Goal: Task Accomplishment & Management: Manage account settings

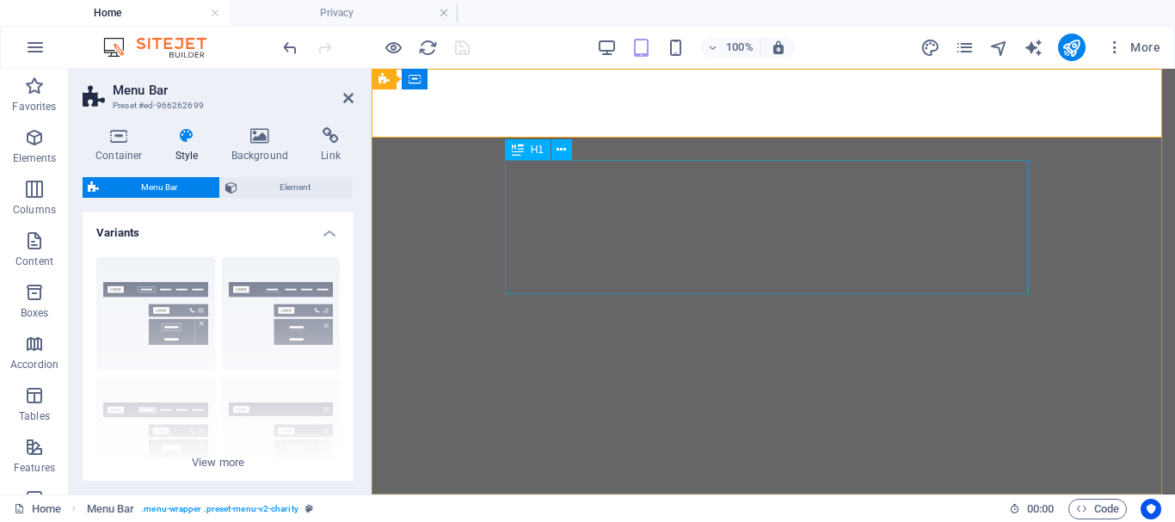
select select "rem"
select select "sticky_menu"
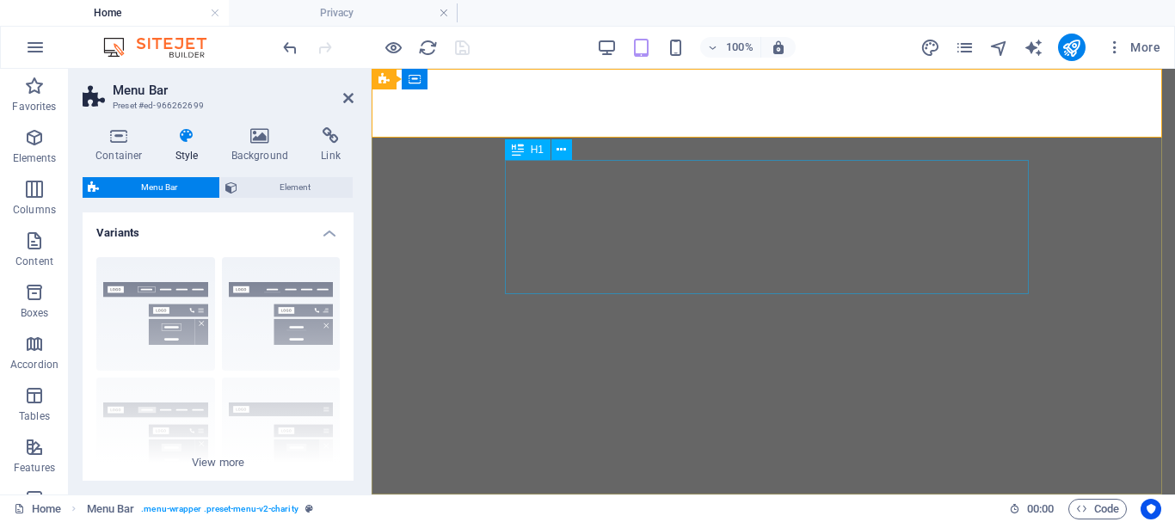
select select "px"
select select "hover_box_zoom"
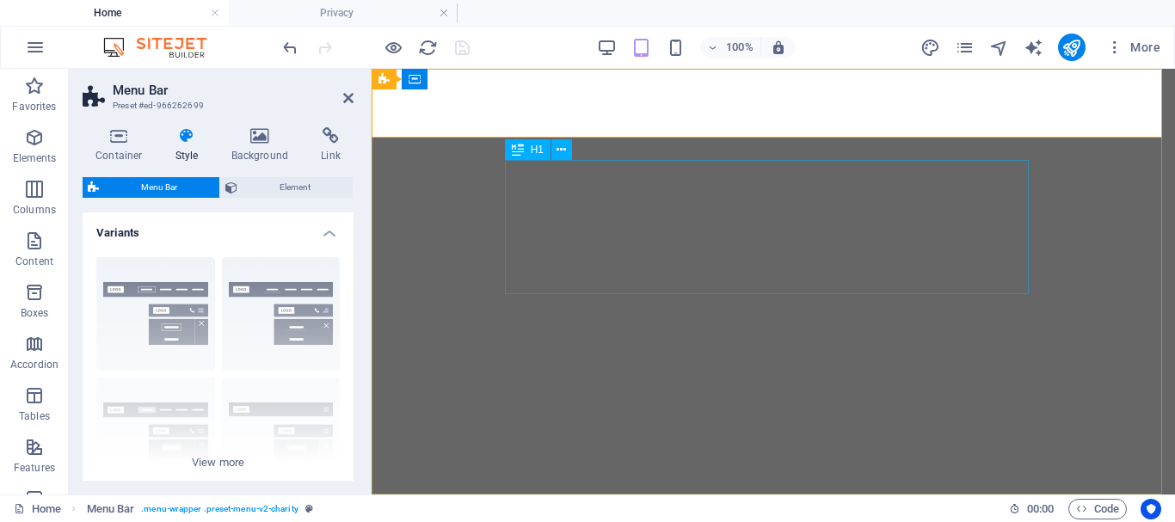
select select "px"
select select "rem"
select select
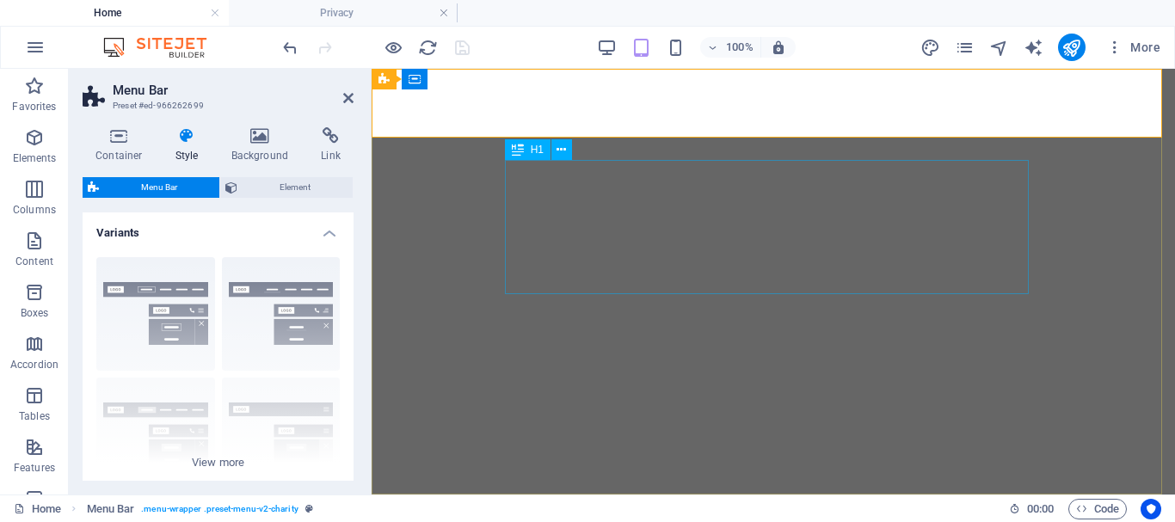
select select "px"
select select "%"
select select "rem"
select select "px"
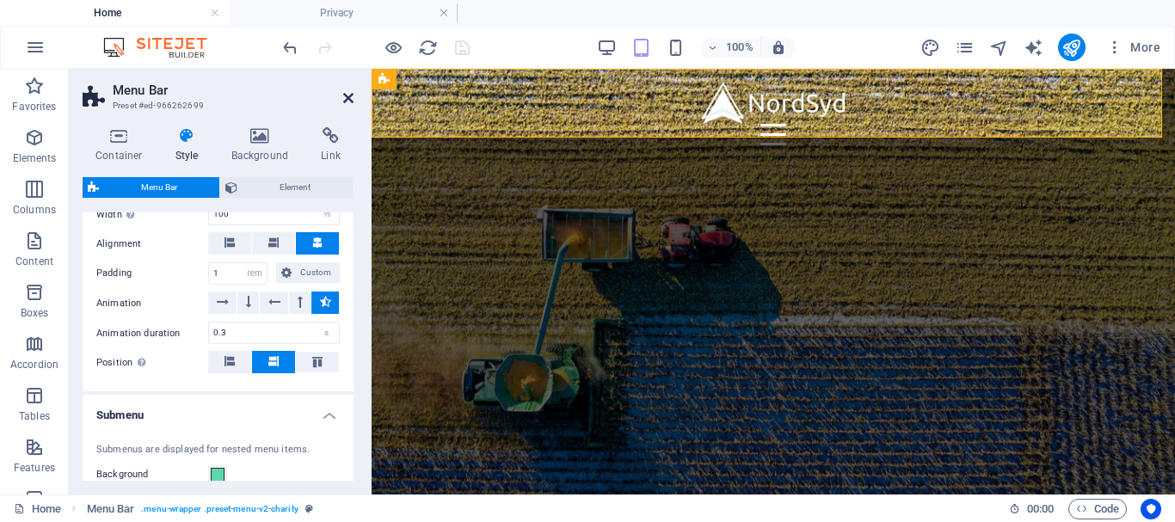
click at [348, 101] on icon at bounding box center [348, 98] width 10 height 14
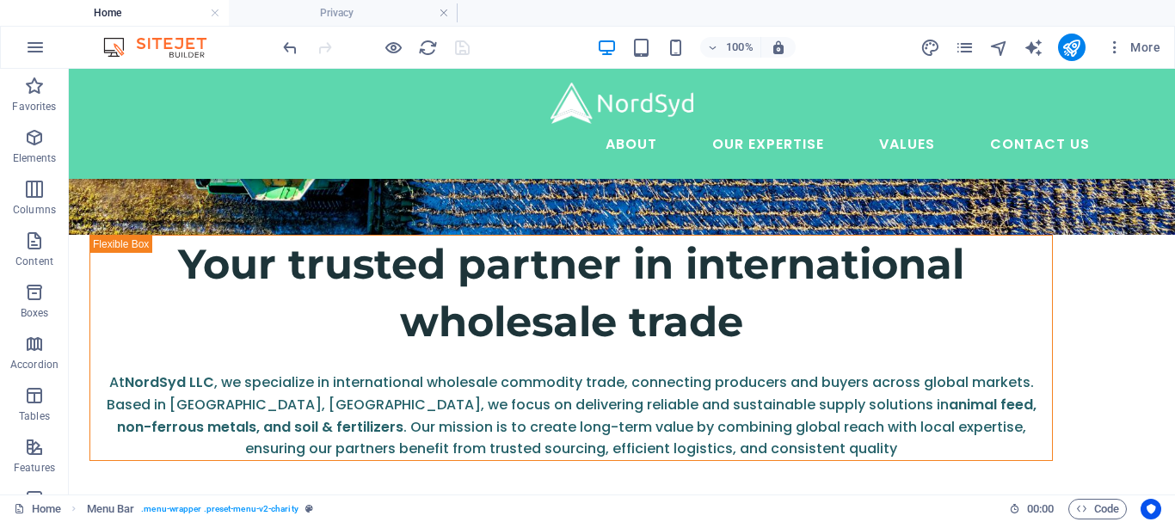
scroll to position [336, 0]
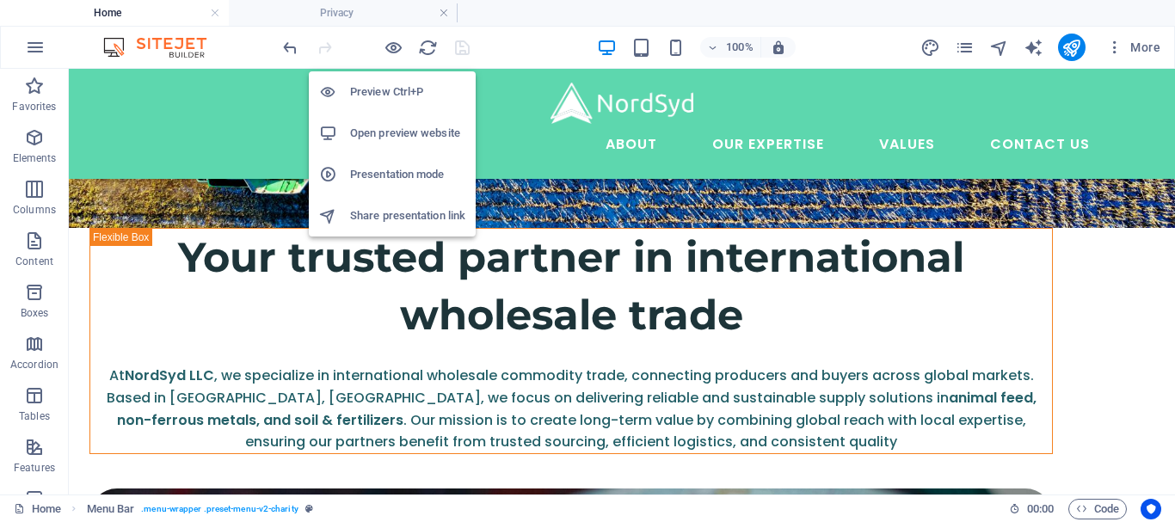
click at [382, 126] on h6 "Open preview website" at bounding box center [407, 133] width 115 height 21
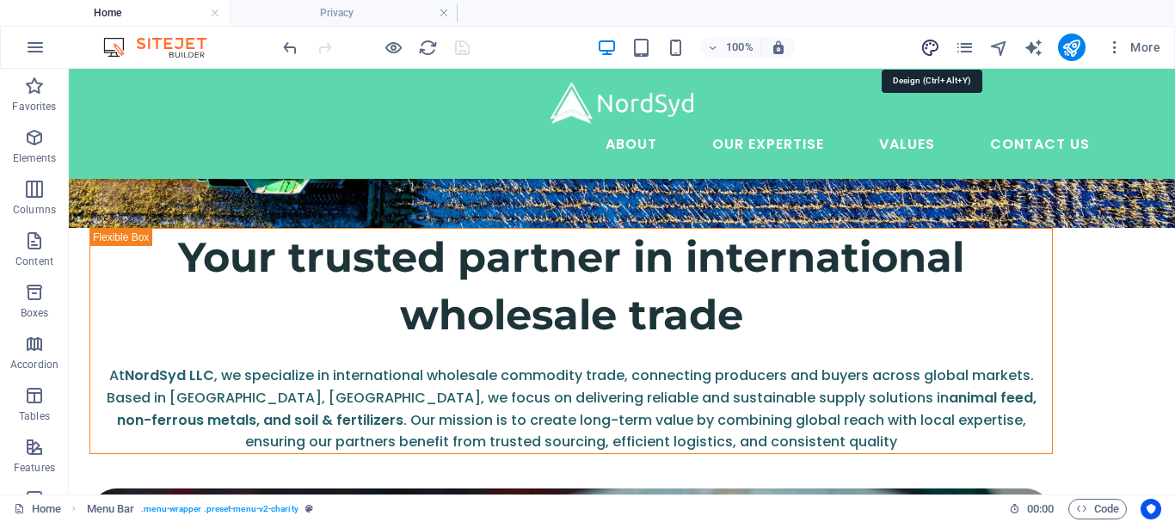
click at [938, 41] on icon "design" at bounding box center [931, 48] width 20 height 20
select select "ease-in-out"
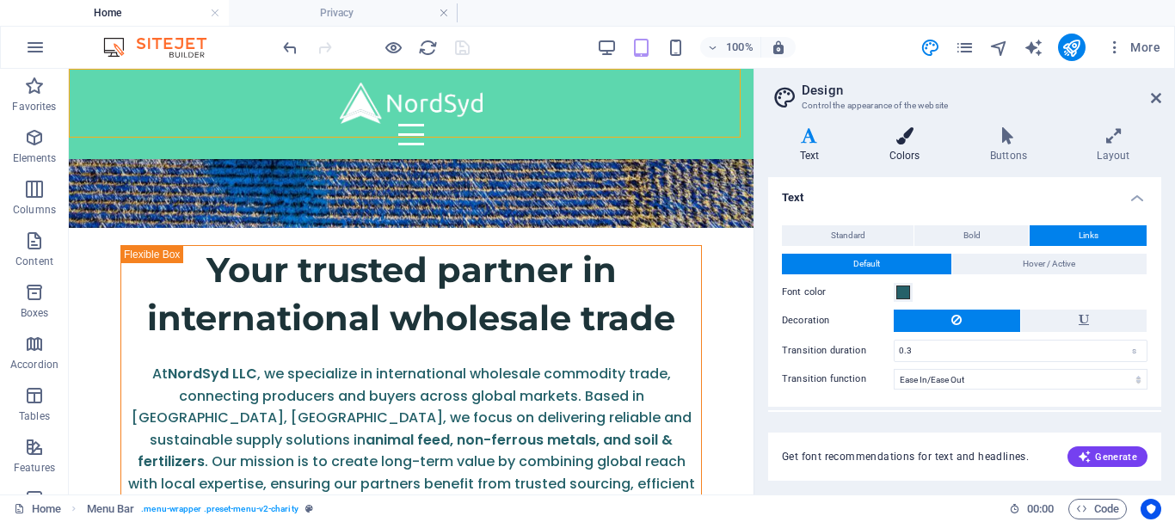
click at [916, 131] on icon at bounding box center [905, 135] width 94 height 17
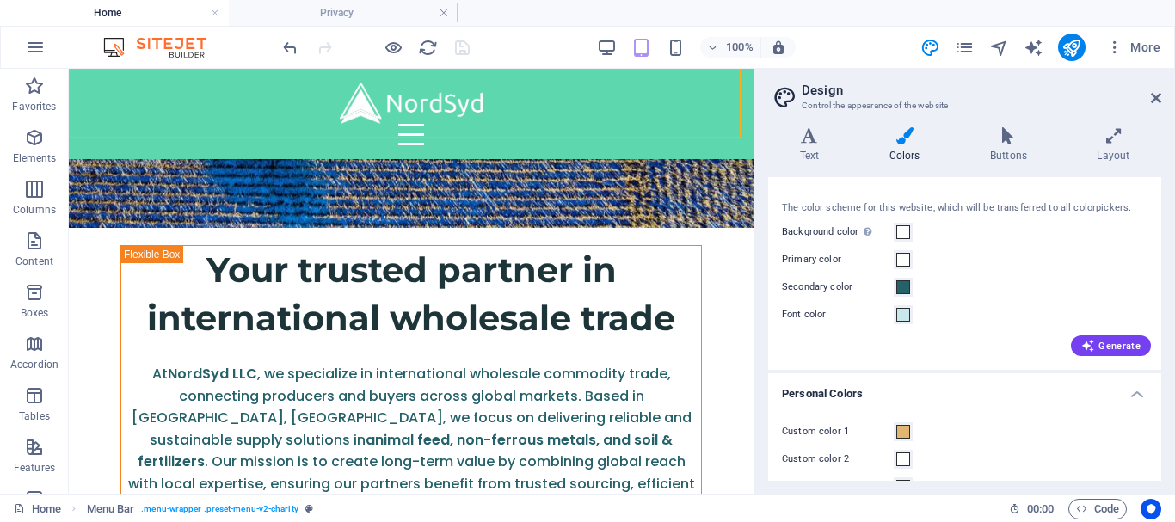
scroll to position [0, 0]
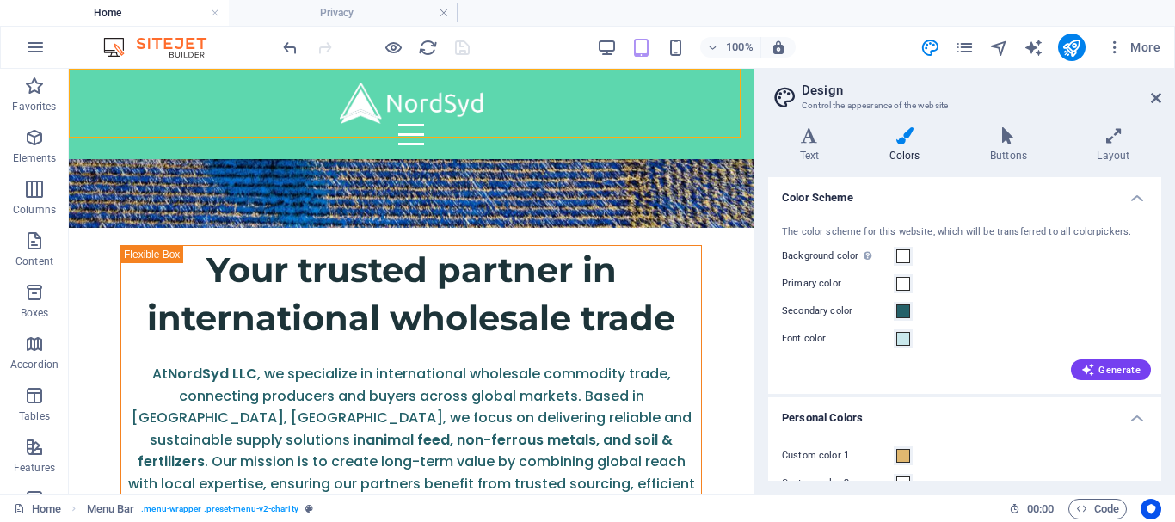
click at [588, 114] on div "Menu About Our Expertise Animal Feed Non-ferrous Metals Fertilizer and soil Val…" at bounding box center [411, 114] width 685 height 90
select select "rem"
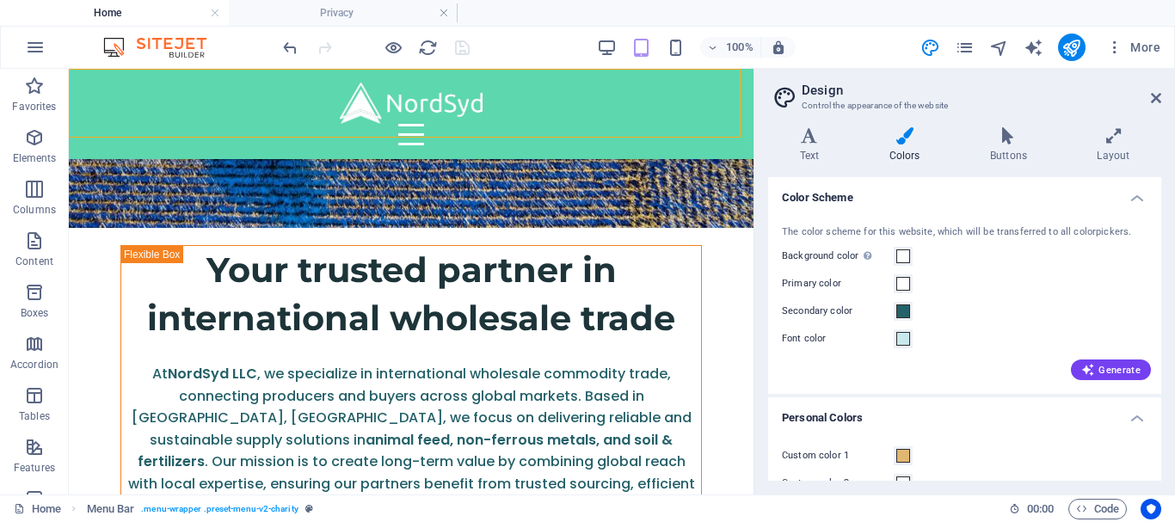
select select "rem"
select select "sticky_menu"
select select "px"
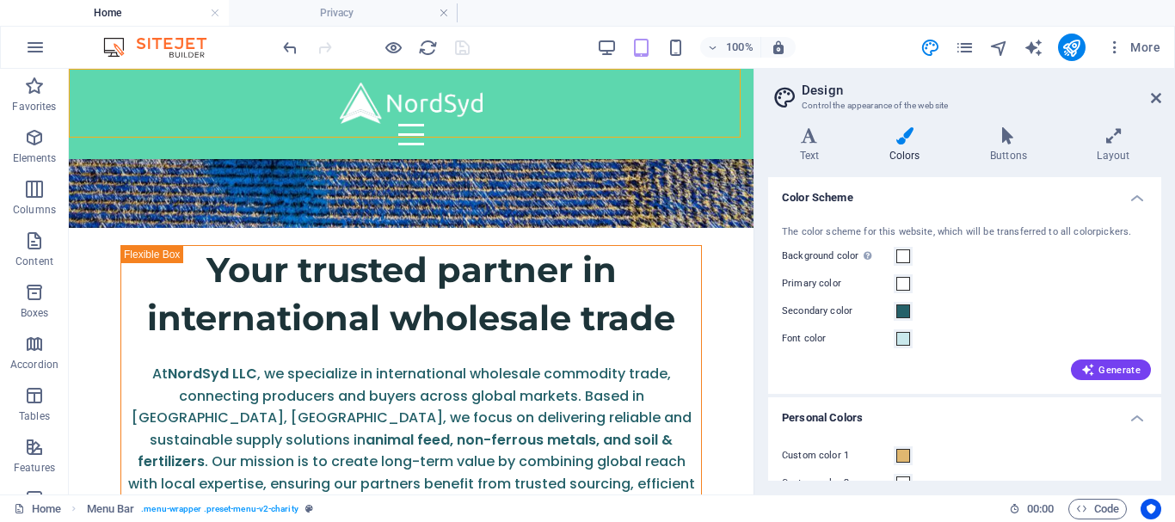
select select "px"
select select "hover_box_zoom"
select select "px"
select select "rem"
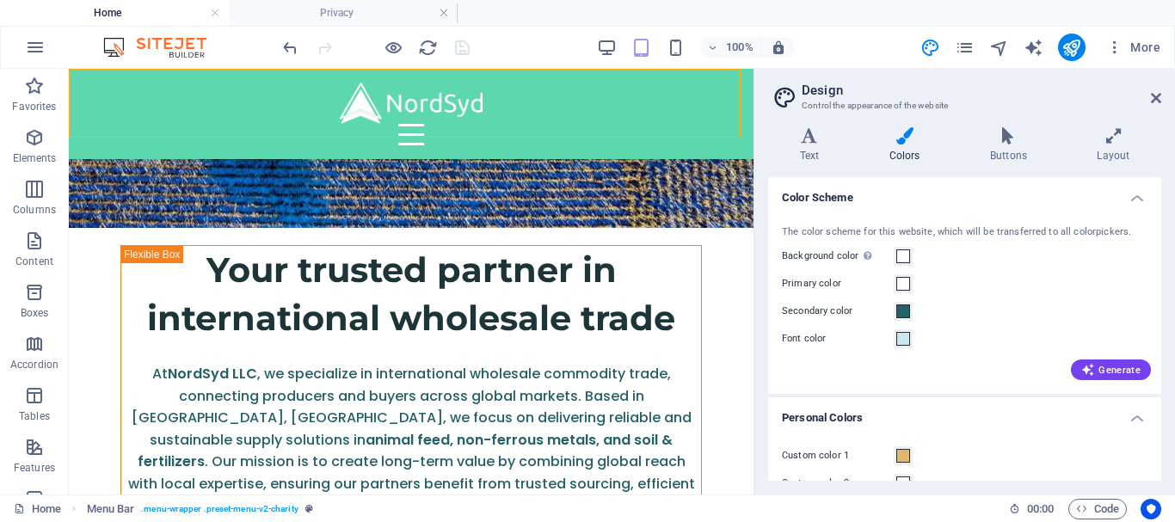
select select "rem"
select select
select select "px"
select select "%"
select select "rem"
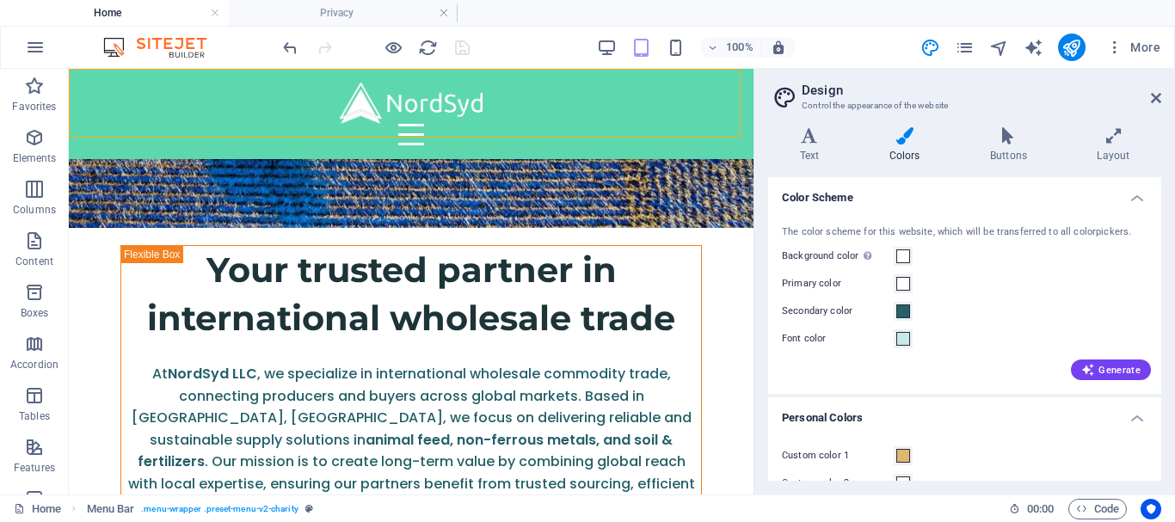
select select "rem"
select select "px"
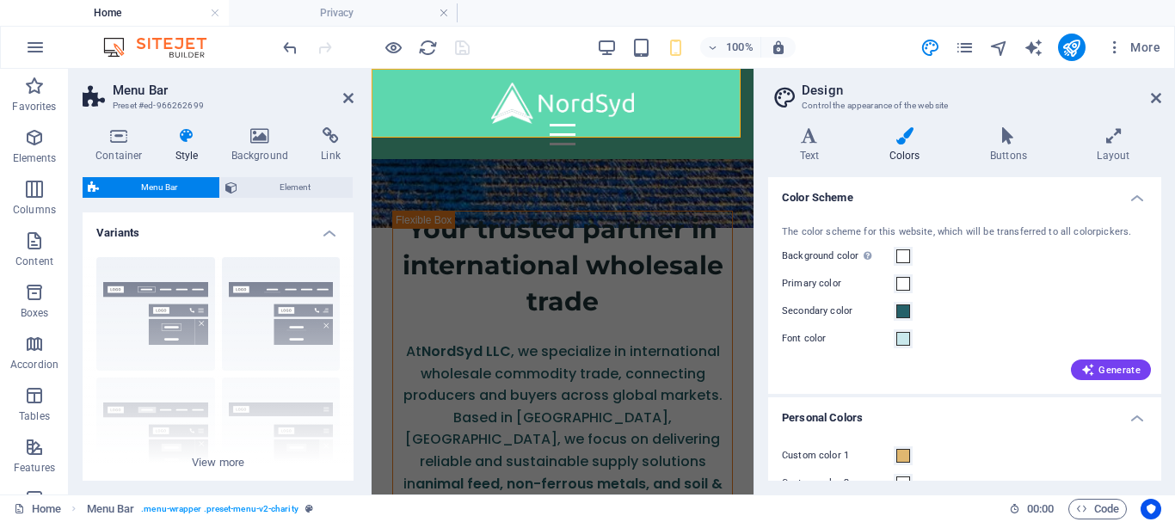
type input "1.5"
type input "4"
select select
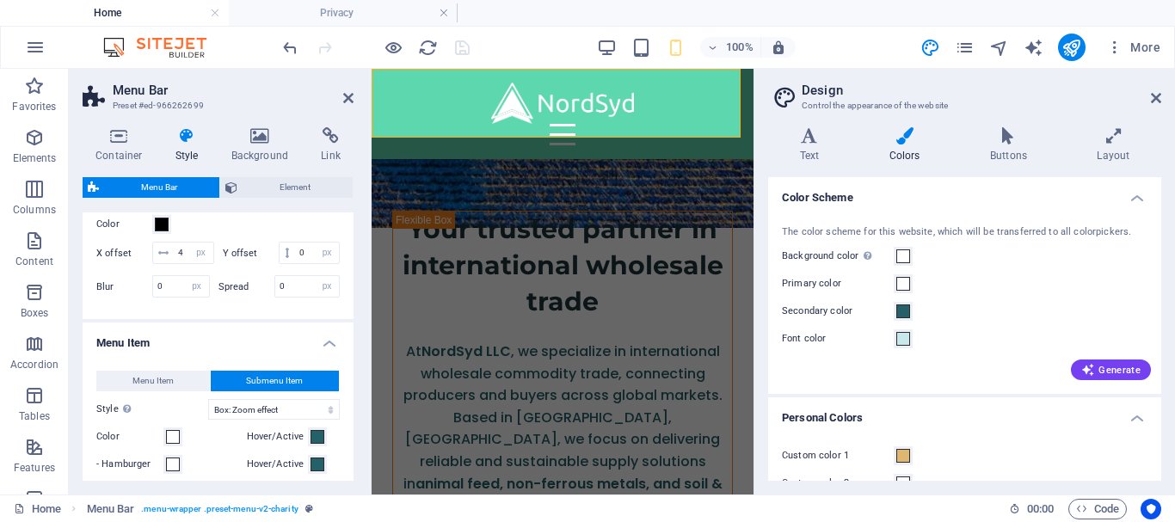
scroll to position [753, 0]
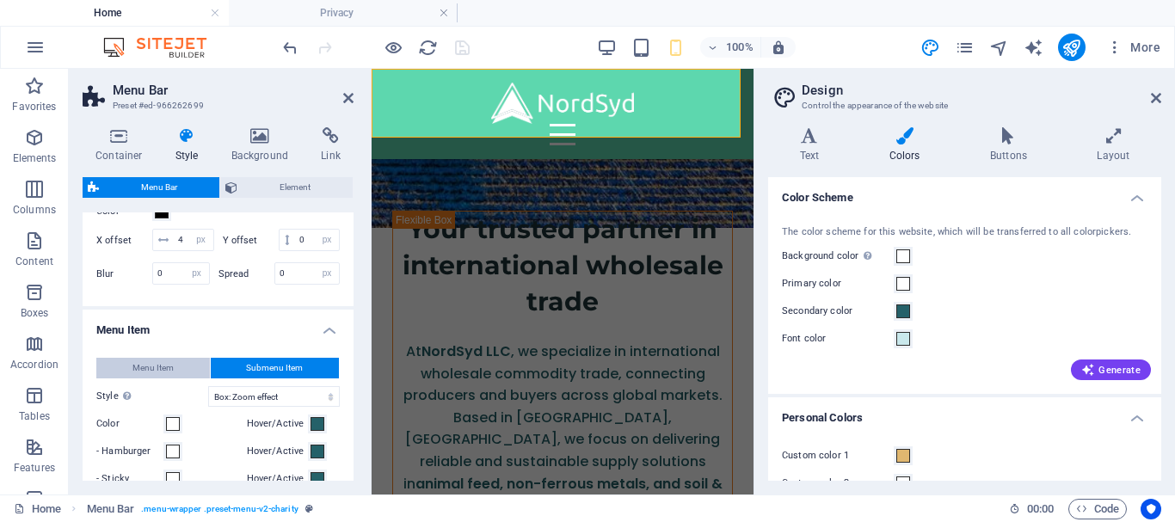
click at [172, 379] on span "Menu Item" at bounding box center [152, 368] width 41 height 21
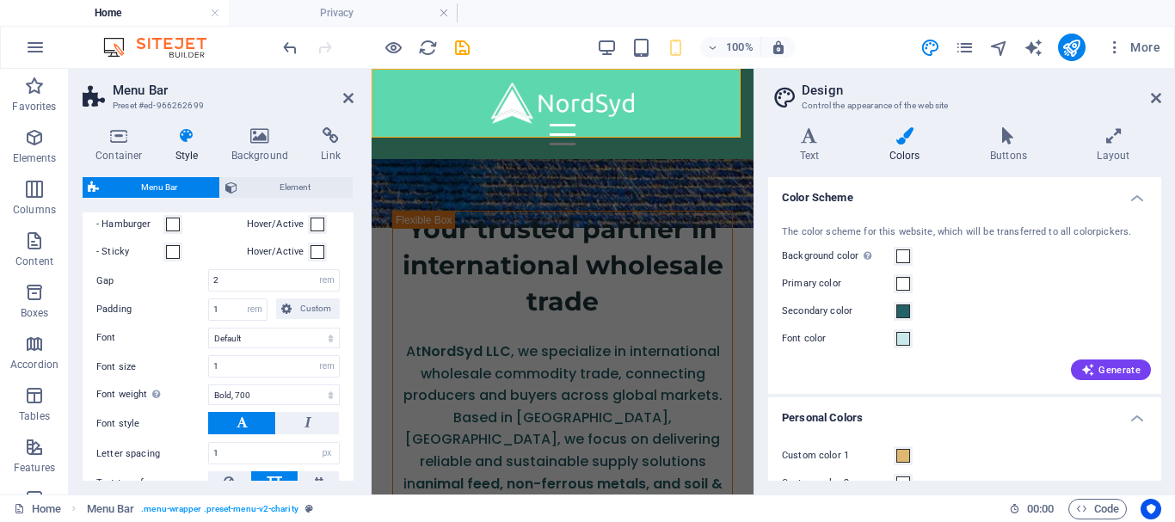
scroll to position [986, 0]
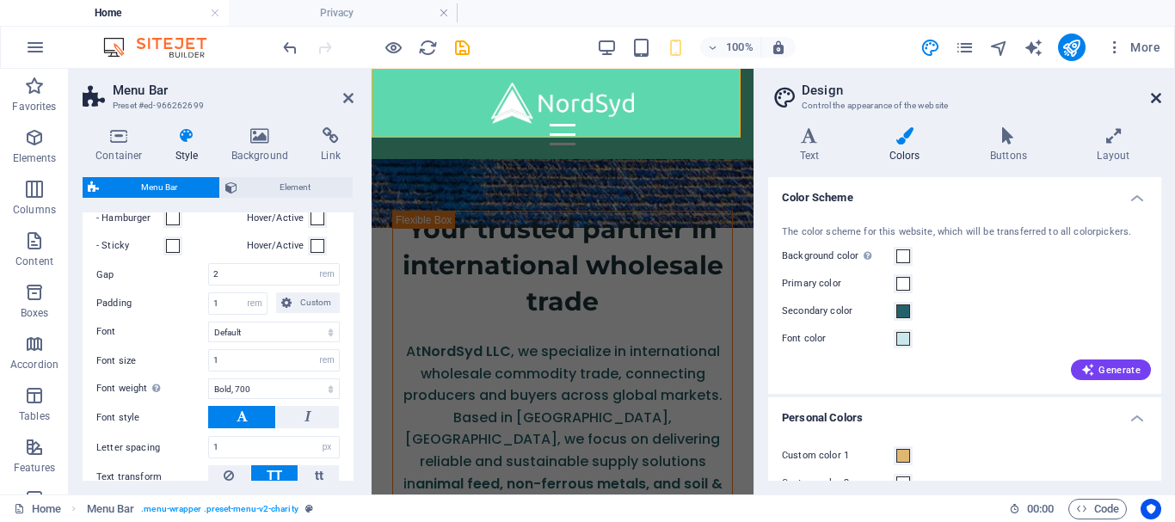
click at [1152, 105] on link at bounding box center [1156, 98] width 10 height 15
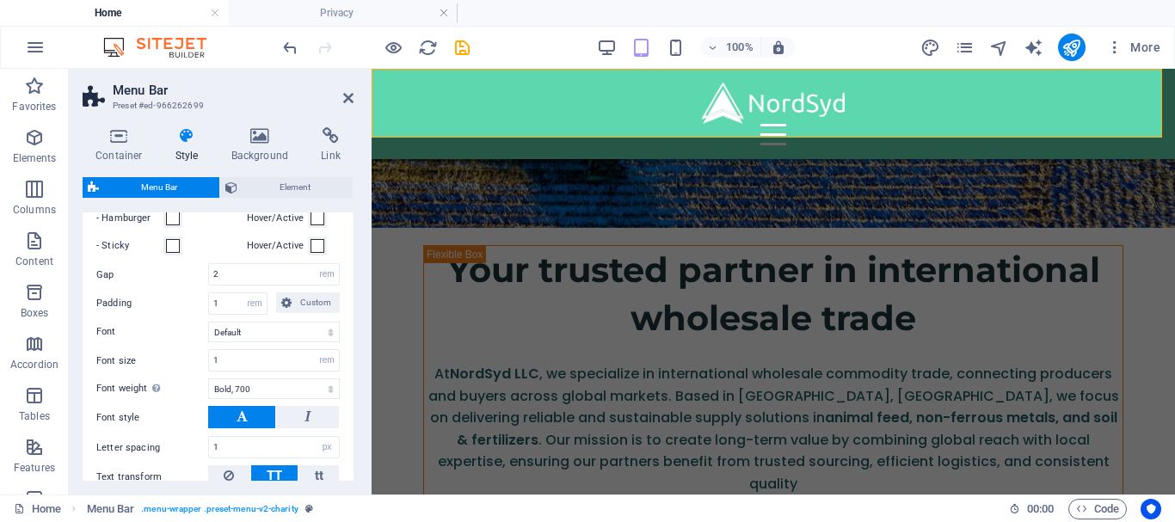
type input "3.75"
type input "2"
click at [463, 46] on icon "save" at bounding box center [463, 48] width 20 height 20
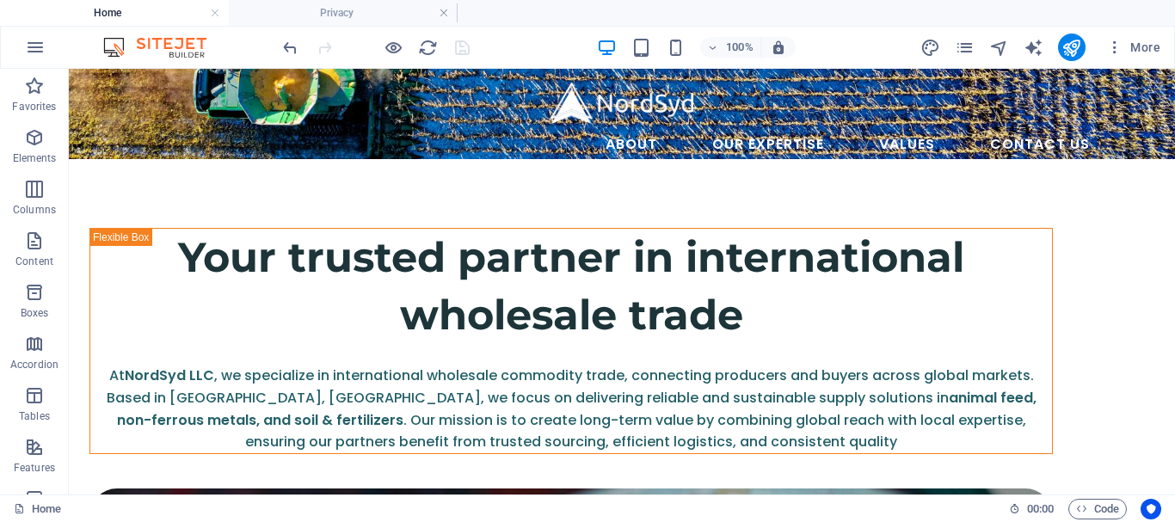
scroll to position [0, 0]
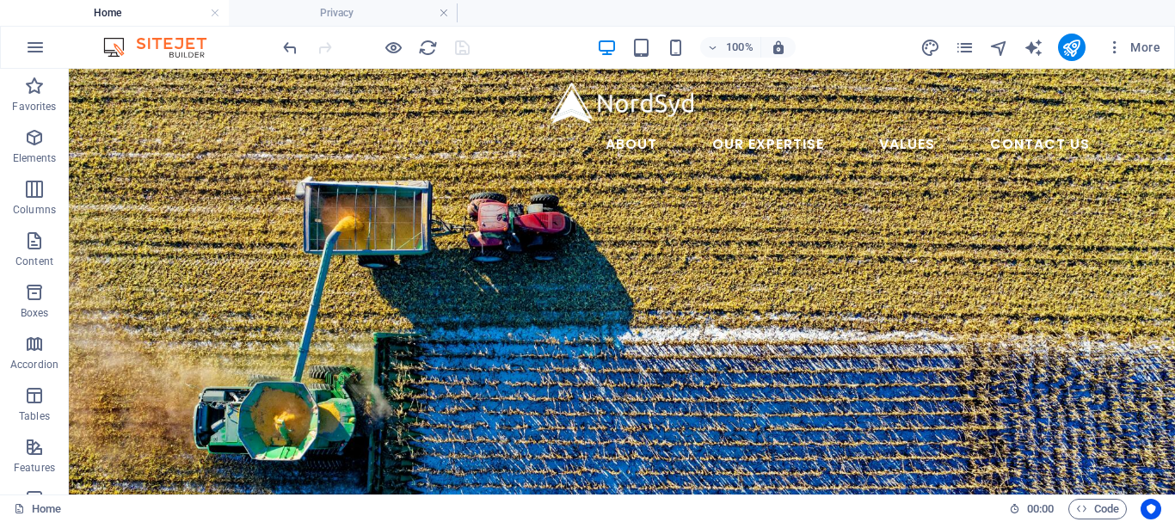
drag, startPoint x: 1172, startPoint y: 130, endPoint x: 1232, endPoint y: 130, distance: 60.2
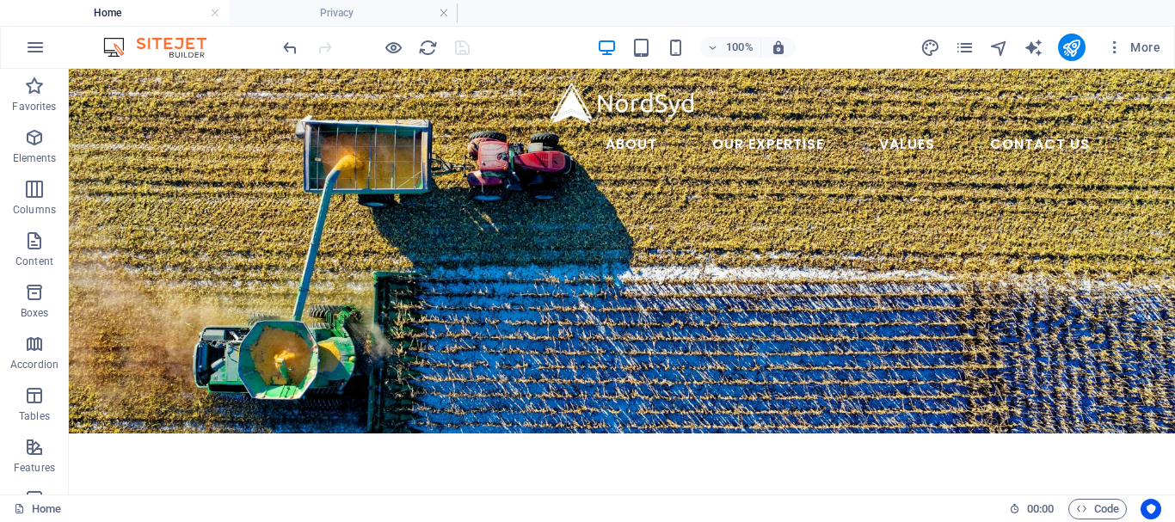
scroll to position [122, 0]
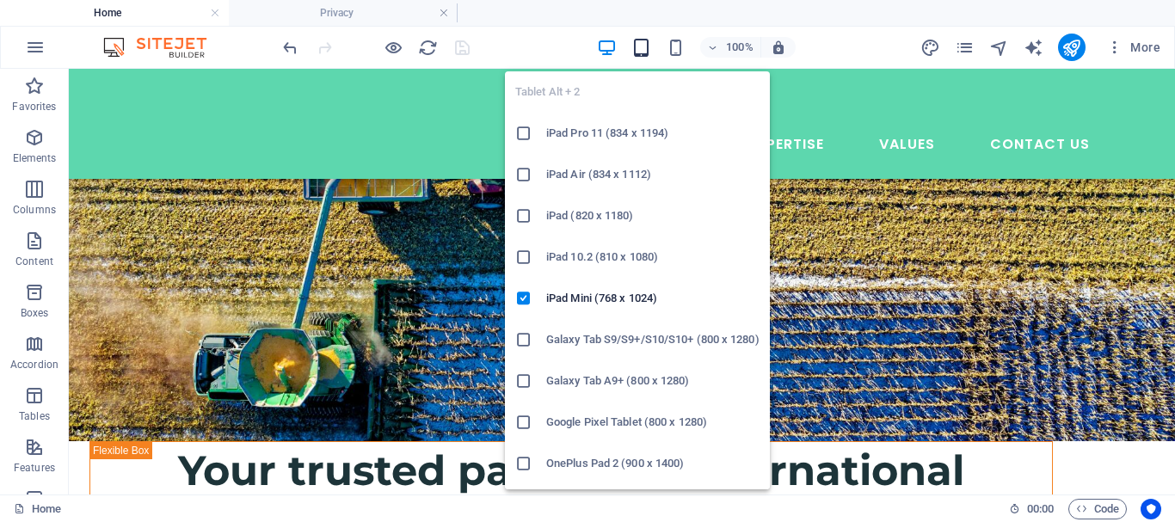
click at [646, 48] on icon "button" at bounding box center [641, 48] width 20 height 20
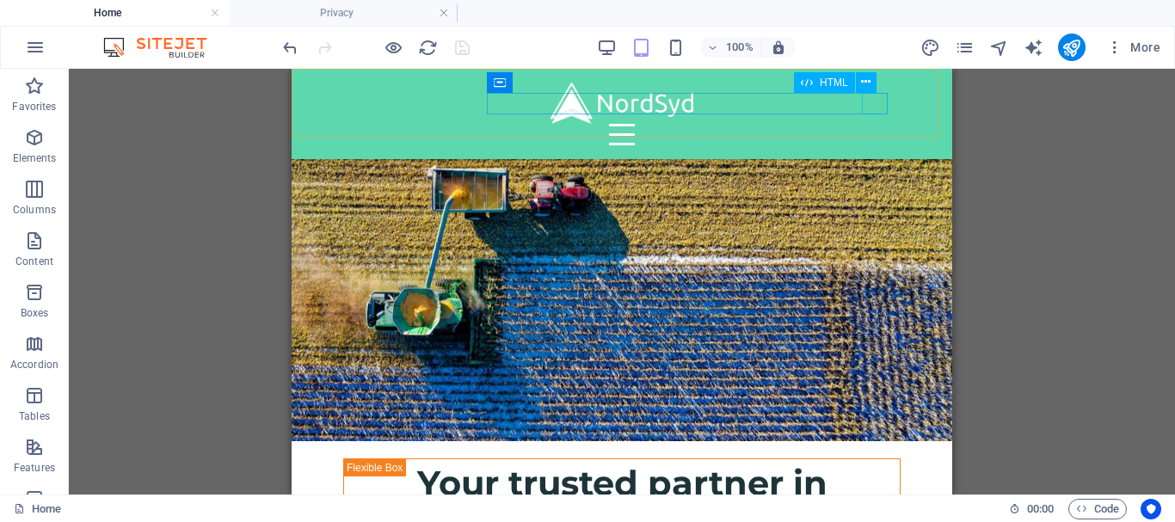
click at [876, 124] on div "Menu" at bounding box center [621, 135] width 557 height 22
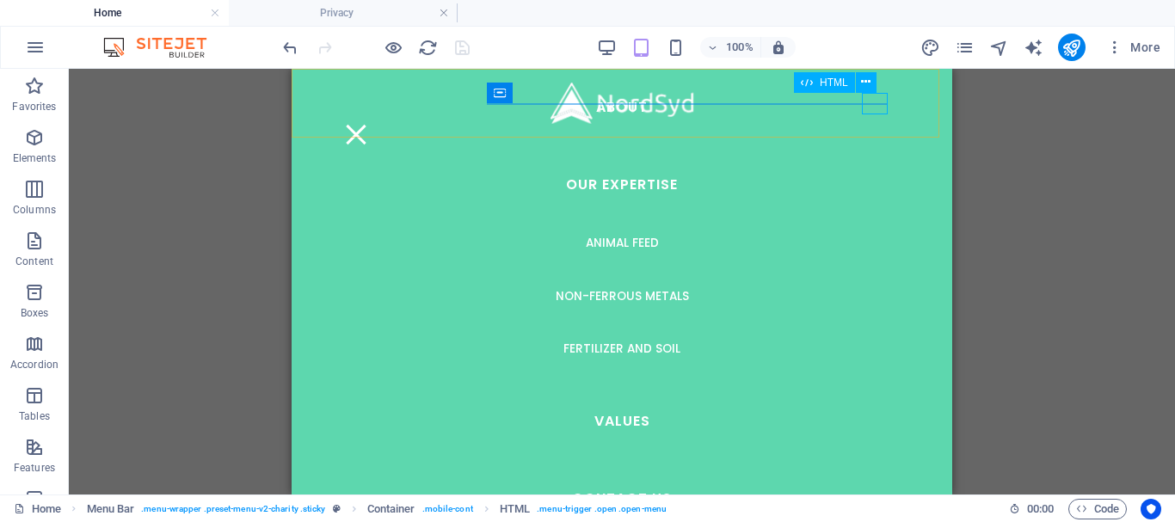
click at [369, 124] on div "Menu" at bounding box center [356, 135] width 26 height 22
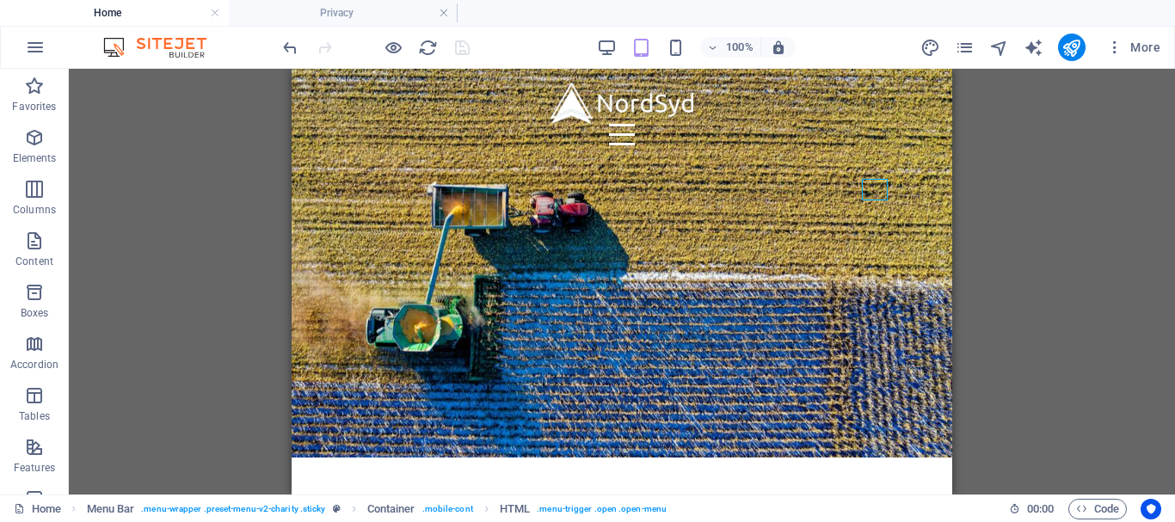
scroll to position [0, 0]
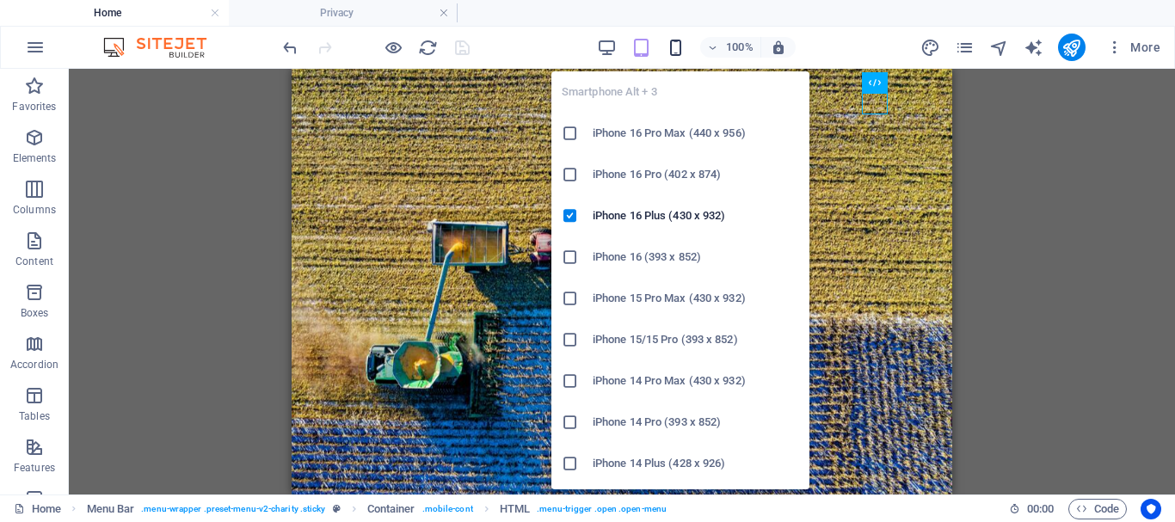
click at [683, 53] on icon "button" at bounding box center [676, 48] width 20 height 20
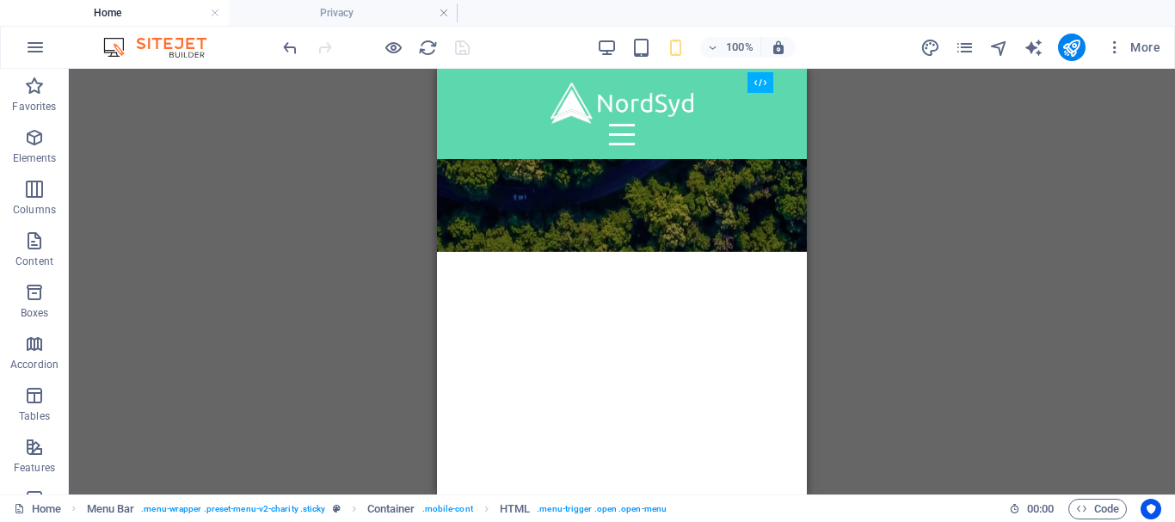
scroll to position [4284, 0]
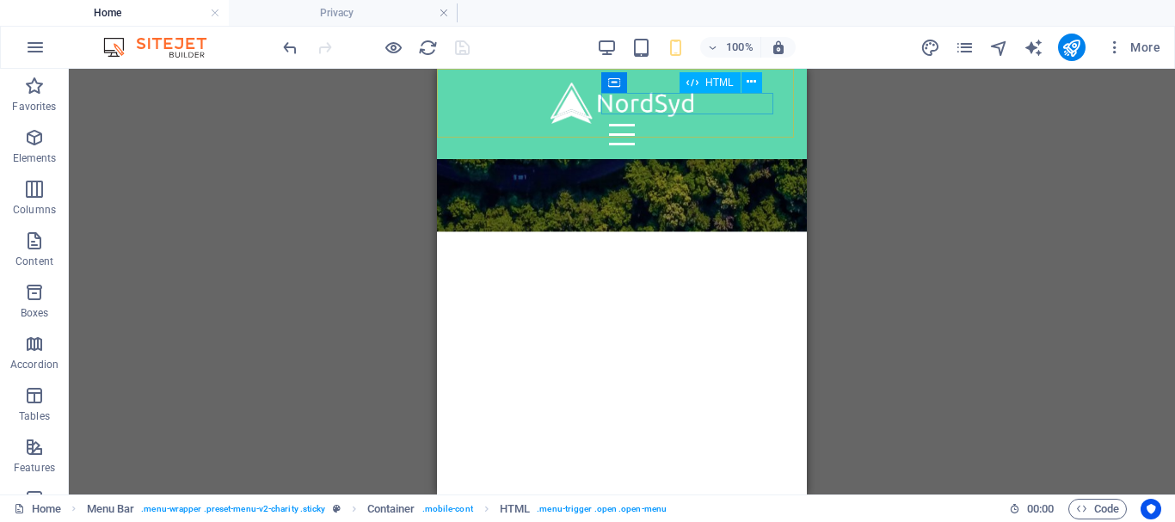
click at [770, 124] on div "Menu" at bounding box center [622, 135] width 329 height 22
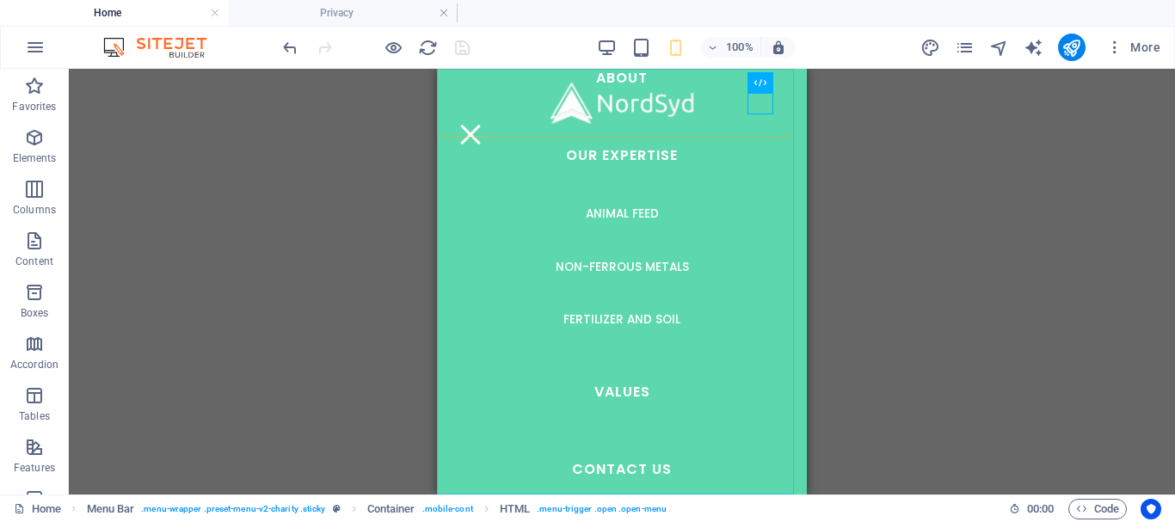
scroll to position [0, 0]
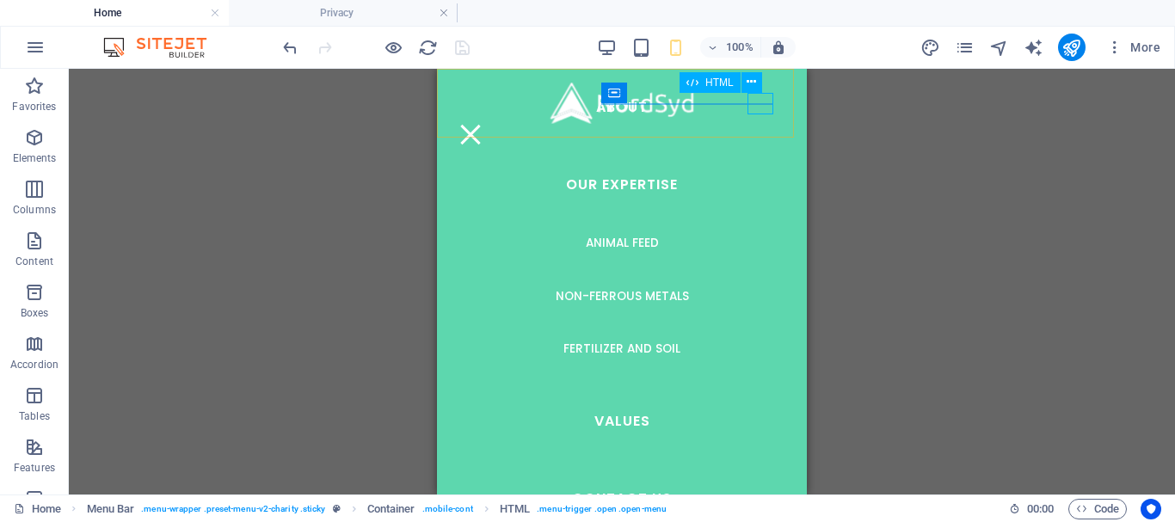
click at [484, 124] on div "Menu" at bounding box center [471, 135] width 26 height 22
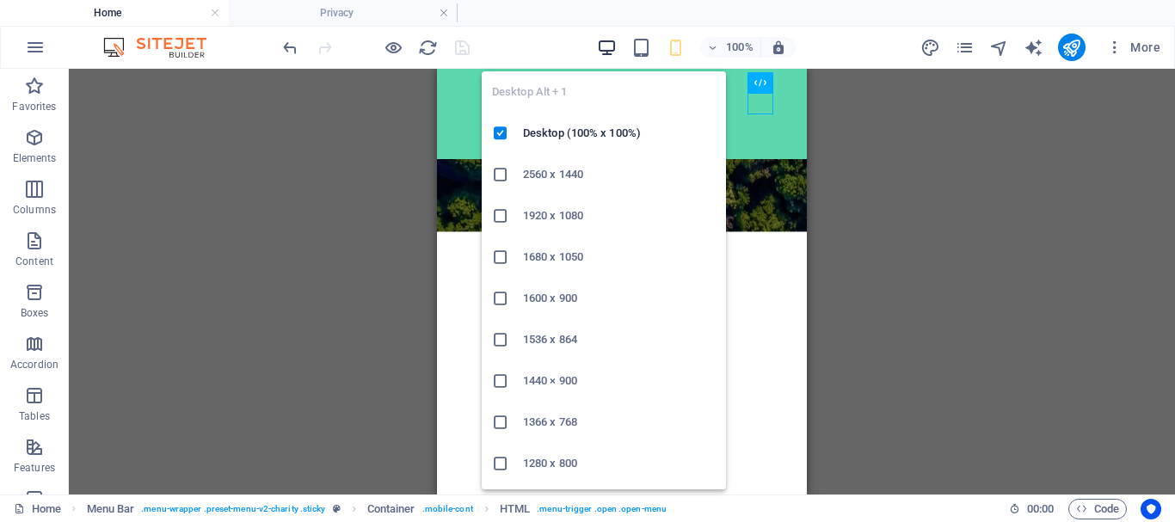
click at [613, 44] on icon "button" at bounding box center [607, 48] width 20 height 20
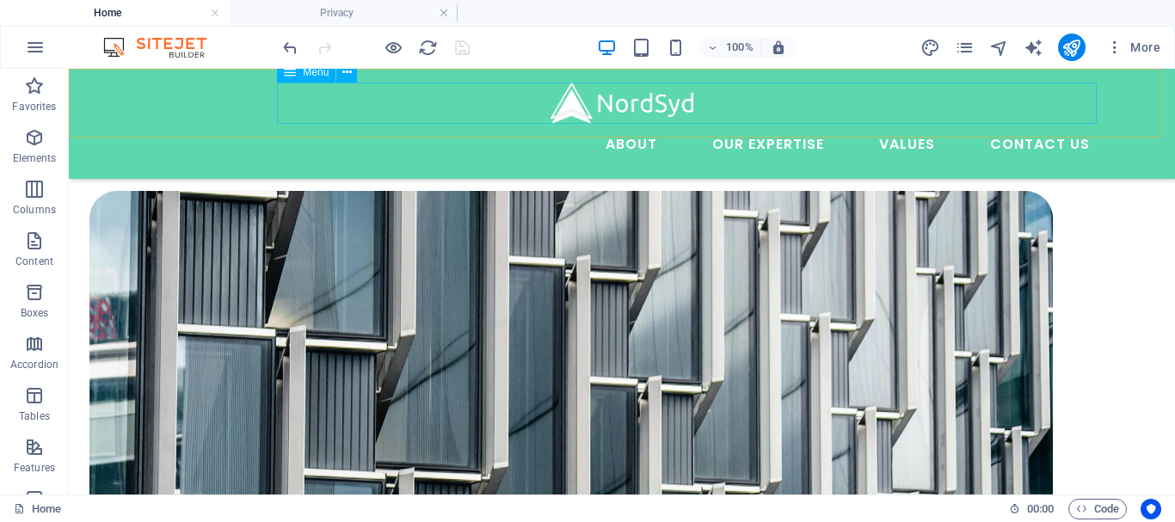
scroll to position [3014, 0]
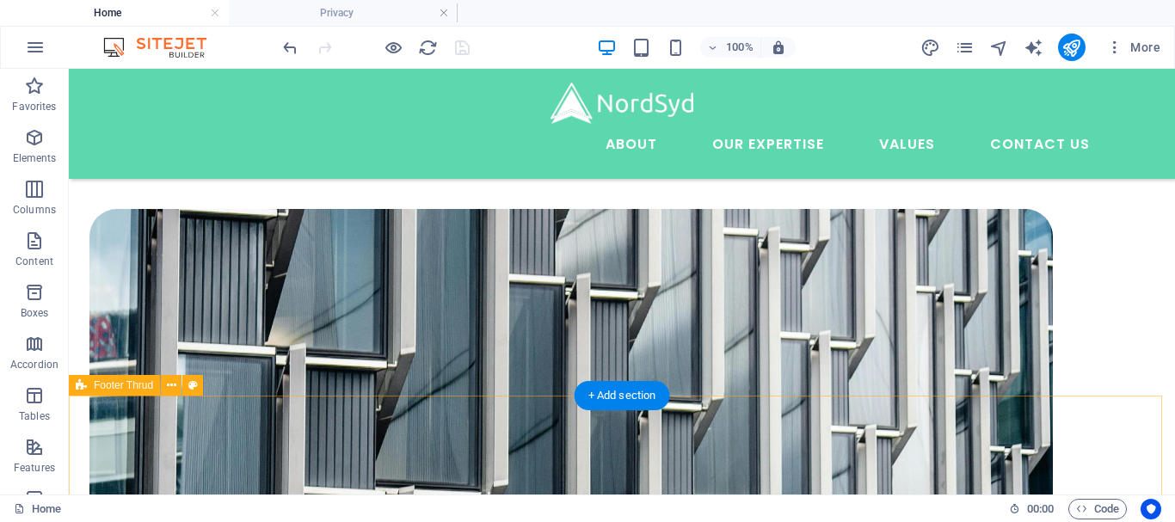
select select "footer"
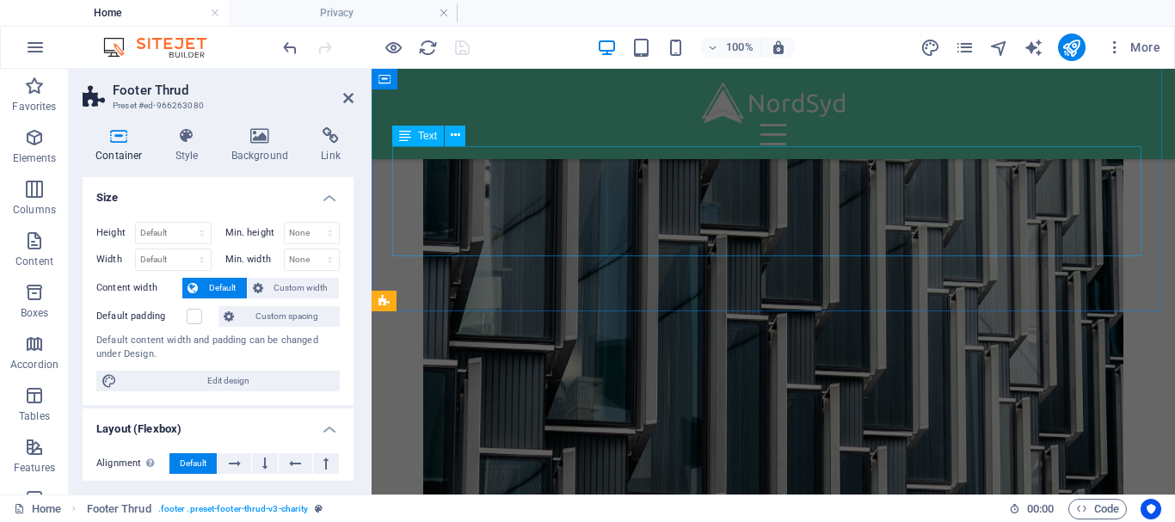
scroll to position [5590, 0]
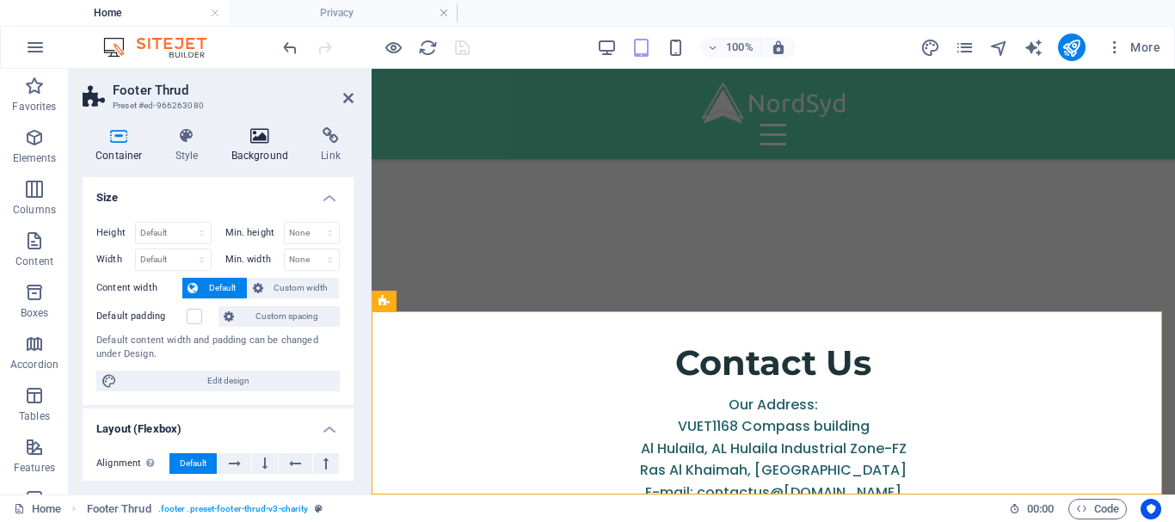
click at [253, 139] on icon at bounding box center [260, 135] width 83 height 17
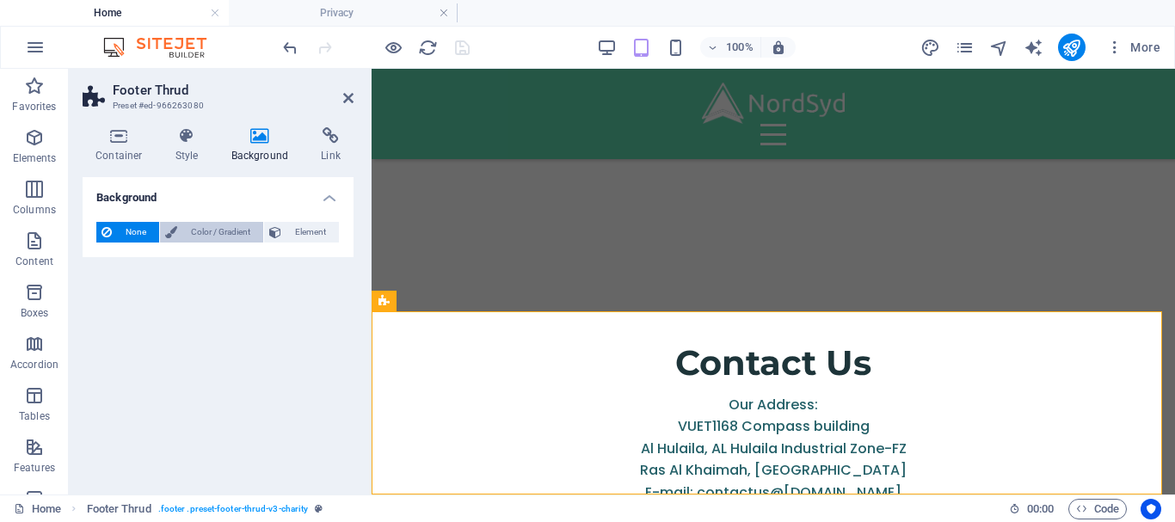
click at [236, 223] on span "Color / Gradient" at bounding box center [220, 232] width 76 height 21
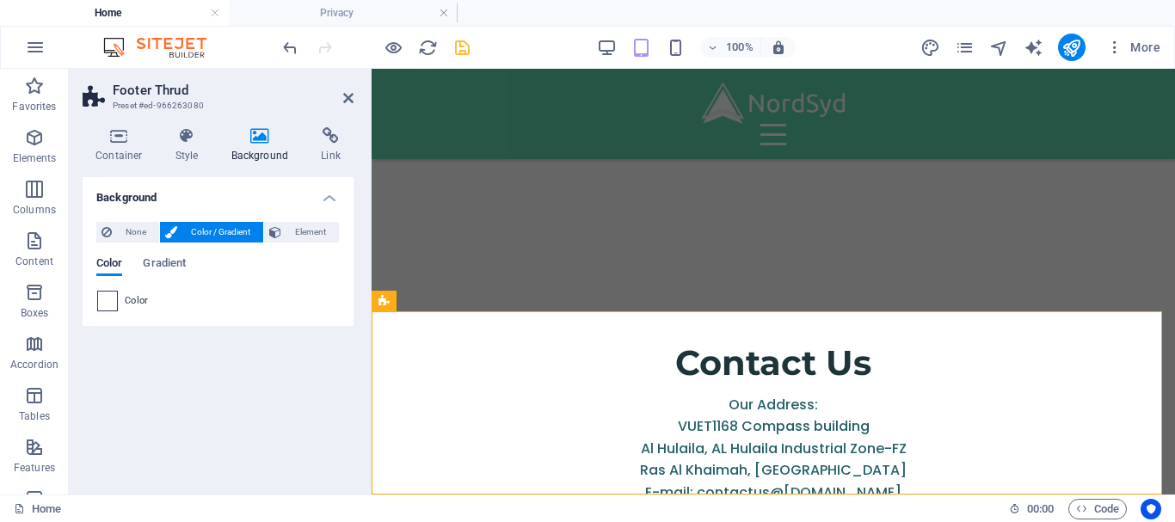
click at [103, 299] on span at bounding box center [107, 301] width 19 height 19
type input "#ffffff"
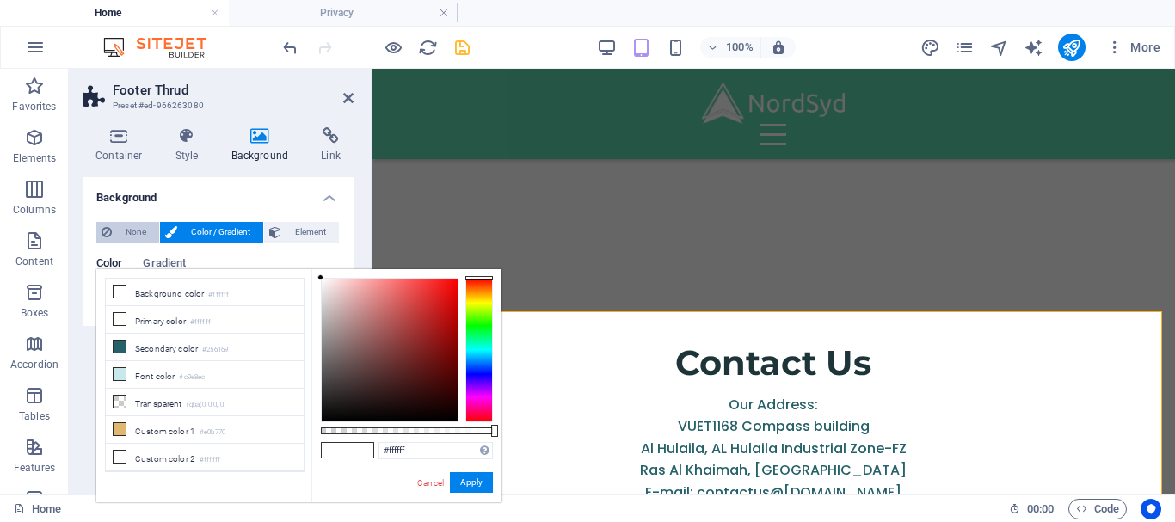
click at [124, 241] on span "None" at bounding box center [135, 232] width 37 height 21
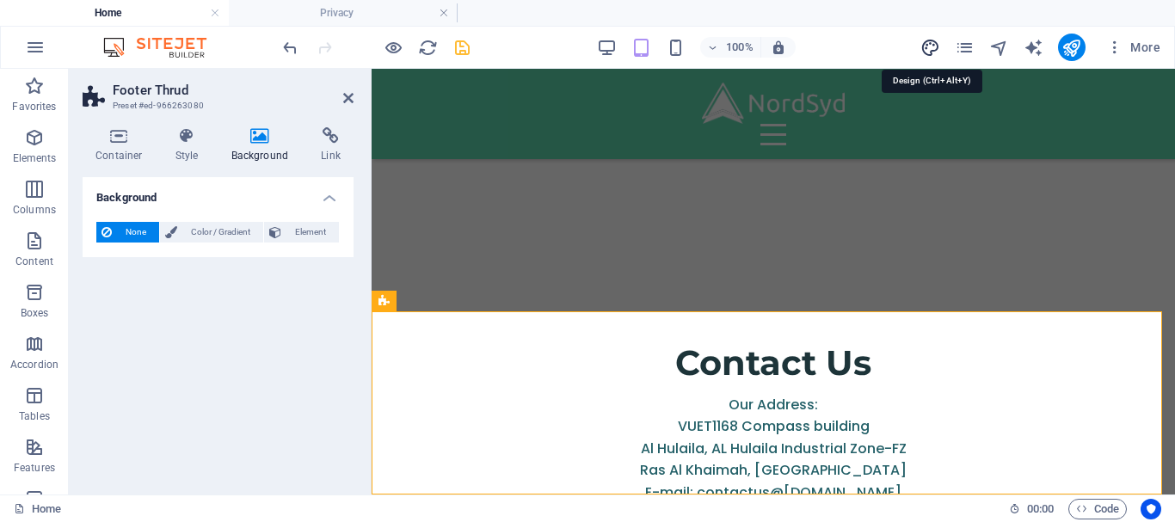
click at [927, 41] on icon "design" at bounding box center [931, 48] width 20 height 20
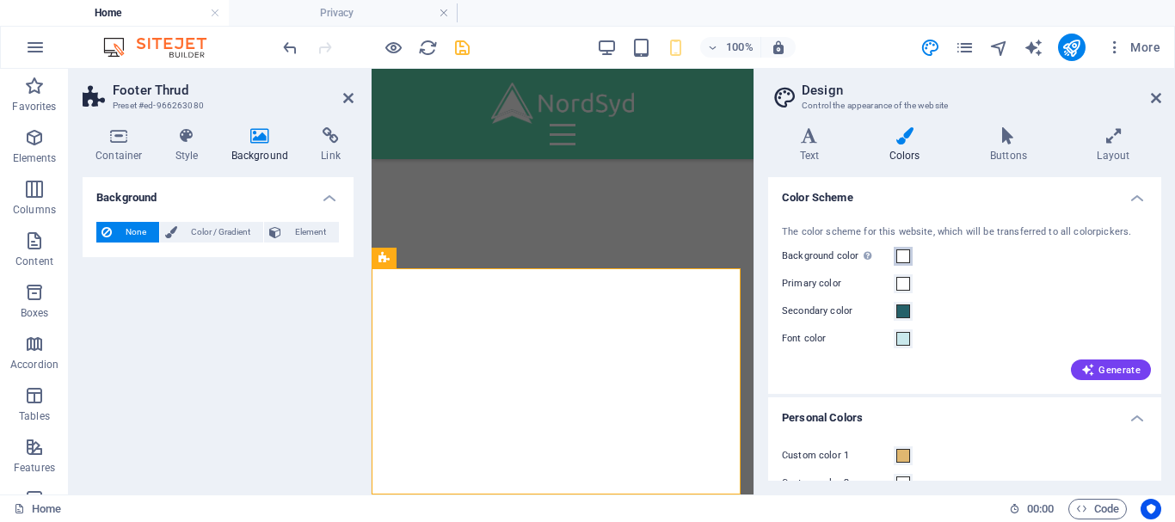
click at [901, 258] on span at bounding box center [903, 256] width 14 height 14
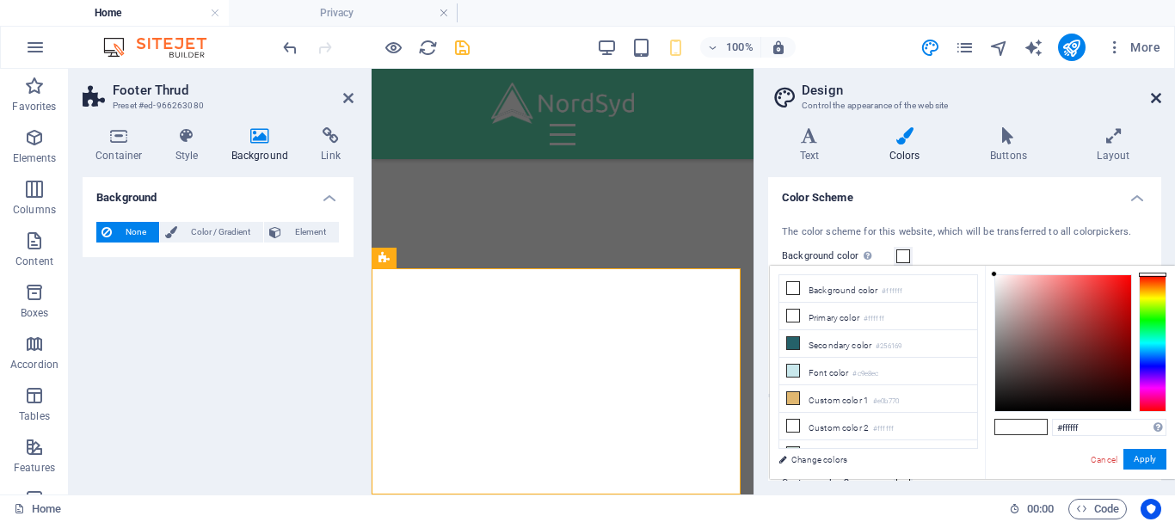
click at [1151, 104] on icon at bounding box center [1156, 98] width 10 height 14
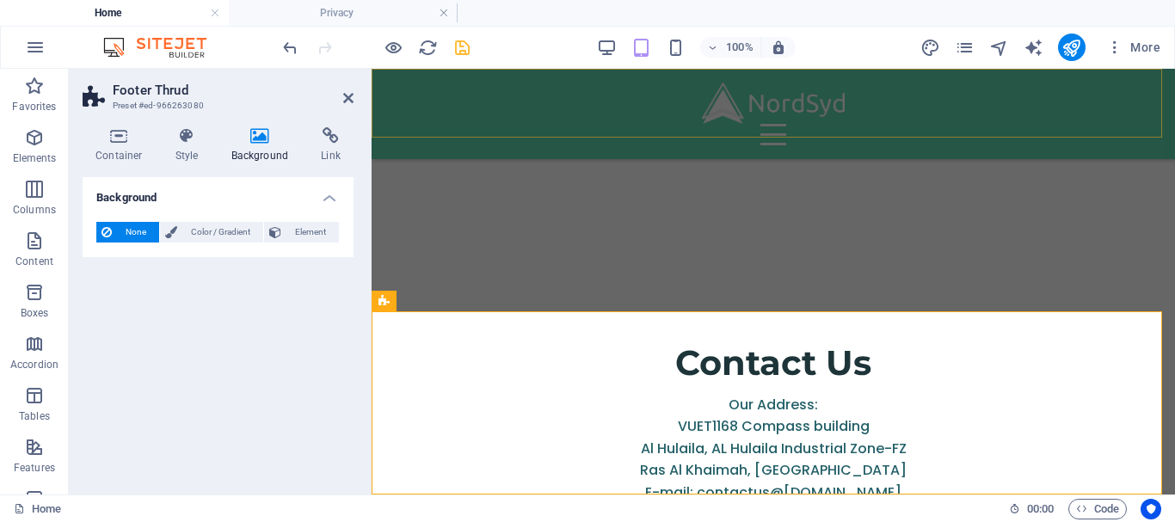
click at [714, 116] on div "Menu About Our Expertise Animal Feed Non-ferrous Metals Fertilizer and soil Val…" at bounding box center [774, 114] width 804 height 90
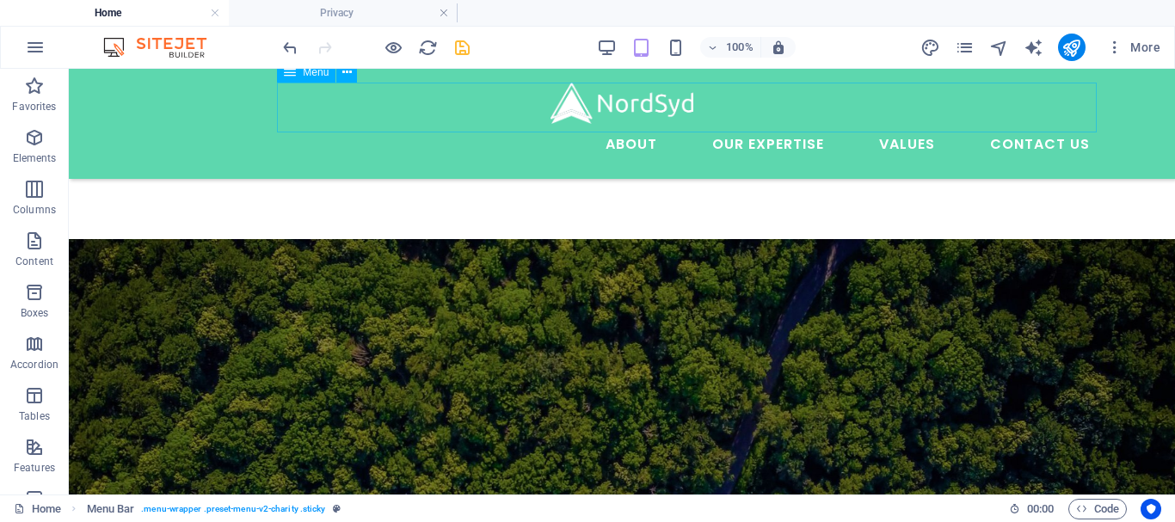
scroll to position [3075, 0]
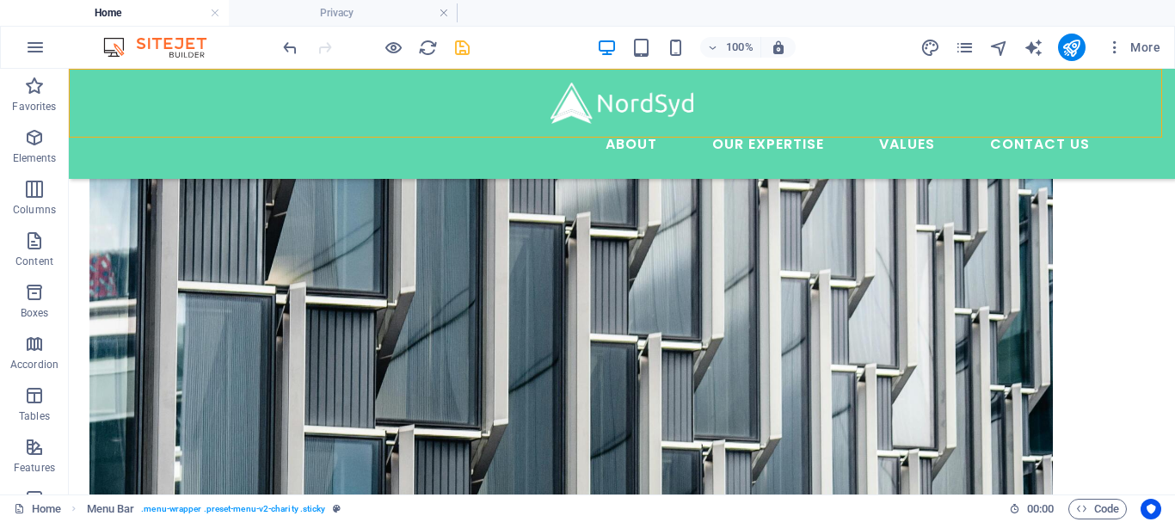
click at [233, 78] on div "Menu About Our Expertise Animal Feed Non-ferrous Metals Fertilizer and soil Val…" at bounding box center [622, 124] width 1106 height 110
select select "rem"
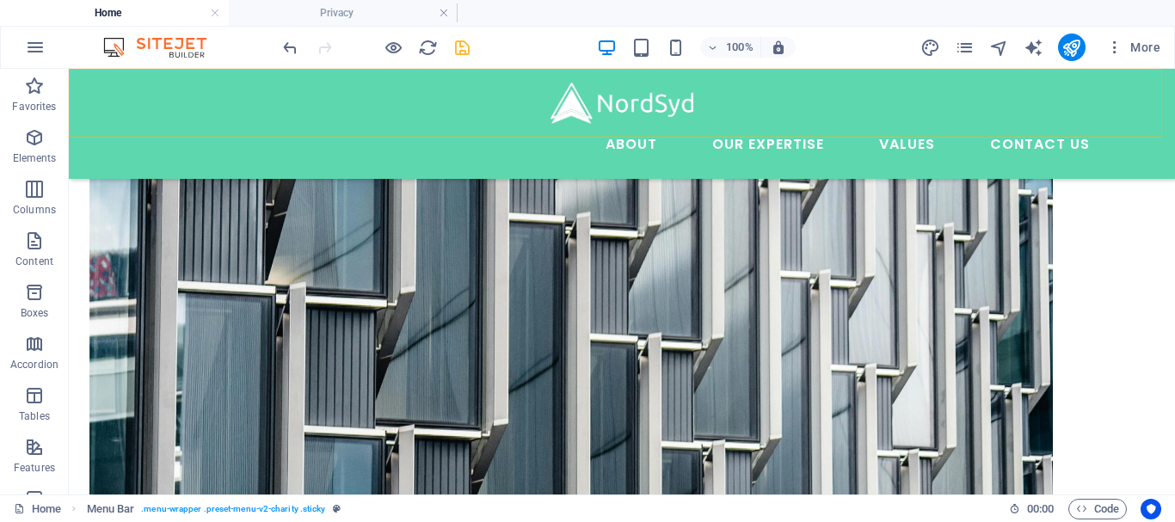
select select "rem"
select select "sticky_menu"
select select "px"
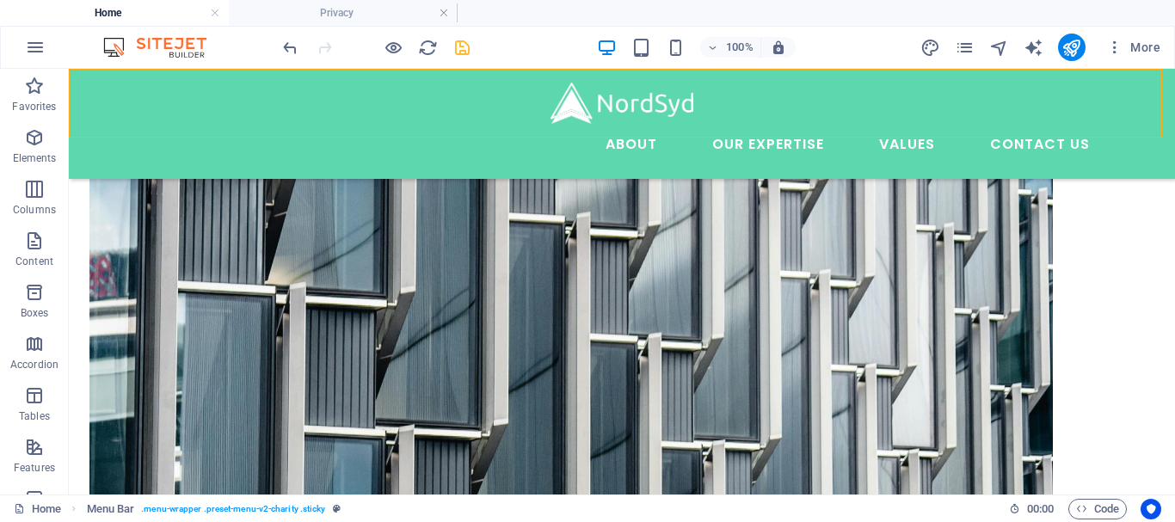
select select "px"
select select "hover_text_color"
select select "rem"
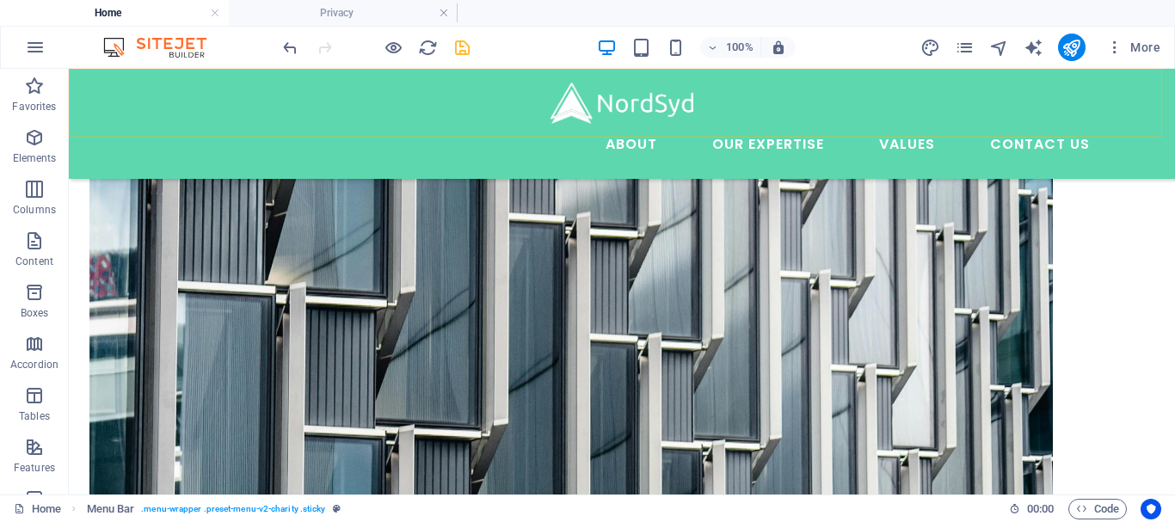
select select "700"
select select "px"
select select "%"
select select "rem"
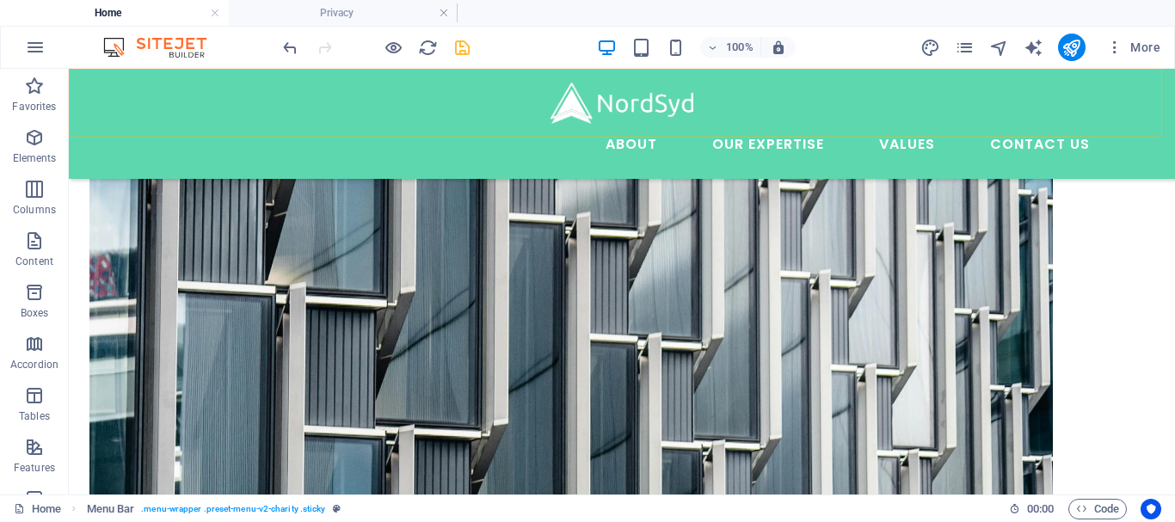
select select "px"
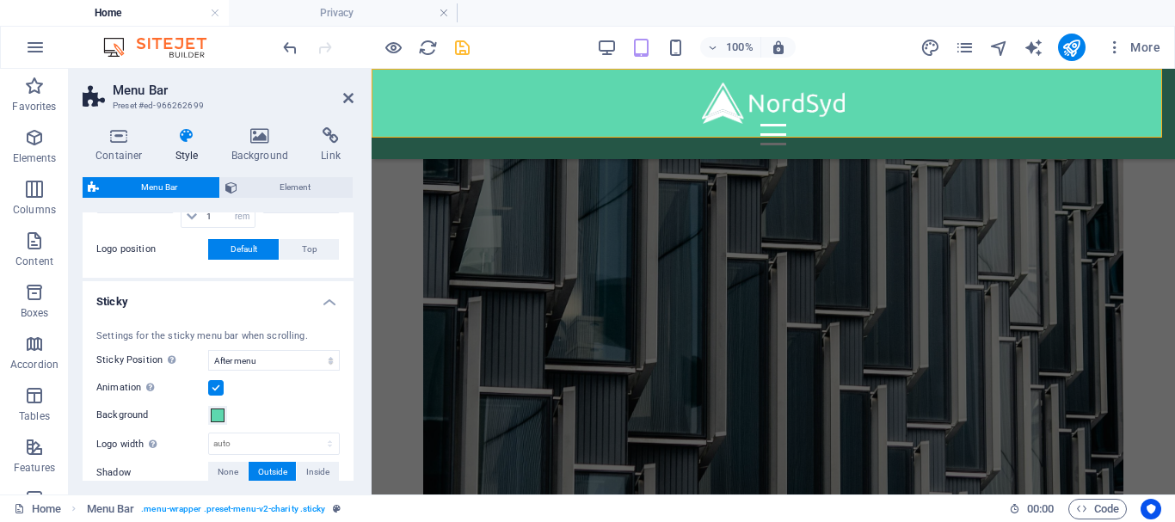
scroll to position [477, 0]
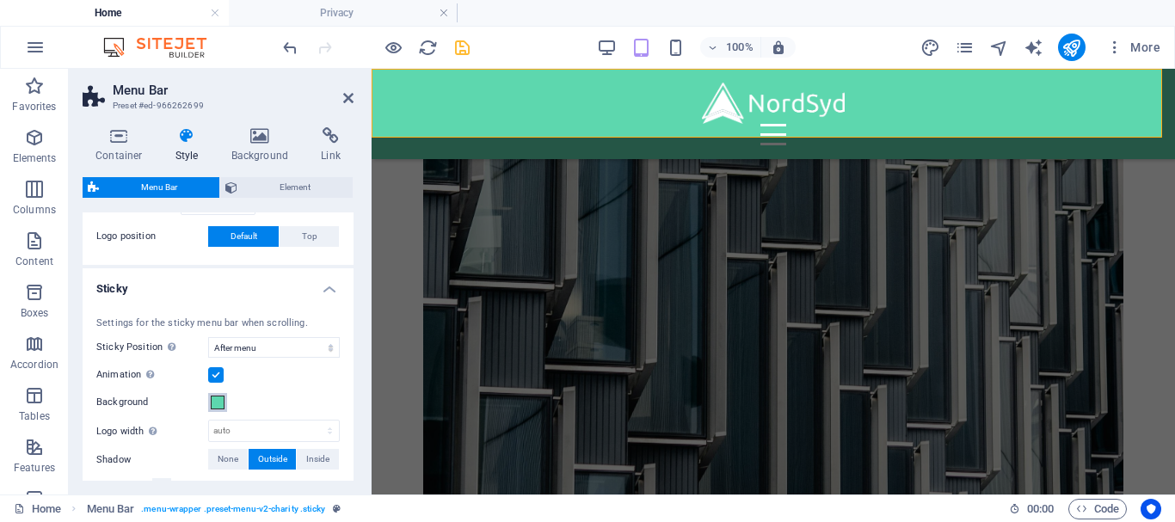
click at [216, 404] on span at bounding box center [218, 403] width 14 height 14
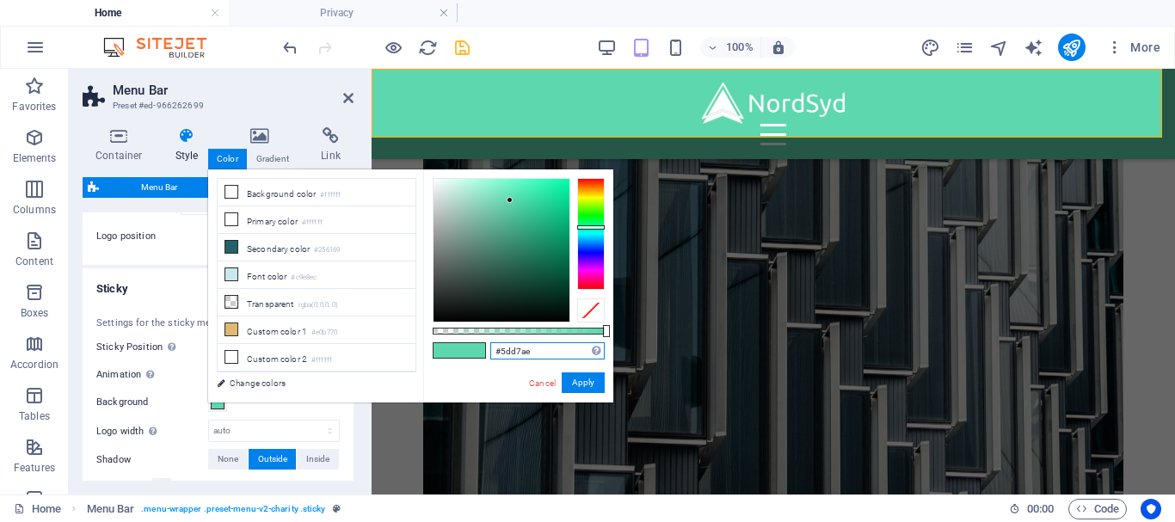
drag, startPoint x: 536, startPoint y: 349, endPoint x: 376, endPoint y: 370, distance: 161.3
click at [376, 370] on div "less Background color #ffffff Primary color #ffffff Secondary color #256169 Fon…" at bounding box center [410, 285] width 405 height 233
click at [541, 387] on link "Cancel" at bounding box center [542, 383] width 30 height 13
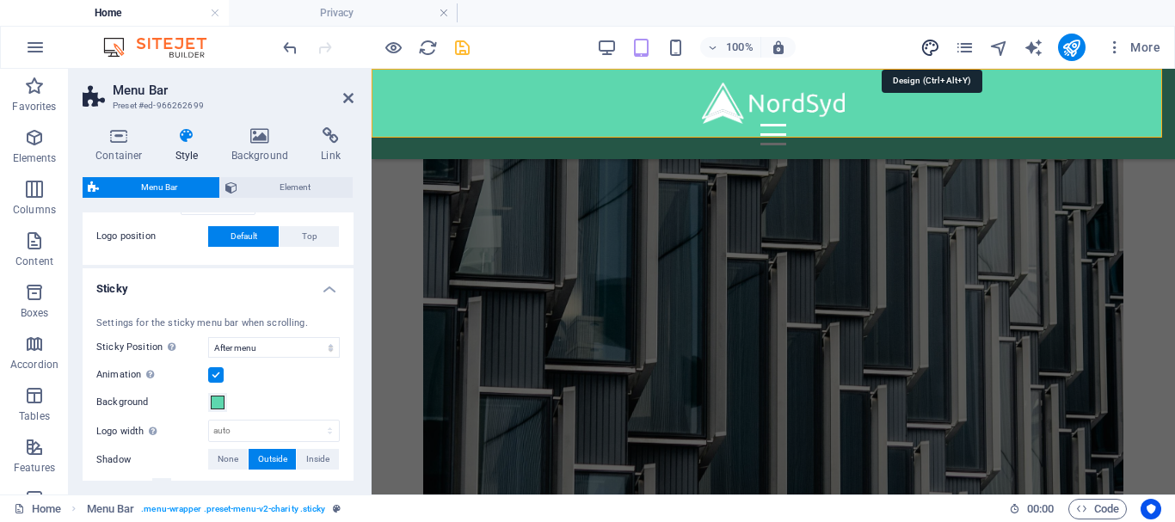
click at [935, 52] on icon "design" at bounding box center [931, 48] width 20 height 20
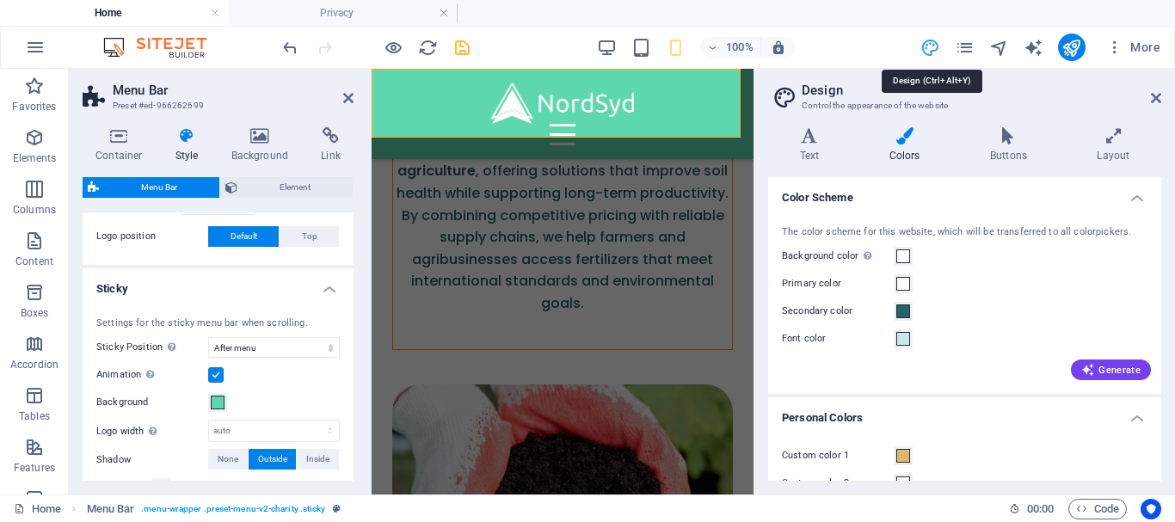
type input "1.5"
type input "4"
click at [905, 258] on span at bounding box center [903, 256] width 14 height 14
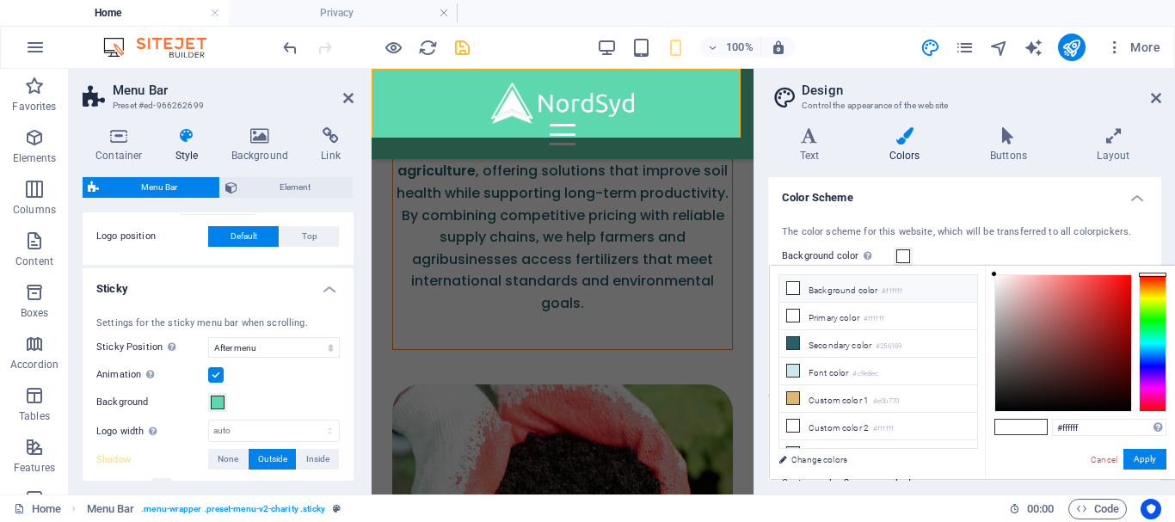
click at [798, 286] on icon at bounding box center [793, 288] width 12 height 12
drag, startPoint x: 1109, startPoint y: 426, endPoint x: 942, endPoint y: 431, distance: 167.0
click at [942, 431] on div "less Background color #ffffff Primary color #ffffff Secondary color #256169 Fon…" at bounding box center [972, 372] width 405 height 213
type input "v"
paste input "#5dd7ae"
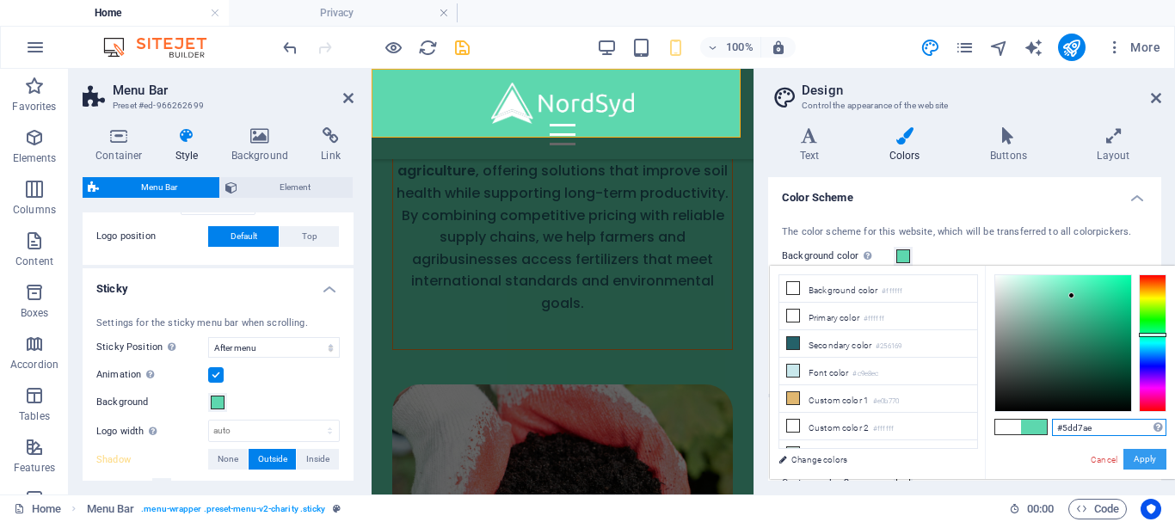
type input "#5dd7ae"
click at [1149, 463] on button "Apply" at bounding box center [1145, 459] width 43 height 21
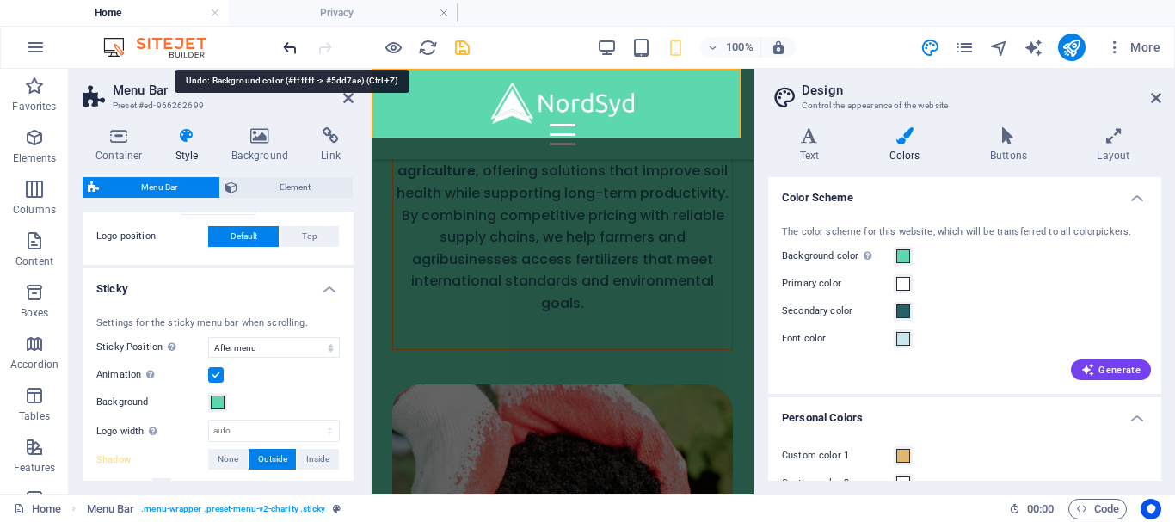
click at [294, 47] on icon "undo" at bounding box center [290, 48] width 20 height 20
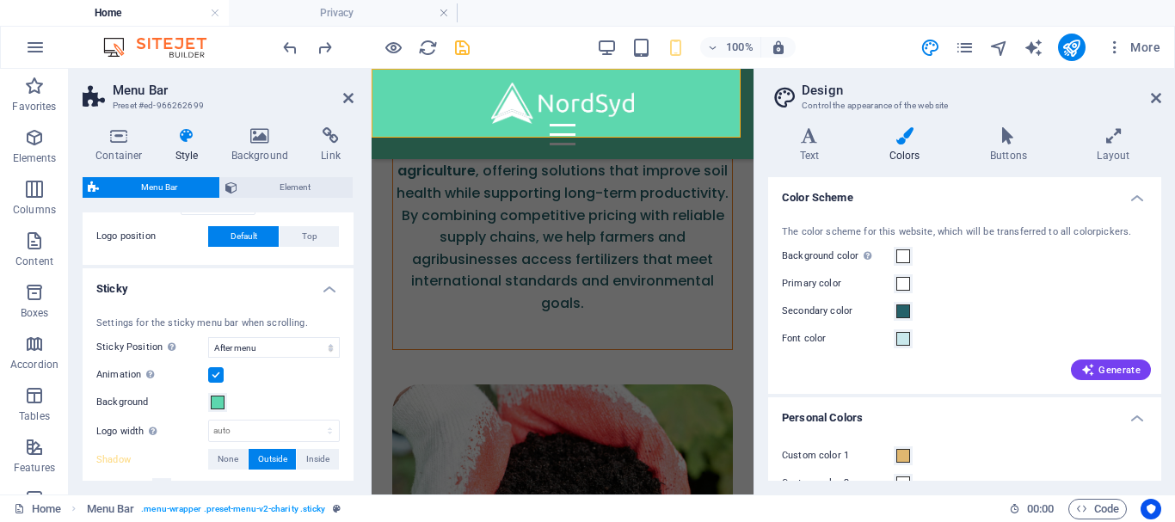
click at [1144, 102] on header "Design Control the appearance of the website" at bounding box center [967, 91] width 390 height 45
click at [1158, 100] on icon at bounding box center [1156, 98] width 10 height 14
type input "3.75"
type input "2"
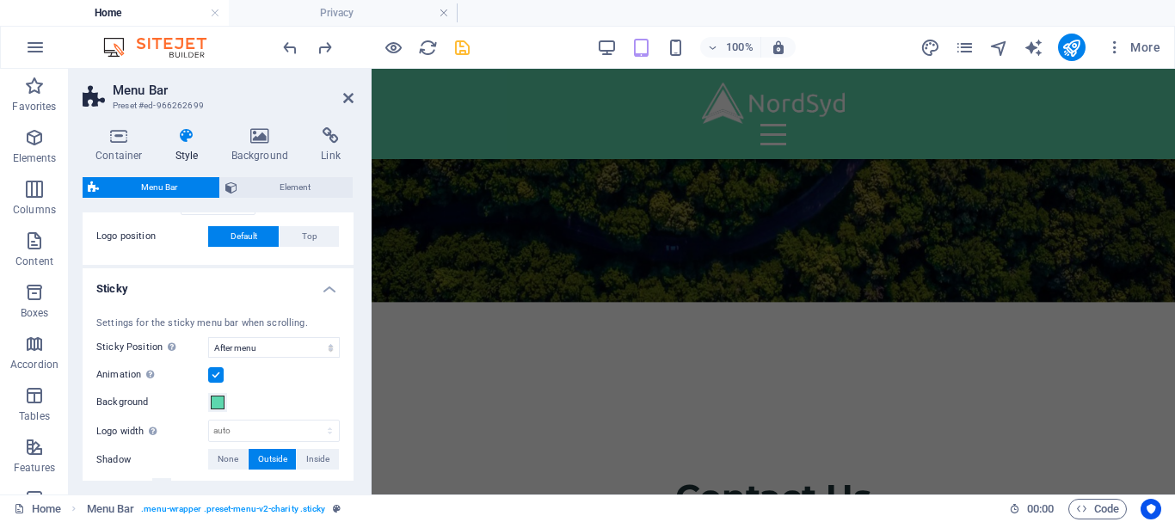
scroll to position [5590, 0]
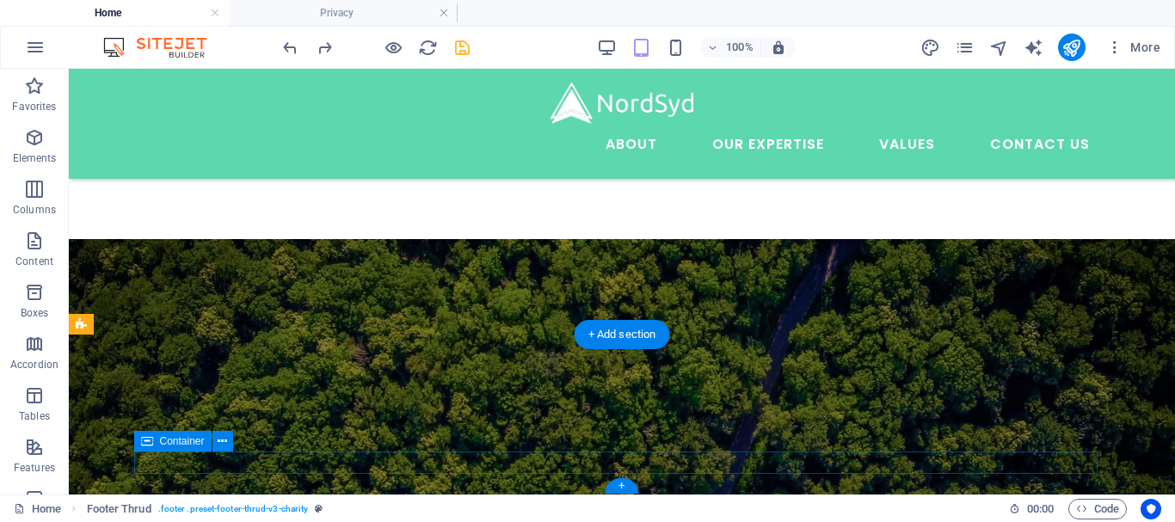
scroll to position [3075, 0]
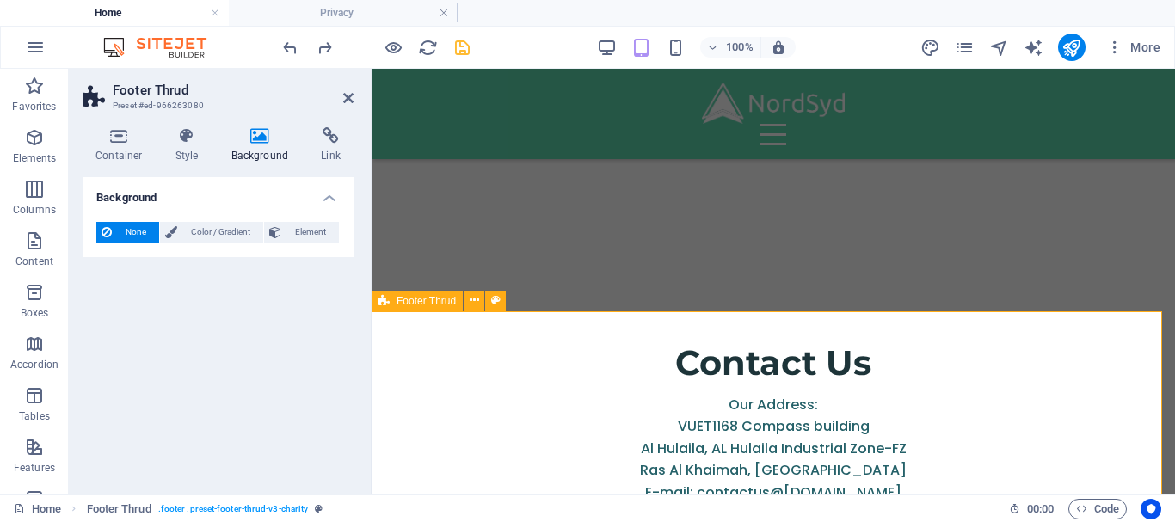
click at [226, 231] on span "Color / Gradient" at bounding box center [220, 232] width 76 height 21
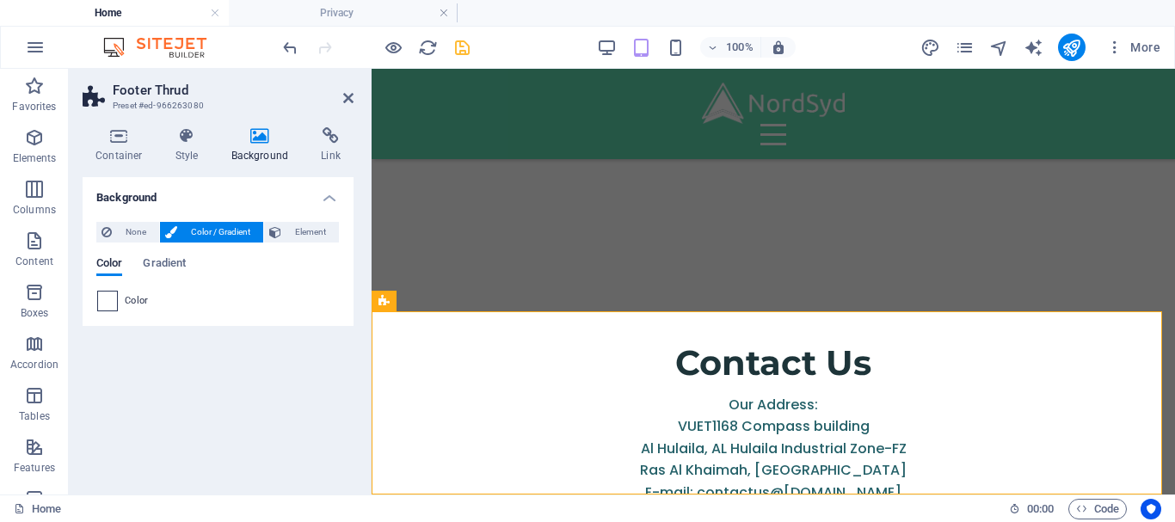
click at [110, 303] on span at bounding box center [107, 301] width 19 height 19
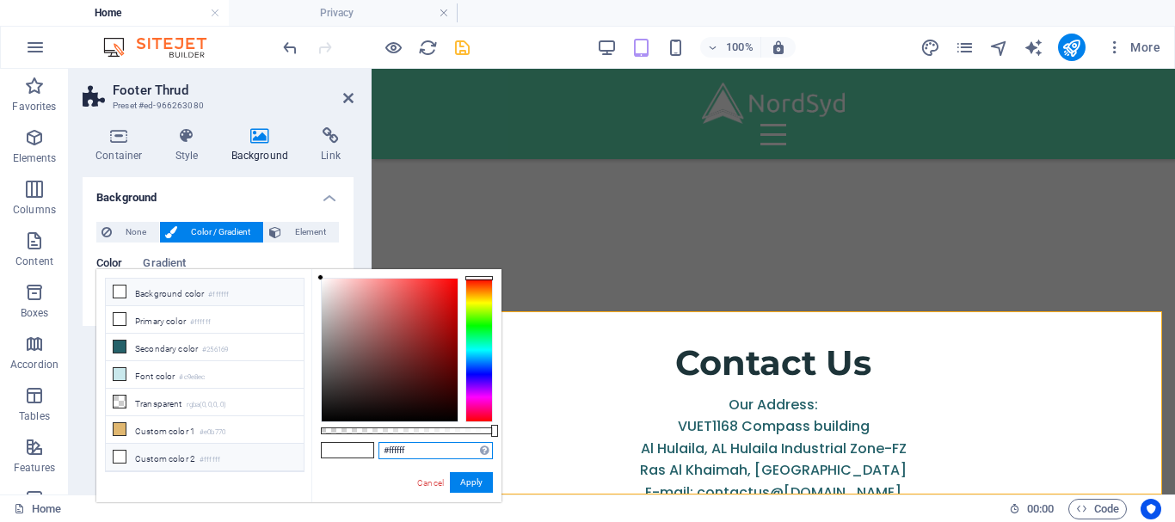
drag, startPoint x: 428, startPoint y: 445, endPoint x: 256, endPoint y: 448, distance: 172.1
click at [256, 448] on div "less Background color #ffffff Primary color #ffffff Secondary color #256169 Fon…" at bounding box center [298, 385] width 405 height 233
paste input "5dd7ae"
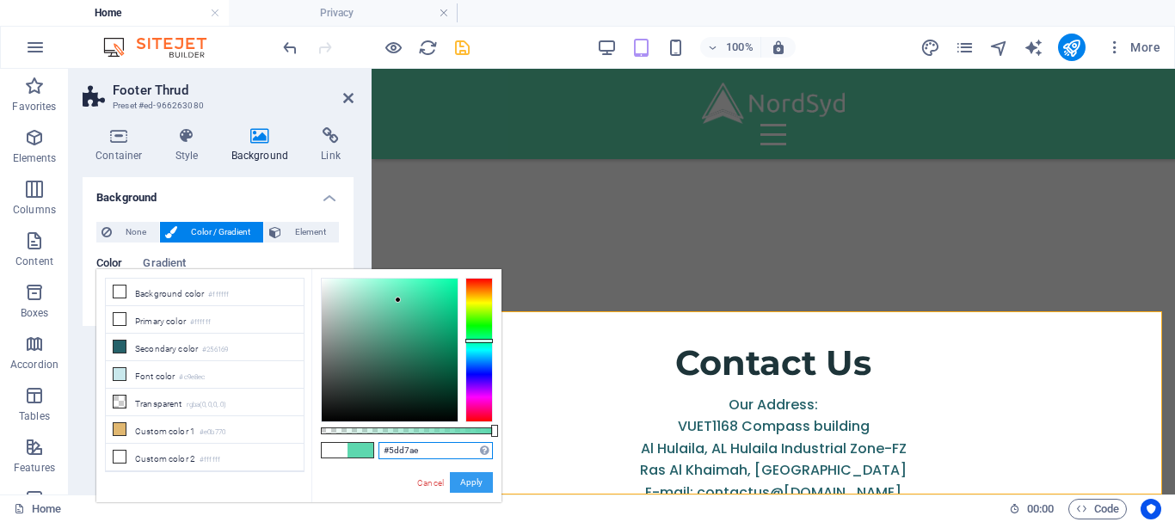
type input "#5dd7ae"
click at [484, 481] on button "Apply" at bounding box center [471, 482] width 43 height 21
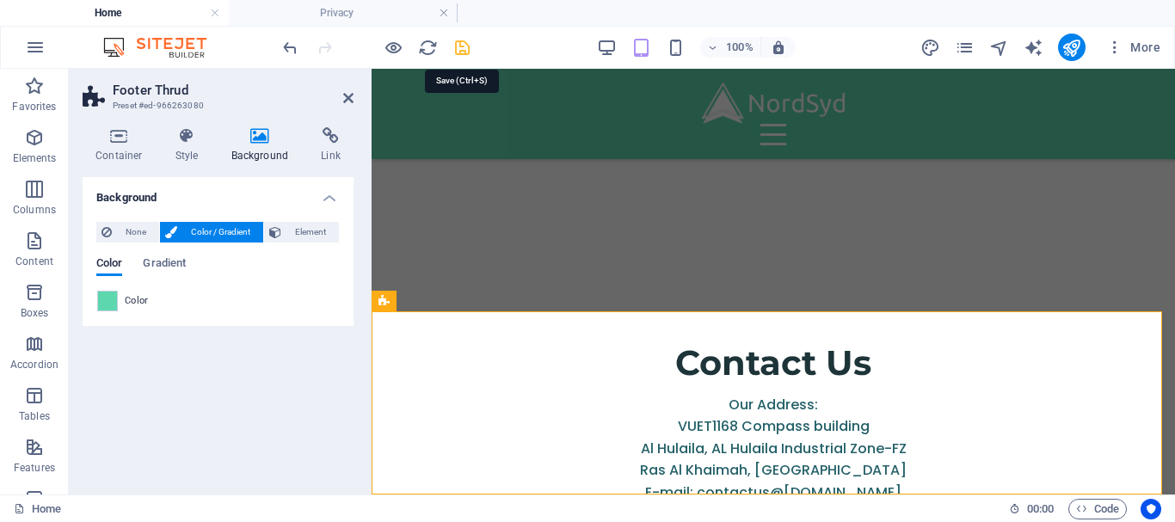
click at [470, 51] on icon "save" at bounding box center [463, 48] width 20 height 20
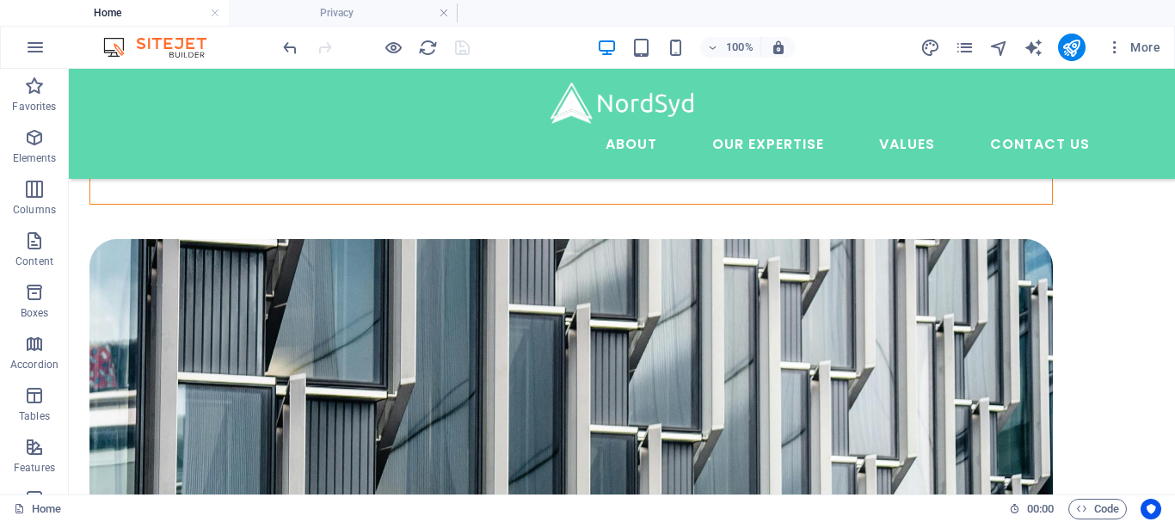
scroll to position [3075, 0]
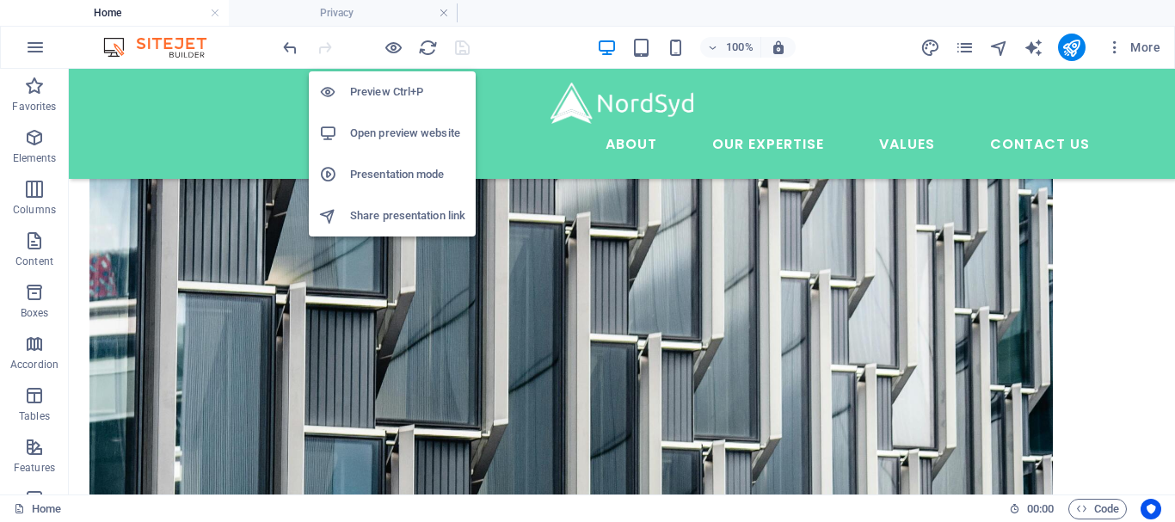
click at [375, 135] on h6 "Open preview website" at bounding box center [407, 133] width 115 height 21
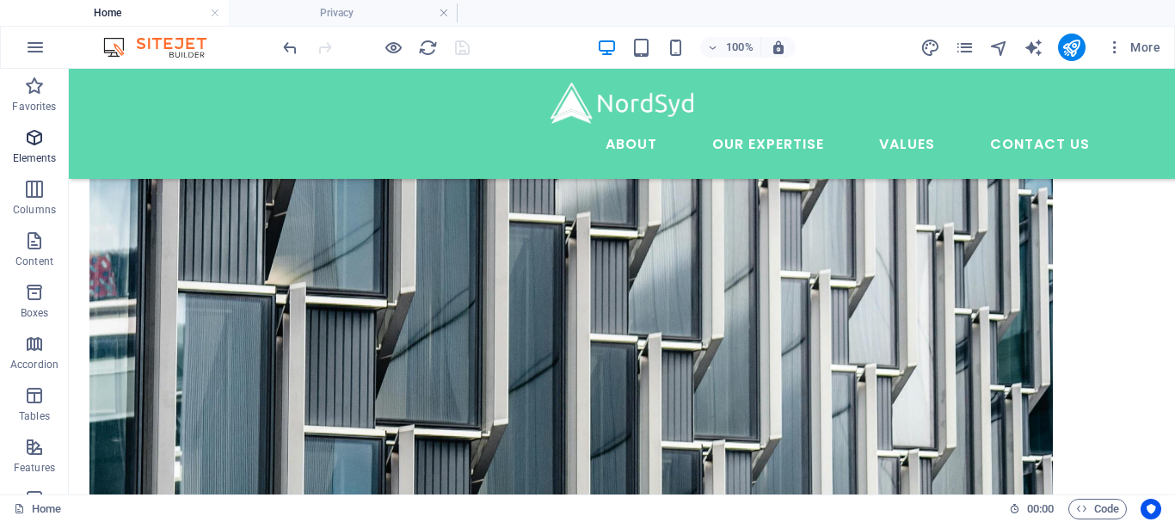
click at [32, 138] on icon "button" at bounding box center [34, 137] width 21 height 21
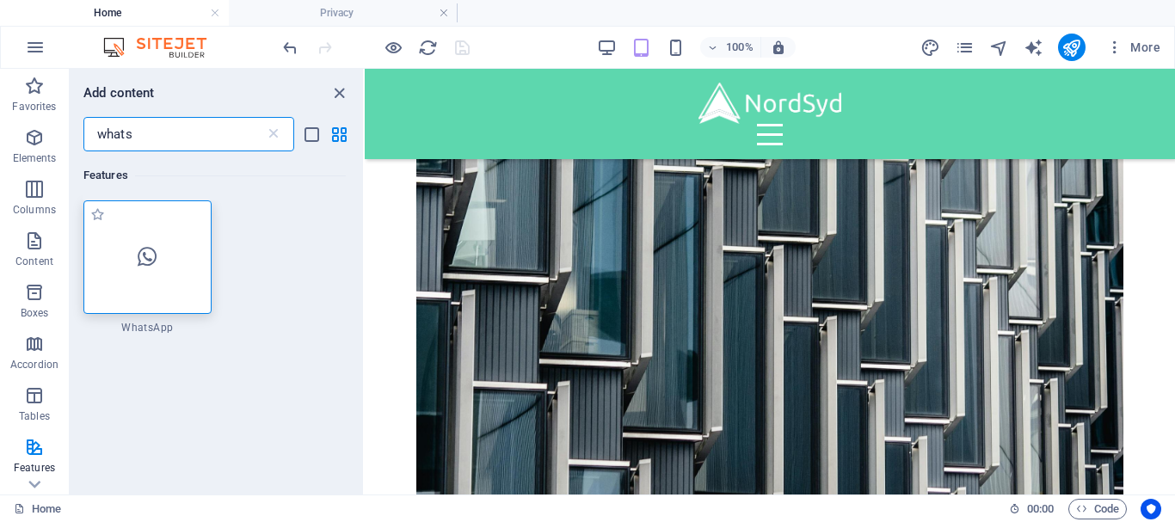
type input "whats"
click at [171, 274] on div at bounding box center [147, 257] width 128 height 114
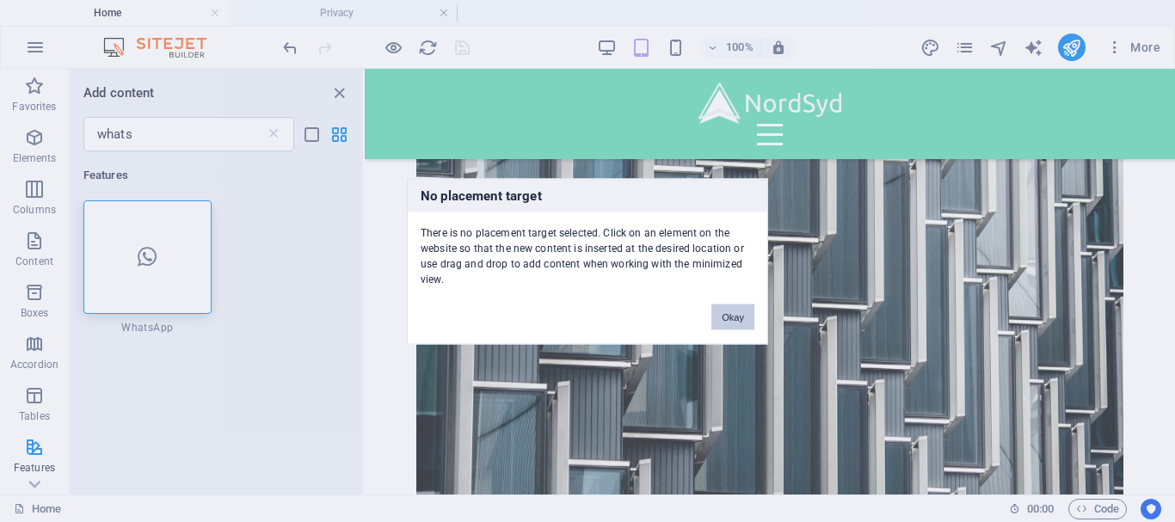
click at [738, 321] on button "Okay" at bounding box center [732, 317] width 43 height 26
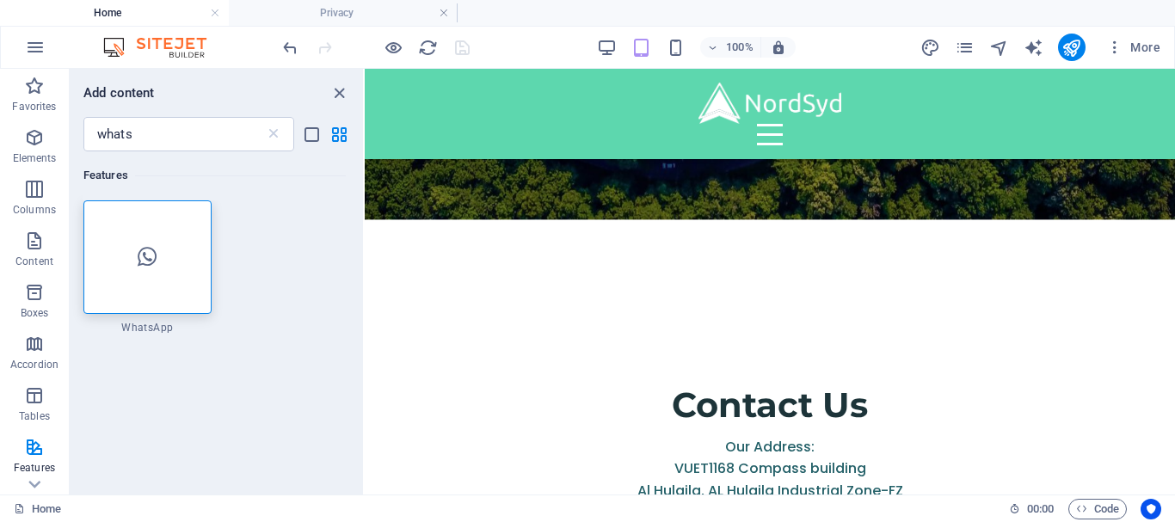
scroll to position [5594, 0]
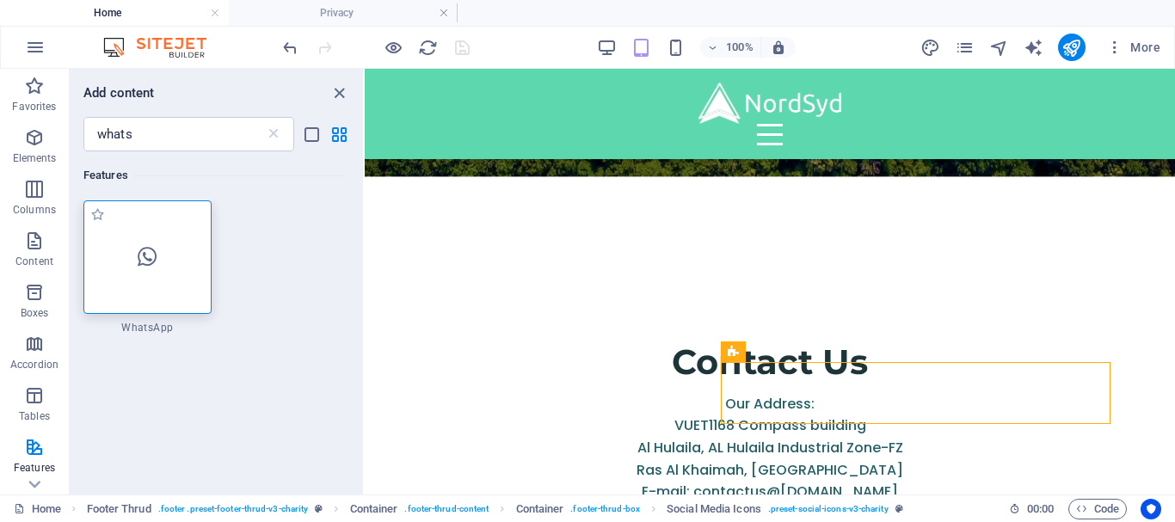
click at [158, 246] on div at bounding box center [147, 257] width 128 height 114
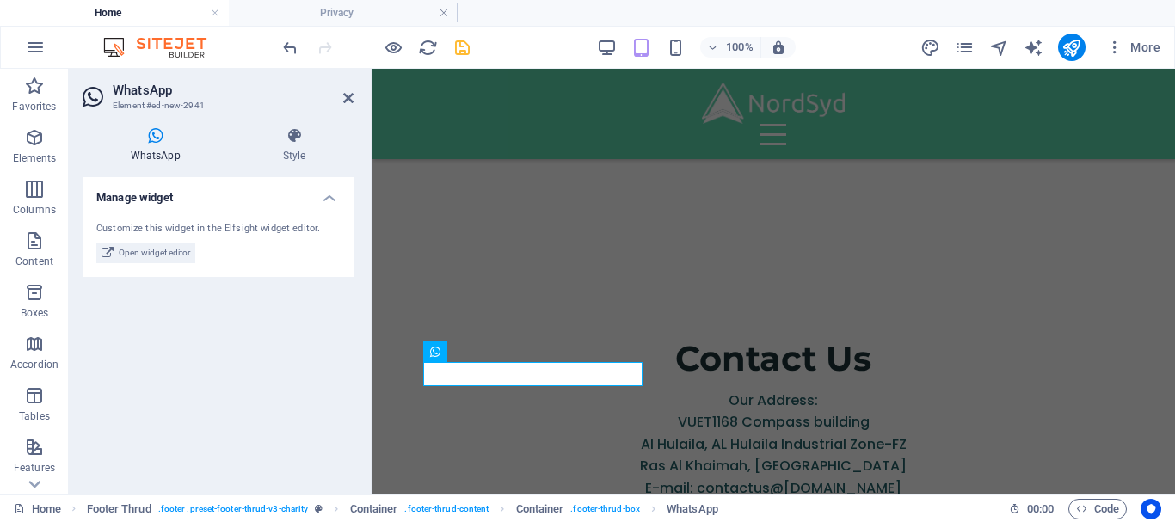
scroll to position [5590, 0]
click at [345, 103] on icon at bounding box center [348, 98] width 10 height 14
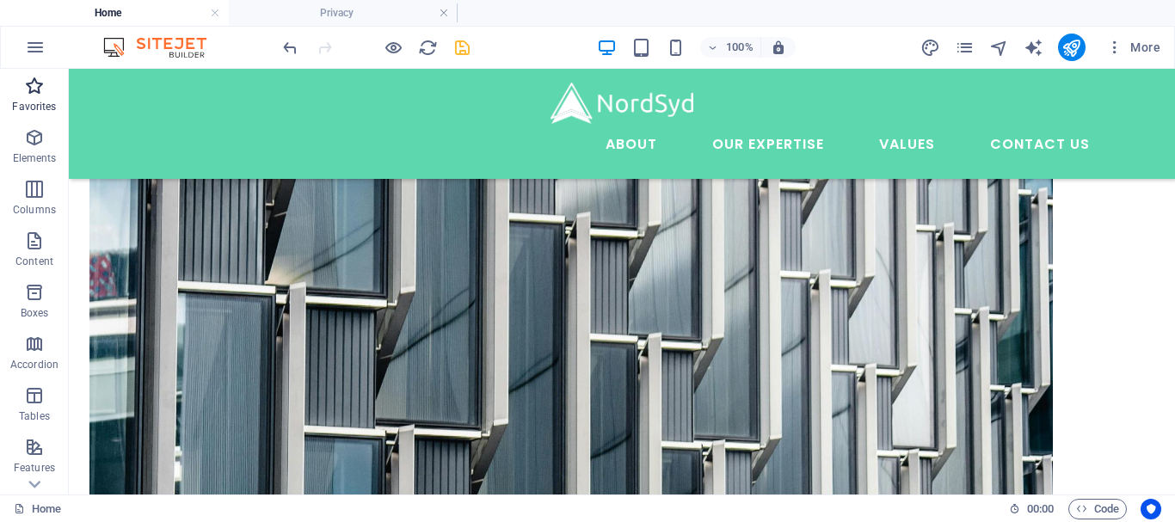
click at [45, 93] on icon "button" at bounding box center [34, 86] width 21 height 21
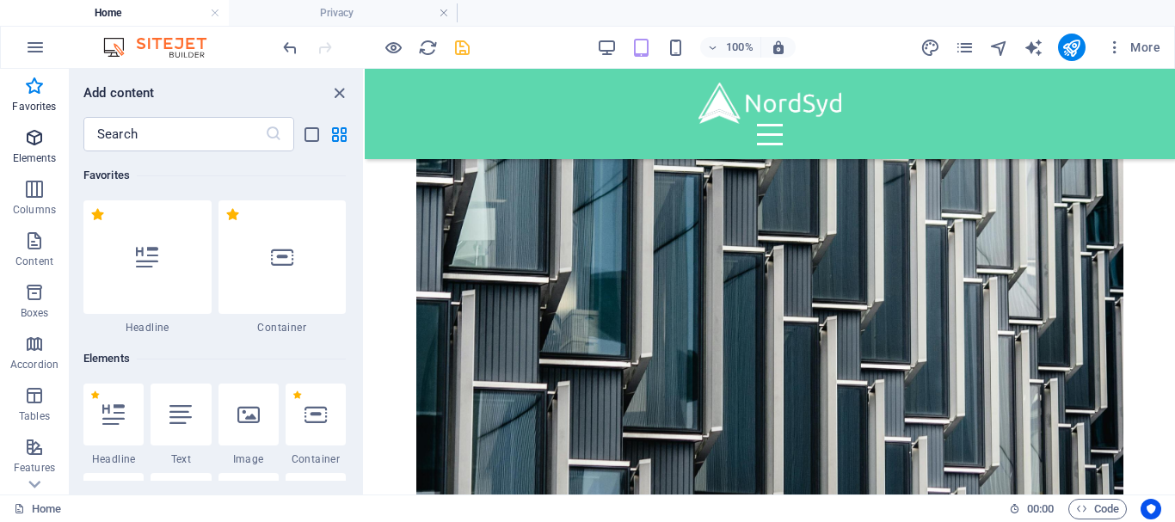
click at [32, 155] on p "Elements" at bounding box center [35, 158] width 44 height 14
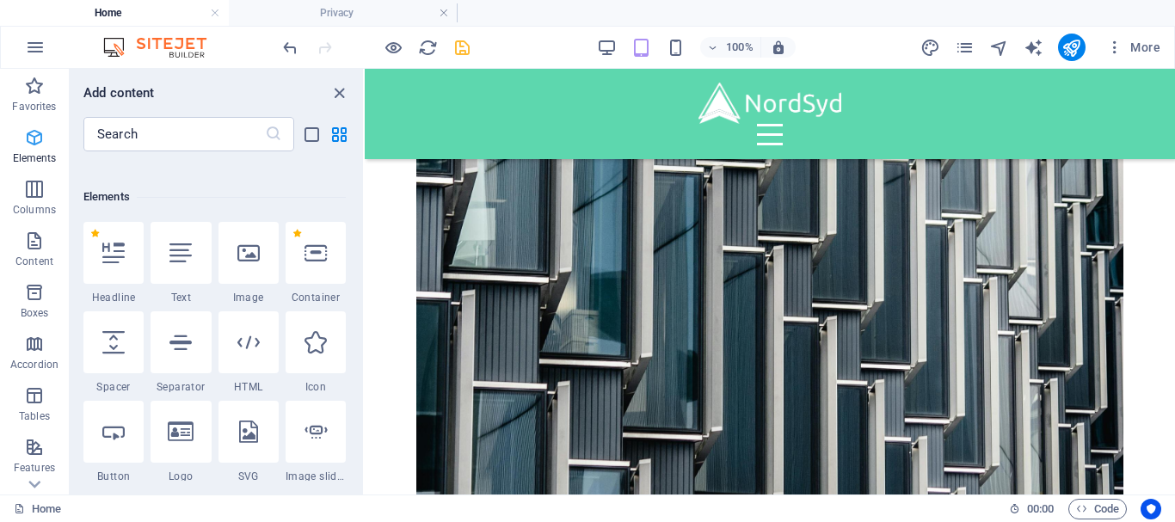
scroll to position [183, 0]
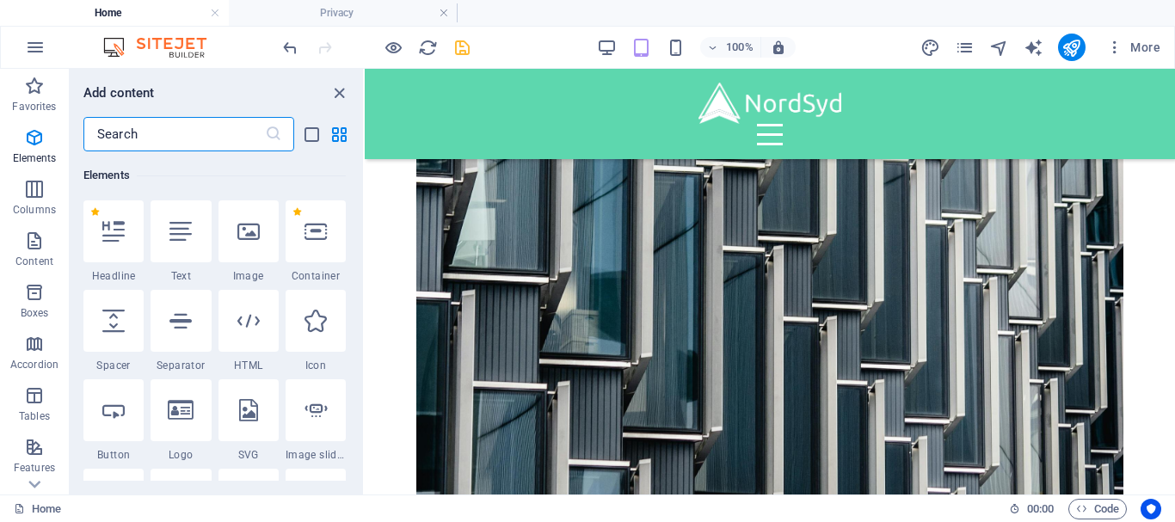
click at [149, 131] on input "text" at bounding box center [174, 134] width 182 height 34
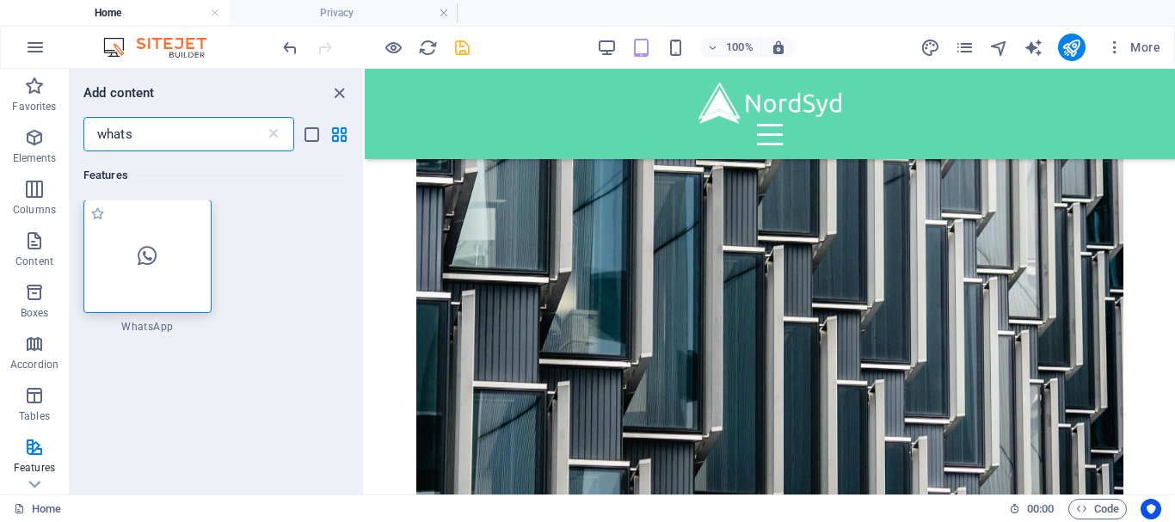
scroll to position [0, 0]
type input "whats"
click at [135, 256] on div at bounding box center [147, 257] width 128 height 114
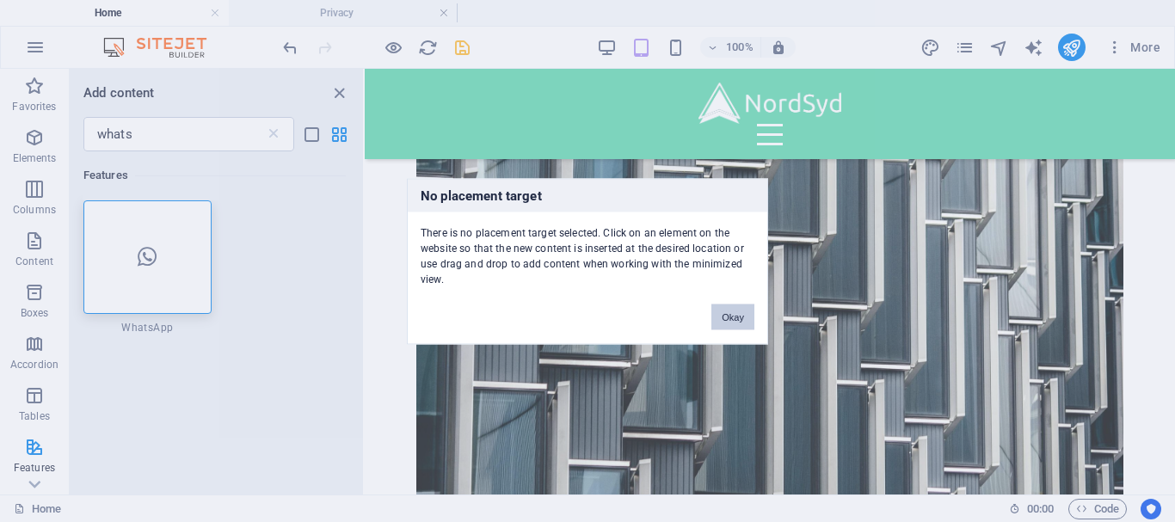
click at [738, 320] on button "Okay" at bounding box center [732, 317] width 43 height 26
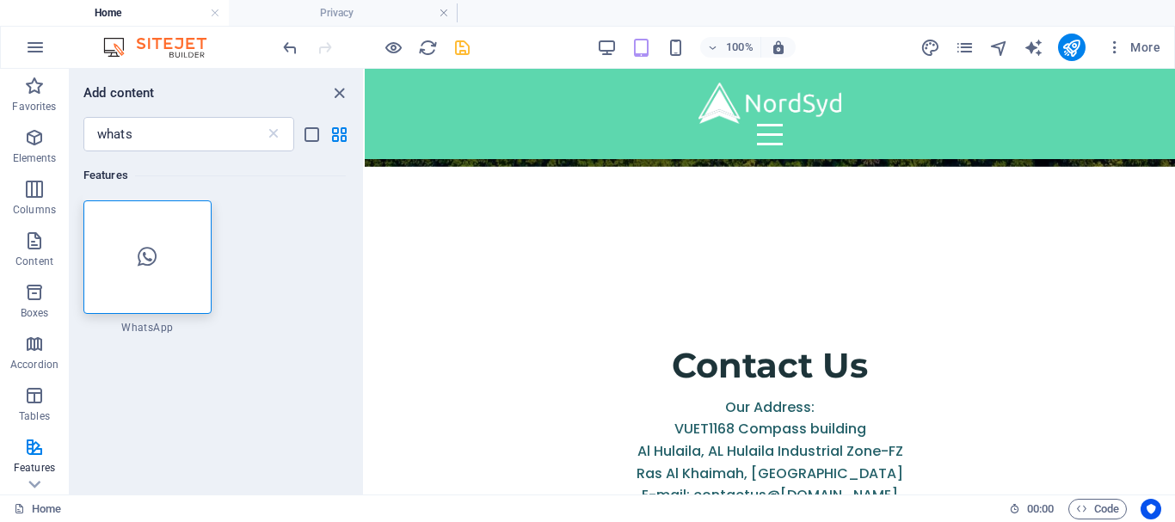
scroll to position [5594, 0]
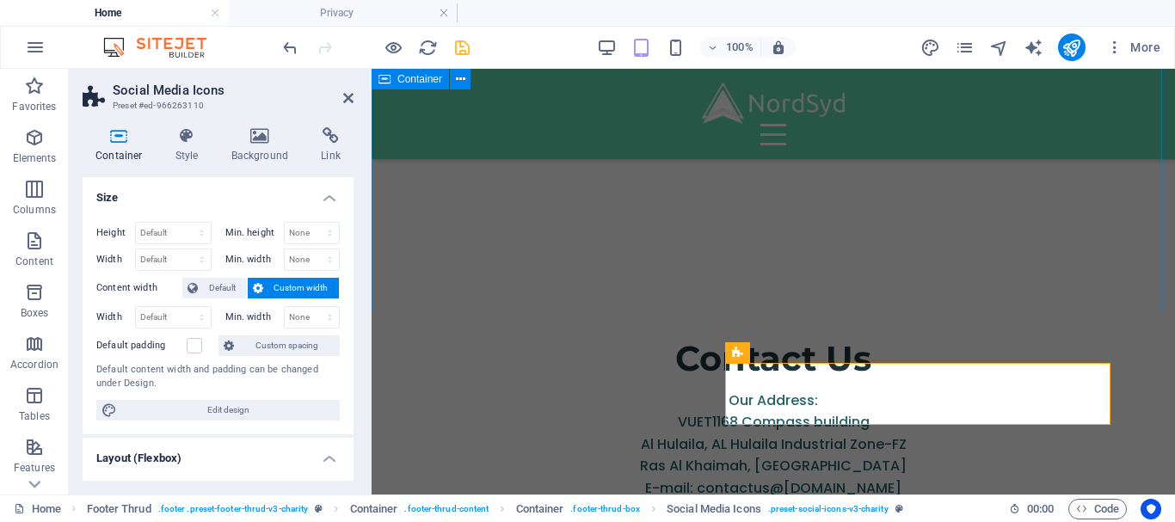
scroll to position [5590, 0]
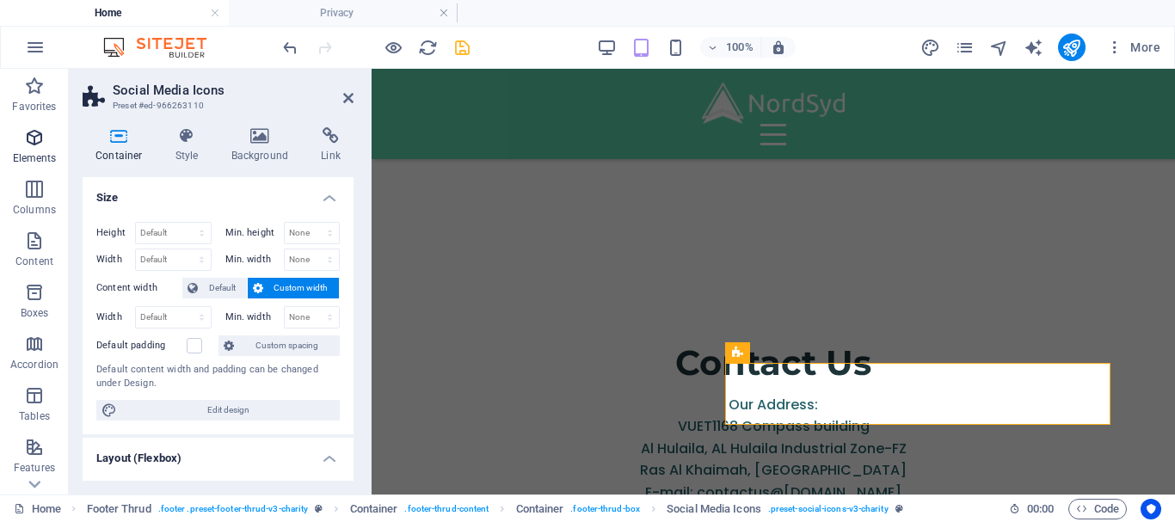
click at [38, 151] on span "Elements" at bounding box center [34, 147] width 69 height 41
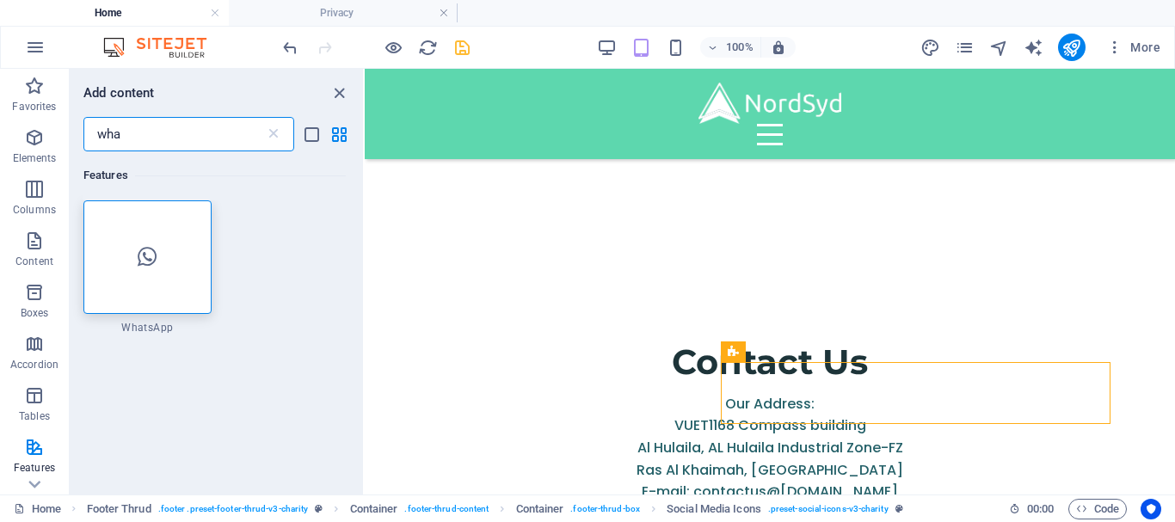
scroll to position [0, 0]
type input "wha"
click at [128, 293] on div at bounding box center [147, 257] width 128 height 114
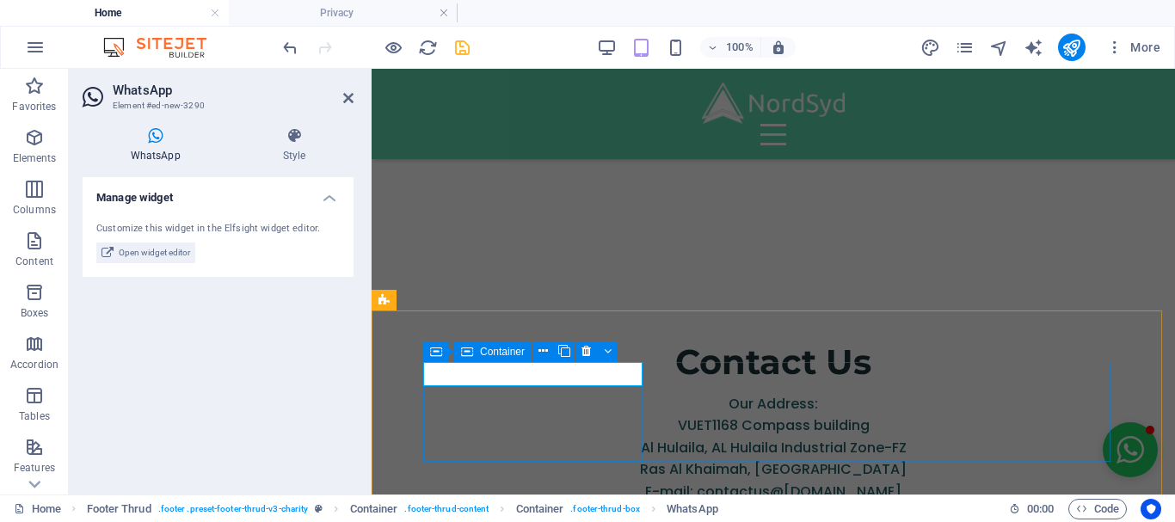
scroll to position [5590, 0]
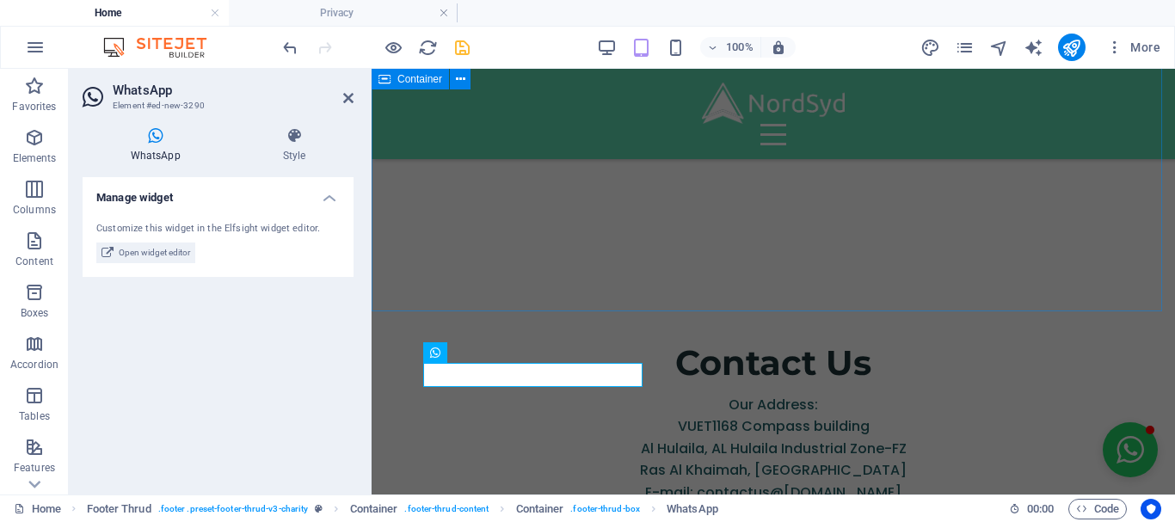
click at [1054, 284] on div "Contact Us Our Address: VUET1168 Compass building [GEOGRAPHIC_DATA]-FZ [GEOGRAP…" at bounding box center [774, 421] width 804 height 275
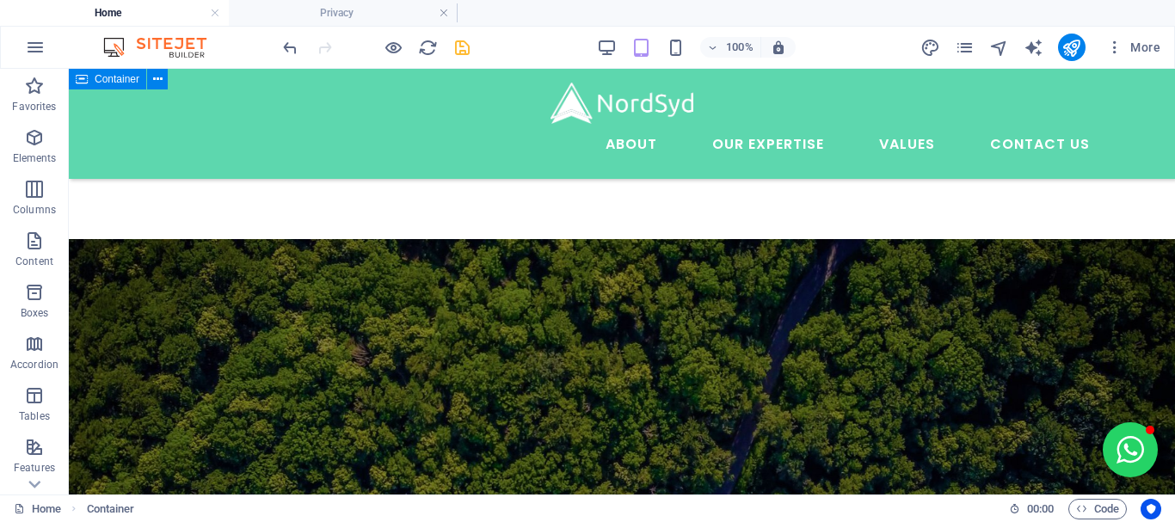
scroll to position [3075, 0]
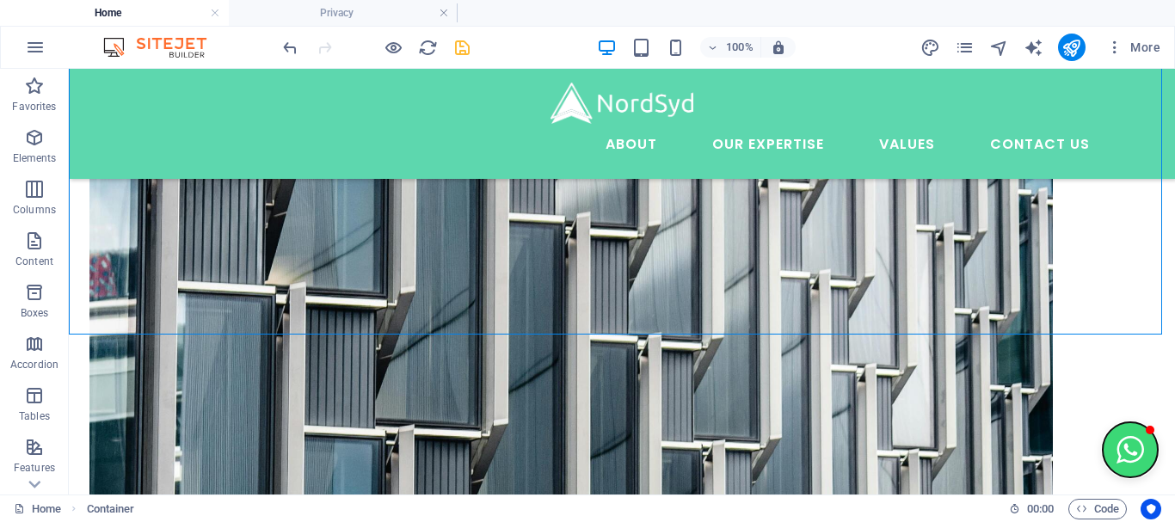
click at [1113, 453] on button "Open chat window" at bounding box center [1130, 449] width 55 height 55
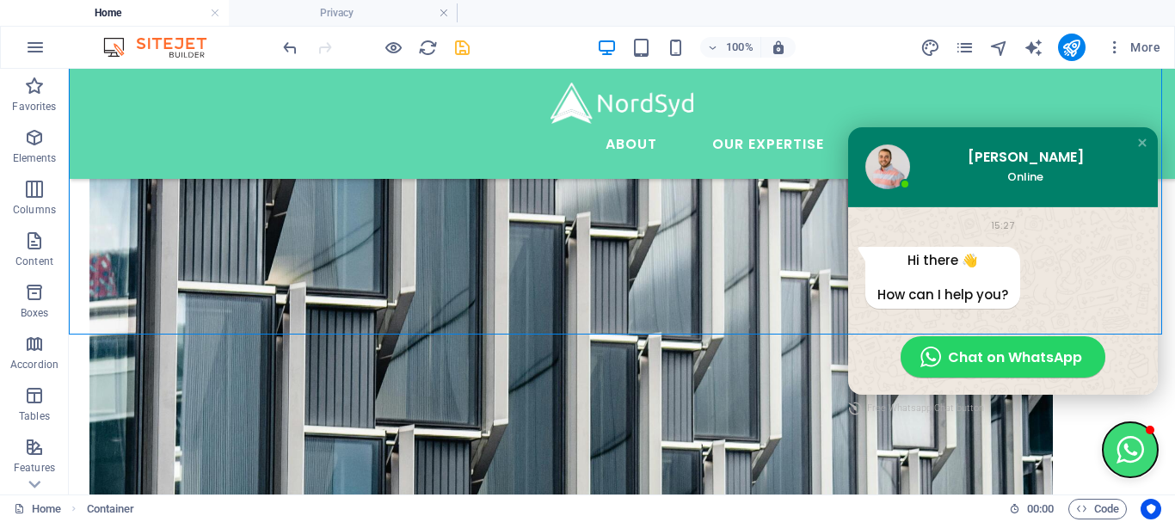
click at [1113, 453] on button "Close chat window" at bounding box center [1130, 449] width 55 height 55
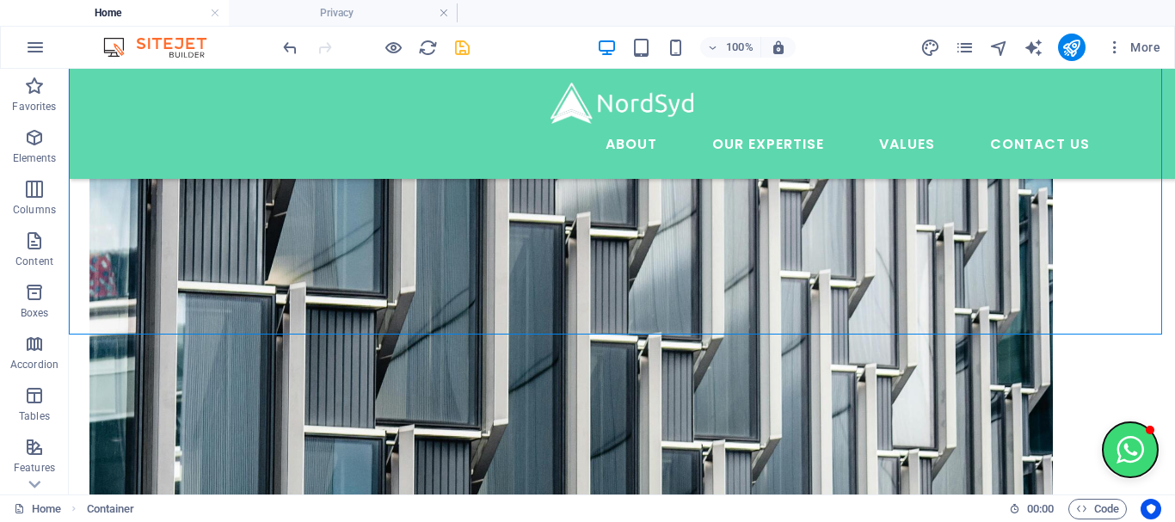
click at [1113, 453] on button "Open chat window" at bounding box center [1130, 449] width 55 height 55
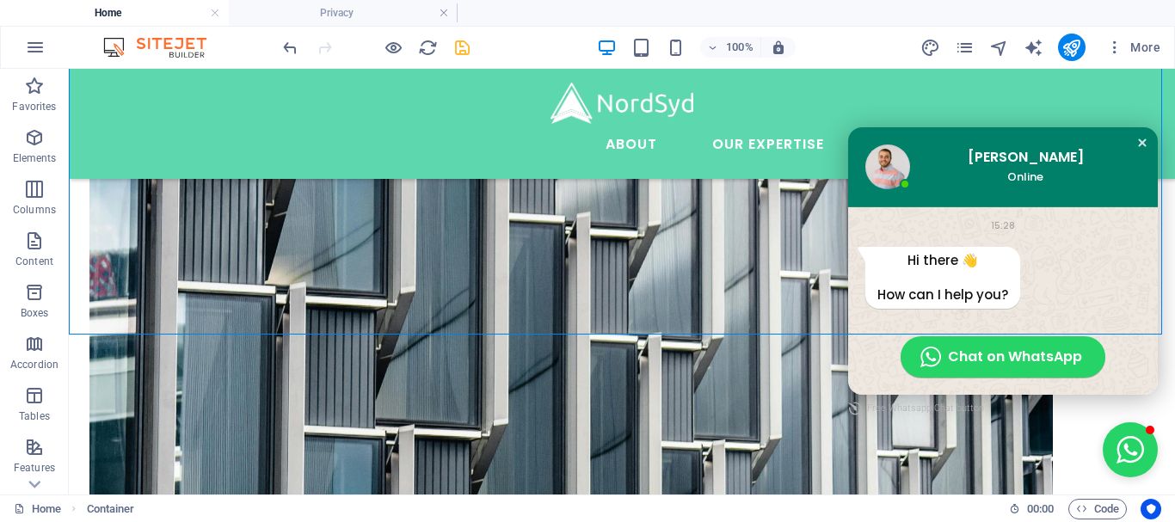
click at [1134, 143] on div "Close chat window" at bounding box center [1142, 142] width 17 height 17
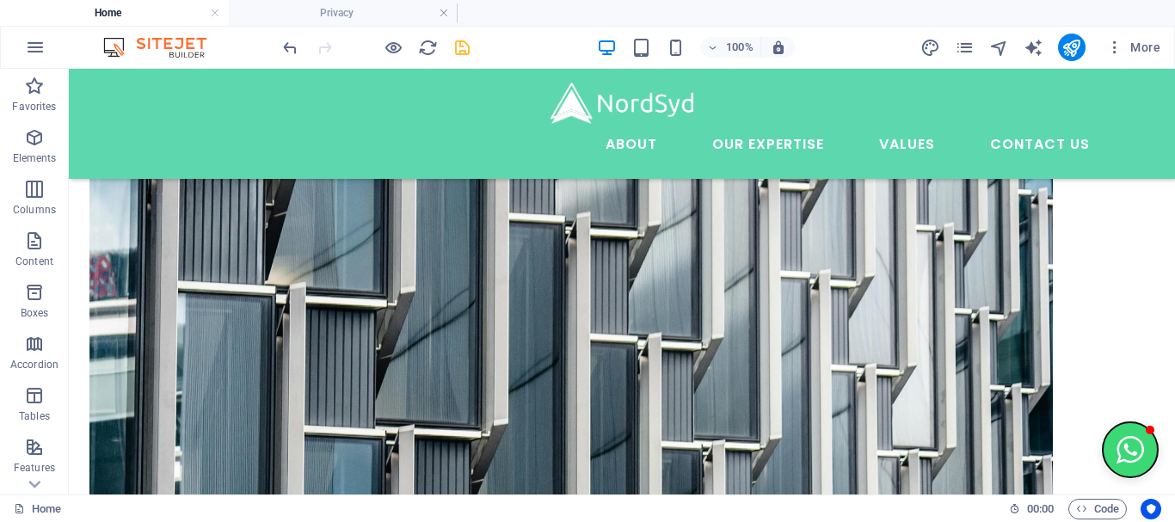
click at [1130, 450] on button "Open chat window" at bounding box center [1130, 449] width 55 height 55
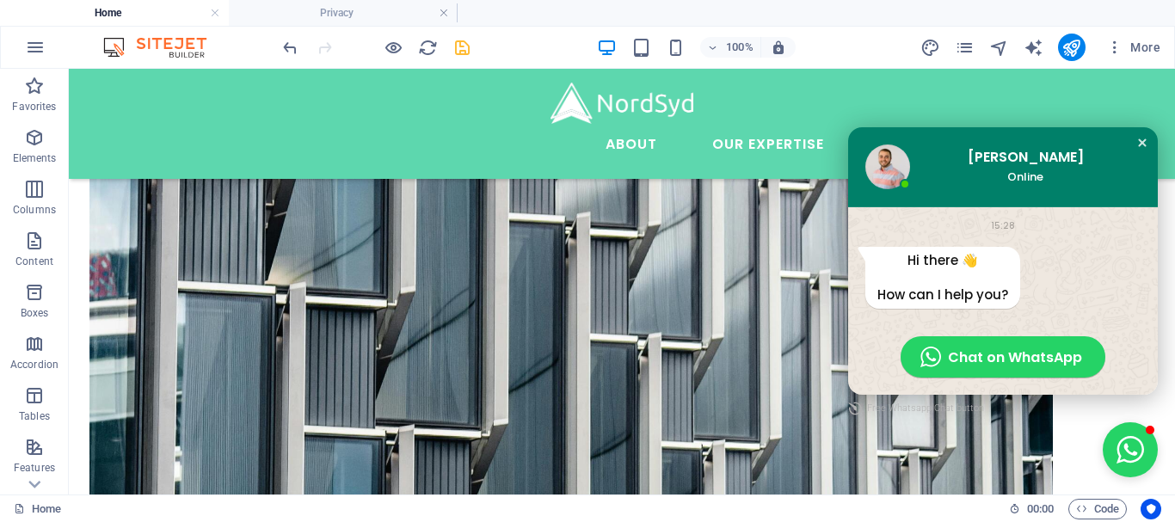
click at [1134, 145] on div "Close chat window" at bounding box center [1142, 142] width 17 height 17
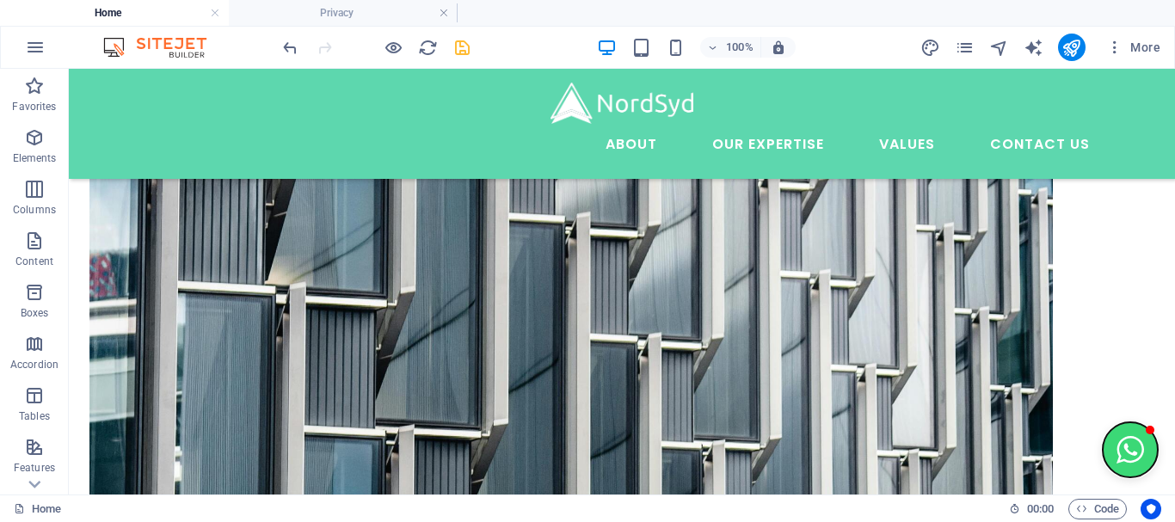
click at [1121, 447] on button "Open chat window" at bounding box center [1130, 449] width 55 height 55
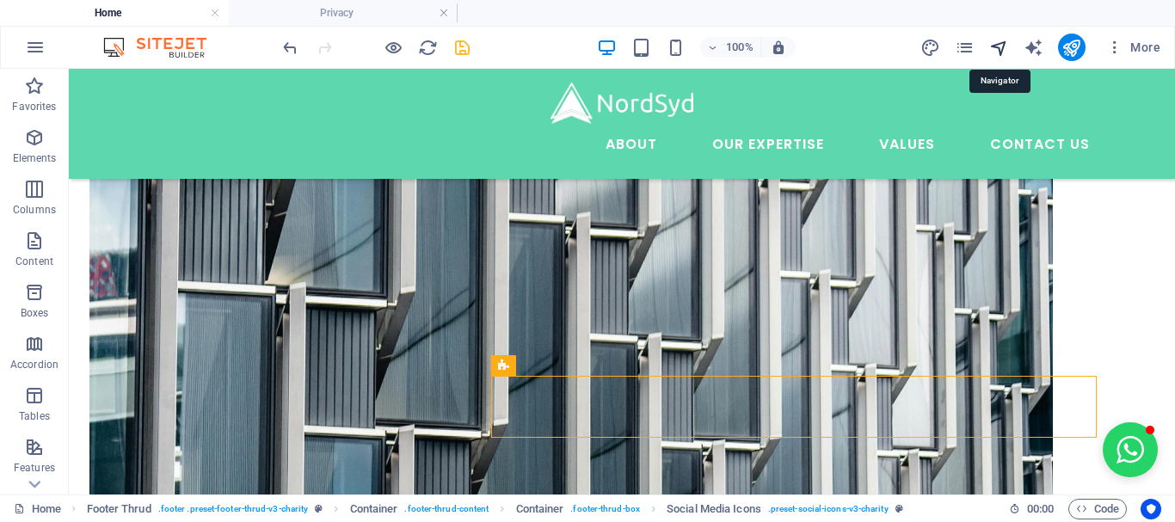
click at [997, 48] on icon "navigator" at bounding box center [999, 48] width 20 height 20
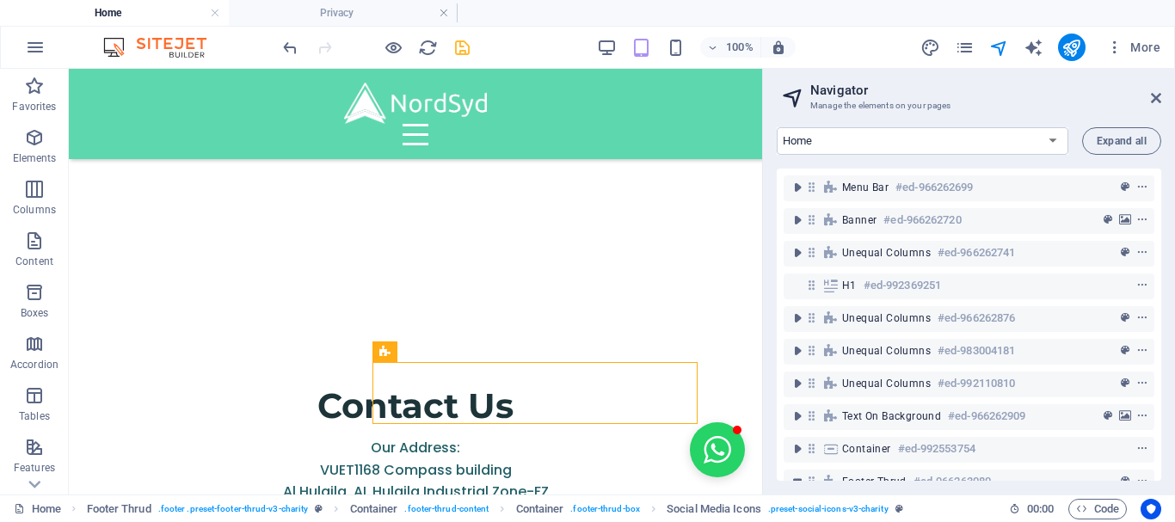
scroll to position [231, 0]
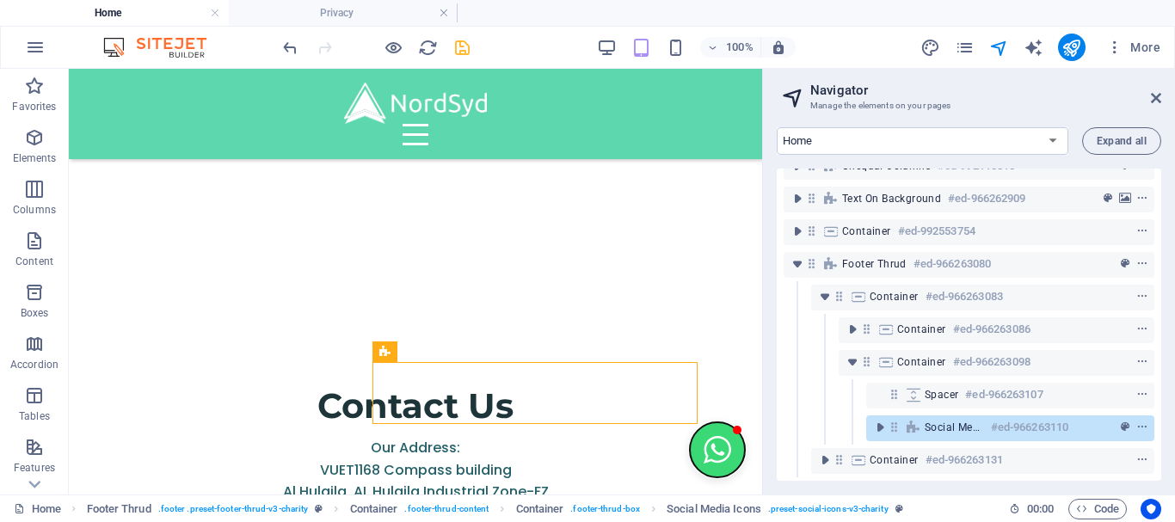
click at [690, 453] on button "Open chat window" at bounding box center [717, 449] width 55 height 55
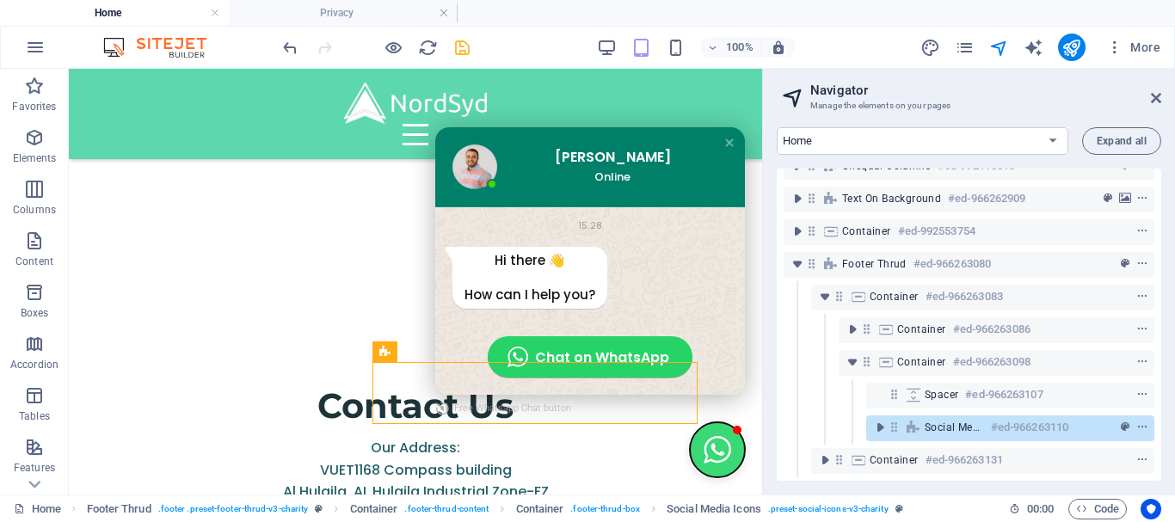
click at [690, 453] on button "Close chat window" at bounding box center [717, 449] width 55 height 55
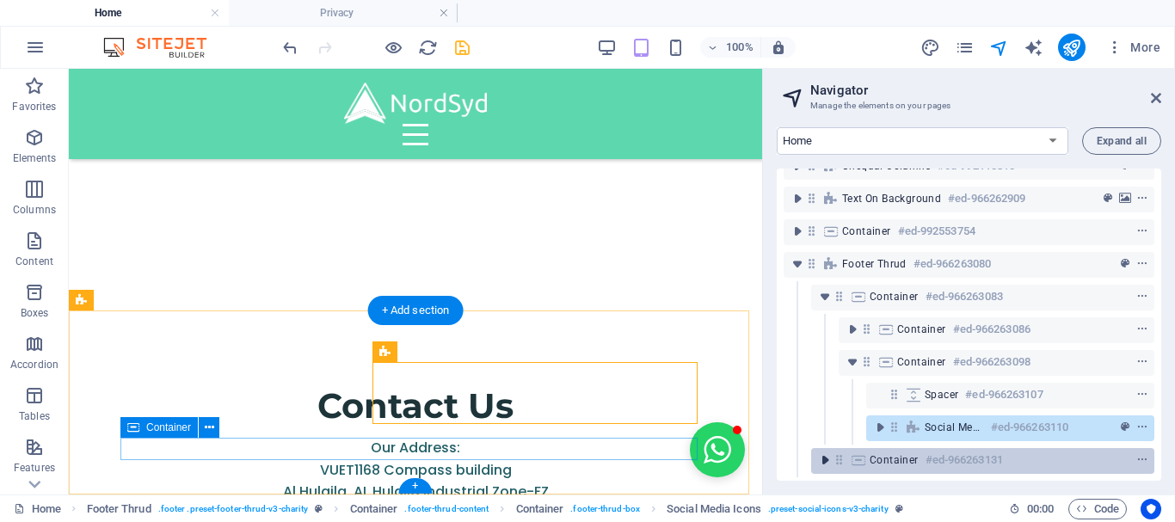
click at [818, 452] on icon "toggle-expand" at bounding box center [824, 460] width 17 height 17
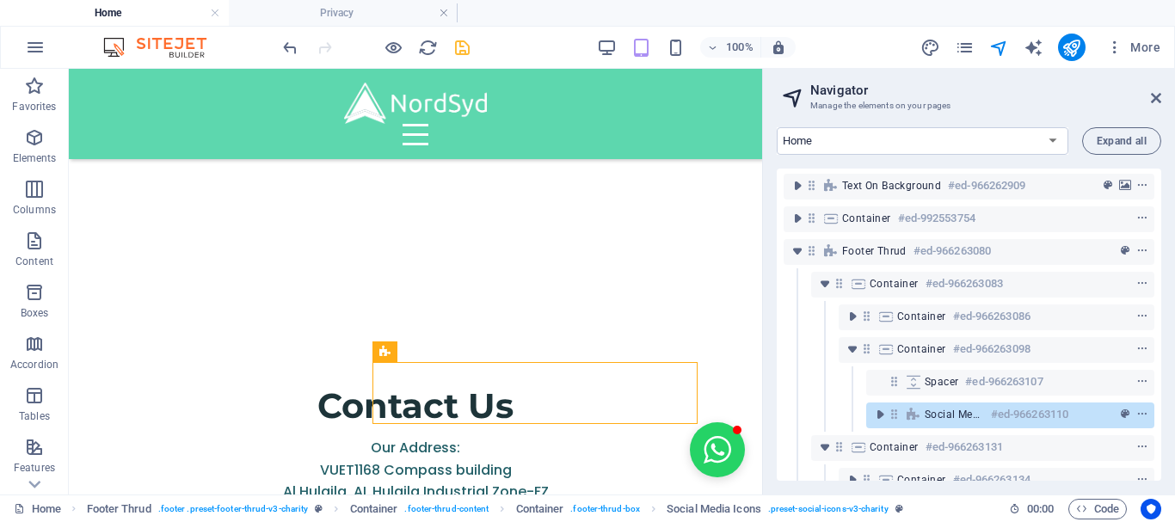
drag, startPoint x: 1157, startPoint y: 385, endPoint x: 1162, endPoint y: 416, distance: 30.6
click at [1162, 416] on div "Home Legal Notice Privacy Expand all Menu Bar #ed-966262699 Banner #ed-96626272…" at bounding box center [969, 304] width 412 height 381
drag, startPoint x: 1162, startPoint y: 416, endPoint x: 1162, endPoint y: 457, distance: 41.3
click at [1162, 457] on div "Home Legal Notice Privacy Expand all Menu Bar #ed-966262699 Banner #ed-96626272…" at bounding box center [969, 304] width 412 height 381
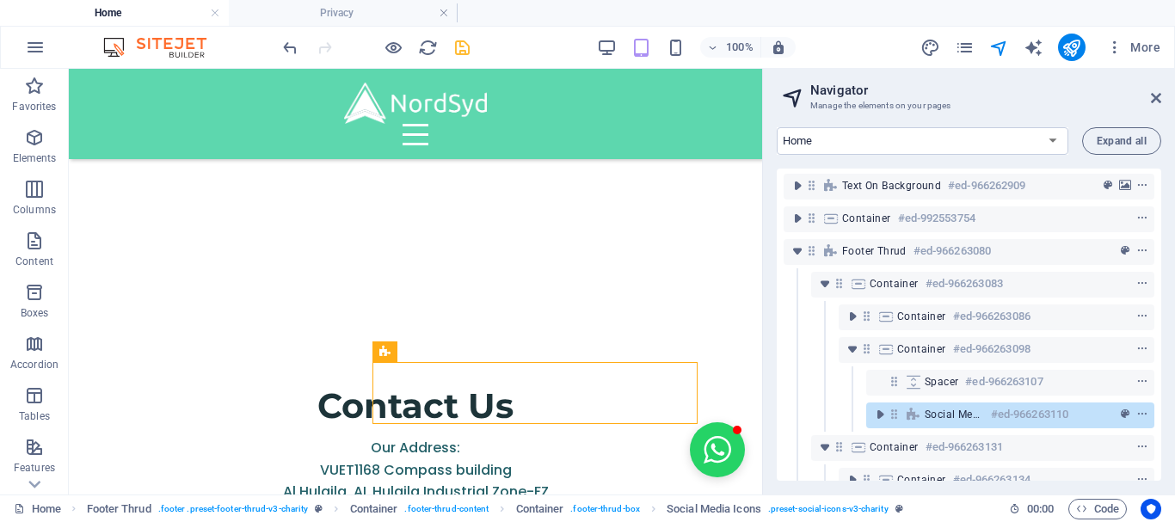
click at [1161, 438] on div "Home Legal Notice Privacy Expand all Menu Bar #ed-966262699 Banner #ed-96626272…" at bounding box center [969, 304] width 412 height 381
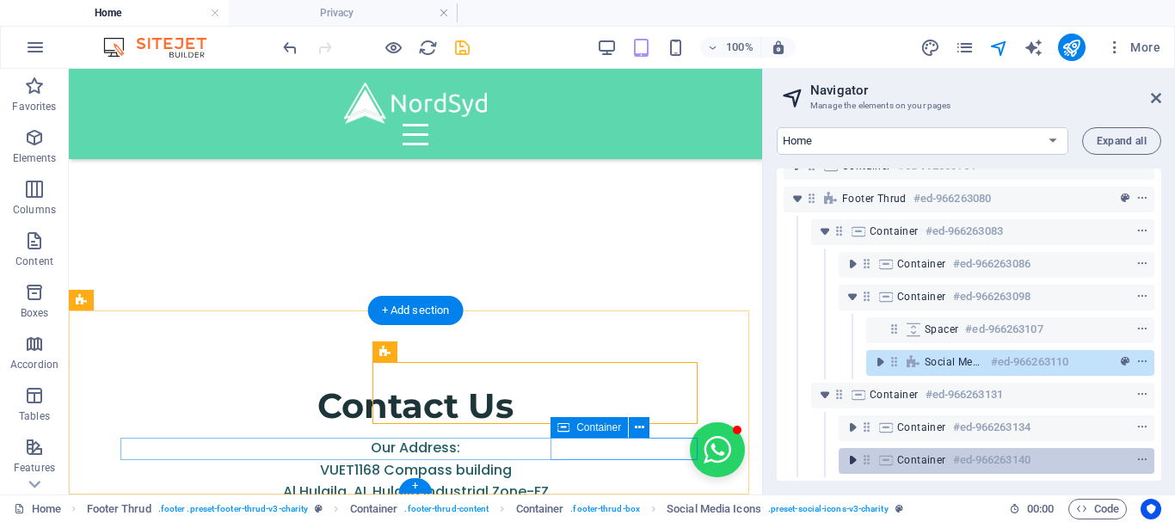
click at [848, 452] on icon "toggle-expand" at bounding box center [852, 460] width 17 height 17
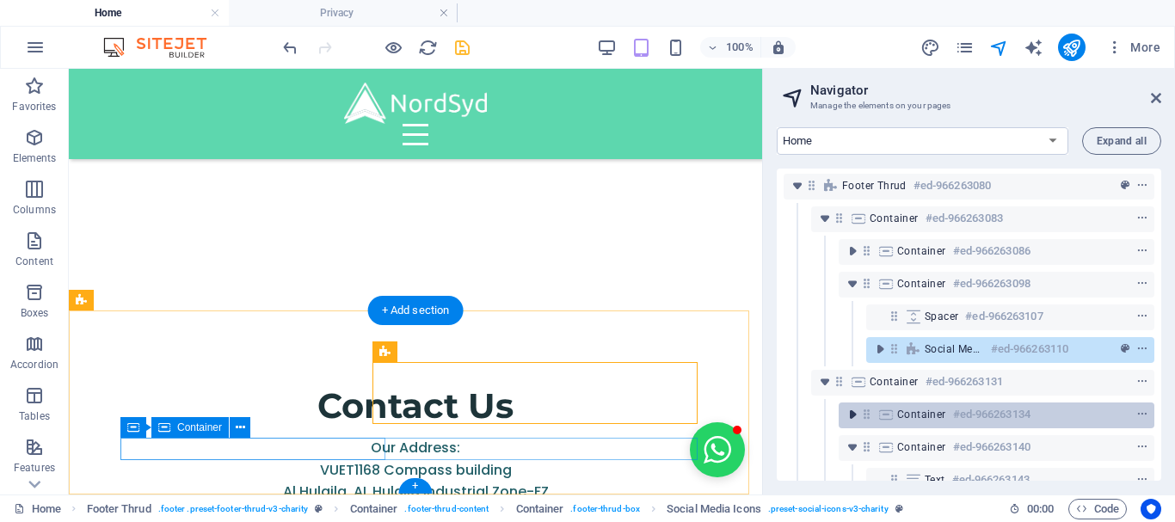
click at [848, 413] on icon "toggle-expand" at bounding box center [852, 414] width 17 height 17
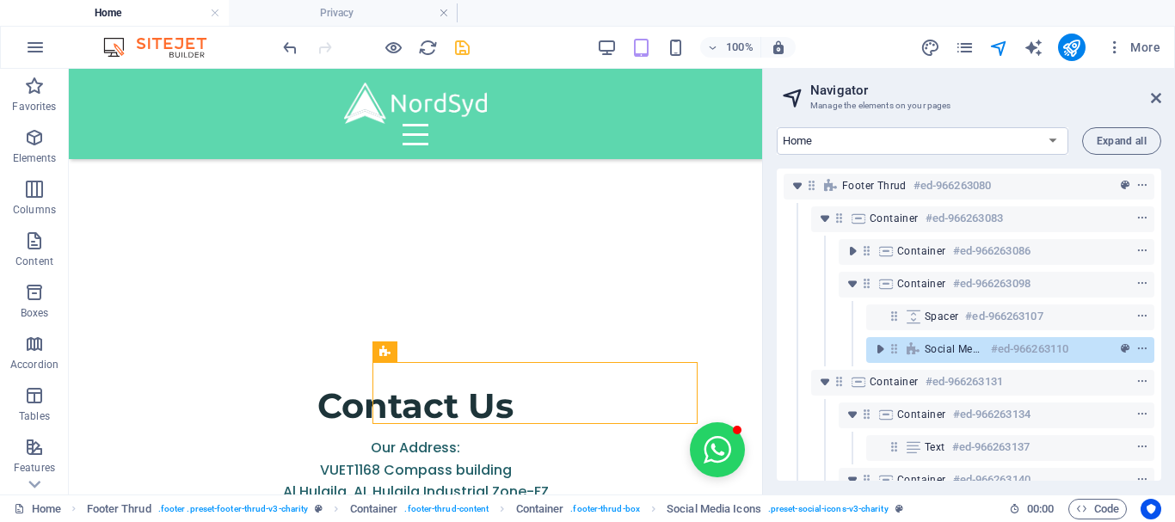
scroll to position [361, 0]
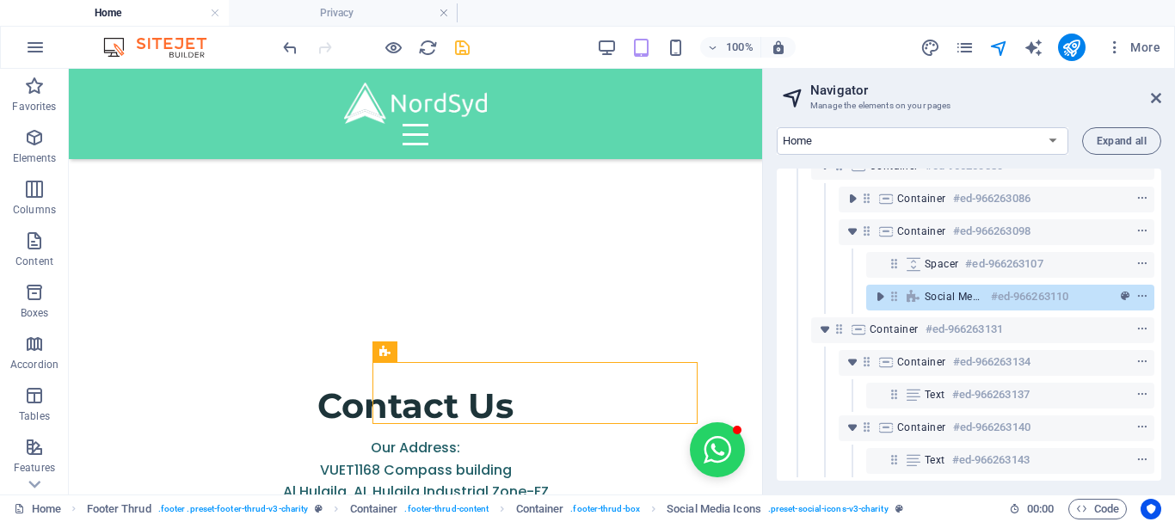
click at [278, 53] on div "100% More" at bounding box center [587, 47] width 1173 height 41
click at [290, 46] on icon "undo" at bounding box center [290, 48] width 20 height 20
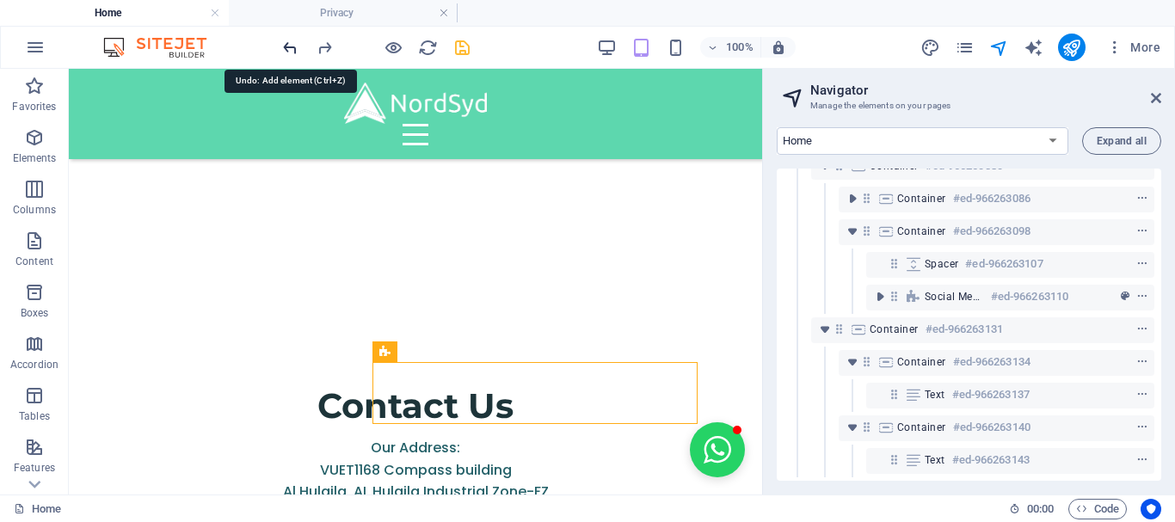
click at [290, 46] on icon "undo" at bounding box center [290, 48] width 20 height 20
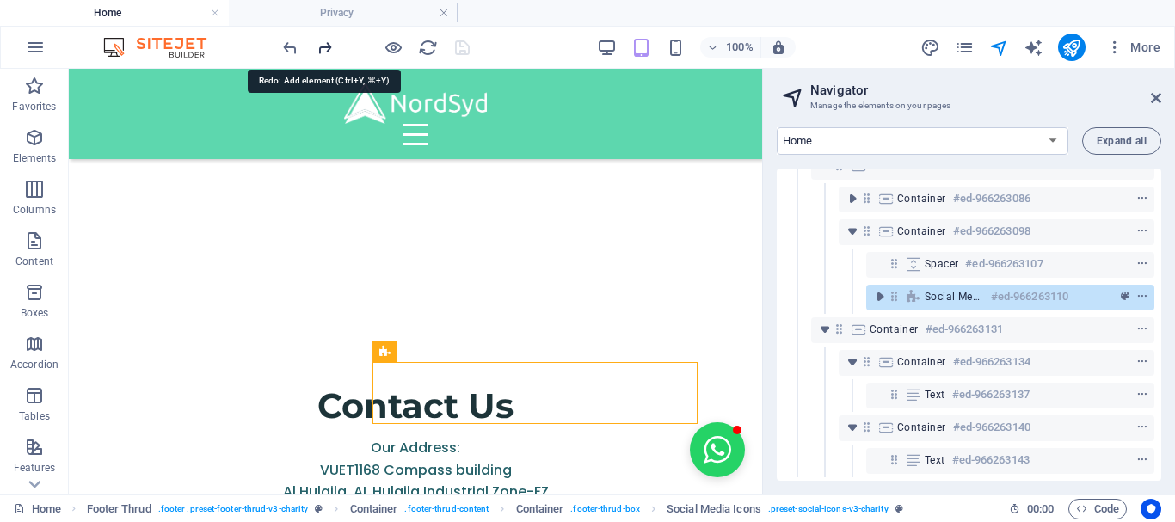
click at [326, 43] on icon "redo" at bounding box center [325, 48] width 20 height 20
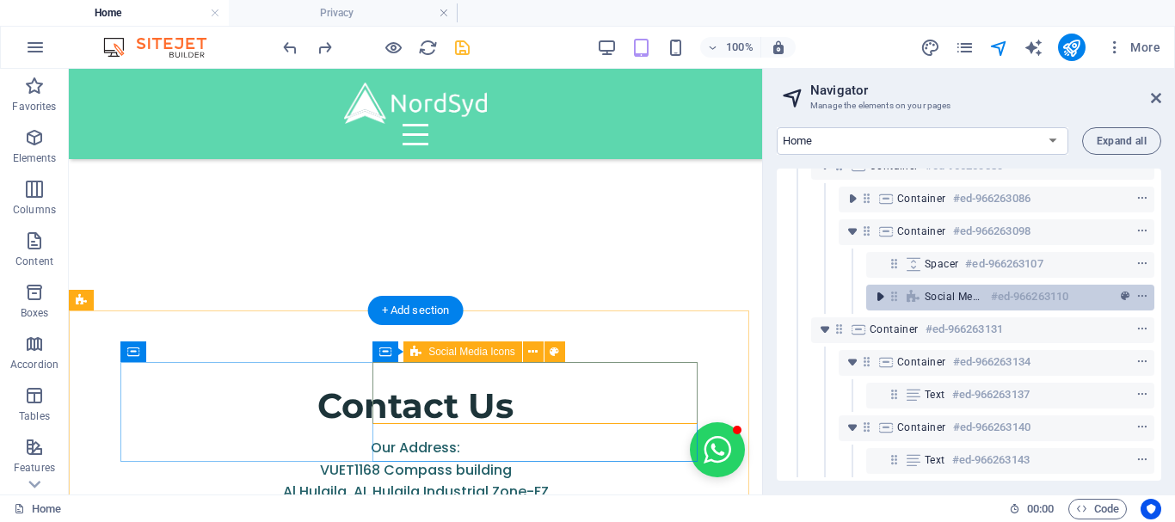
click at [877, 288] on icon "toggle-expand" at bounding box center [880, 296] width 17 height 17
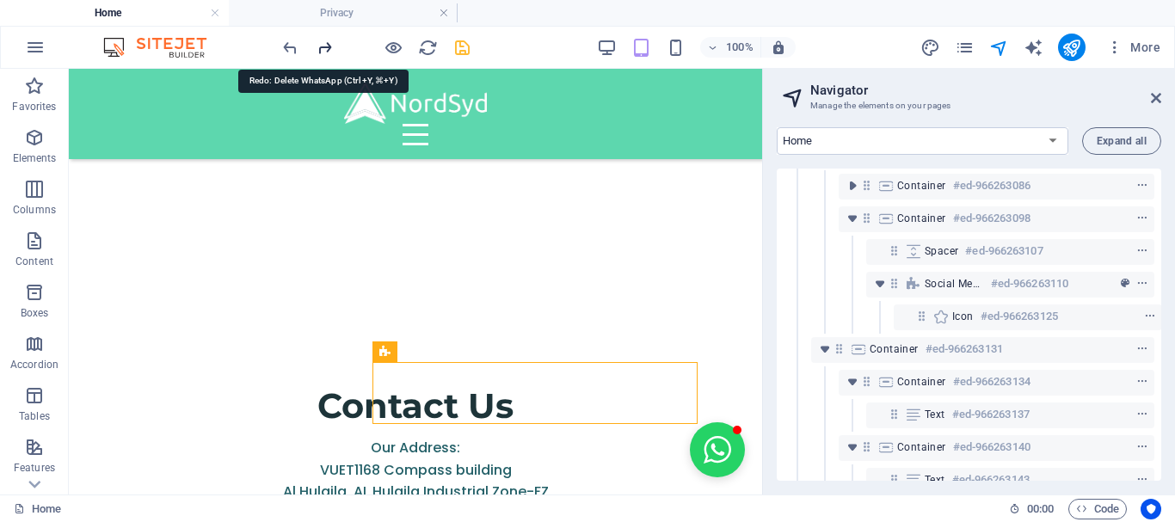
click at [320, 51] on icon "redo" at bounding box center [325, 48] width 20 height 20
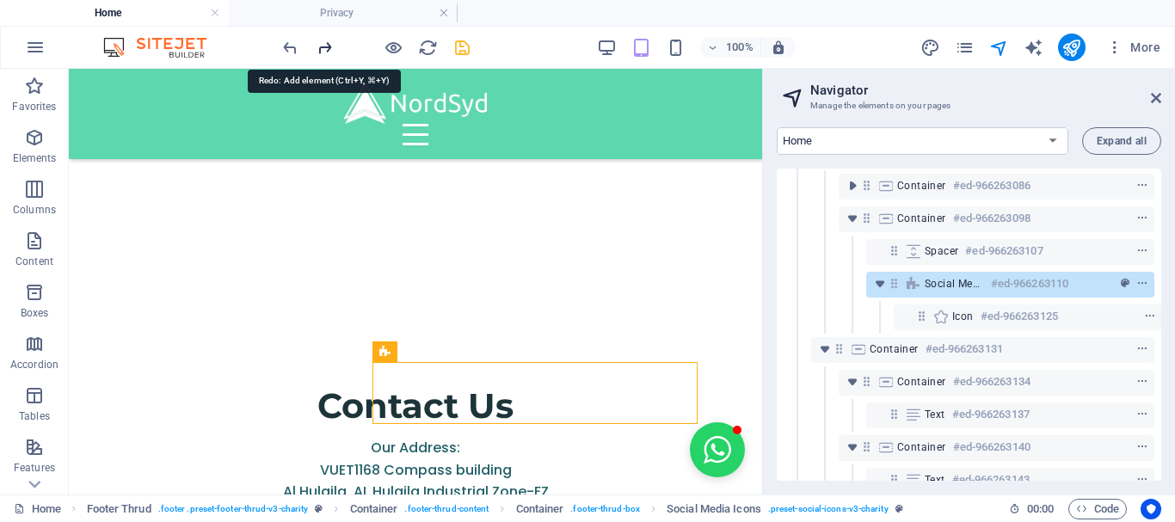
click at [320, 51] on icon "redo" at bounding box center [325, 48] width 20 height 20
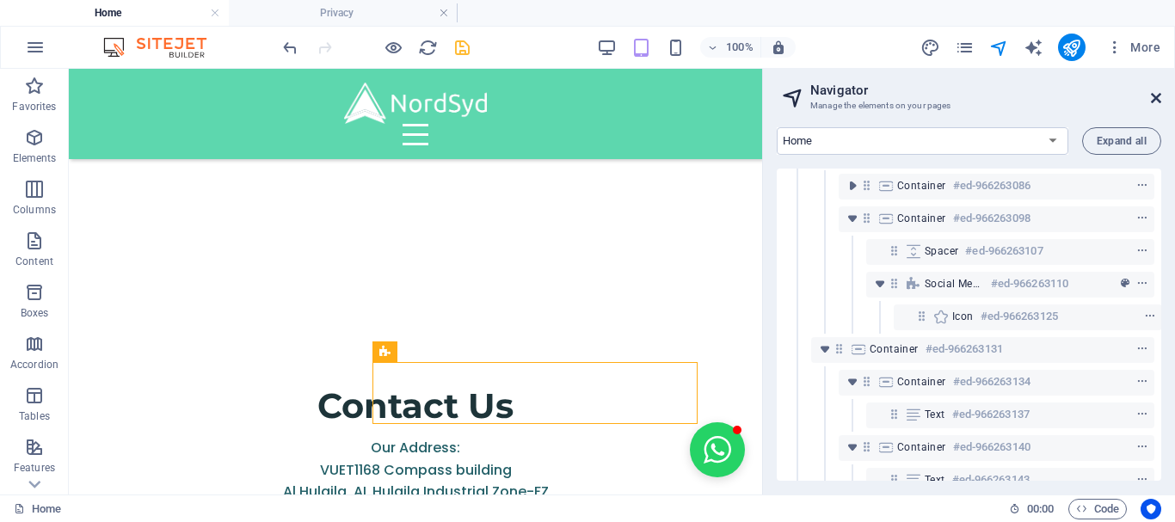
click at [1153, 100] on icon at bounding box center [1156, 98] width 10 height 14
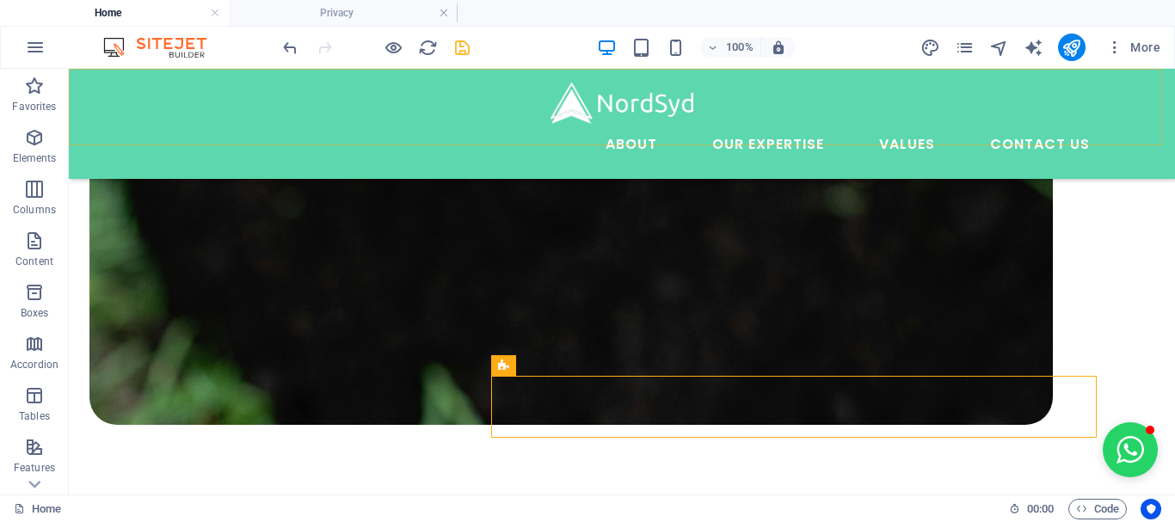
scroll to position [3075, 0]
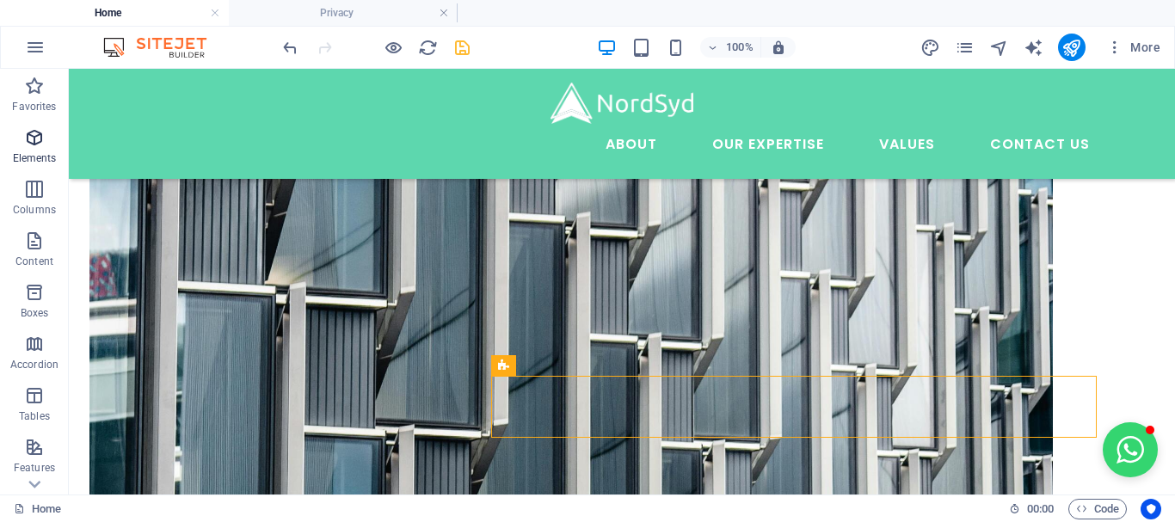
drag, startPoint x: 1055, startPoint y: 387, endPoint x: 36, endPoint y: 150, distance: 1045.9
click at [36, 150] on span "Elements" at bounding box center [34, 147] width 69 height 41
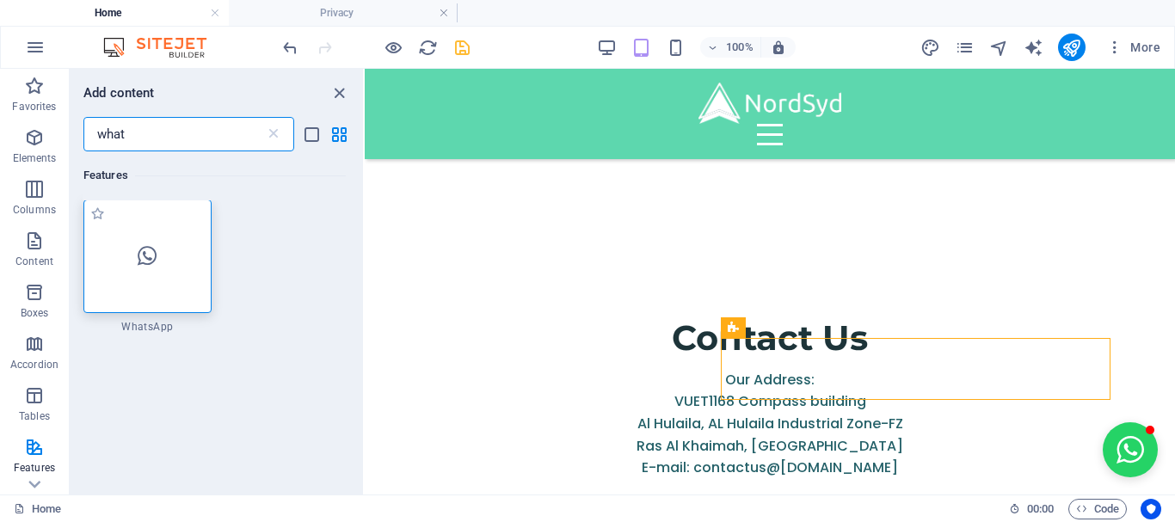
scroll to position [0, 0]
type input "what"
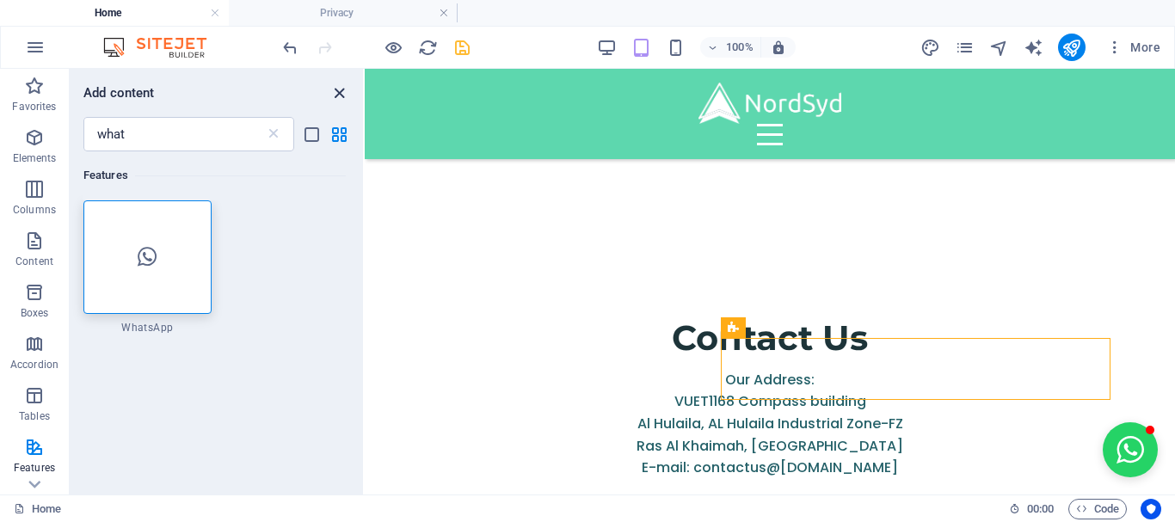
click at [342, 92] on icon "close panel" at bounding box center [340, 93] width 20 height 20
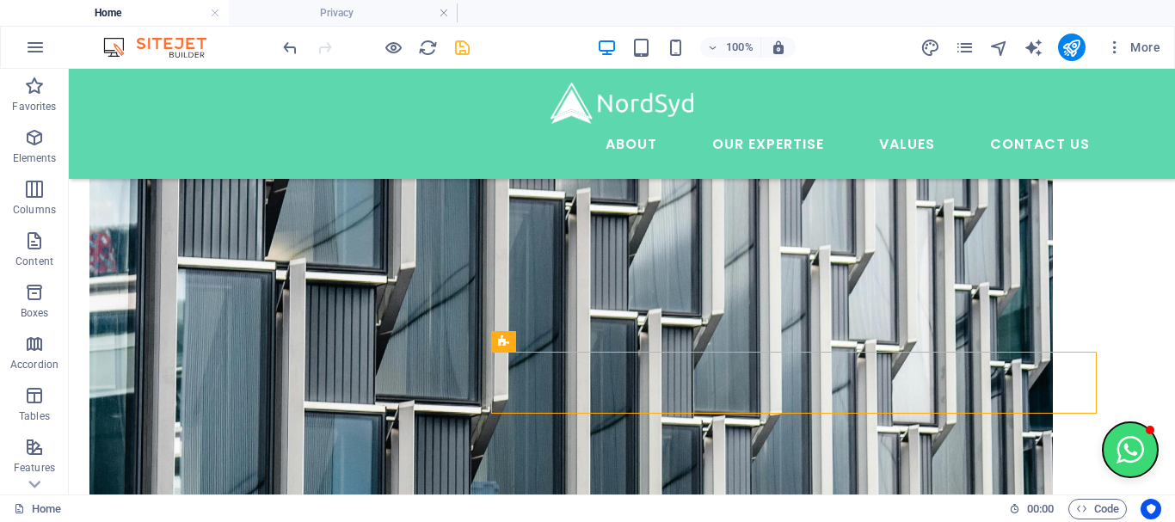
click at [1122, 459] on button "Open chat window" at bounding box center [1130, 449] width 55 height 55
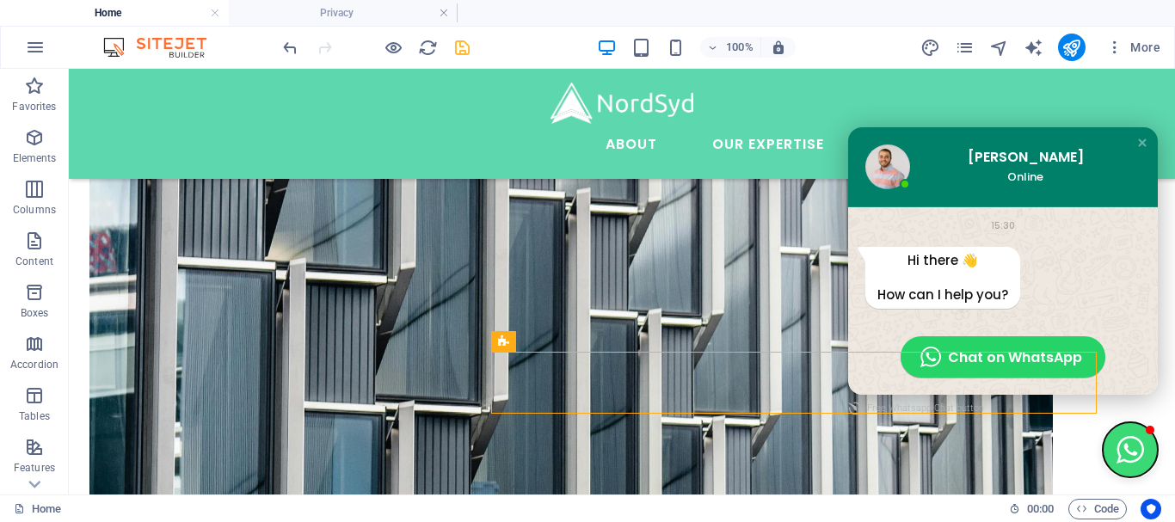
click at [1122, 459] on button "Close chat window" at bounding box center [1130, 449] width 55 height 55
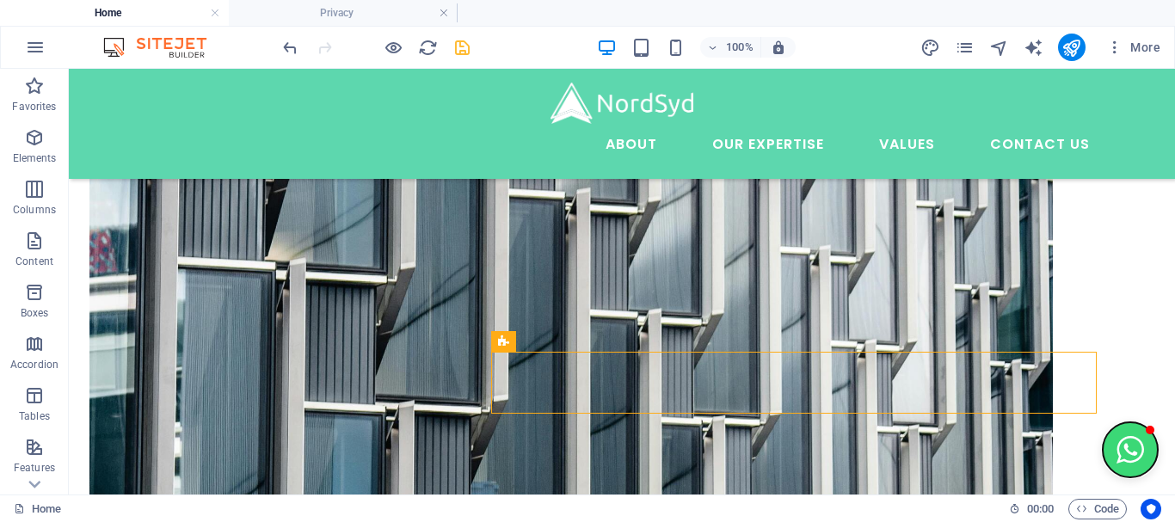
drag, startPoint x: 1122, startPoint y: 459, endPoint x: 693, endPoint y: 268, distance: 469.1
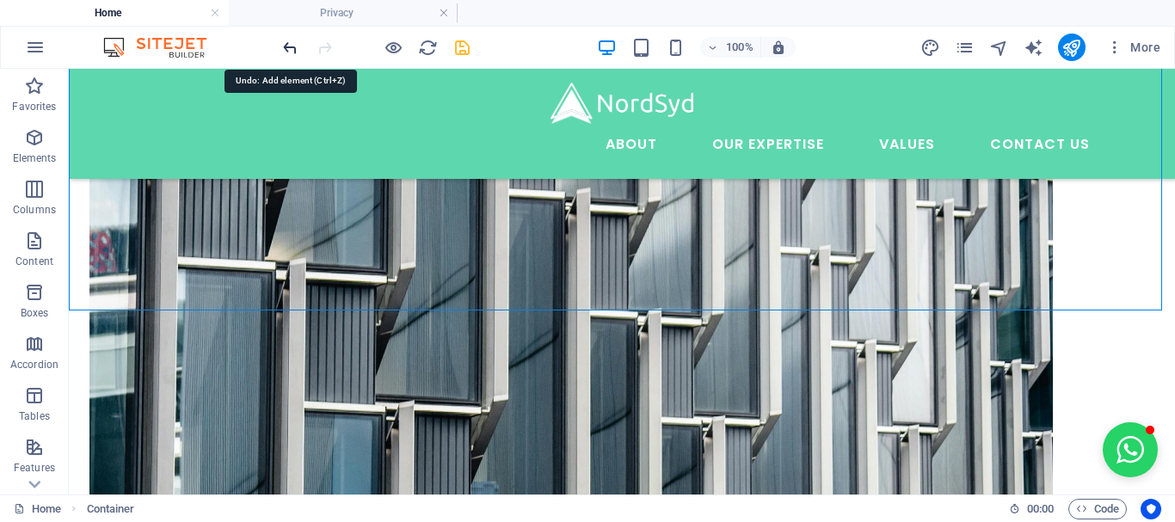
click at [288, 46] on icon "undo" at bounding box center [290, 48] width 20 height 20
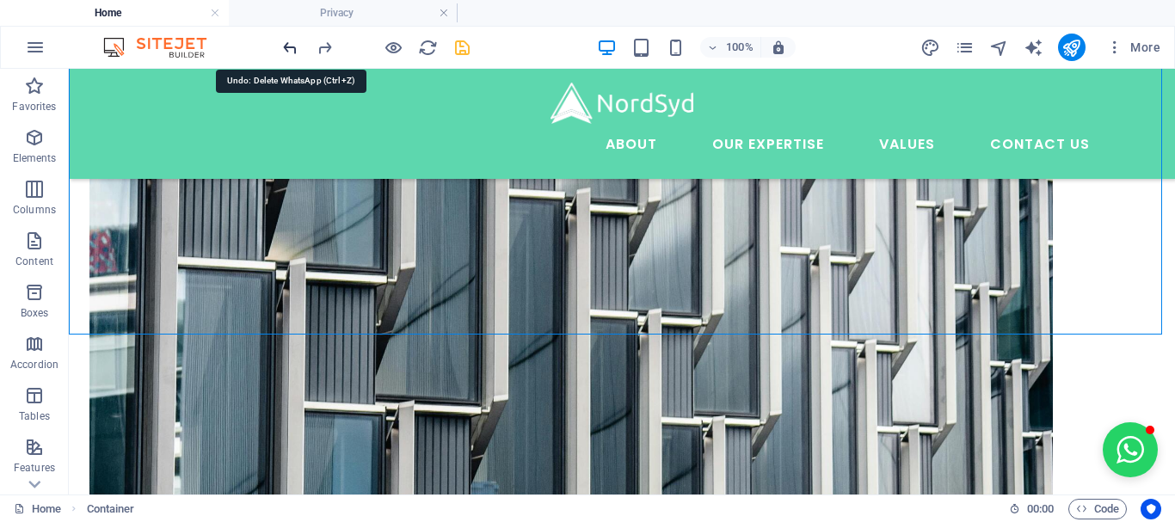
scroll to position [3075, 0]
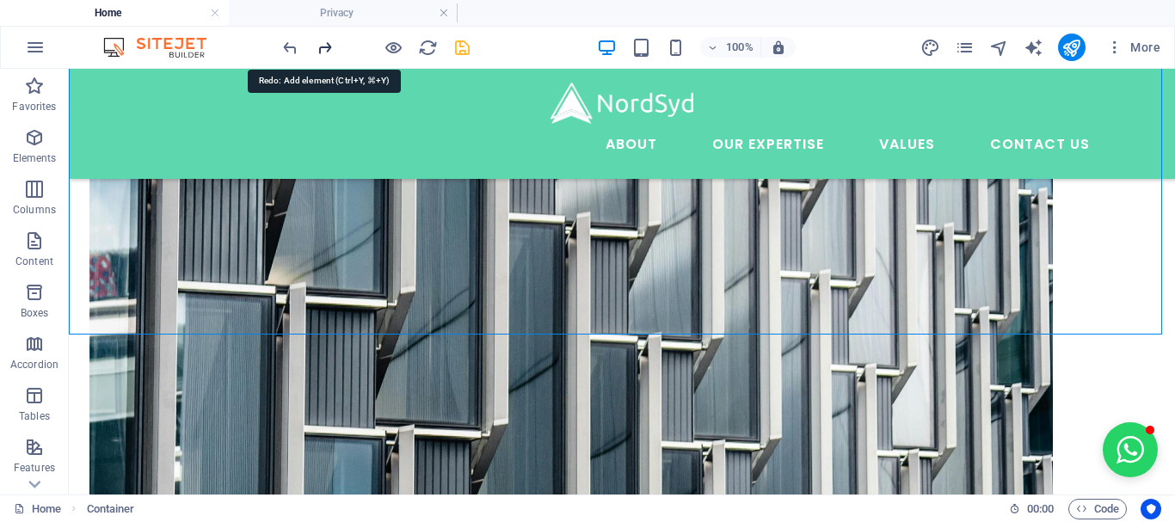
click at [327, 46] on icon "redo" at bounding box center [325, 48] width 20 height 20
click at [286, 45] on icon "undo" at bounding box center [290, 48] width 20 height 20
click at [289, 44] on icon "undo" at bounding box center [290, 48] width 20 height 20
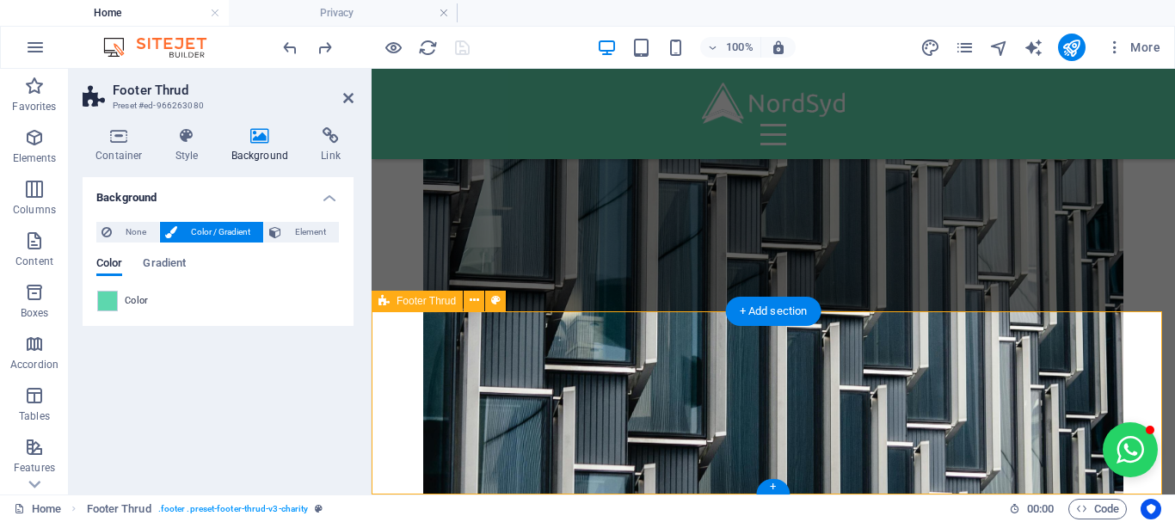
scroll to position [5590, 0]
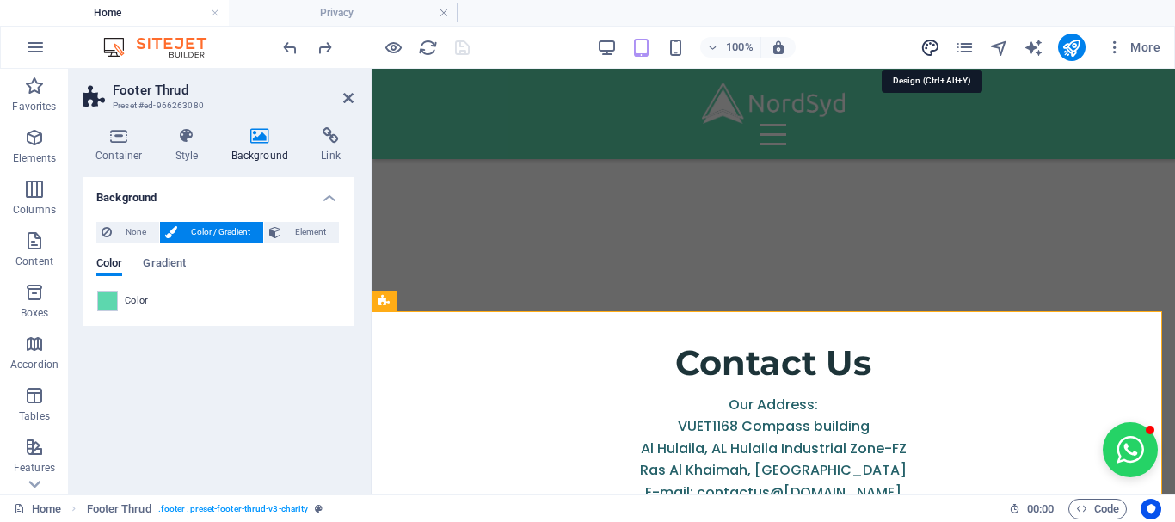
click at [932, 46] on icon "design" at bounding box center [931, 48] width 20 height 20
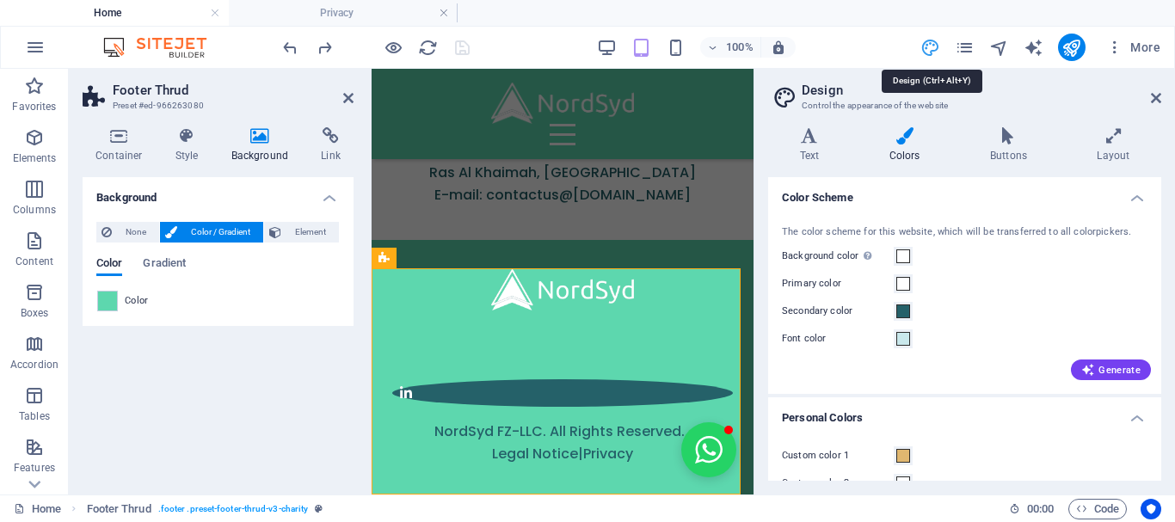
scroll to position [4297, 0]
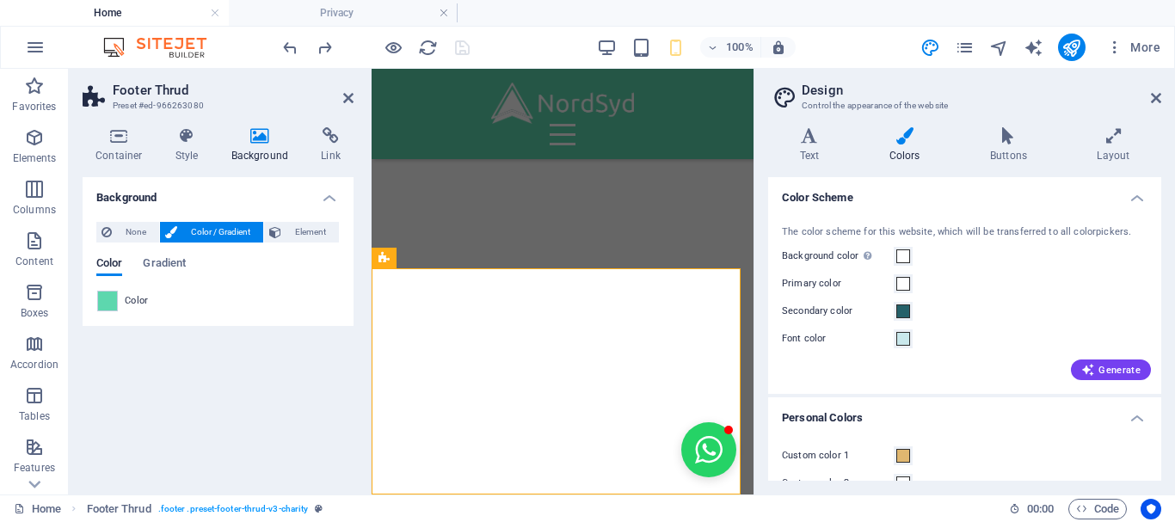
click at [1013, 53] on div "More" at bounding box center [1044, 48] width 247 height 28
click at [996, 50] on icon "navigator" at bounding box center [999, 48] width 20 height 20
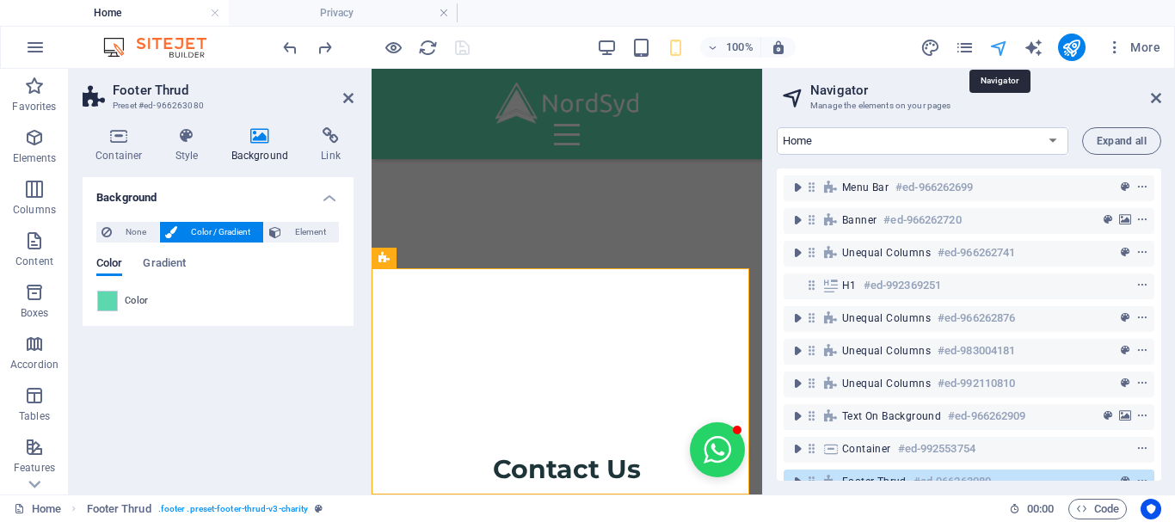
scroll to position [34, 0]
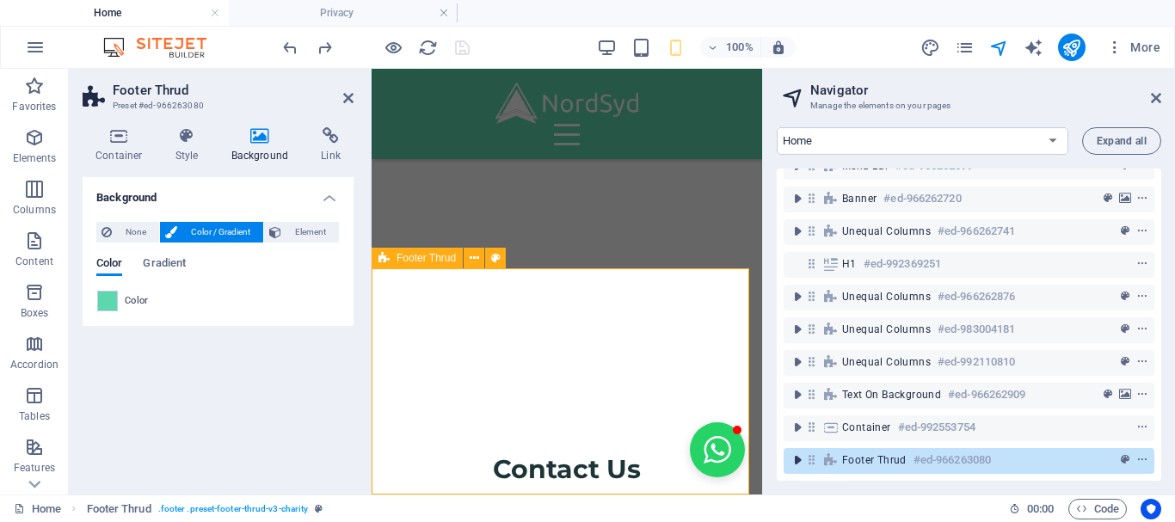
click at [798, 455] on icon "toggle-expand" at bounding box center [797, 460] width 17 height 17
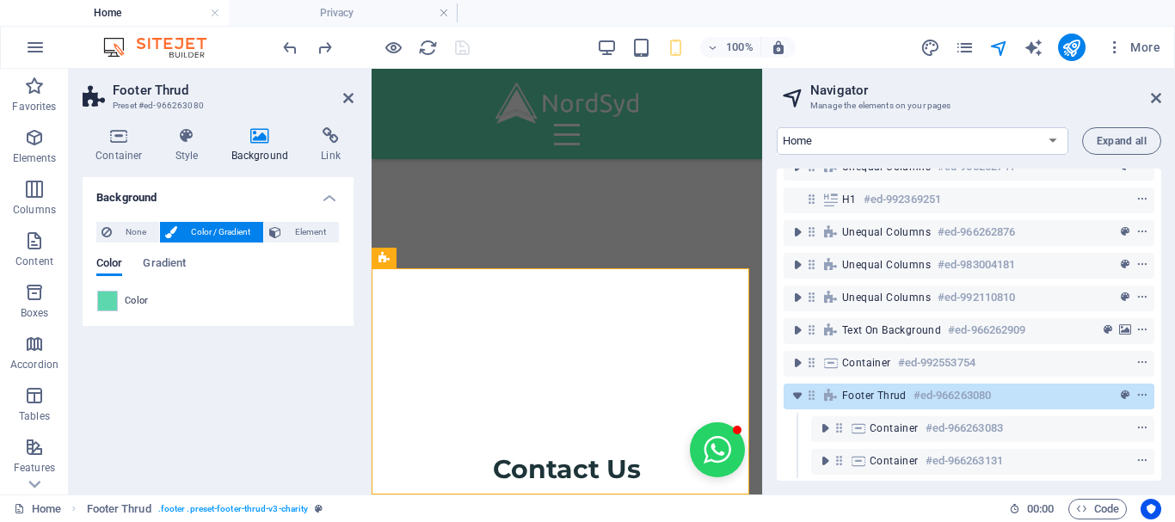
scroll to position [100, 0]
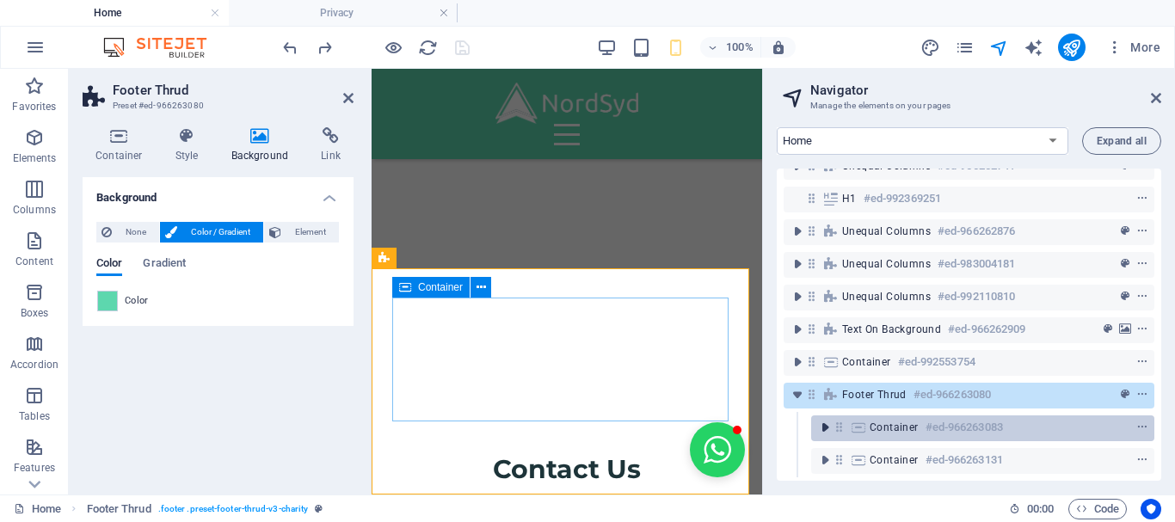
click at [826, 421] on icon "toggle-expand" at bounding box center [824, 427] width 17 height 17
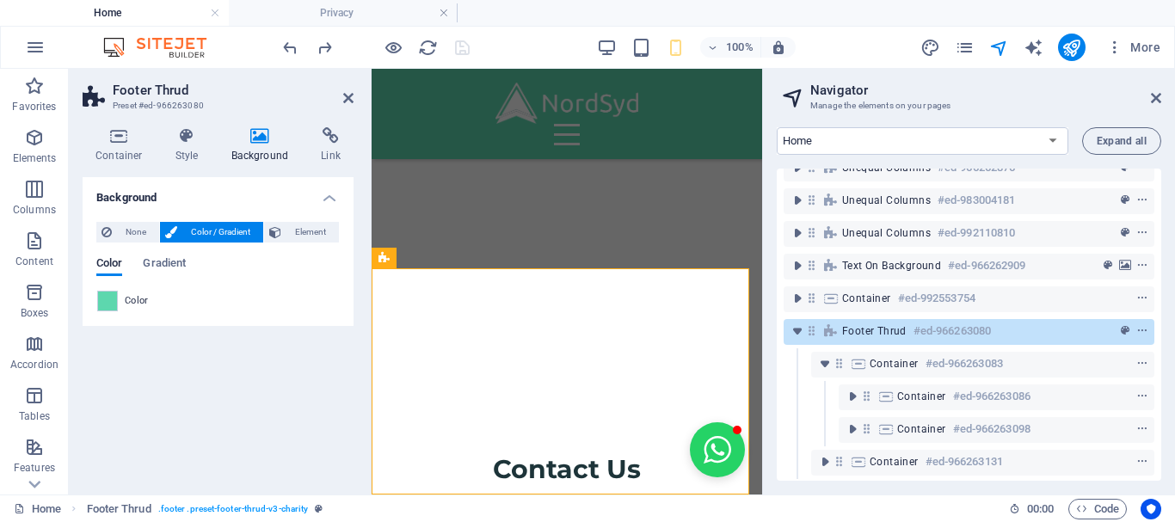
scroll to position [165, 0]
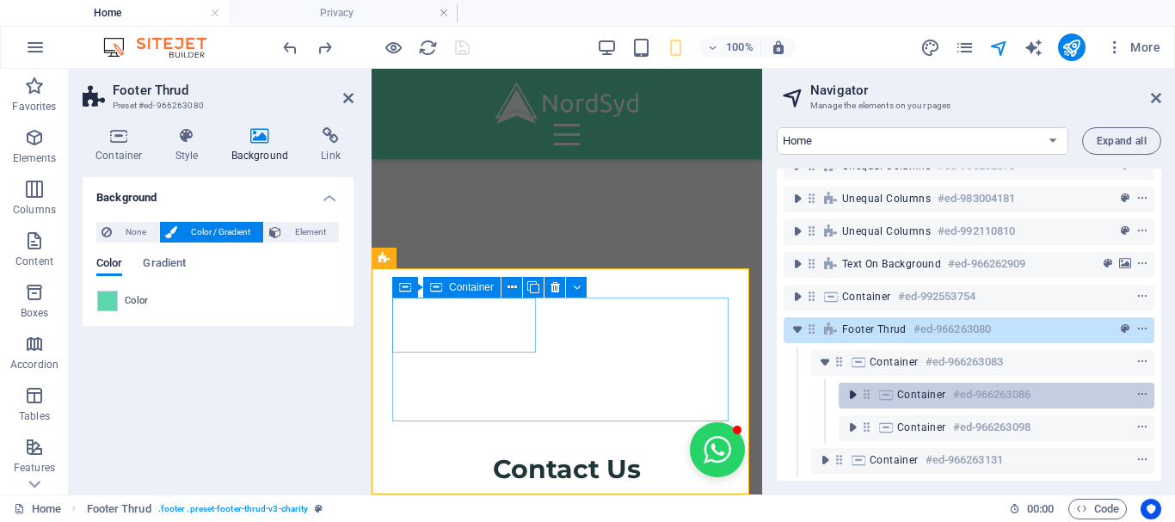
click at [855, 386] on icon "toggle-expand" at bounding box center [852, 394] width 17 height 17
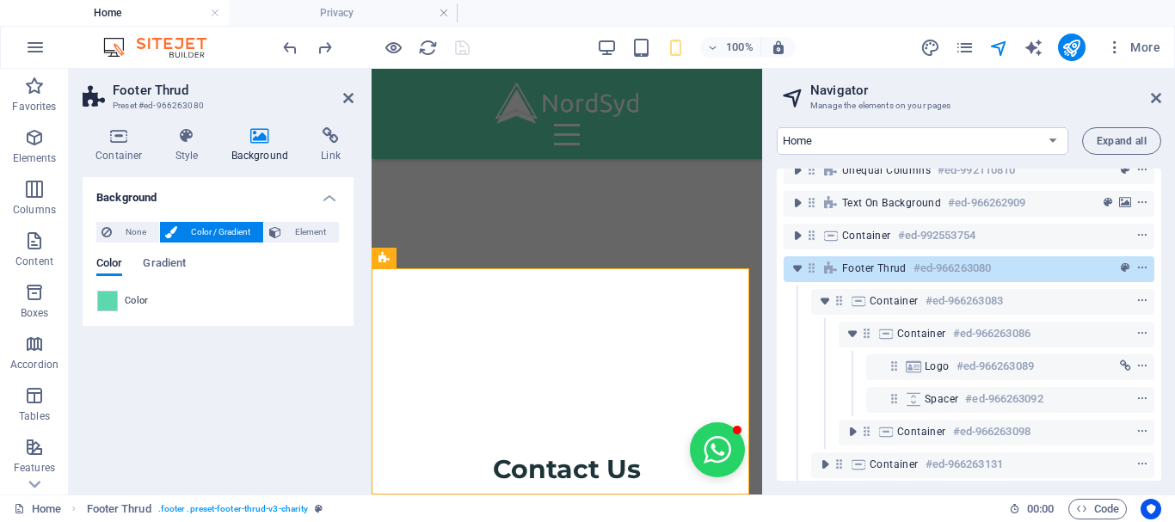
scroll to position [231, 0]
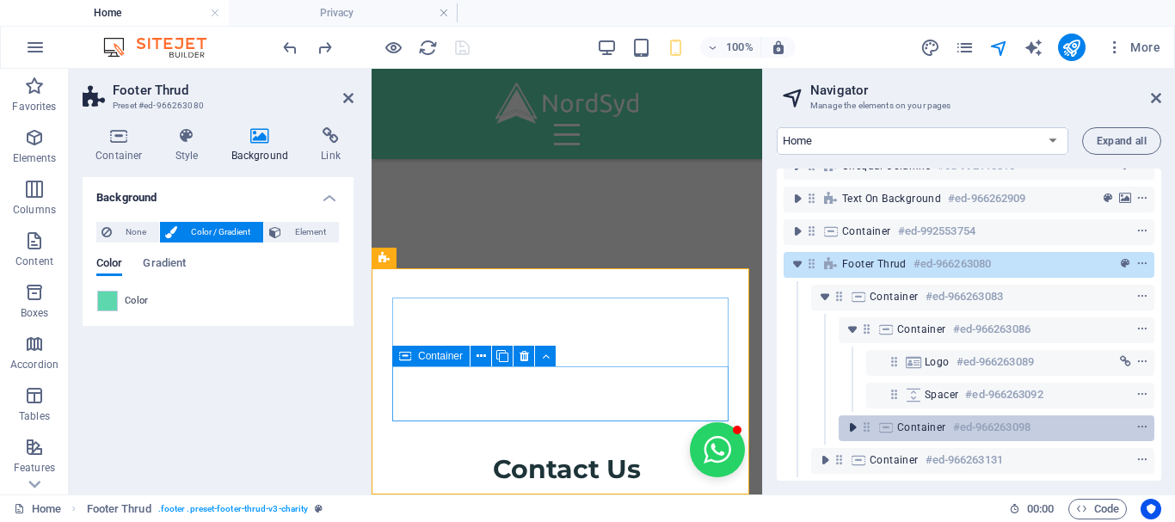
click at [853, 421] on icon "toggle-expand" at bounding box center [852, 427] width 17 height 17
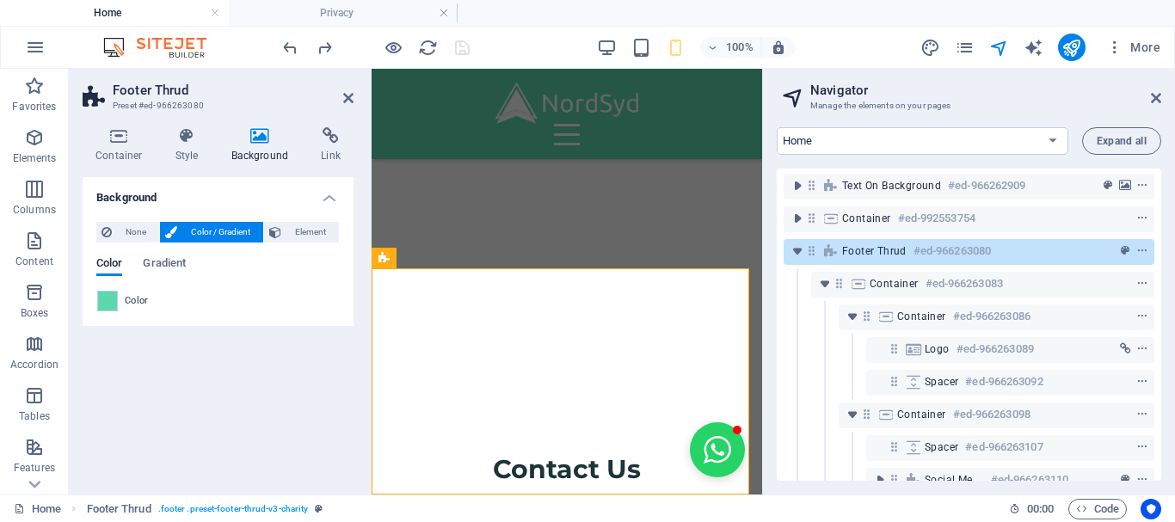
drag, startPoint x: 1157, startPoint y: 410, endPoint x: 1161, endPoint y: 459, distance: 50.1
click at [1161, 459] on div "Home Legal Notice Privacy Expand all Menu Bar #ed-966262699 Banner #ed-96626272…" at bounding box center [969, 304] width 412 height 381
click at [1156, 455] on div "Menu Bar #ed-966262699 Banner #ed-966262720 Unequal Columns #ed-966262741 H1 #e…" at bounding box center [969, 325] width 385 height 312
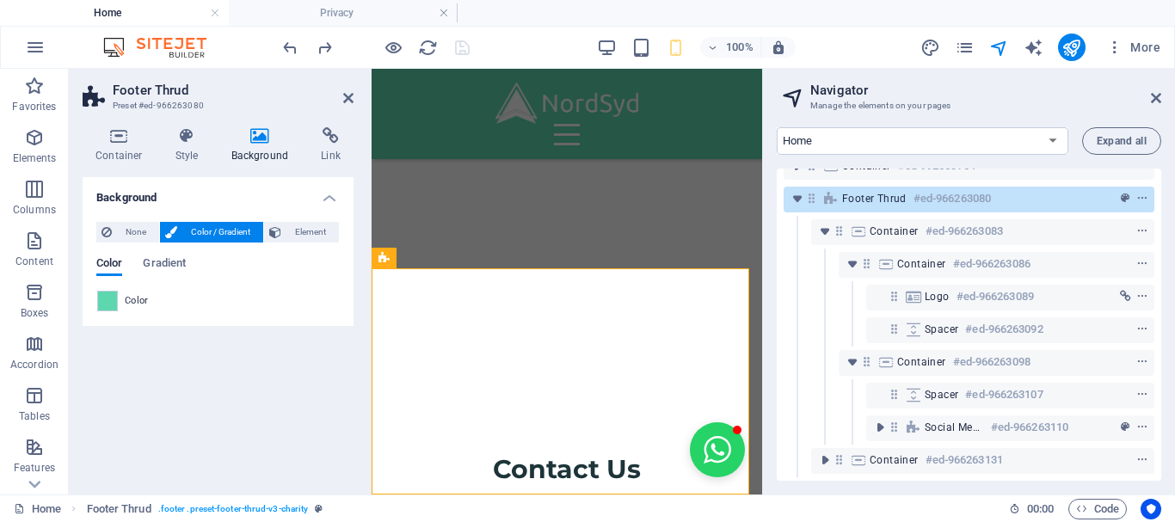
scroll to position [296, 0]
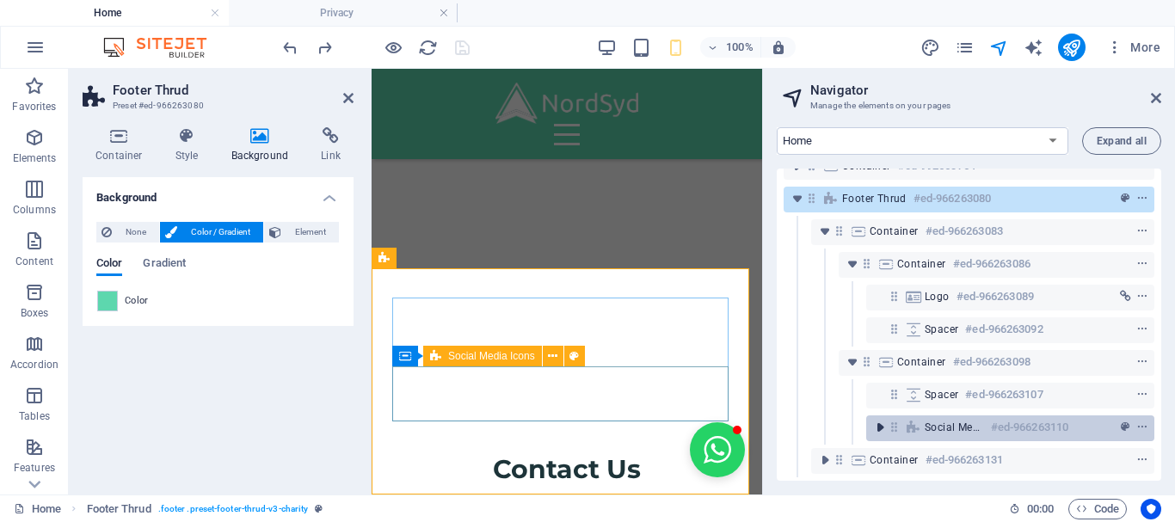
click at [876, 419] on icon "toggle-expand" at bounding box center [880, 427] width 17 height 17
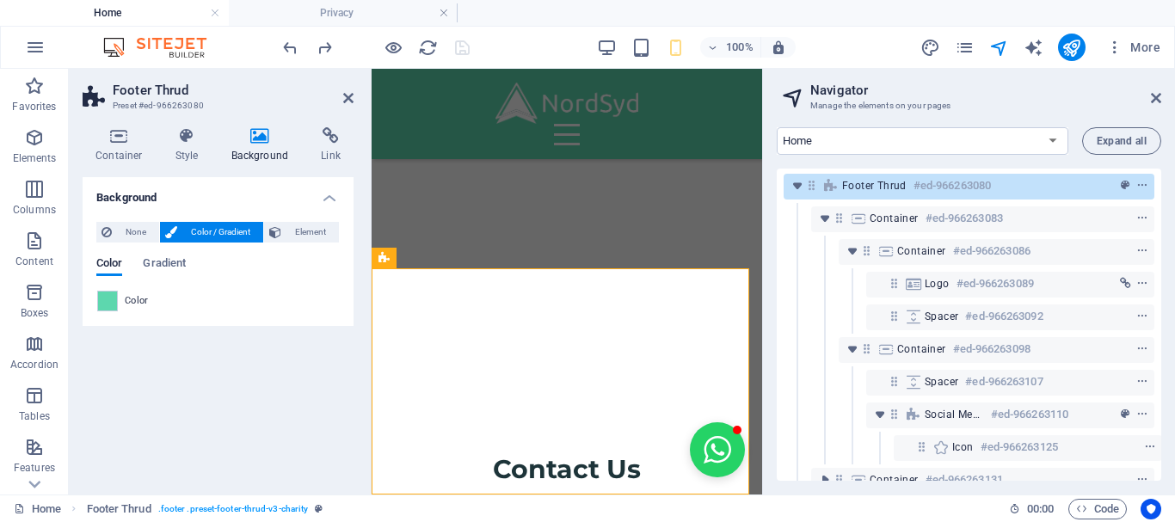
scroll to position [329, 0]
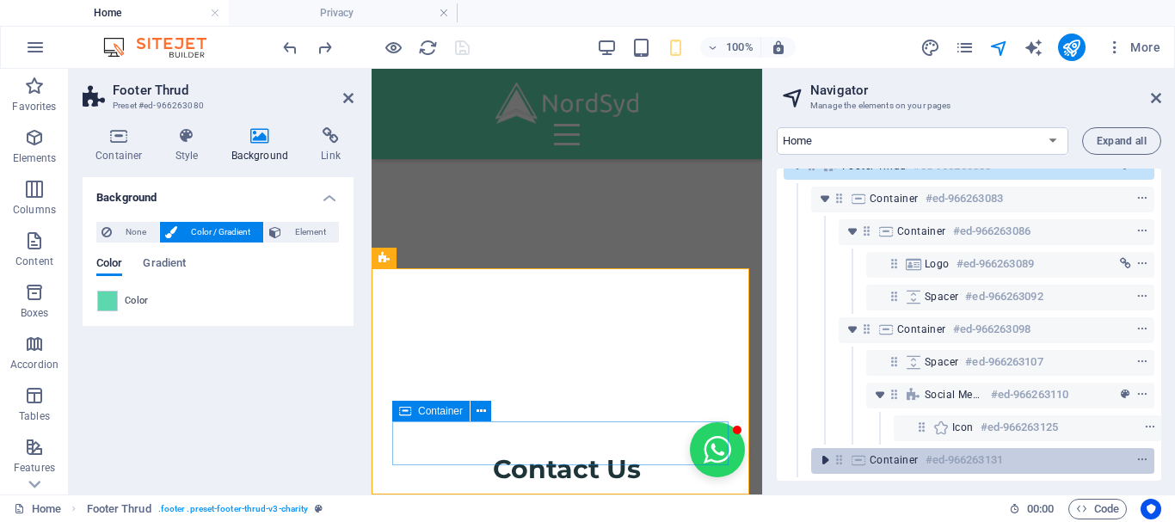
click at [824, 452] on icon "toggle-expand" at bounding box center [824, 460] width 17 height 17
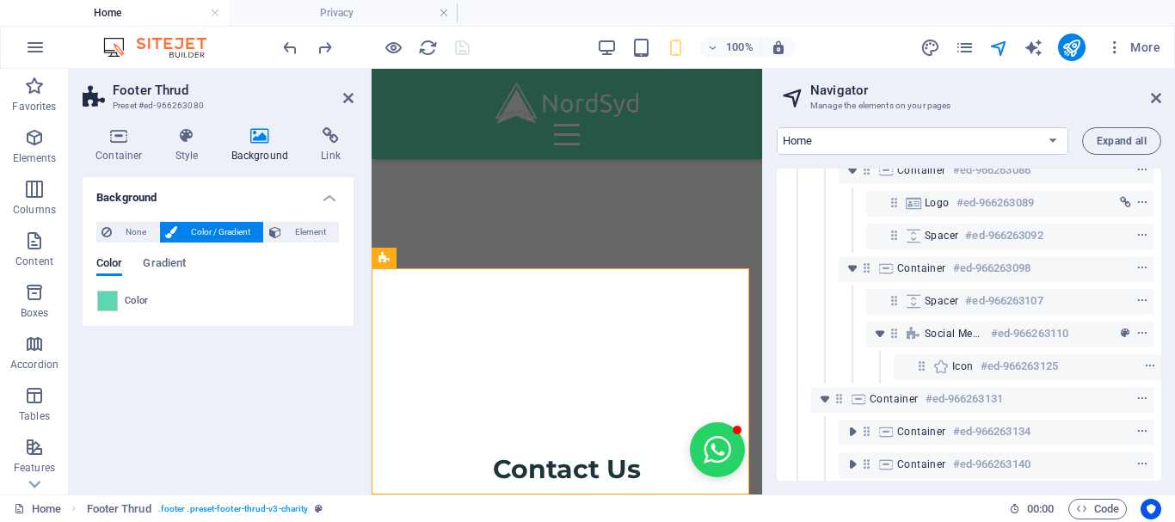
scroll to position [394, 0]
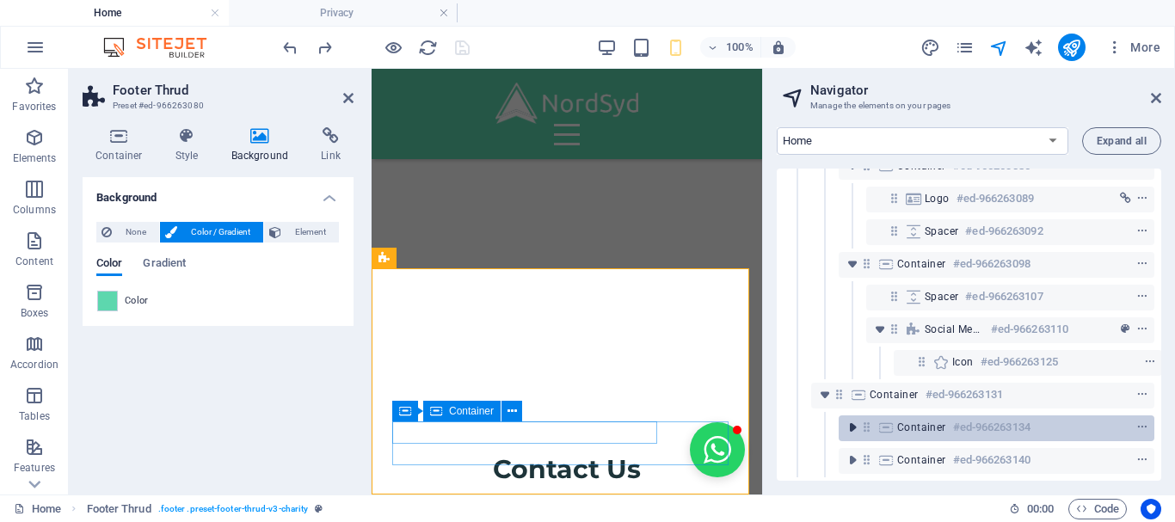
click at [849, 419] on icon "toggle-expand" at bounding box center [852, 427] width 17 height 17
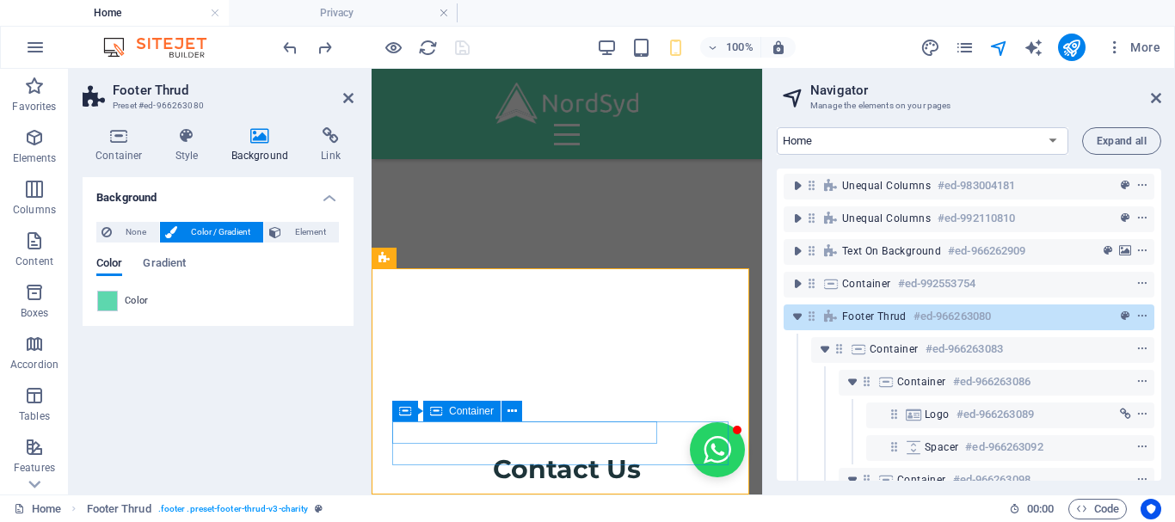
scroll to position [164, 0]
drag, startPoint x: 1162, startPoint y: 336, endPoint x: 1161, endPoint y: 349, distance: 13.8
click at [1161, 349] on div "Home Legal Notice Privacy Expand all Menu Bar #ed-966262699 Banner #ed-96626272…" at bounding box center [969, 304] width 412 height 381
drag, startPoint x: 1161, startPoint y: 349, endPoint x: 1162, endPoint y: 409, distance: 59.4
click at [1162, 409] on div "Home Legal Notice Privacy Expand all Menu Bar #ed-966262699 Banner #ed-96626272…" at bounding box center [969, 304] width 412 height 381
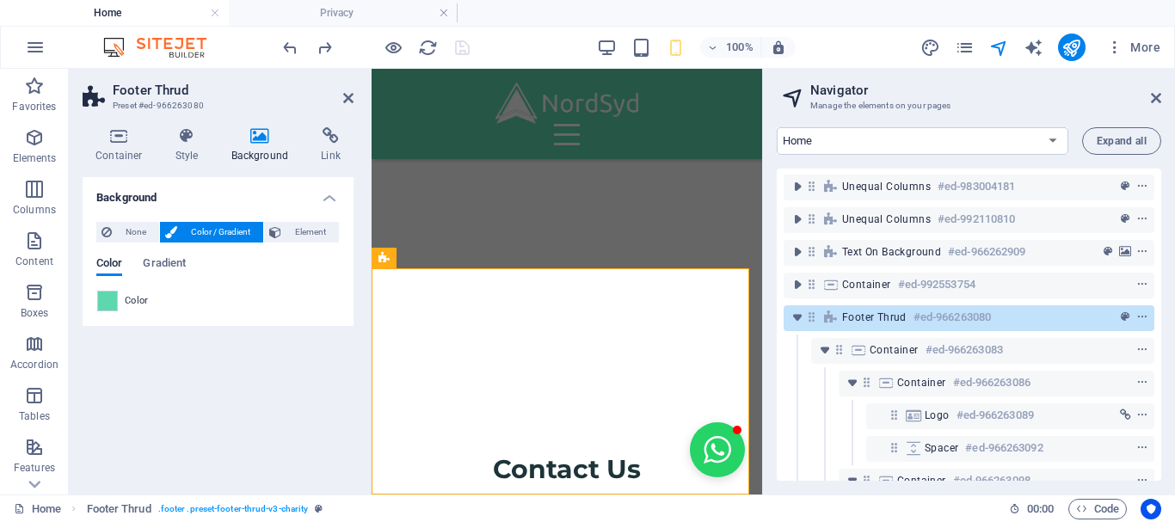
click at [1162, 409] on div "Home Legal Notice Privacy Expand all Menu Bar #ed-966262699 Banner #ed-96626272…" at bounding box center [969, 304] width 412 height 381
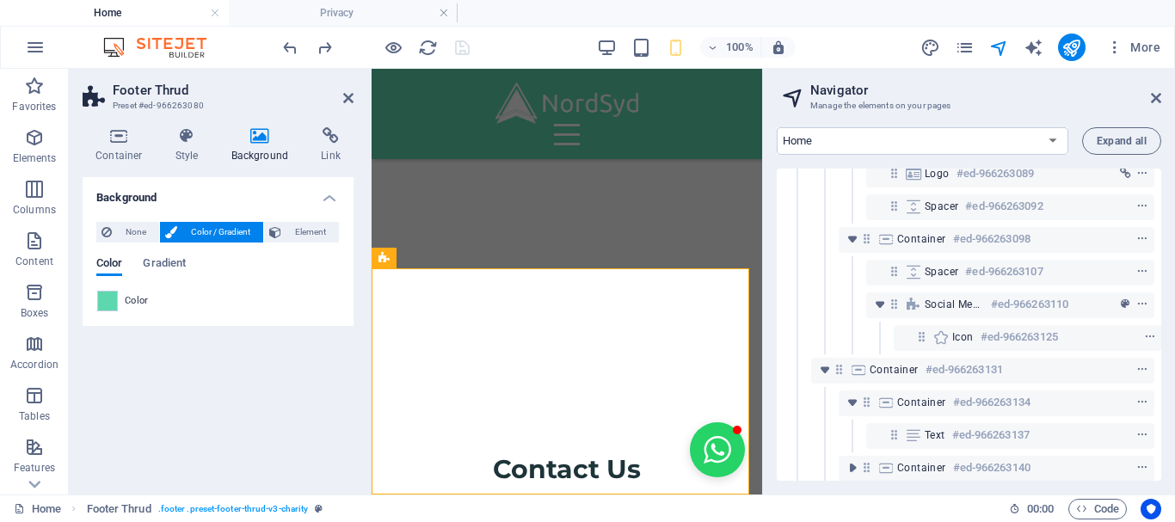
scroll to position [427, 0]
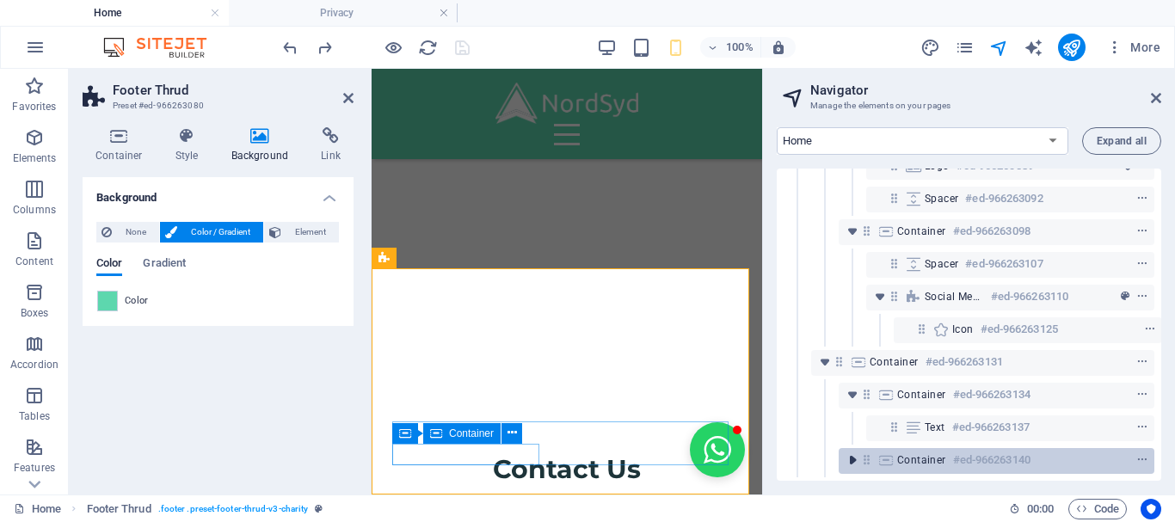
click at [857, 452] on icon "toggle-expand" at bounding box center [852, 460] width 17 height 17
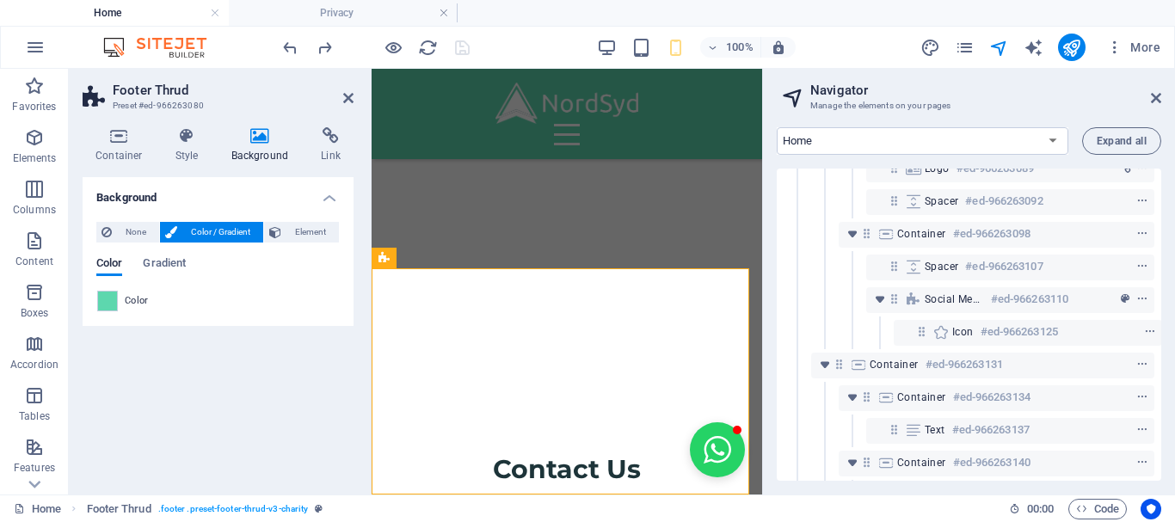
scroll to position [459, 0]
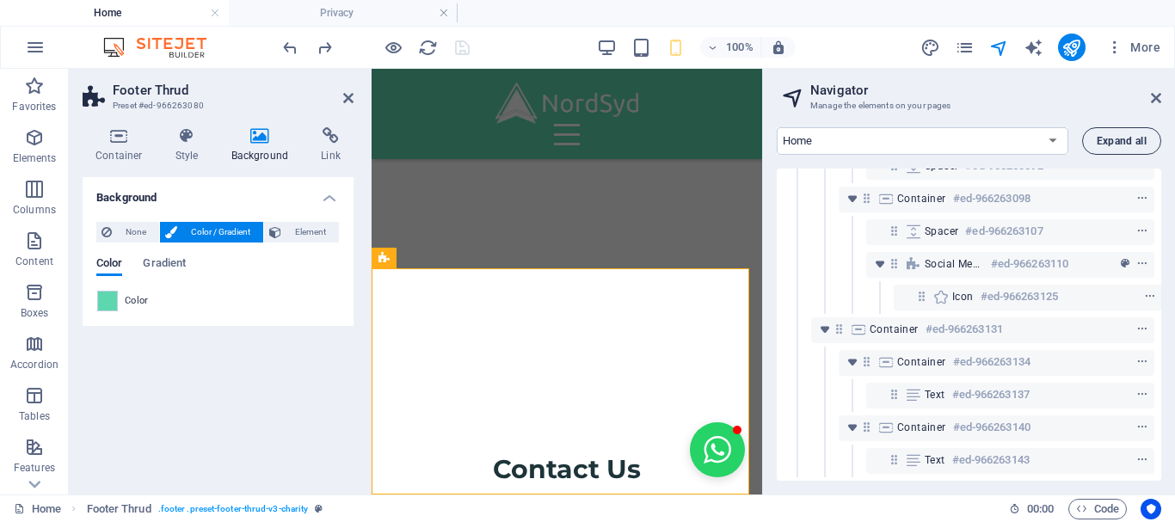
click at [1133, 140] on span "Expand all" at bounding box center [1122, 141] width 50 height 10
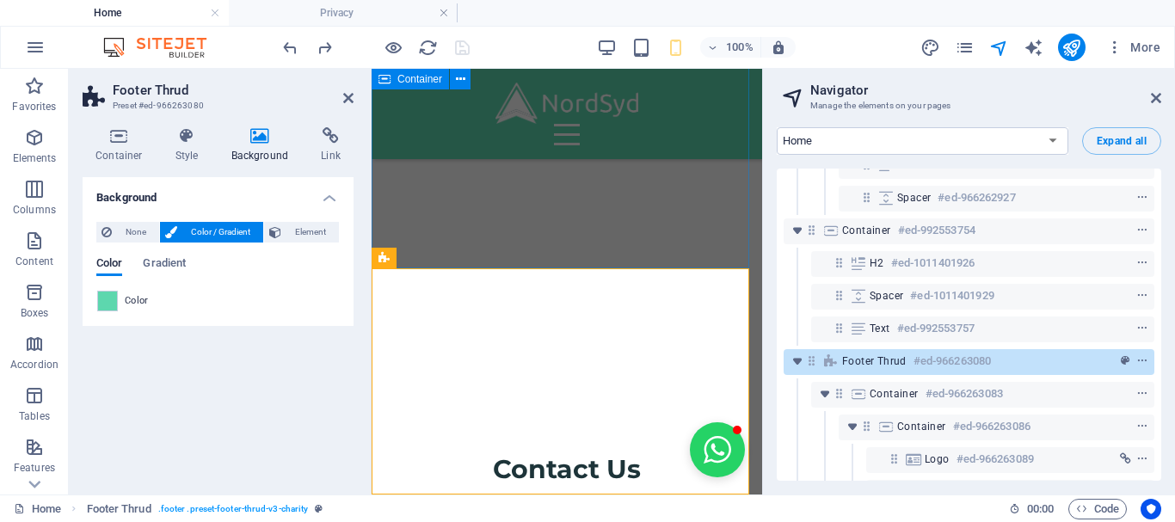
scroll to position [1701, 0]
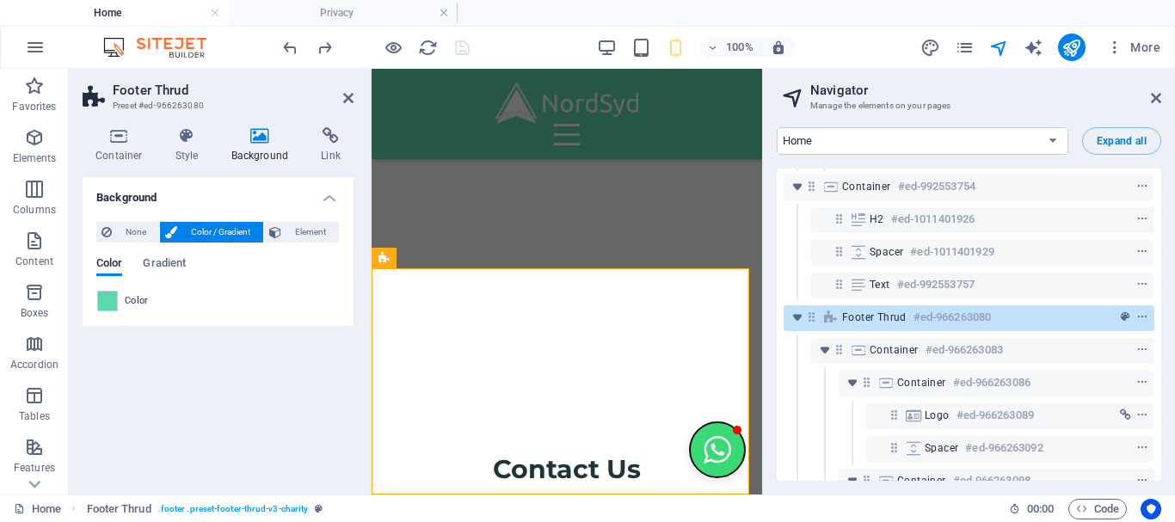
click at [705, 467] on button "Open chat window" at bounding box center [717, 449] width 55 height 55
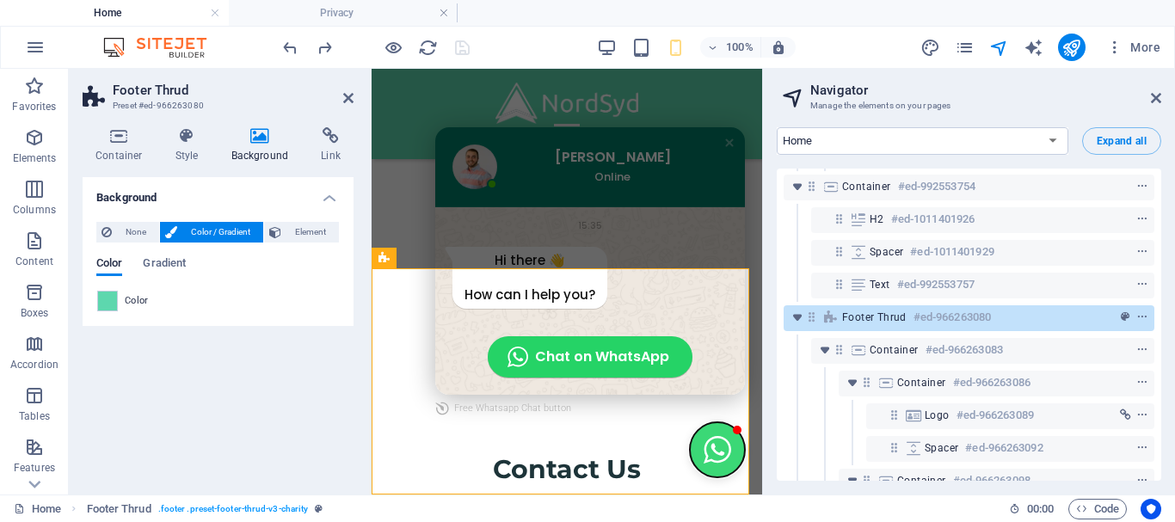
click at [704, 447] on button "Close chat window" at bounding box center [717, 449] width 55 height 55
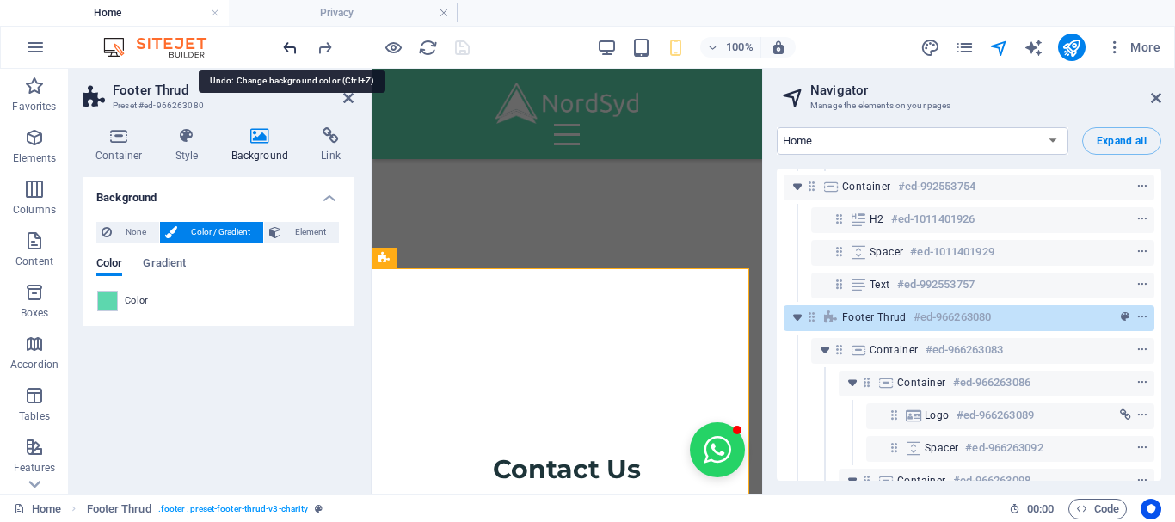
click at [288, 46] on icon "undo" at bounding box center [290, 48] width 20 height 20
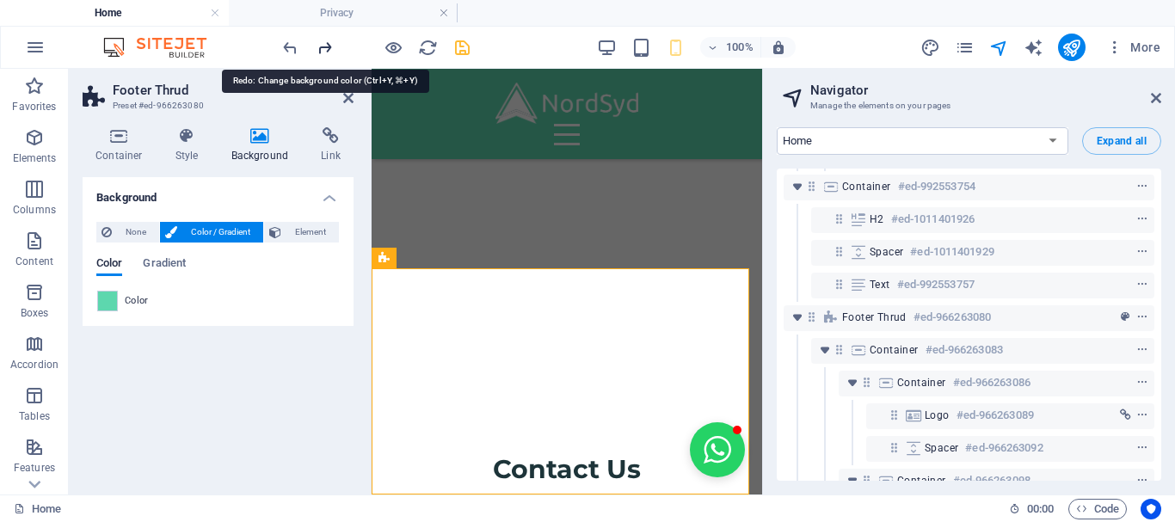
click at [328, 49] on icon "redo" at bounding box center [325, 48] width 20 height 20
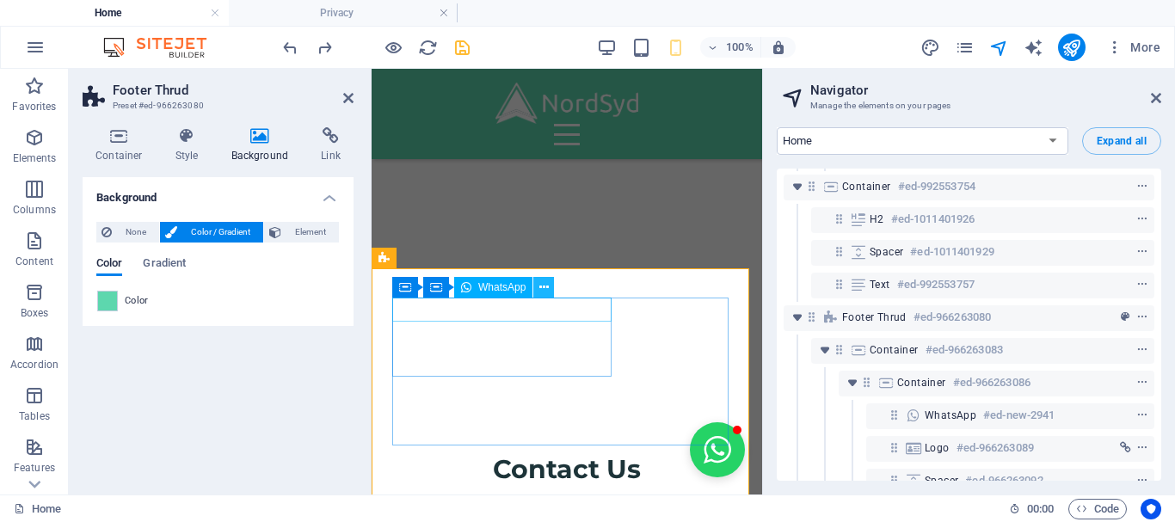
click at [543, 289] on icon at bounding box center [543, 288] width 9 height 18
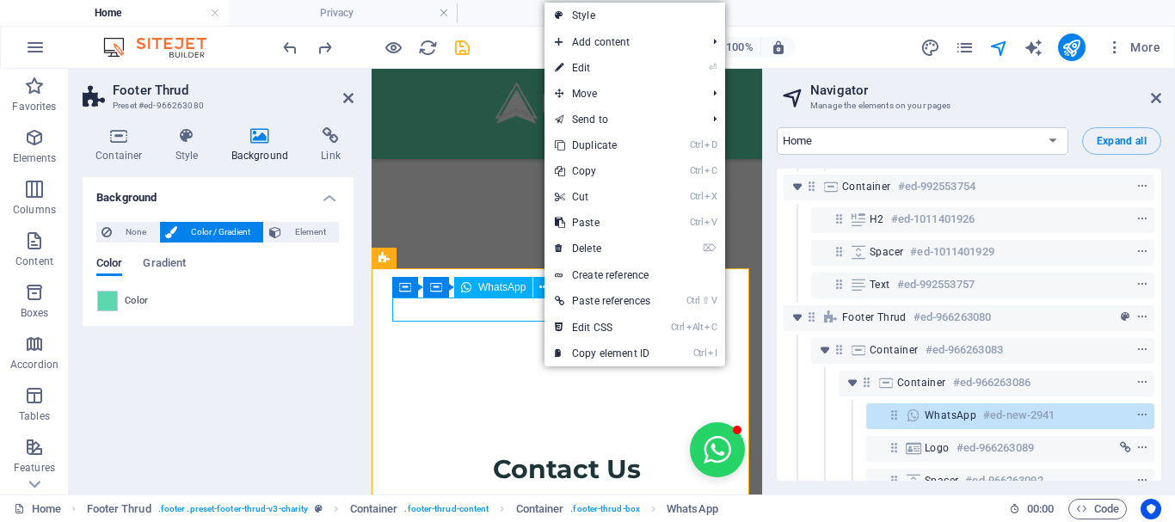
click at [513, 289] on span "WhatsApp" at bounding box center [501, 287] width 47 height 10
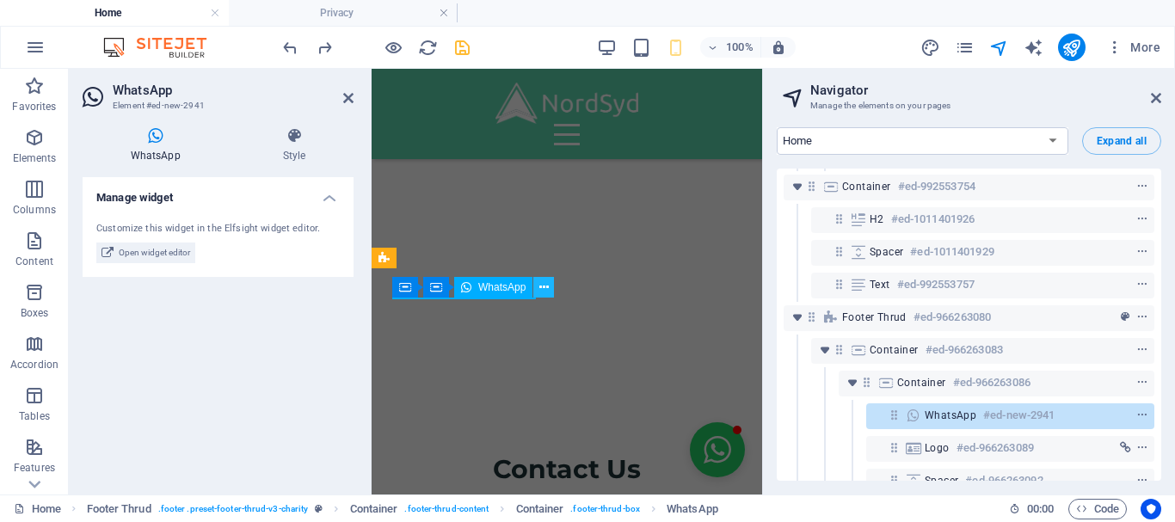
click at [551, 282] on button at bounding box center [543, 287] width 21 height 21
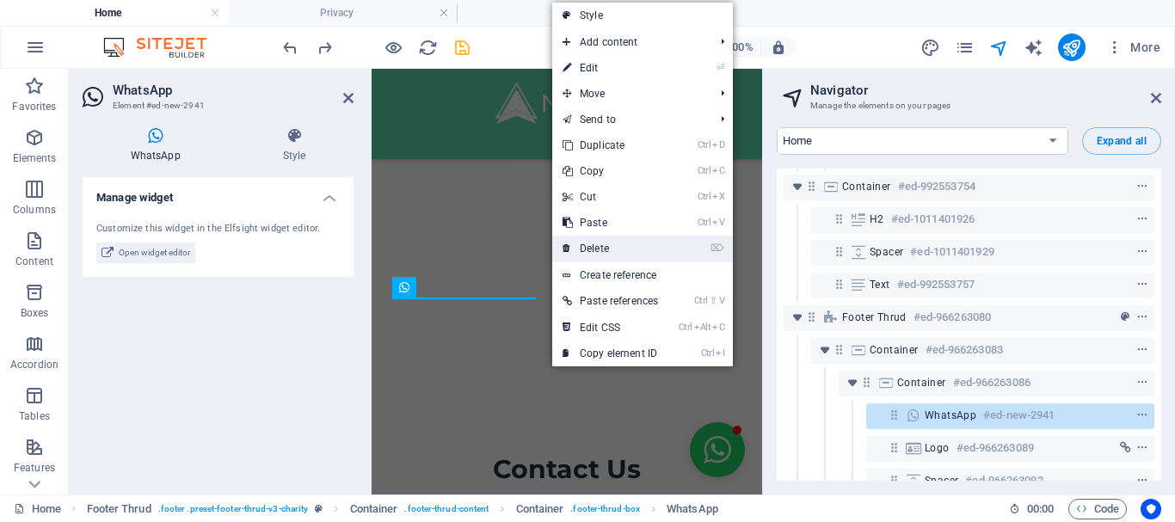
click at [601, 246] on link "⌦ Delete" at bounding box center [610, 249] width 116 height 26
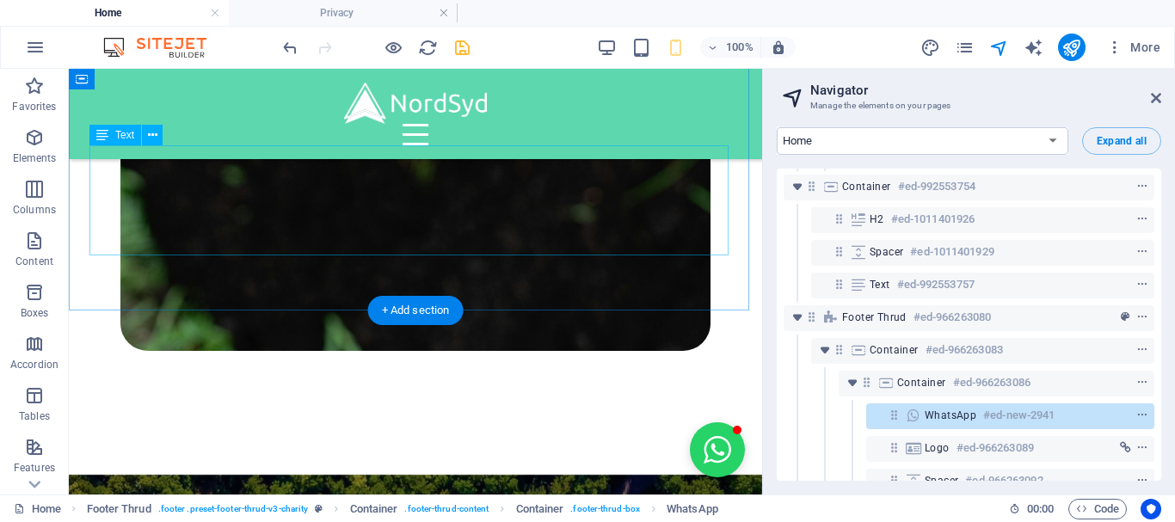
scroll to position [5266, 0]
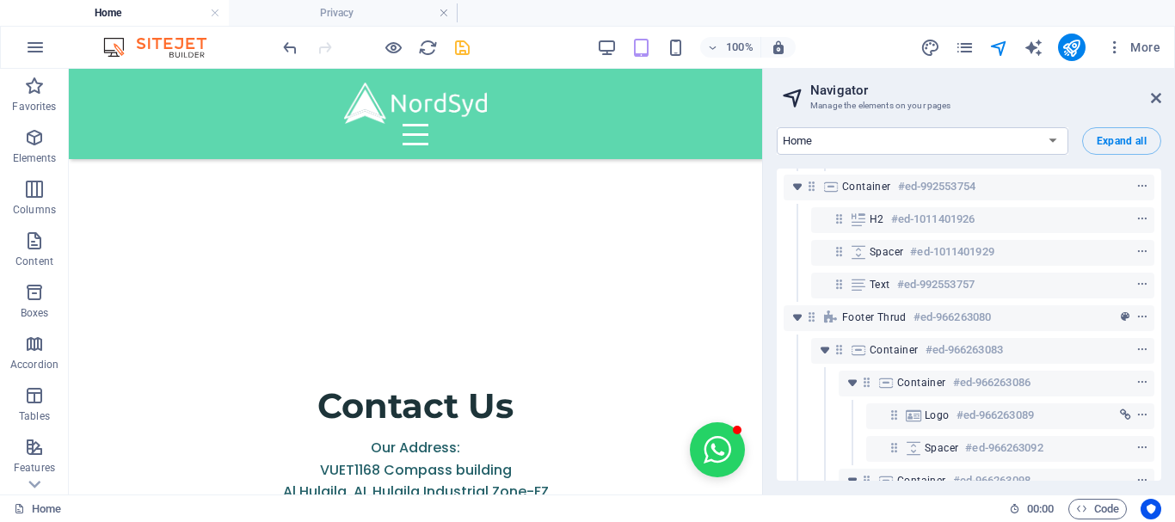
click at [1164, 96] on aside "Navigator Manage the elements on your pages Home Legal Notice Privacy Expand al…" at bounding box center [968, 282] width 413 height 426
click at [1159, 102] on icon at bounding box center [1156, 98] width 10 height 14
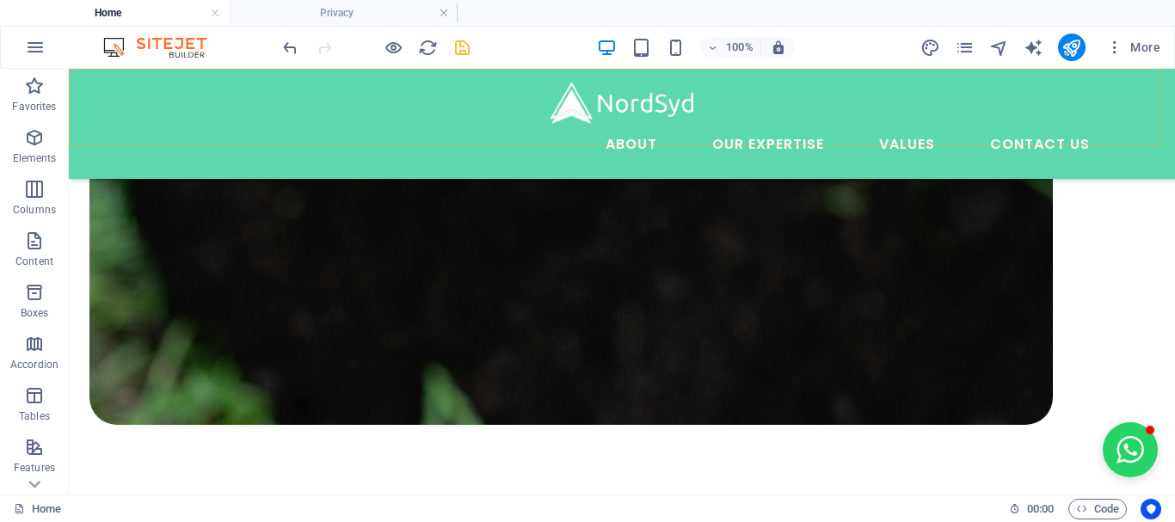
scroll to position [3075, 0]
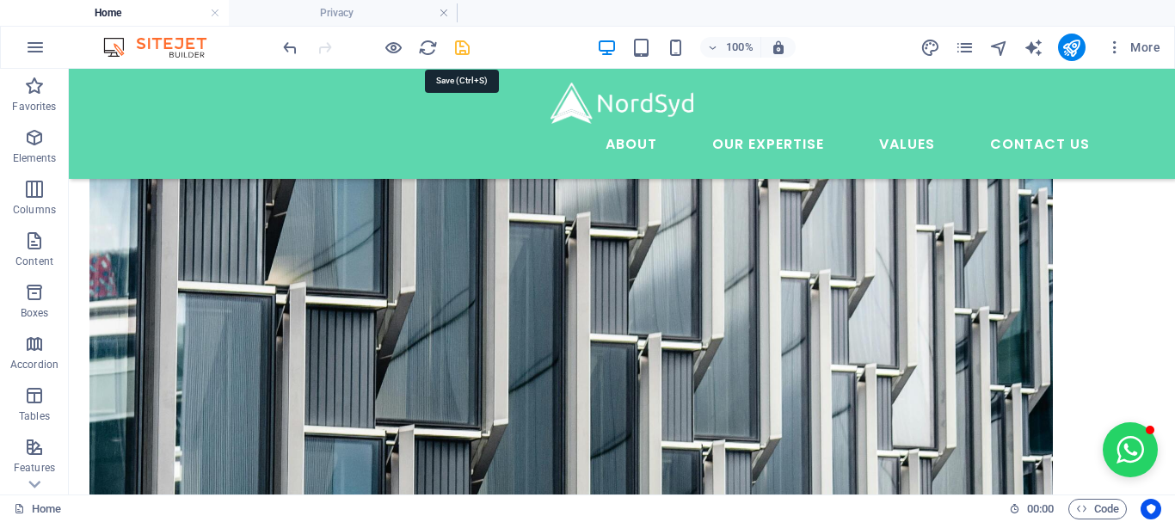
click at [460, 49] on icon "save" at bounding box center [463, 48] width 20 height 20
click at [1112, 446] on button "Open chat window" at bounding box center [1130, 449] width 55 height 55
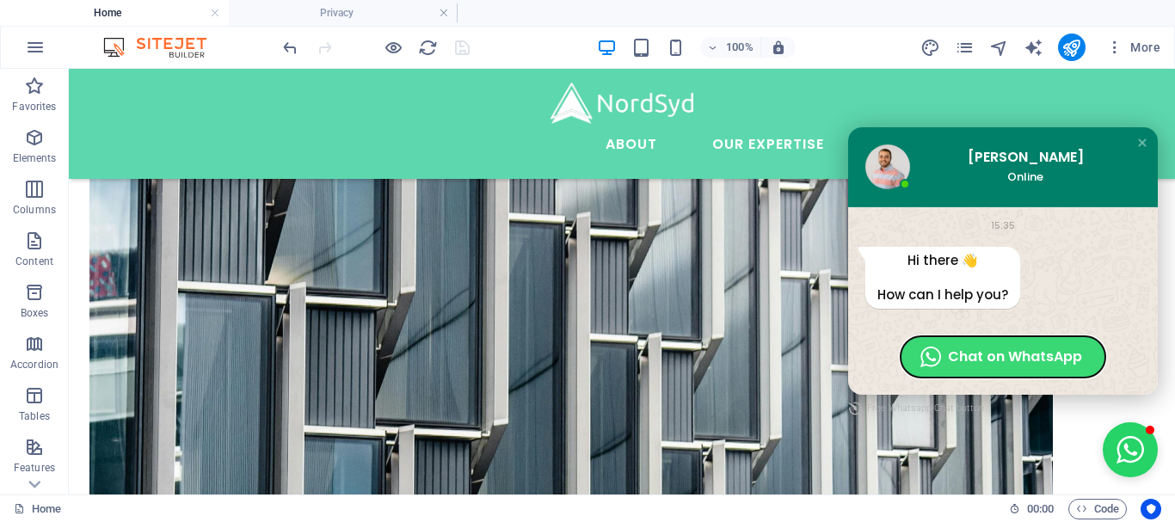
click at [982, 346] on span "Chat on WhatsApp" at bounding box center [1003, 356] width 205 height 41
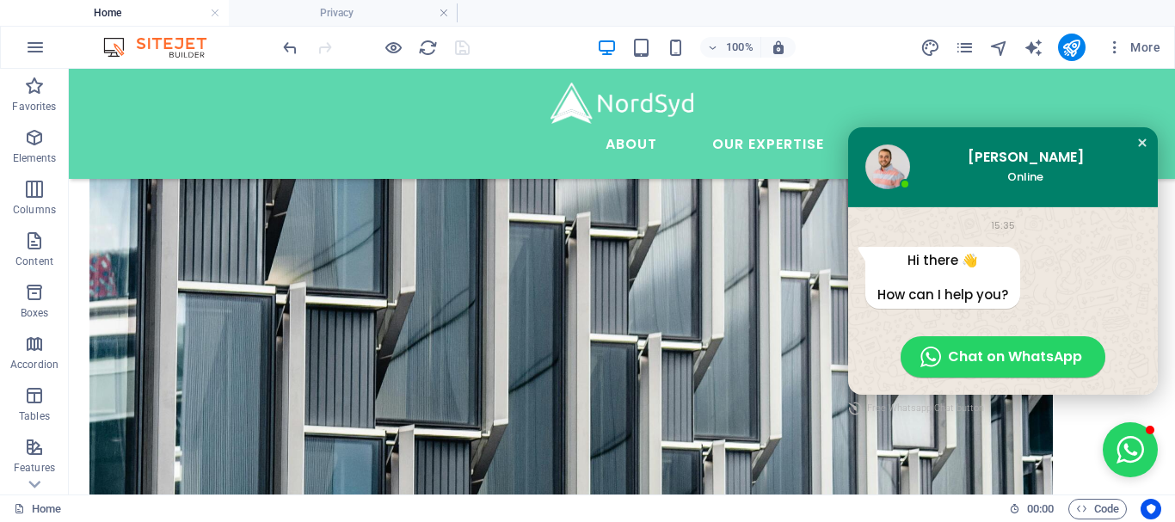
click at [1134, 139] on div "Close chat window" at bounding box center [1142, 142] width 17 height 17
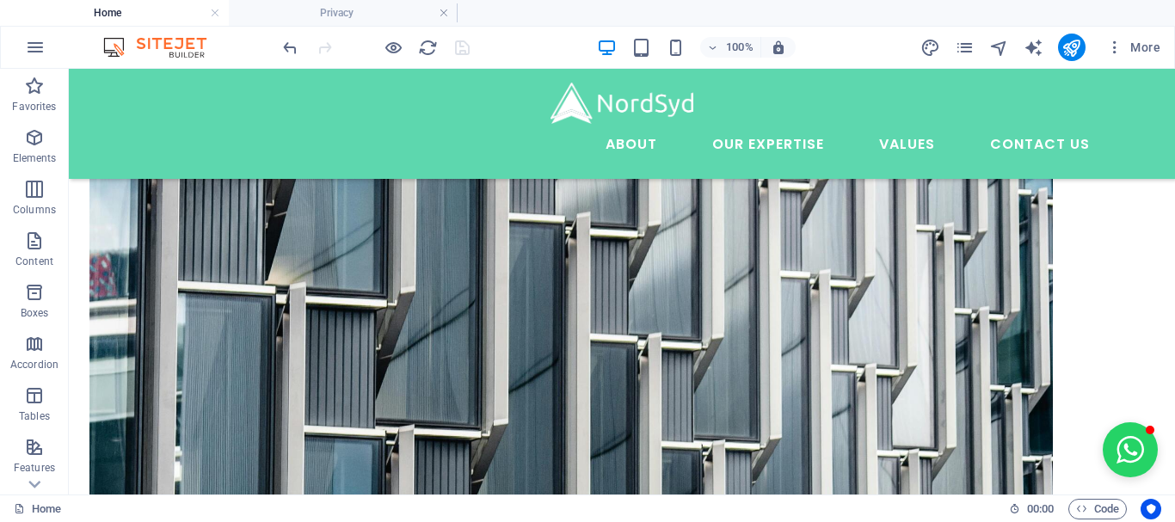
drag, startPoint x: 1174, startPoint y: 466, endPoint x: 1243, endPoint y: 564, distance: 119.1
click at [1114, 452] on button "Open chat window" at bounding box center [1130, 449] width 55 height 55
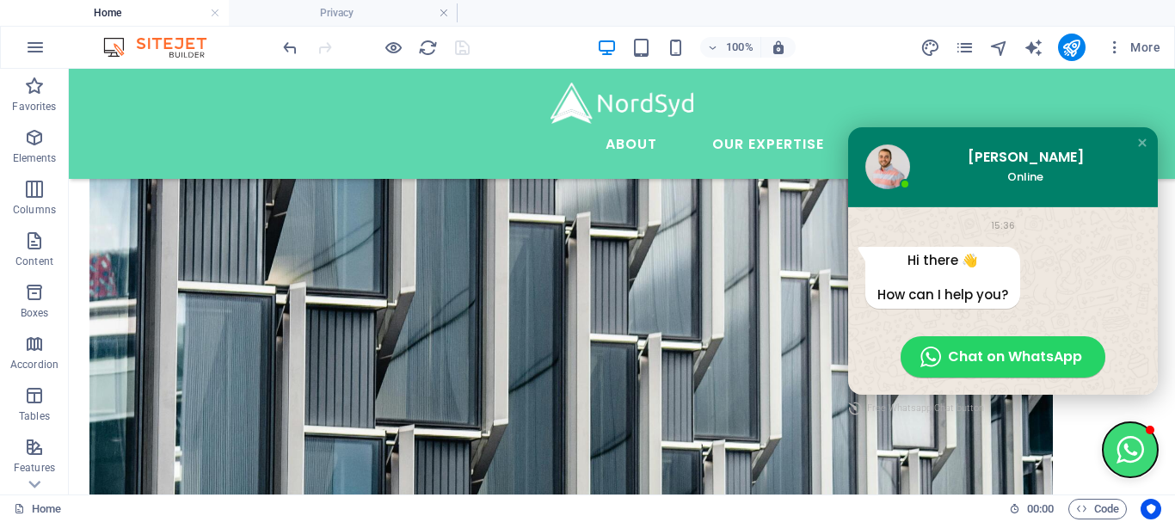
click at [1114, 452] on button "Close chat window" at bounding box center [1130, 449] width 55 height 55
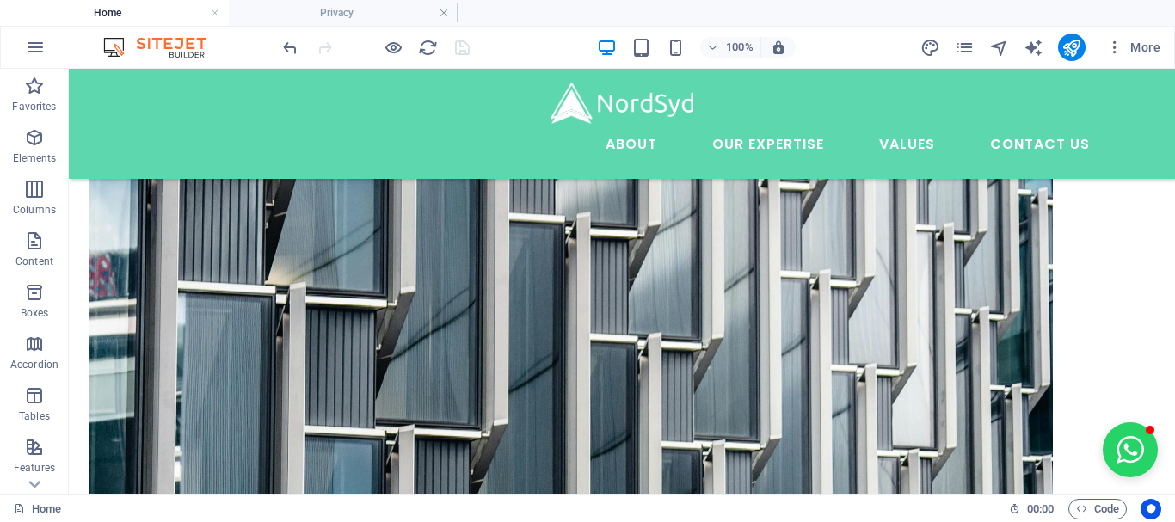
drag, startPoint x: 1174, startPoint y: 308, endPoint x: 1243, endPoint y: 589, distance: 289.6
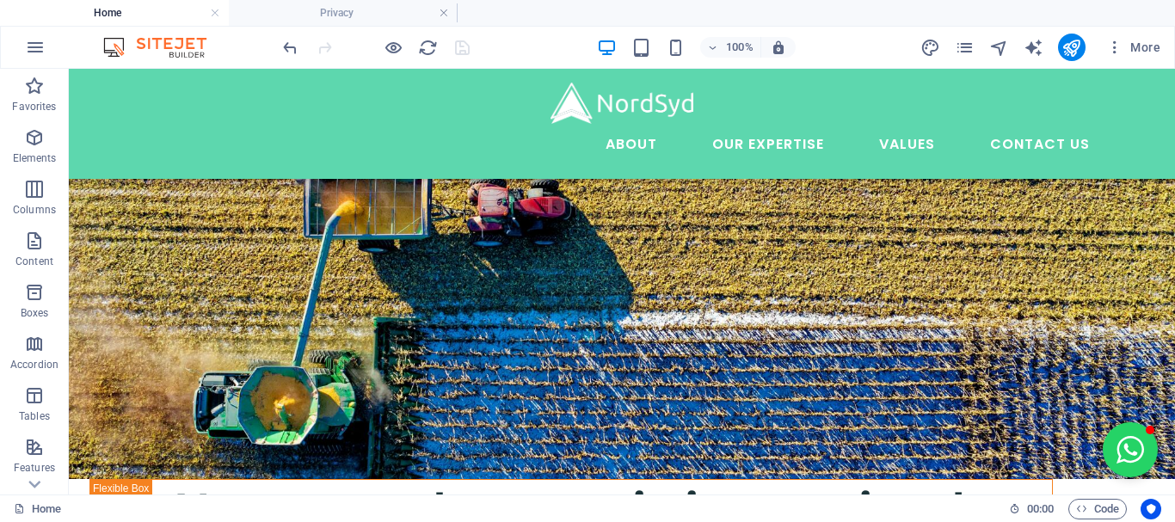
scroll to position [0, 0]
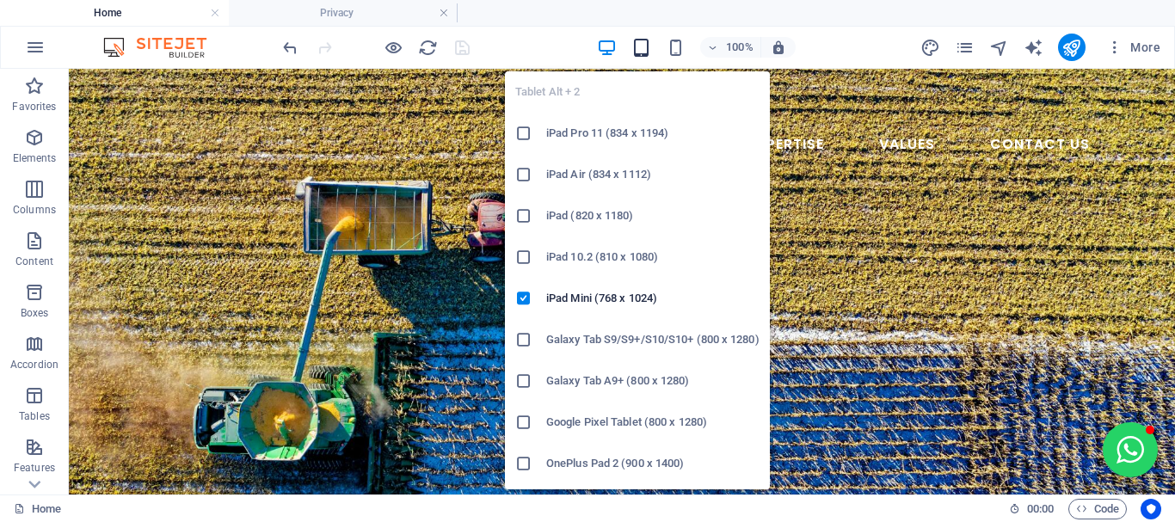
click at [644, 53] on icon "button" at bounding box center [641, 48] width 20 height 20
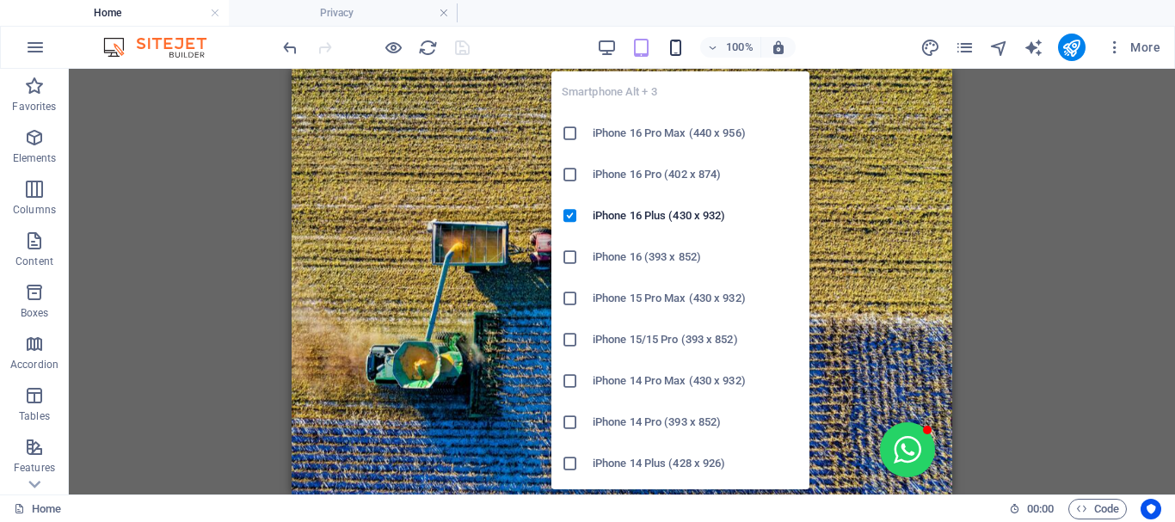
click at [677, 53] on icon "button" at bounding box center [676, 48] width 20 height 20
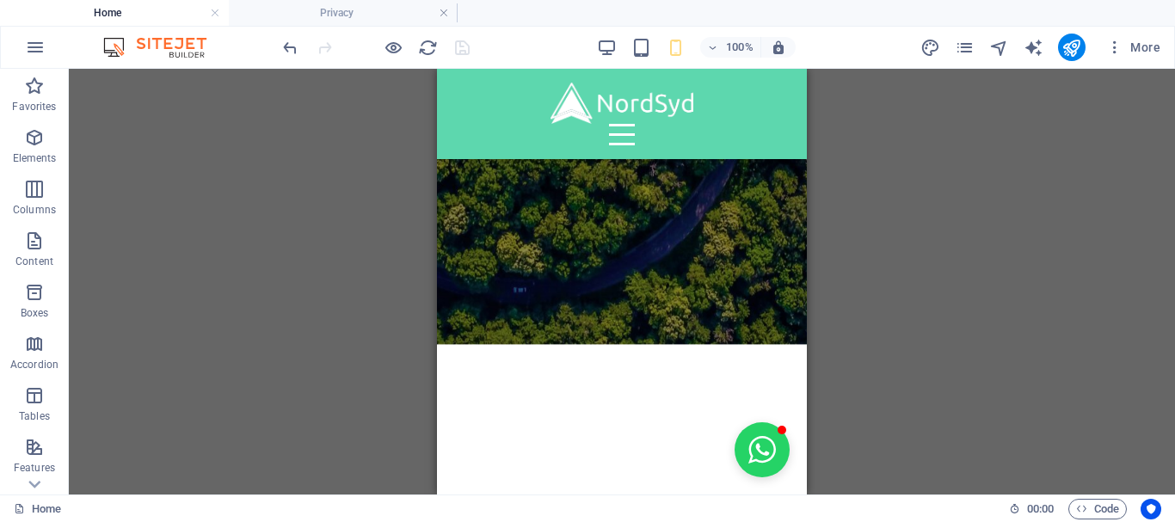
scroll to position [3883, 0]
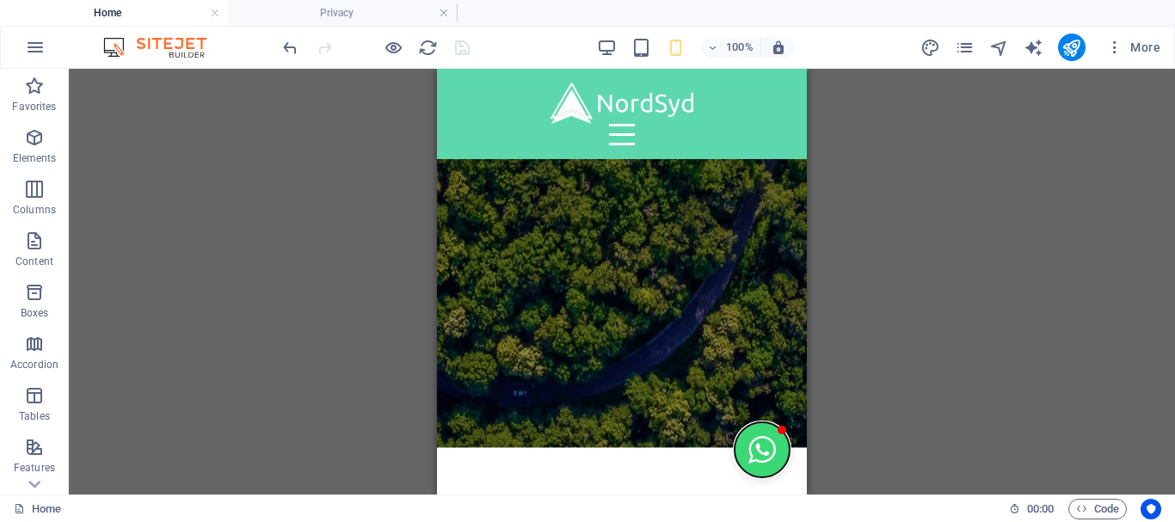
click at [735, 448] on button "Open chat window" at bounding box center [762, 449] width 55 height 55
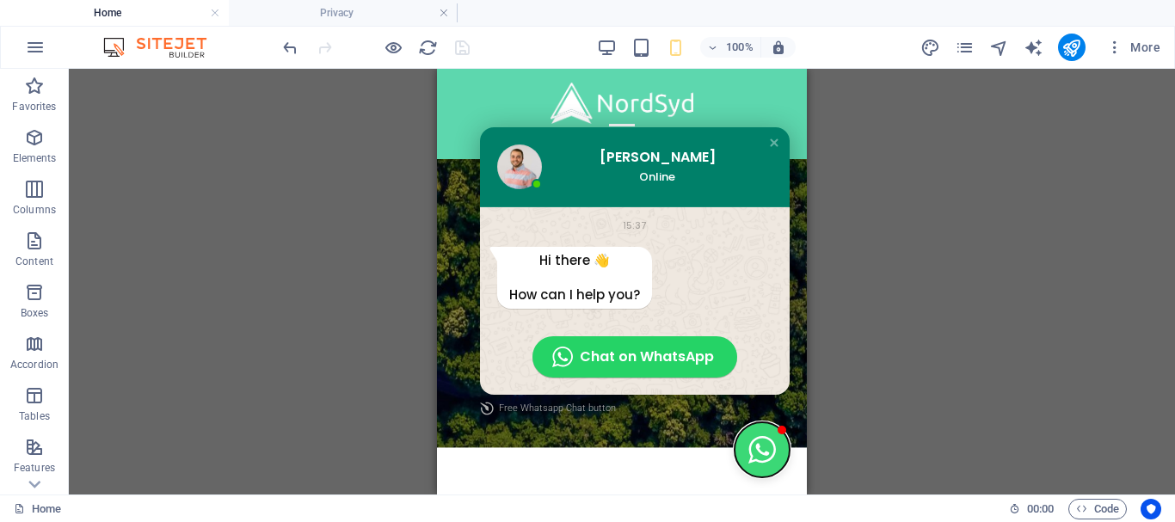
click at [735, 448] on button "Close chat window" at bounding box center [762, 449] width 55 height 55
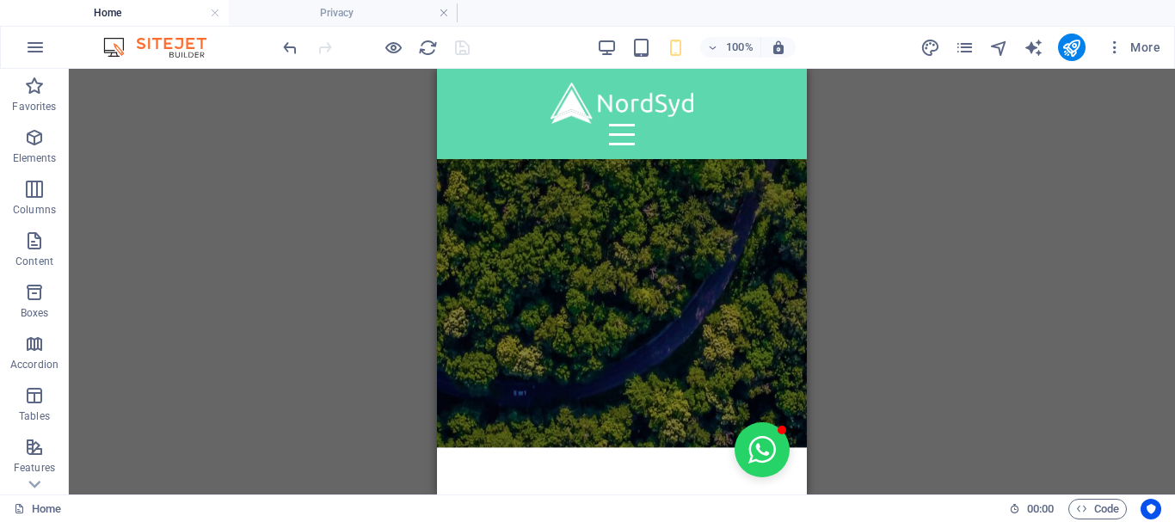
click at [644, 58] on div "100%" at bounding box center [696, 48] width 199 height 28
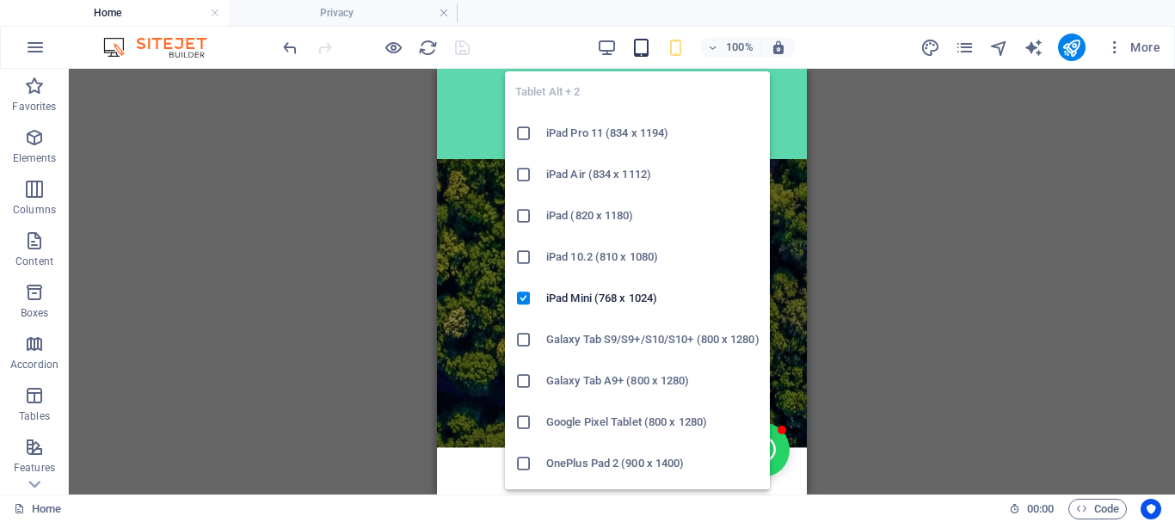
click at [644, 58] on div "Tablet Alt + 2 iPad Pro 11 (834 x 1194) iPad Air (834 x 1112) iPad (820 x 1180)…" at bounding box center [637, 274] width 265 height 432
click at [644, 47] on icon "button" at bounding box center [641, 48] width 20 height 20
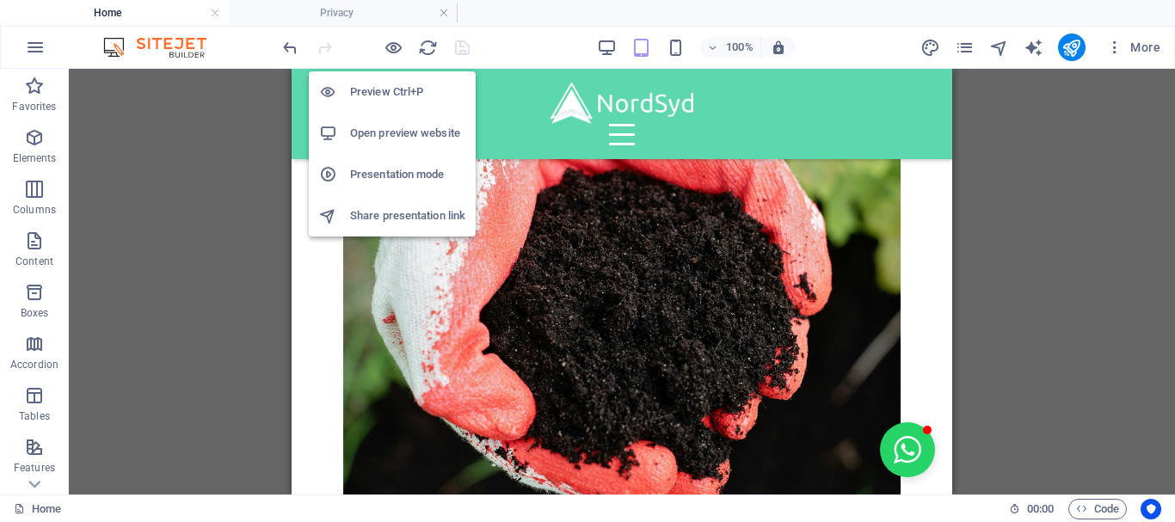
click at [365, 126] on h6 "Open preview website" at bounding box center [407, 133] width 115 height 21
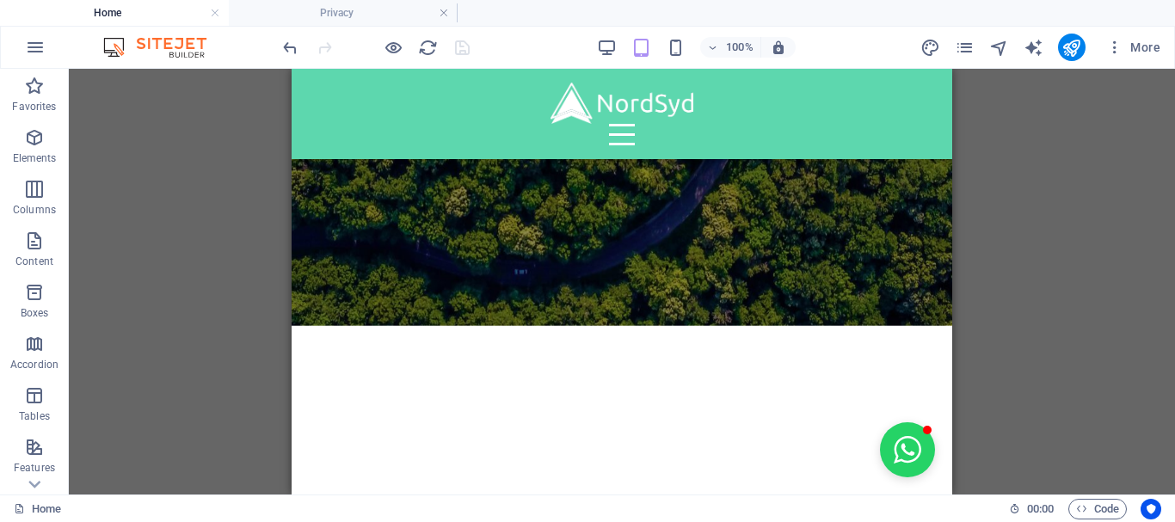
scroll to position [5101, 0]
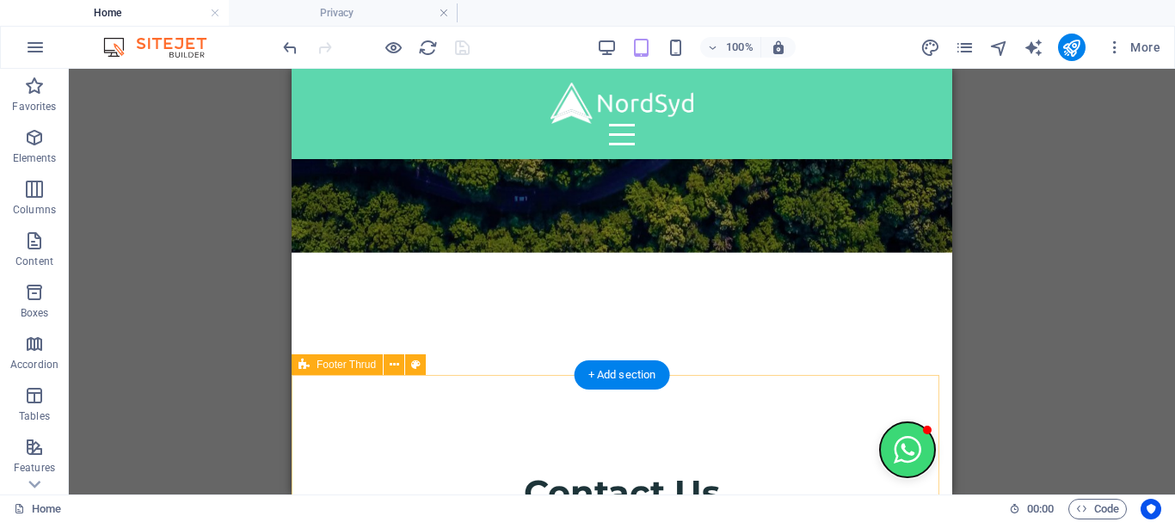
drag, startPoint x: 909, startPoint y: 446, endPoint x: 812, endPoint y: 416, distance: 100.7
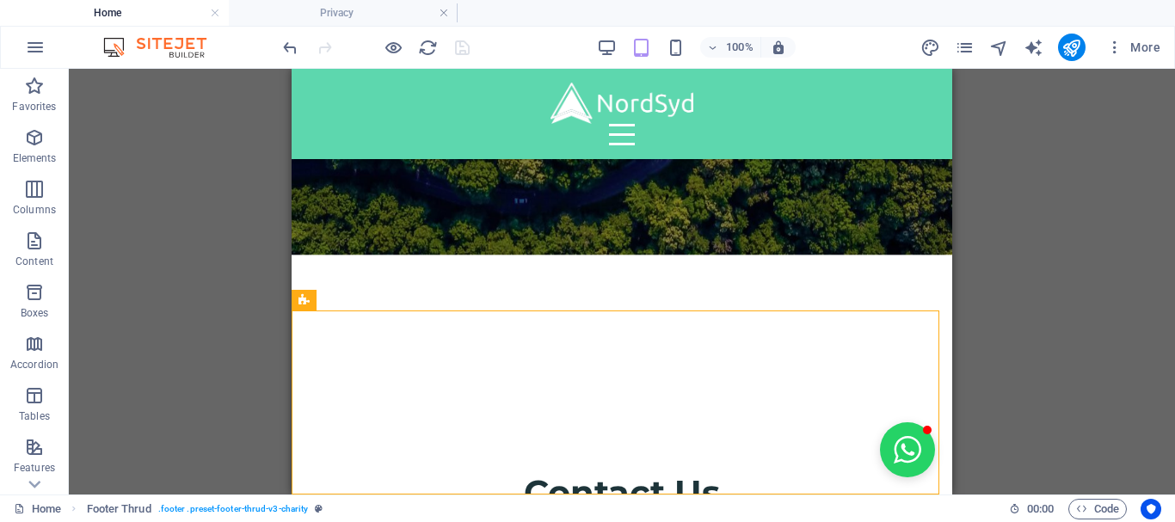
scroll to position [5165, 0]
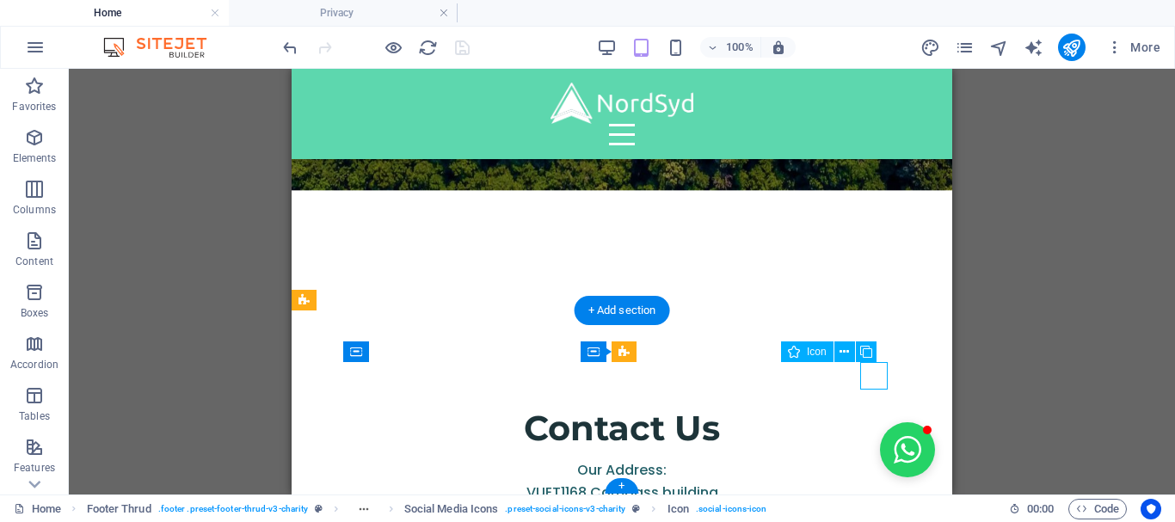
select select "xMidYMid"
select select "px"
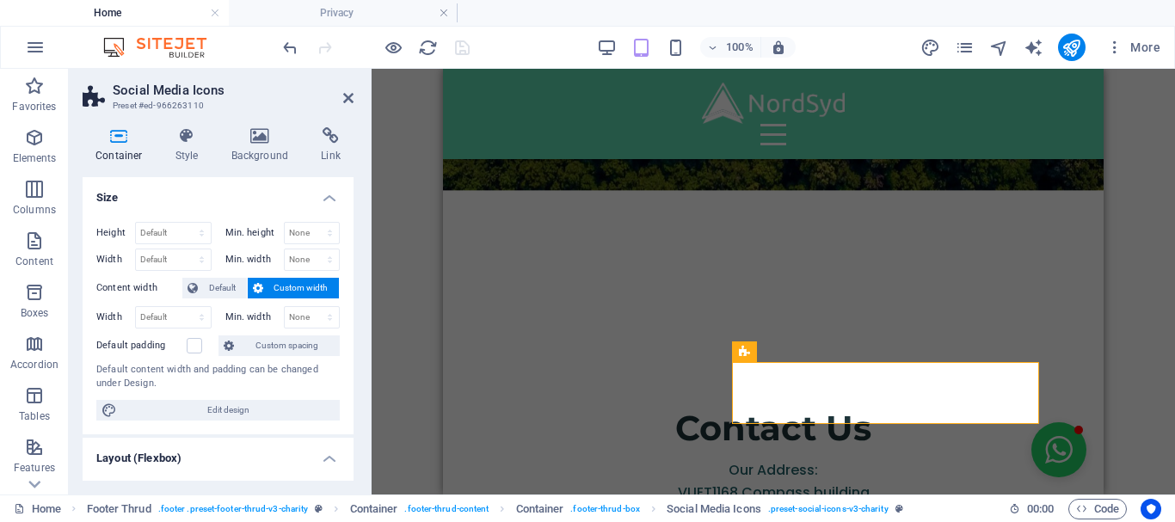
drag, startPoint x: 354, startPoint y: 215, endPoint x: 349, endPoint y: 250, distance: 35.5
click at [349, 250] on div "Container Style Background Link Size Height Default px rem % vh vw Min. height …" at bounding box center [218, 304] width 299 height 381
drag, startPoint x: 349, startPoint y: 250, endPoint x: 350, endPoint y: 316, distance: 65.4
click at [350, 316] on div "Size Height Default px rem % vh vw Min. height None px rem % vh vw Width Defaul…" at bounding box center [218, 329] width 271 height 304
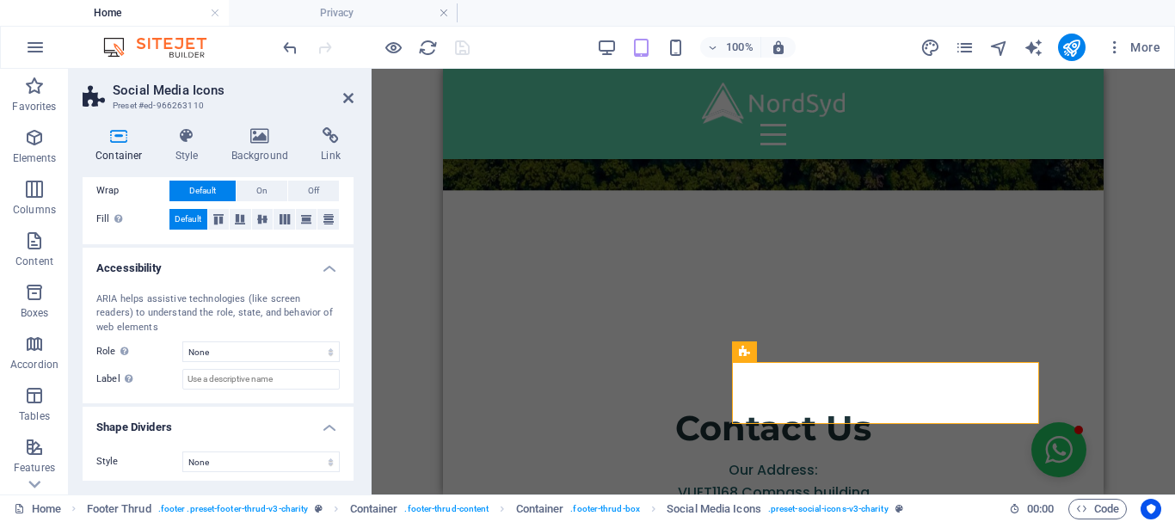
scroll to position [392, 0]
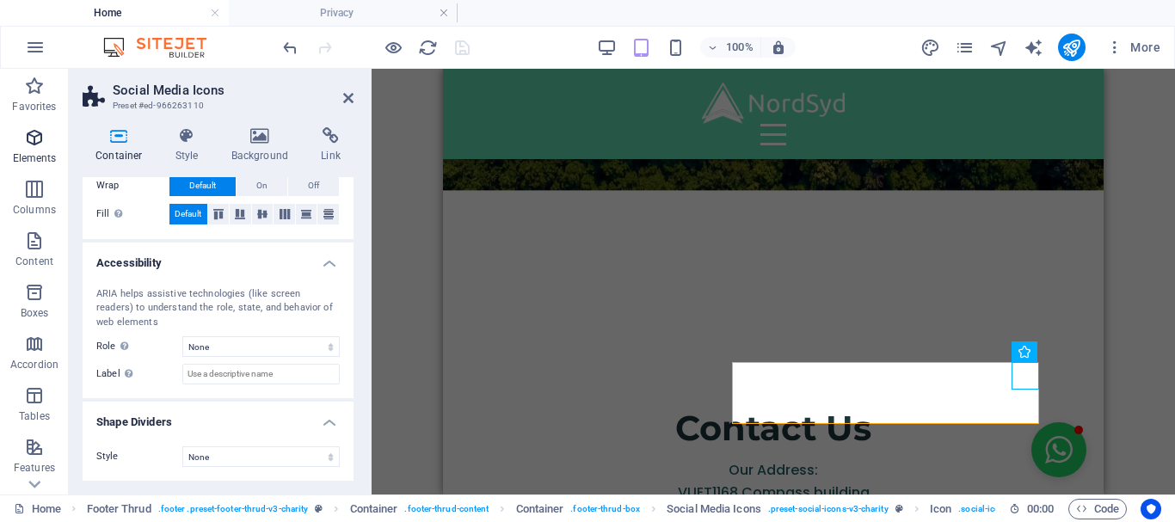
click at [39, 132] on icon "button" at bounding box center [34, 137] width 21 height 21
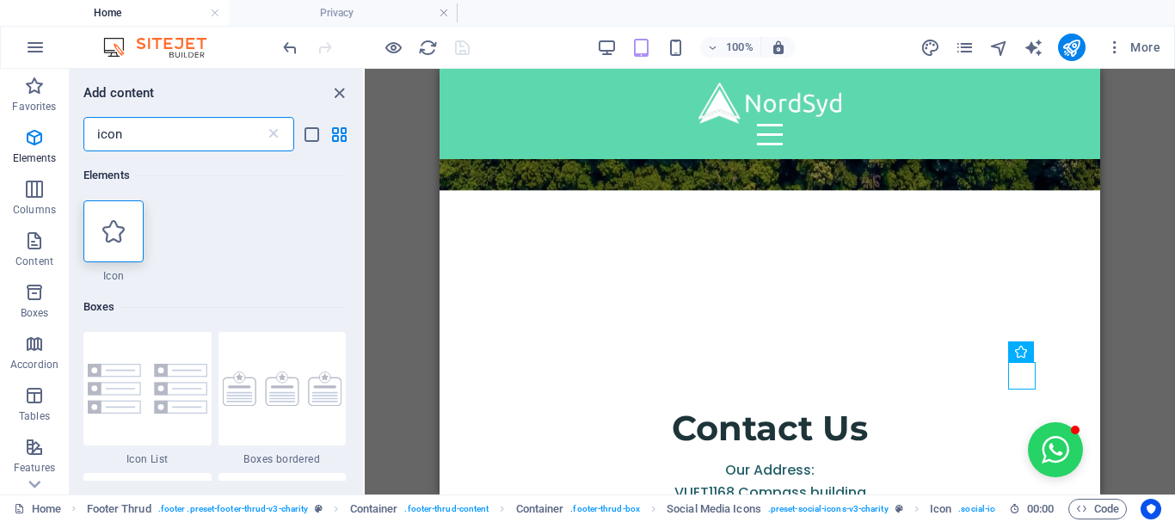
scroll to position [0, 0]
type input "icon"
drag, startPoint x: 357, startPoint y: 197, endPoint x: 153, endPoint y: 400, distance: 287.7
click at [153, 400] on div "Elements 1 Star Icon Boxes 1 Star Icon List 1 Star Boxes bordered 1 Star Boxes …" at bounding box center [216, 316] width 293 height 330
click at [111, 238] on icon at bounding box center [113, 231] width 22 height 22
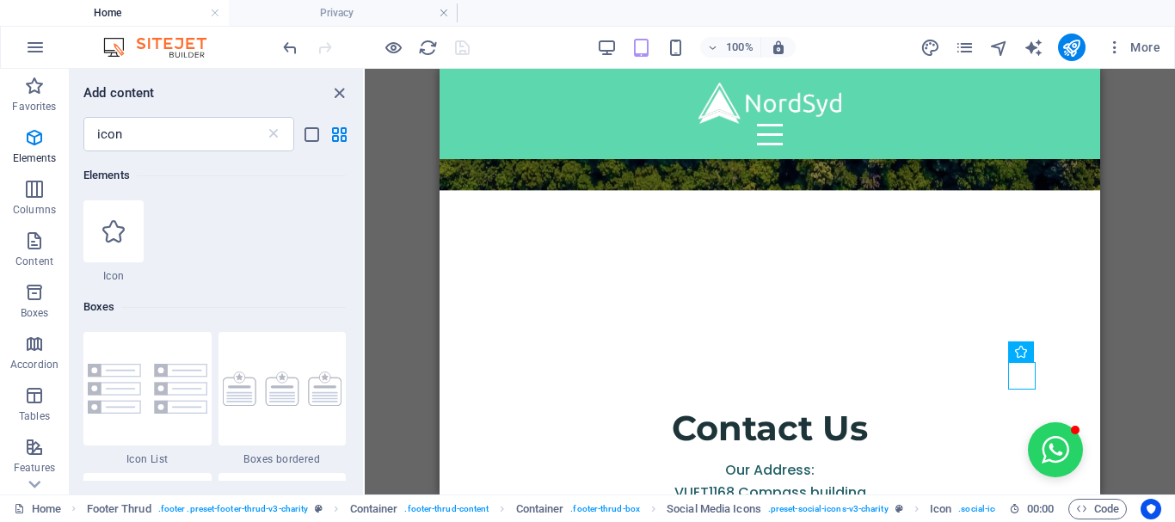
select select "xMidYMid"
select select "px"
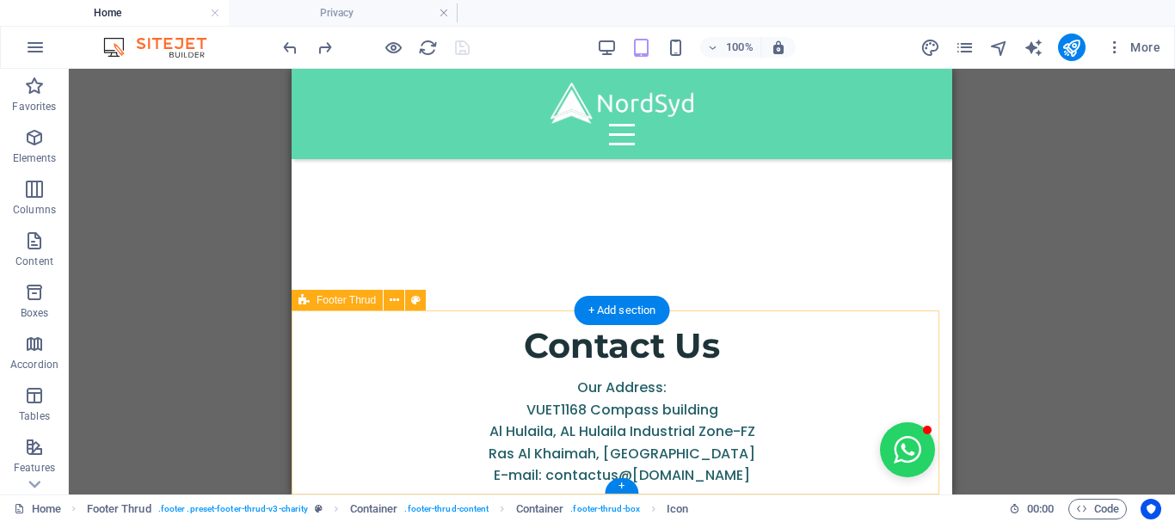
scroll to position [5165, 0]
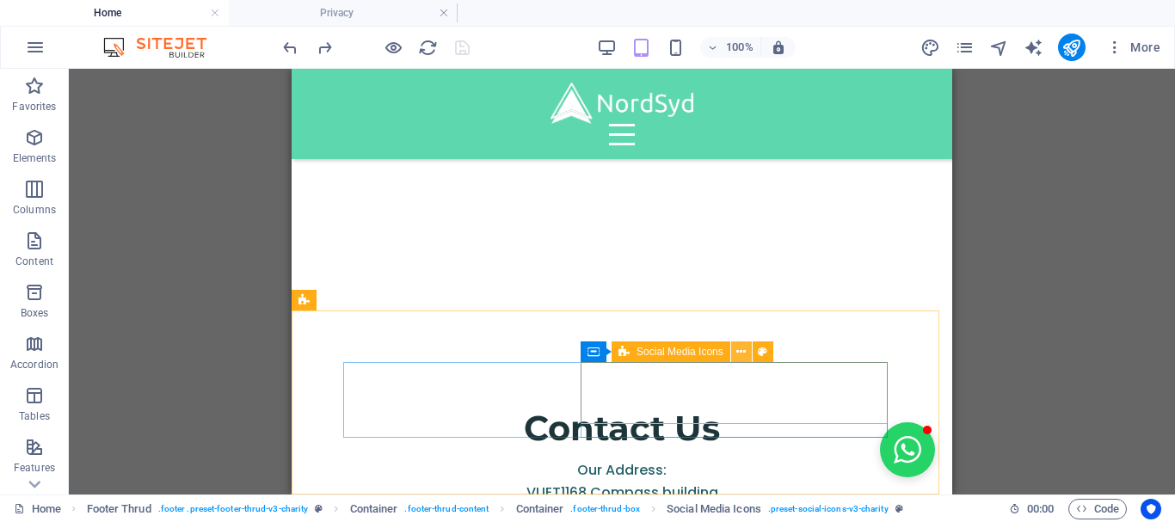
click at [738, 354] on icon at bounding box center [740, 352] width 9 height 18
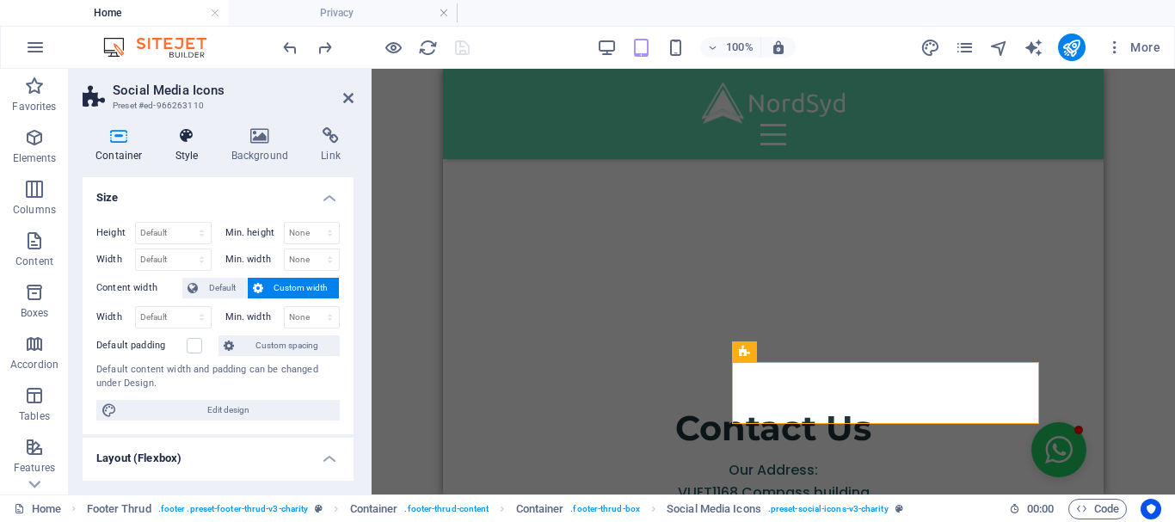
click at [206, 146] on h4 "Style" at bounding box center [191, 145] width 56 height 36
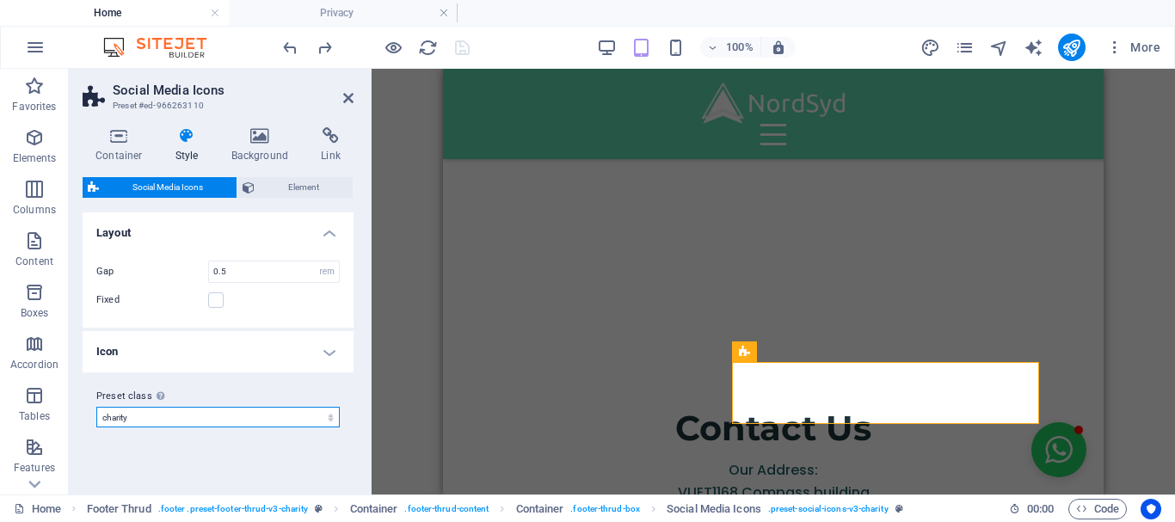
click at [323, 421] on select "charity Add preset class" at bounding box center [217, 417] width 243 height 21
click at [112, 128] on icon at bounding box center [119, 135] width 73 height 17
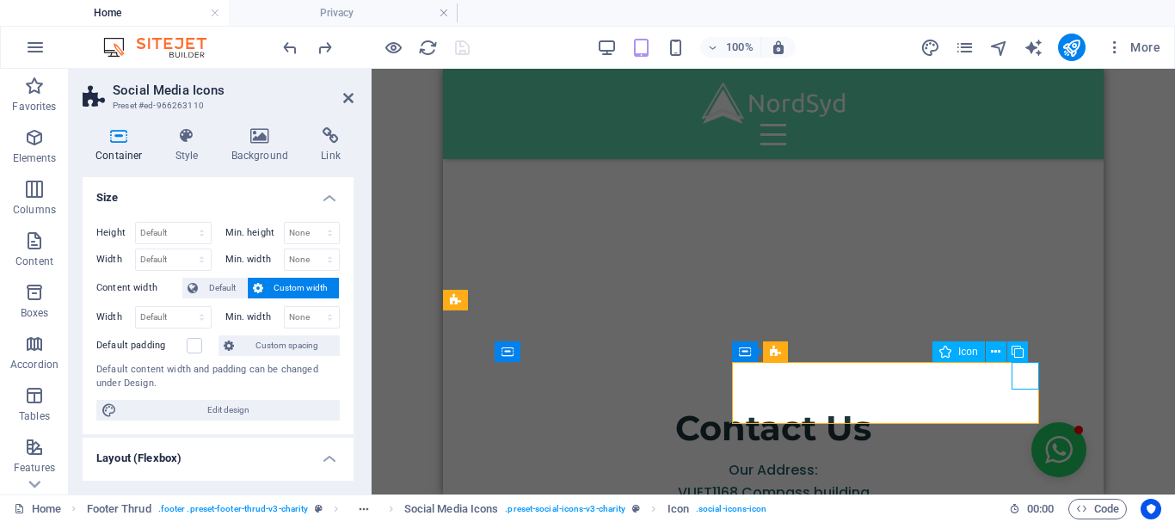
select select "xMidYMid"
select select "px"
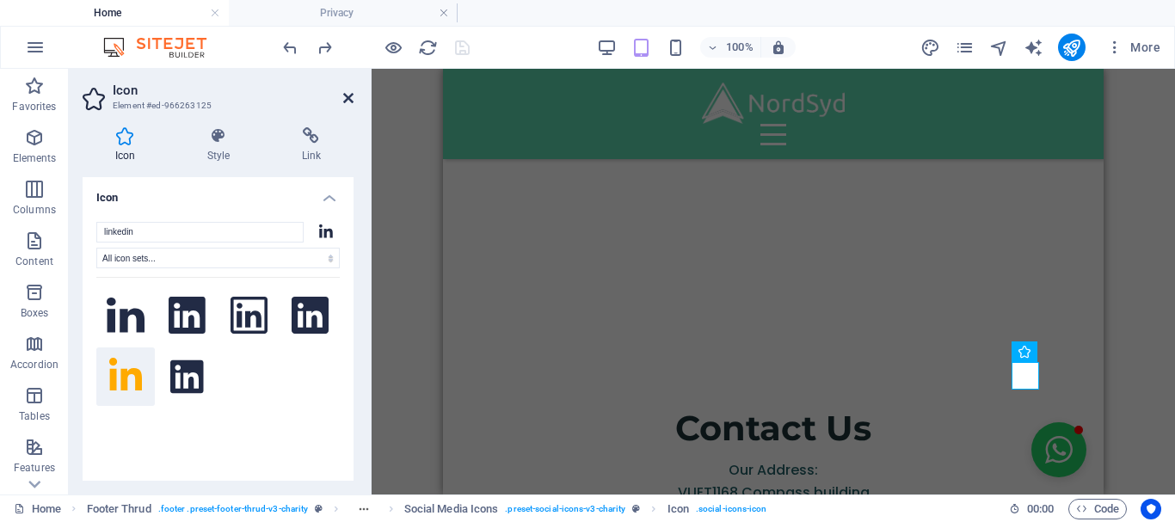
click at [348, 102] on icon at bounding box center [348, 98] width 10 height 14
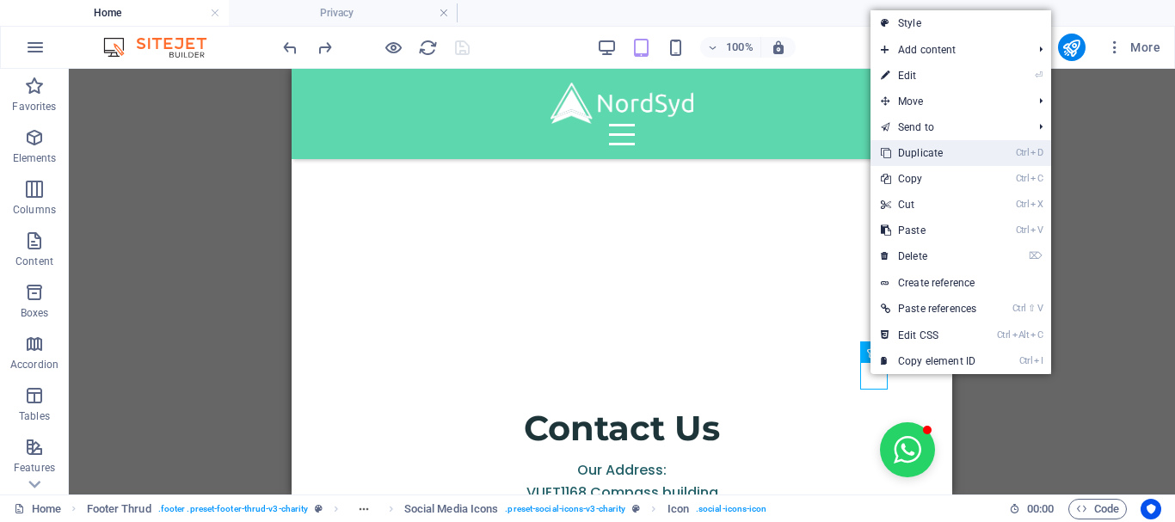
click at [916, 156] on link "Ctrl D Duplicate" at bounding box center [929, 153] width 116 height 26
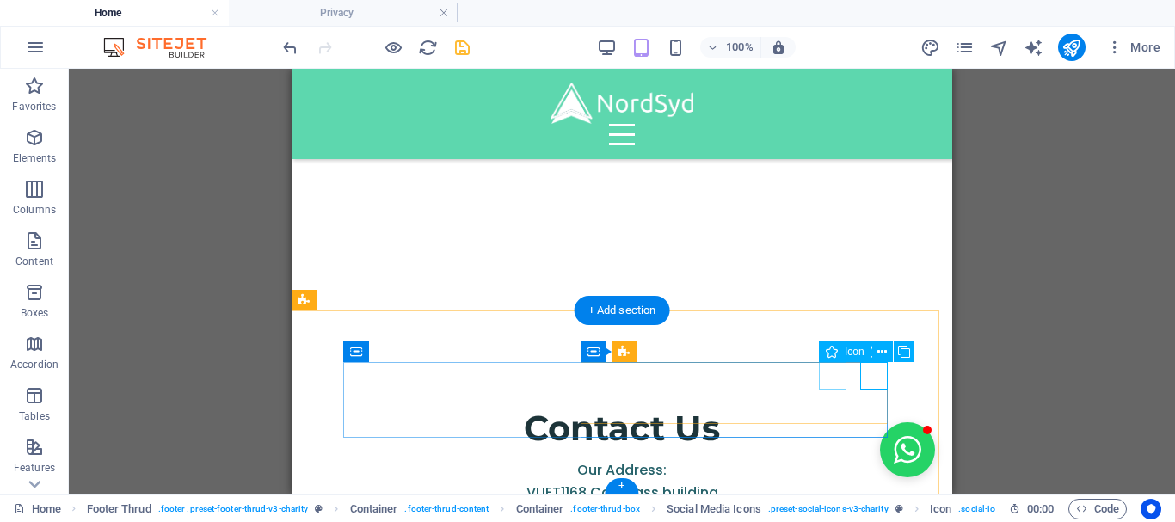
select select "xMidYMid"
select select "px"
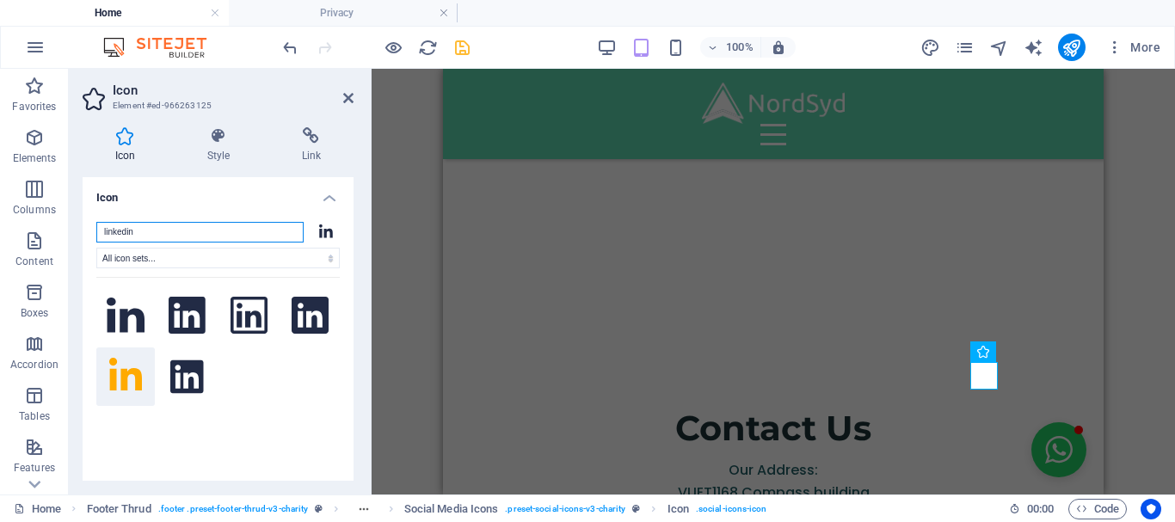
click at [282, 228] on input "linkedin" at bounding box center [199, 232] width 207 height 21
click at [334, 258] on select "All icon sets... IcoFont Ionicons FontAwesome Brands FontAwesome Duotone FontAw…" at bounding box center [217, 258] width 243 height 21
click at [313, 423] on div at bounding box center [217, 401] width 243 height 249
click at [169, 233] on input "linkedin" at bounding box center [199, 232] width 207 height 21
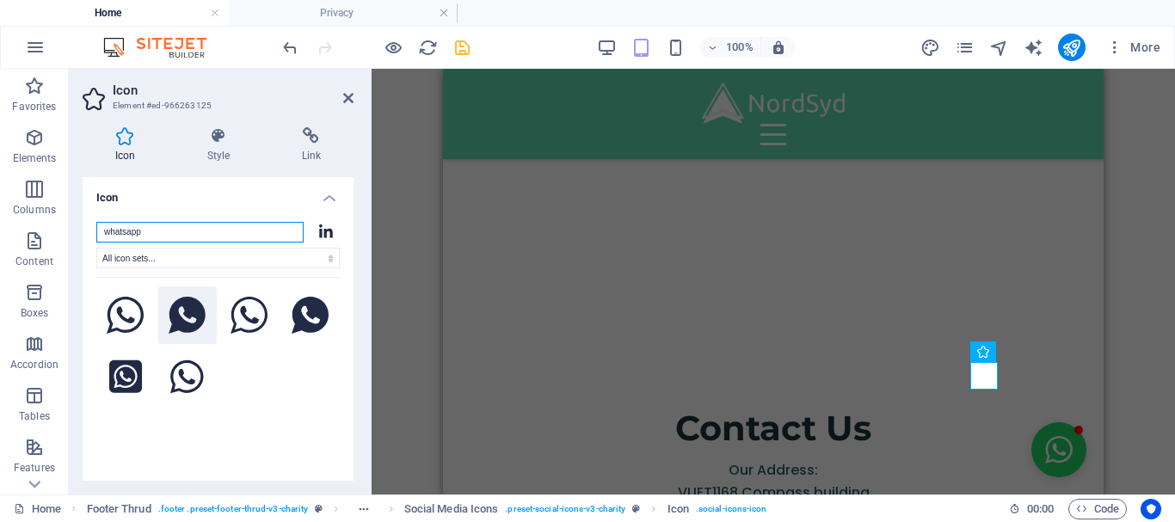
type input "whatsapp"
click at [182, 325] on icon at bounding box center [187, 316] width 37 height 38
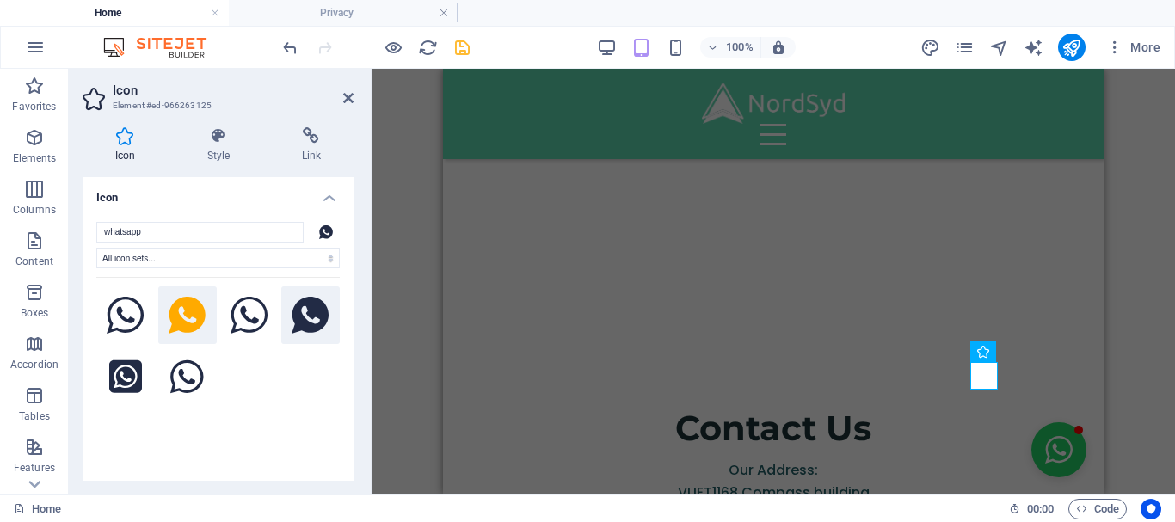
click at [302, 323] on icon at bounding box center [311, 316] width 38 height 38
click at [251, 319] on icon at bounding box center [250, 316] width 38 height 38
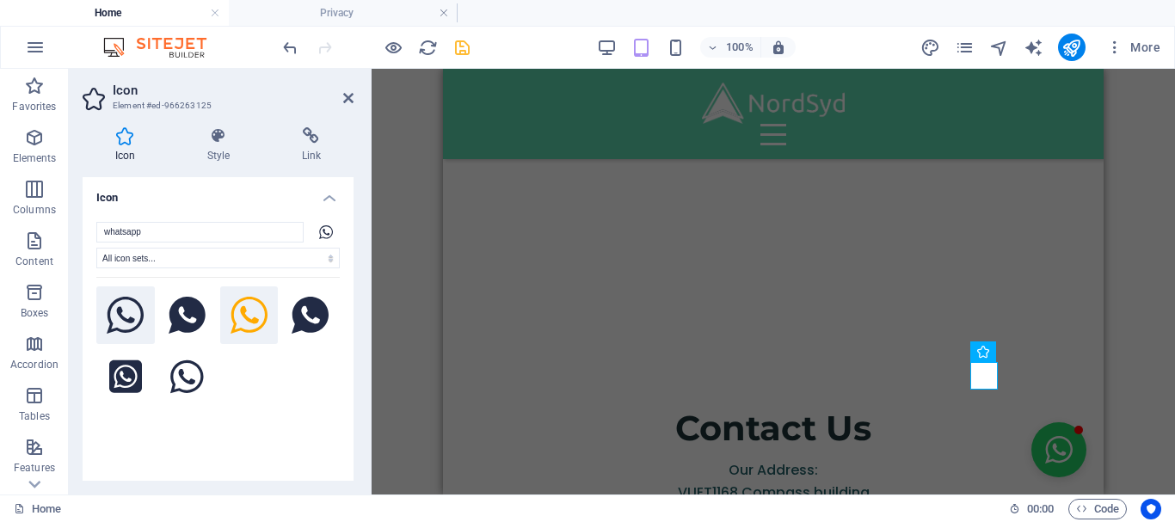
click at [132, 308] on icon at bounding box center [126, 316] width 38 height 38
click at [201, 309] on icon at bounding box center [187, 316] width 37 height 38
click at [247, 317] on icon at bounding box center [250, 316] width 38 height 38
click at [323, 324] on icon at bounding box center [311, 316] width 38 height 38
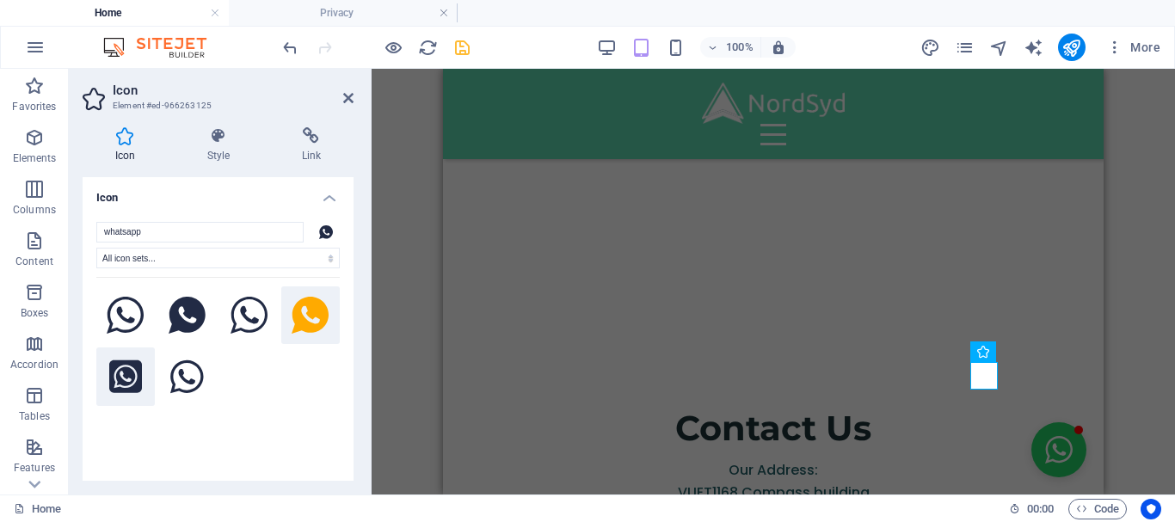
click at [132, 372] on icon at bounding box center [125, 376] width 33 height 33
click at [182, 388] on icon at bounding box center [186, 377] width 33 height 38
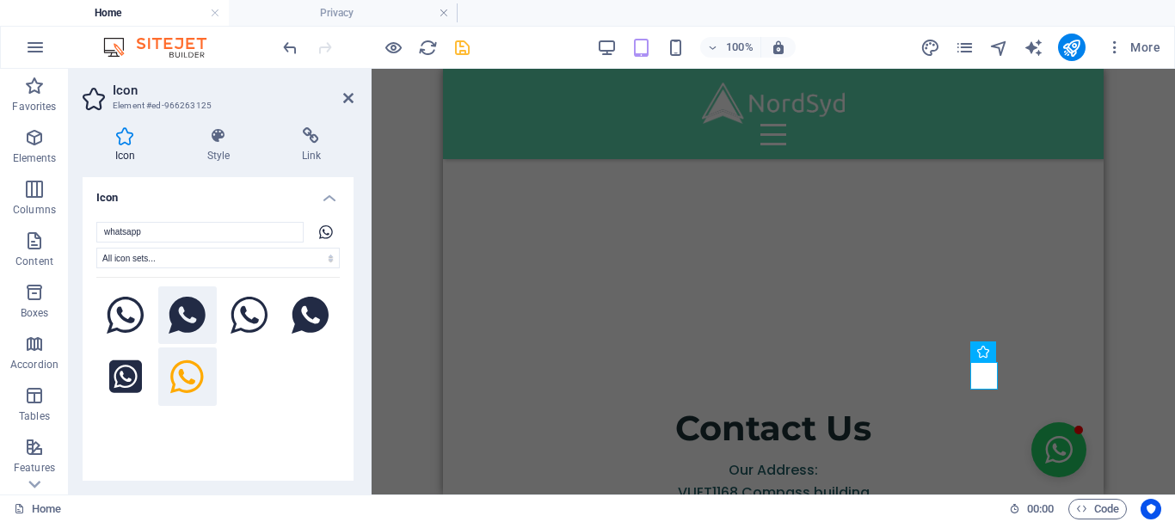
click at [180, 314] on icon at bounding box center [187, 316] width 37 height 38
click at [262, 306] on icon at bounding box center [250, 316] width 38 height 38
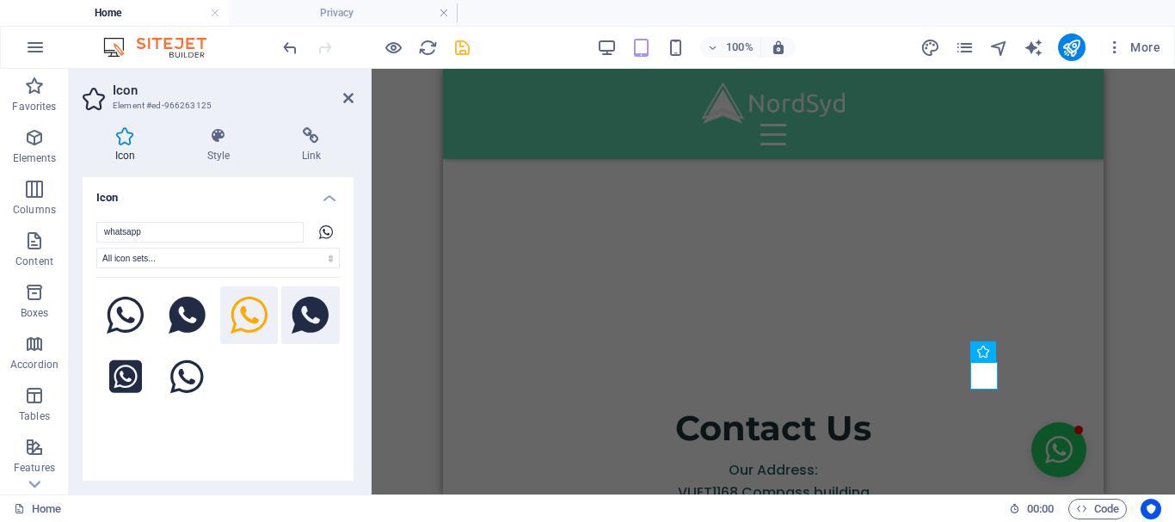
click at [320, 311] on icon at bounding box center [311, 316] width 38 height 38
click at [132, 314] on icon at bounding box center [126, 316] width 38 height 38
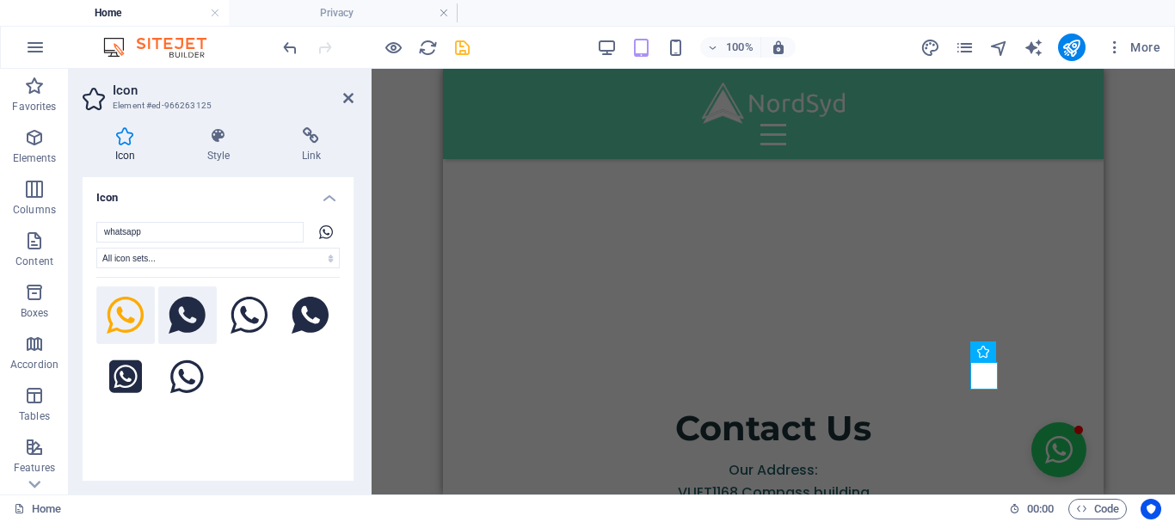
click at [176, 310] on icon at bounding box center [187, 316] width 37 height 38
click at [329, 309] on button at bounding box center [310, 315] width 59 height 59
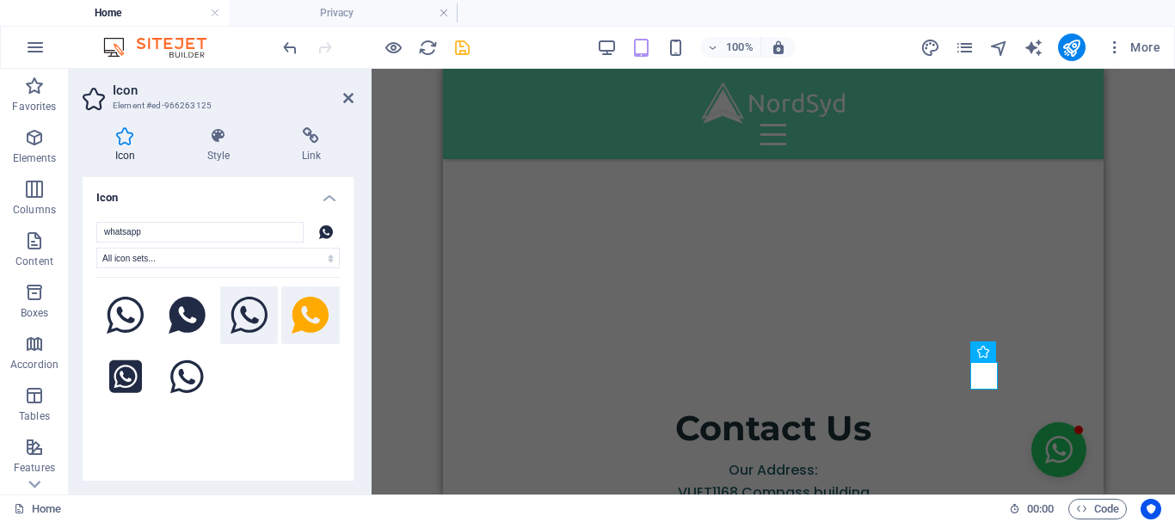
click at [245, 314] on icon at bounding box center [250, 316] width 38 height 38
click at [305, 319] on icon at bounding box center [311, 316] width 38 height 38
click at [306, 153] on h4 "Link" at bounding box center [311, 145] width 84 height 36
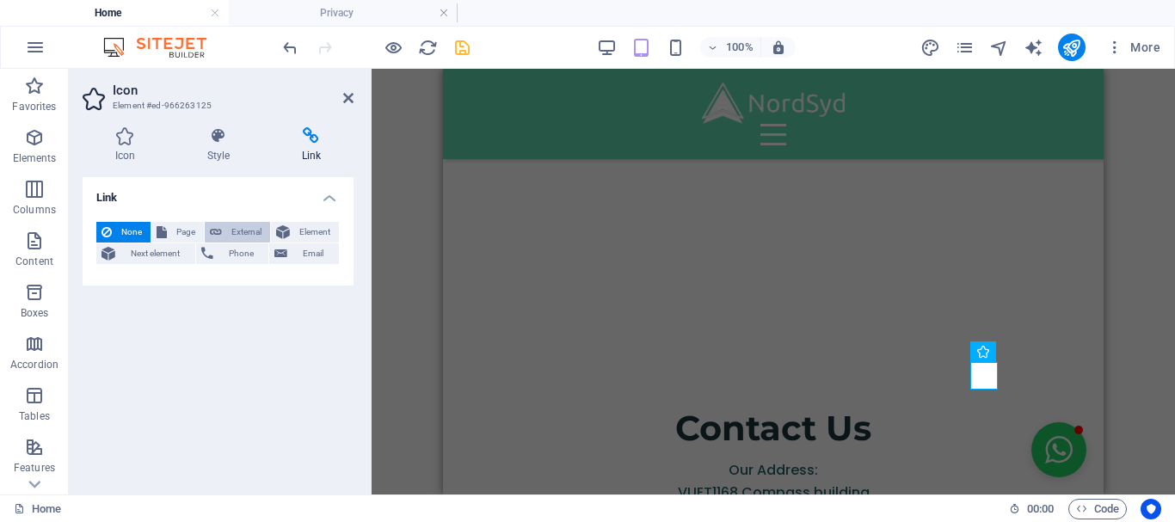
click at [249, 230] on span "External" at bounding box center [246, 232] width 38 height 21
select select "blank"
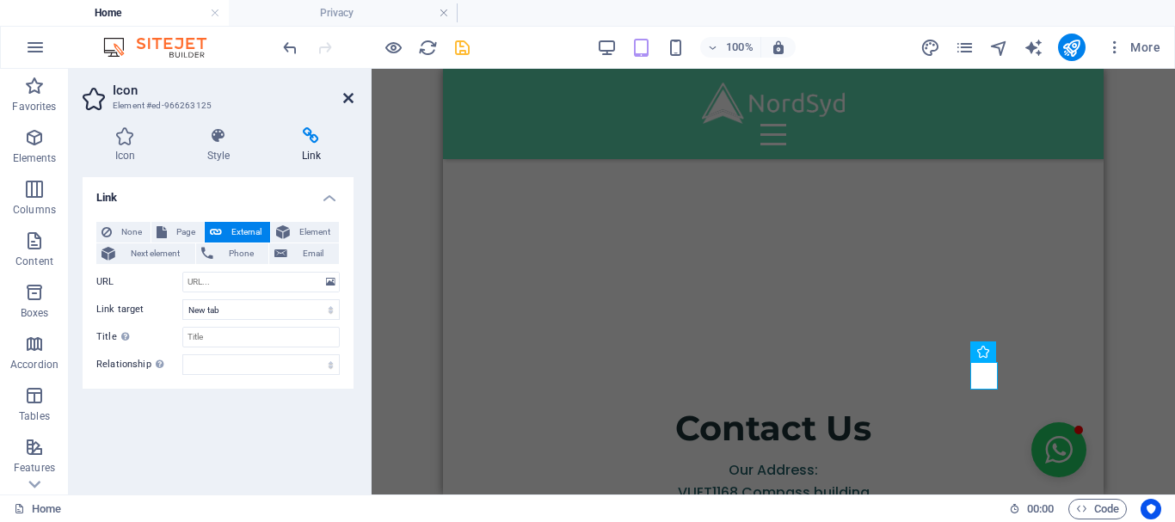
click at [348, 95] on icon at bounding box center [348, 98] width 10 height 14
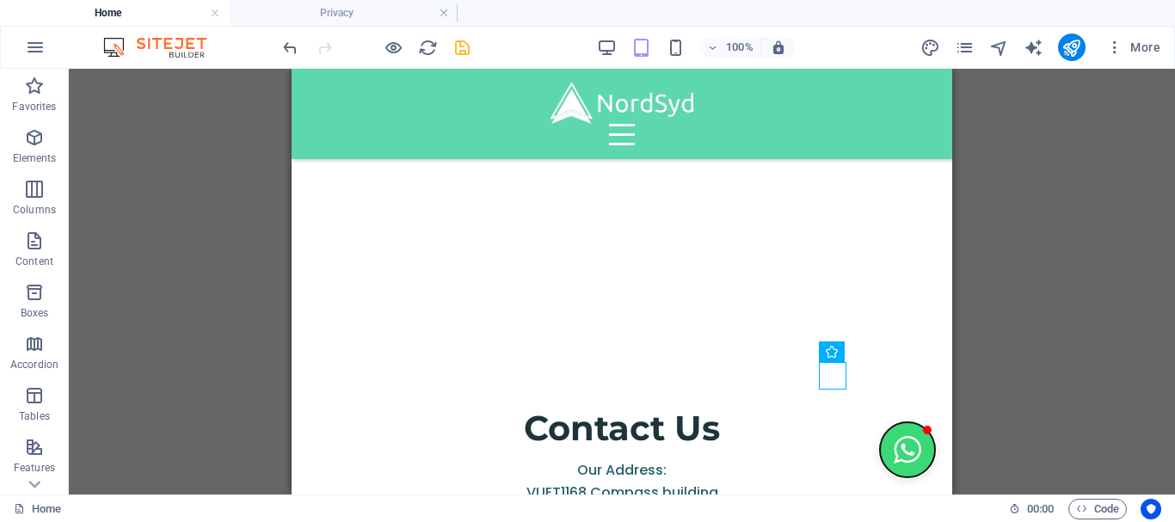
click at [900, 453] on button "Open chat window" at bounding box center [907, 449] width 55 height 55
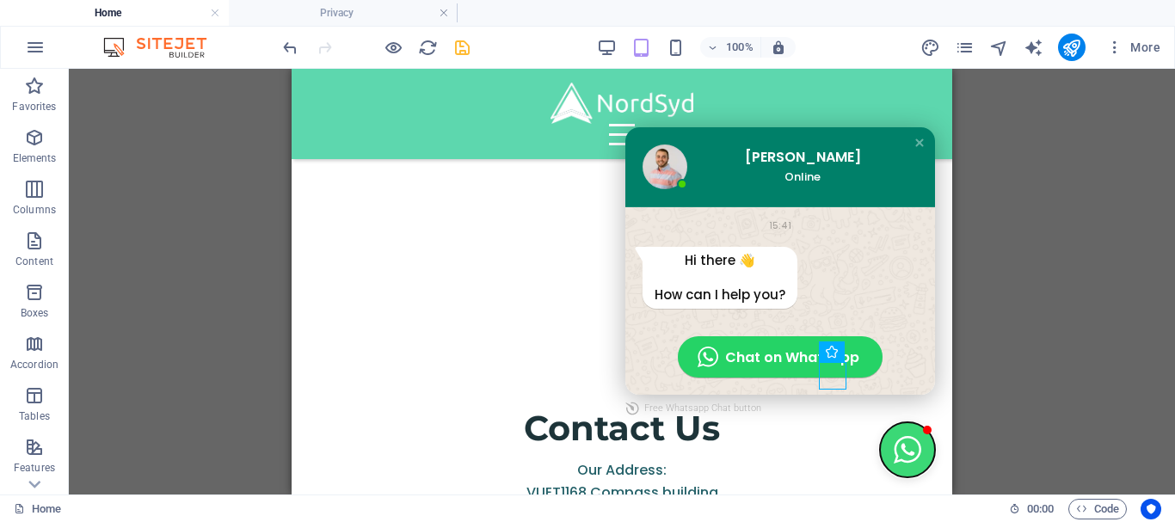
click at [900, 453] on button "Close chat window" at bounding box center [907, 449] width 55 height 55
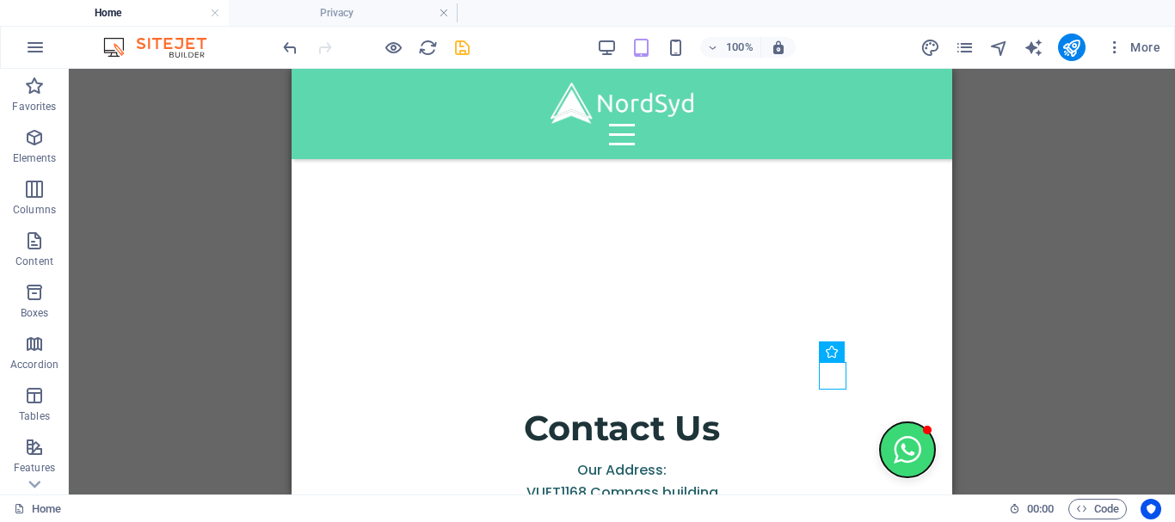
click at [900, 453] on button "Open chat window" at bounding box center [907, 449] width 55 height 55
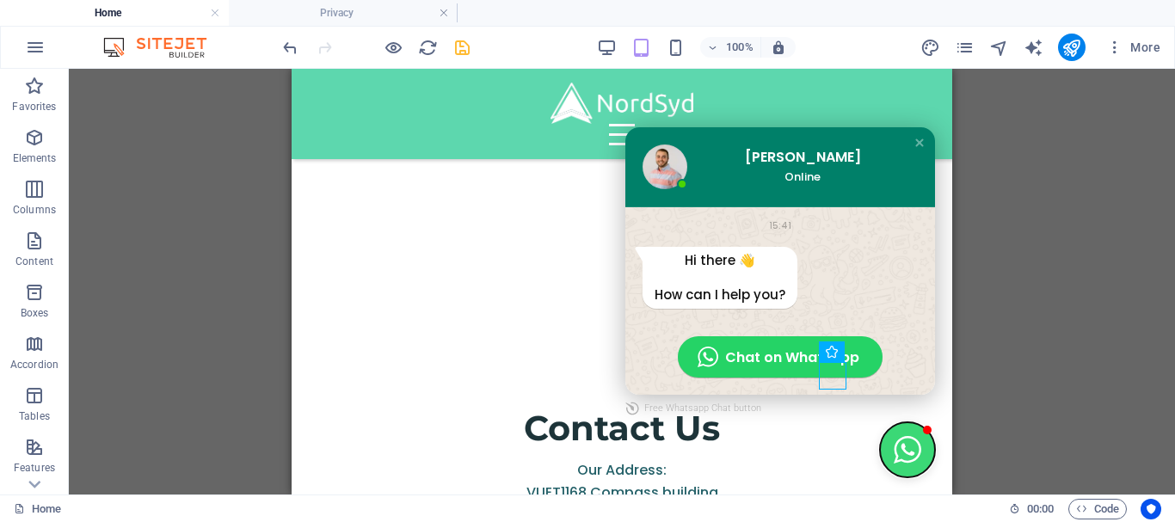
click at [900, 453] on button "Close chat window" at bounding box center [907, 449] width 55 height 55
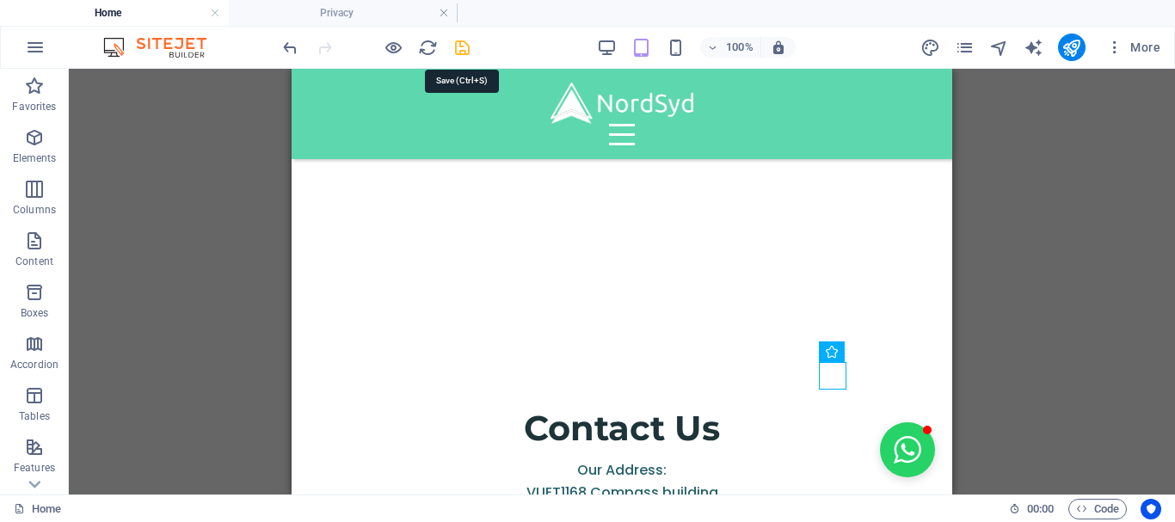
click at [463, 52] on icon "save" at bounding box center [463, 48] width 20 height 20
click at [24, 142] on icon "button" at bounding box center [34, 137] width 21 height 21
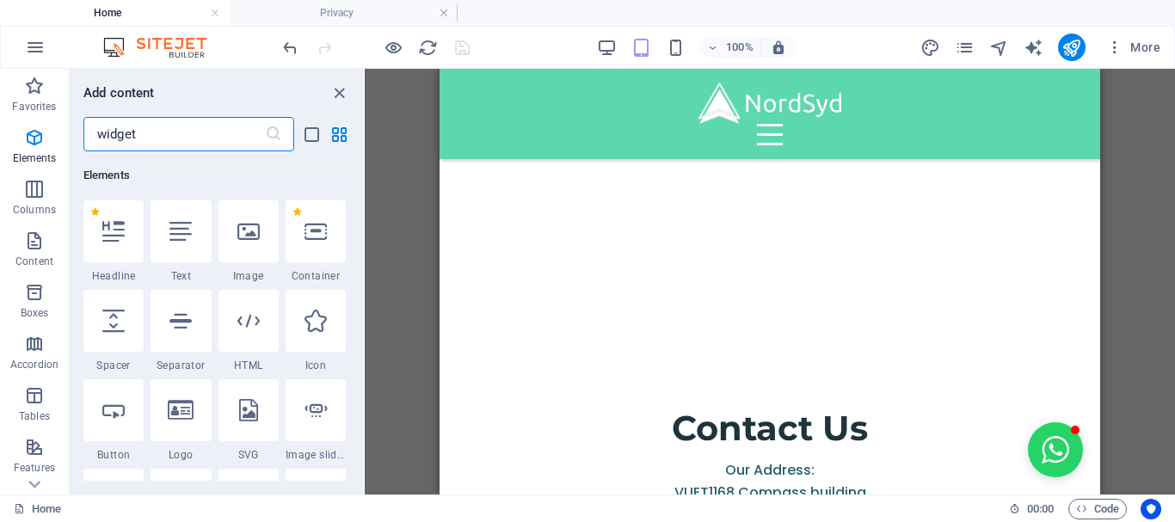
scroll to position [0, 0]
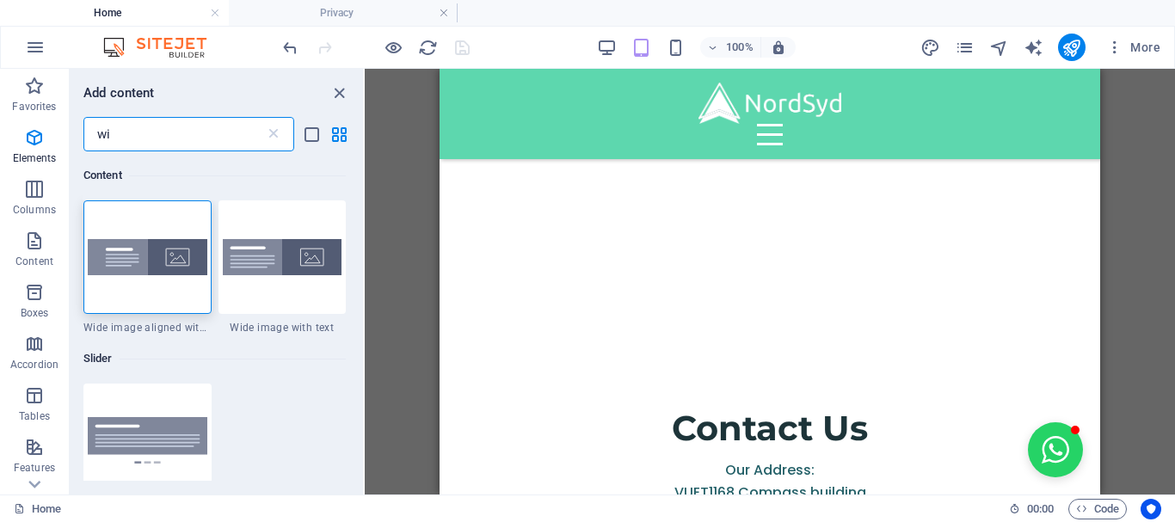
type input "w"
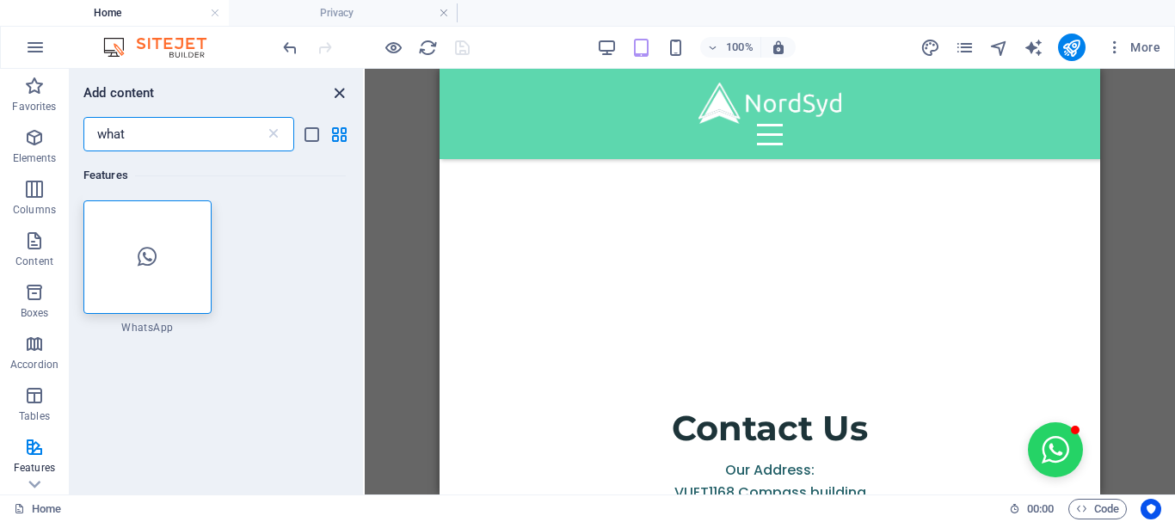
type input "what"
click at [337, 94] on icon "close panel" at bounding box center [340, 93] width 20 height 20
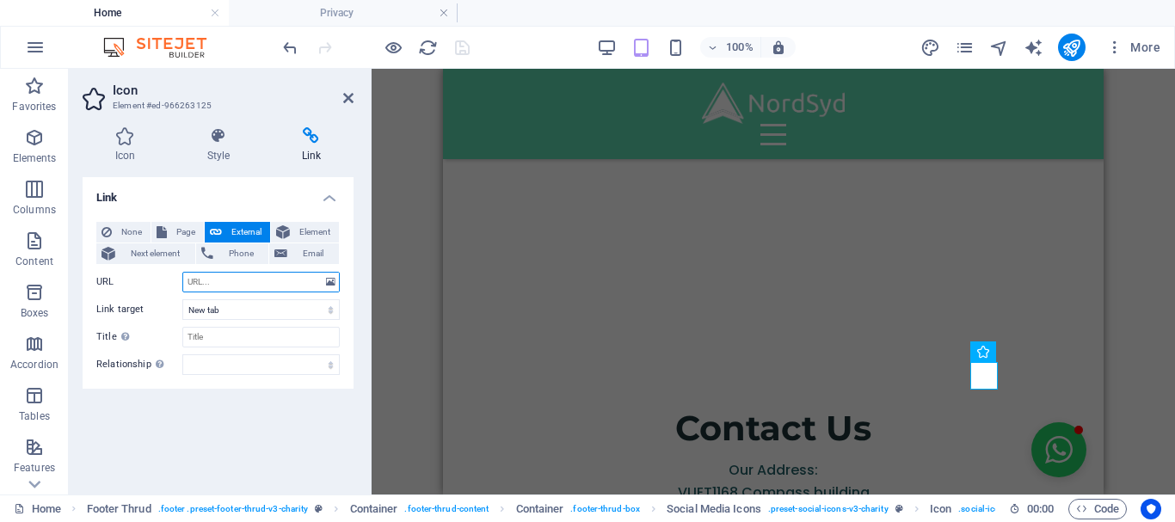
click at [233, 282] on input "URL" at bounding box center [260, 282] width 157 height 21
paste input "[URL][DOMAIN_NAME]"
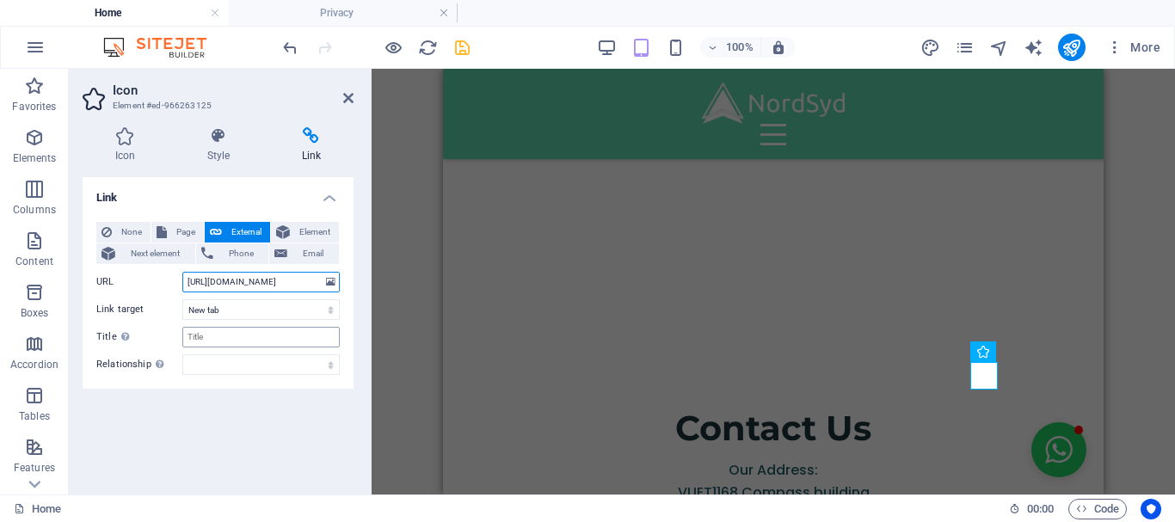
type input "[URL][DOMAIN_NAME]"
click at [232, 343] on input "Title Additional link description, should not be the same as the link text. The…" at bounding box center [260, 337] width 157 height 21
click at [465, 53] on icon "save" at bounding box center [463, 48] width 20 height 20
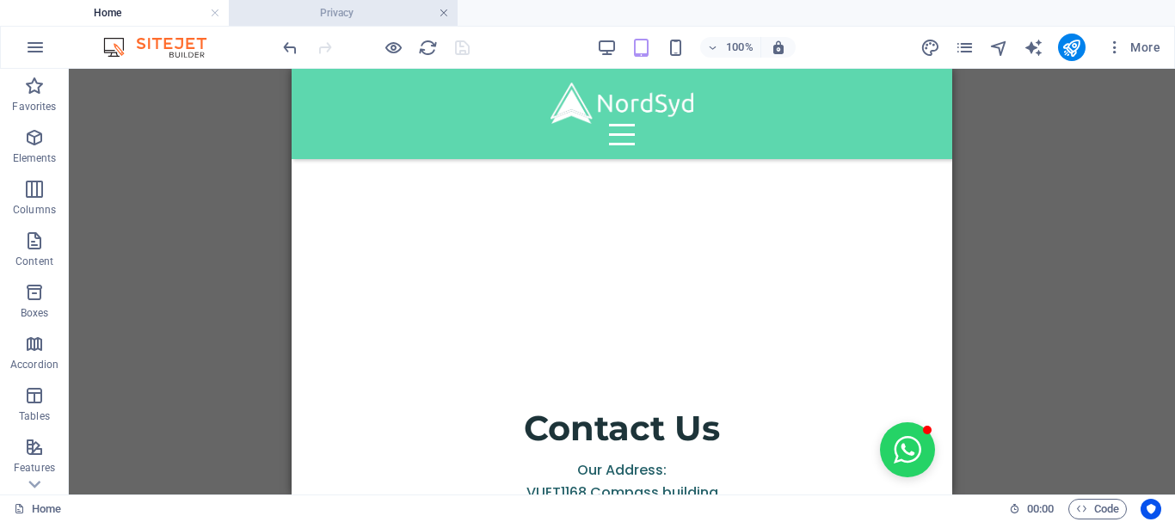
click at [445, 16] on link at bounding box center [444, 13] width 10 height 16
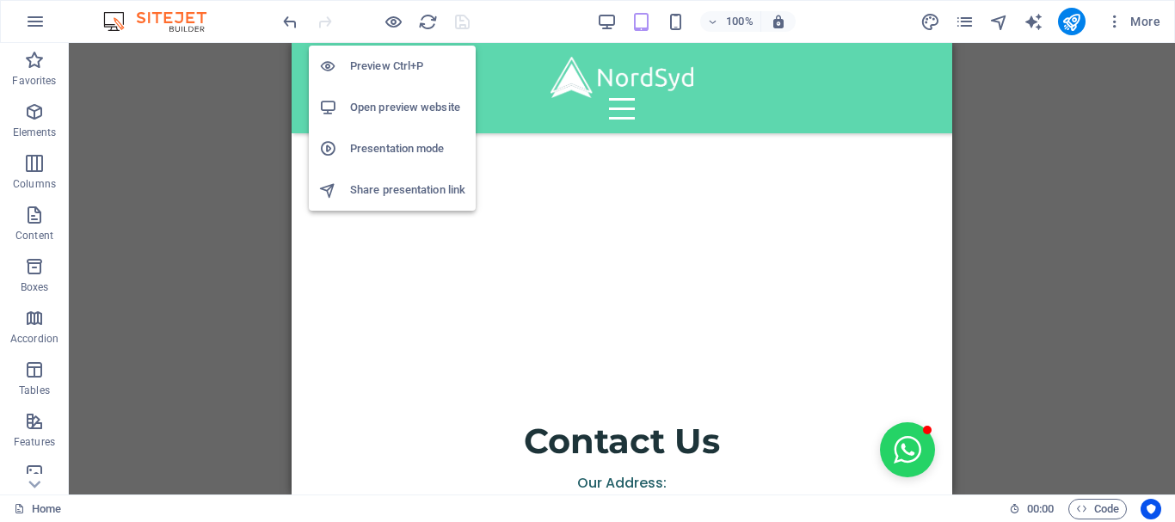
click at [378, 114] on h6 "Open preview website" at bounding box center [407, 107] width 115 height 21
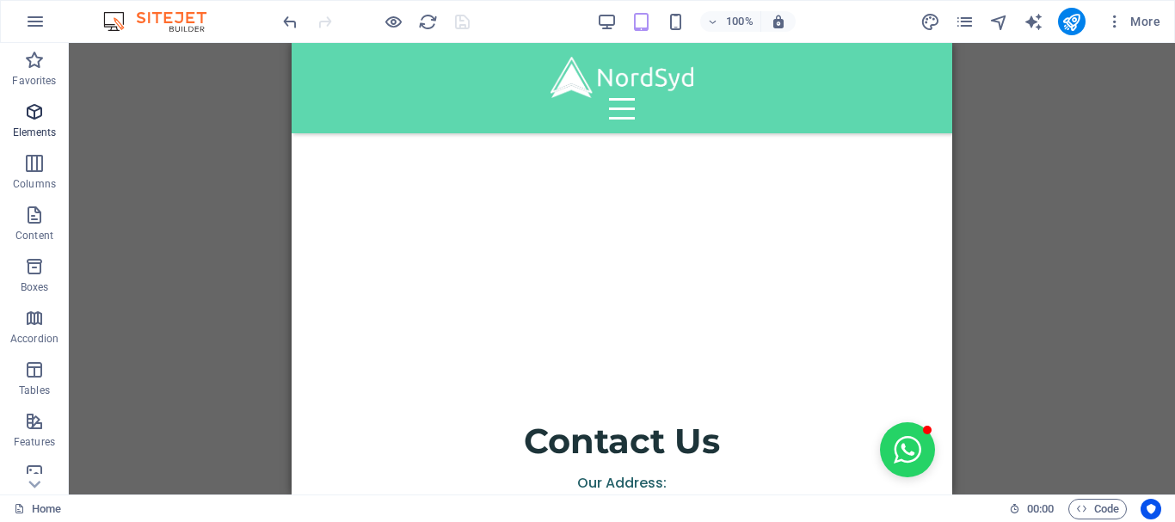
click at [28, 121] on icon "button" at bounding box center [34, 112] width 21 height 21
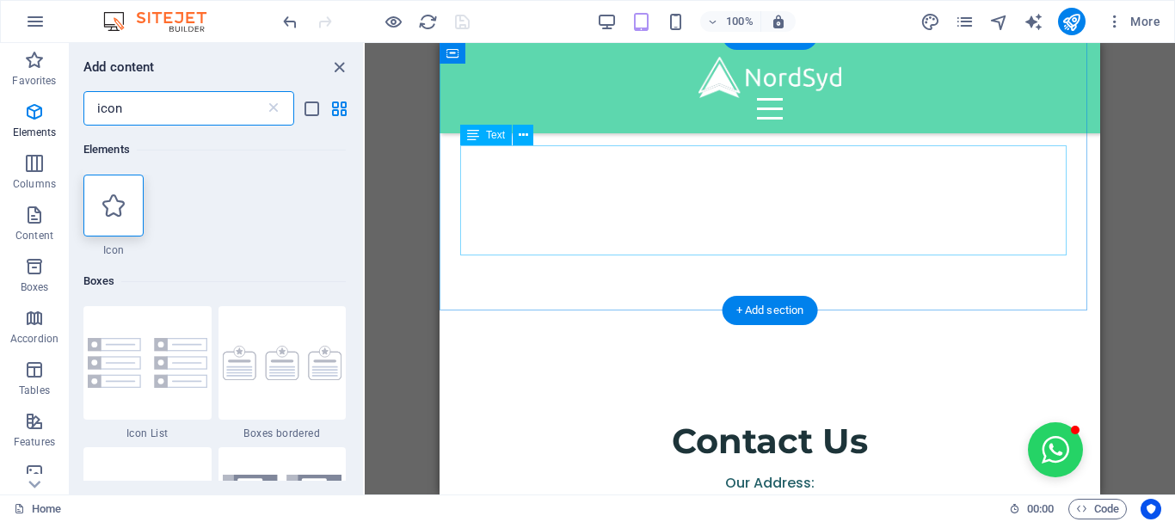
type input "icon"
click at [561, 472] on div "Our Address: VUET1168 Compass building [GEOGRAPHIC_DATA]-FZ [GEOGRAPHIC_DATA] E…" at bounding box center [769, 527] width 619 height 110
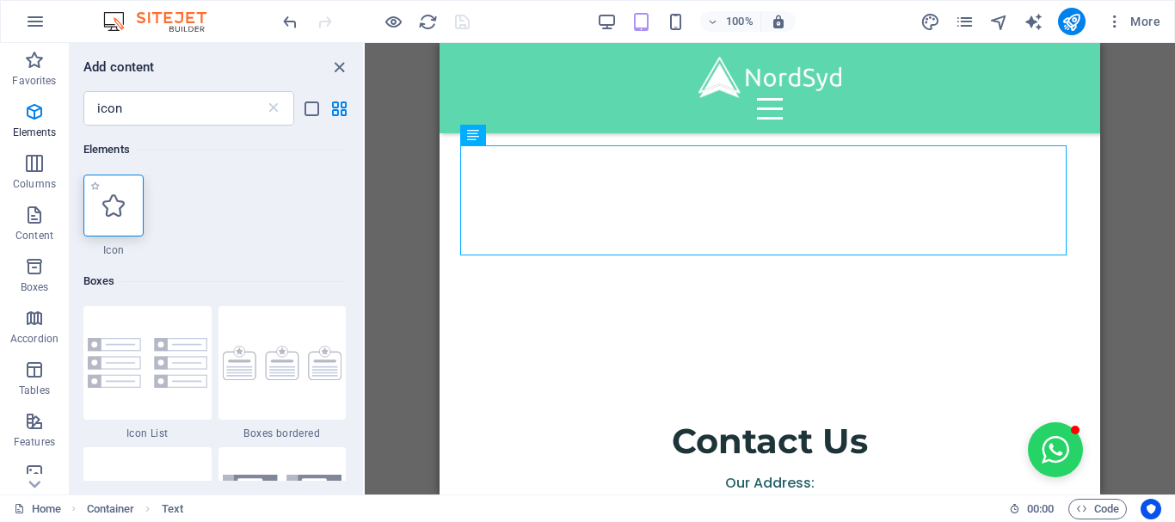
click at [119, 207] on icon at bounding box center [113, 205] width 22 height 22
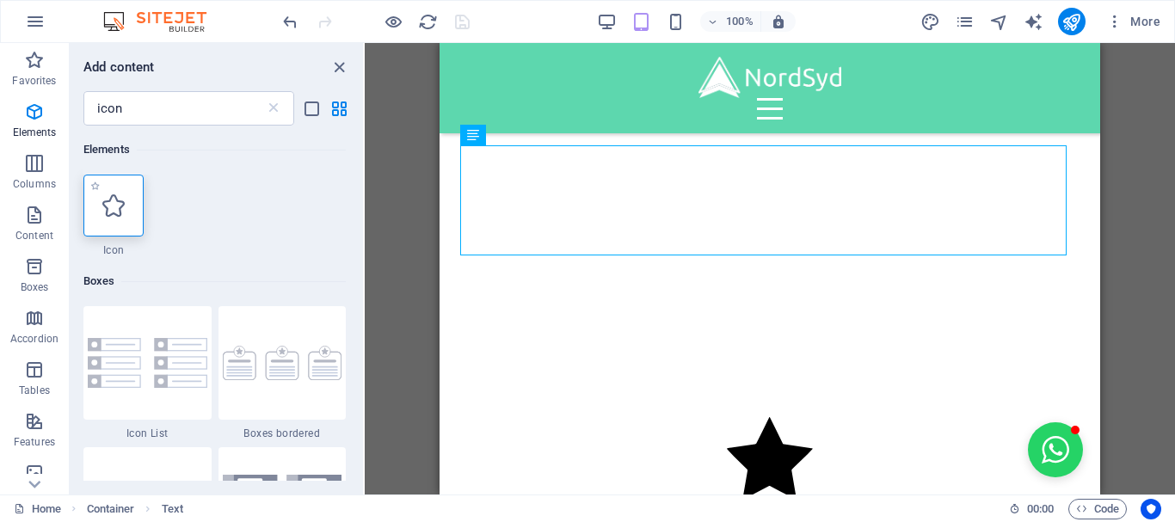
select select "xMidYMid"
select select "px"
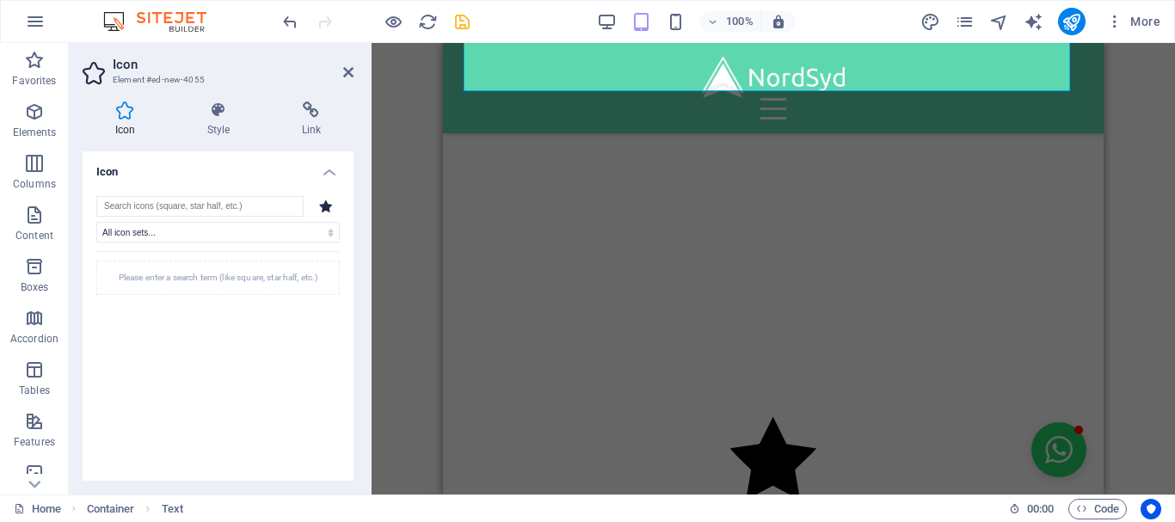
scroll to position [5248, 0]
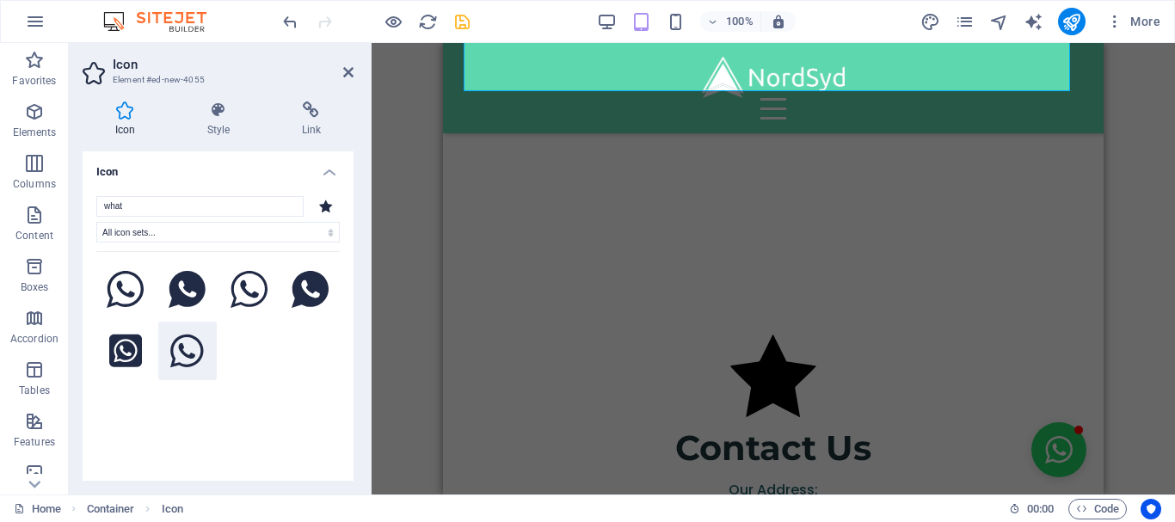
type input "what"
click at [184, 340] on icon at bounding box center [186, 351] width 33 height 38
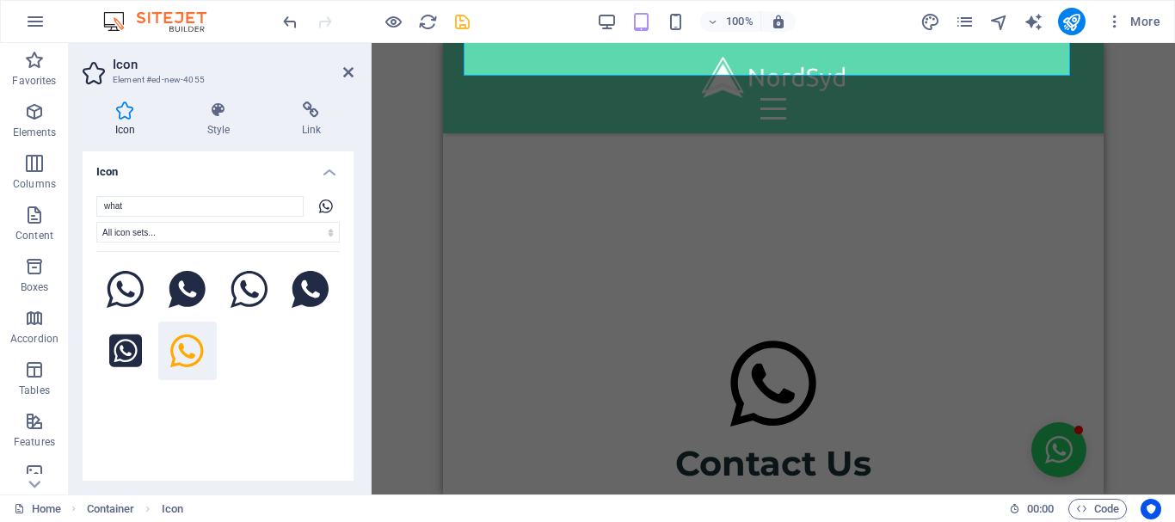
scroll to position [5264, 0]
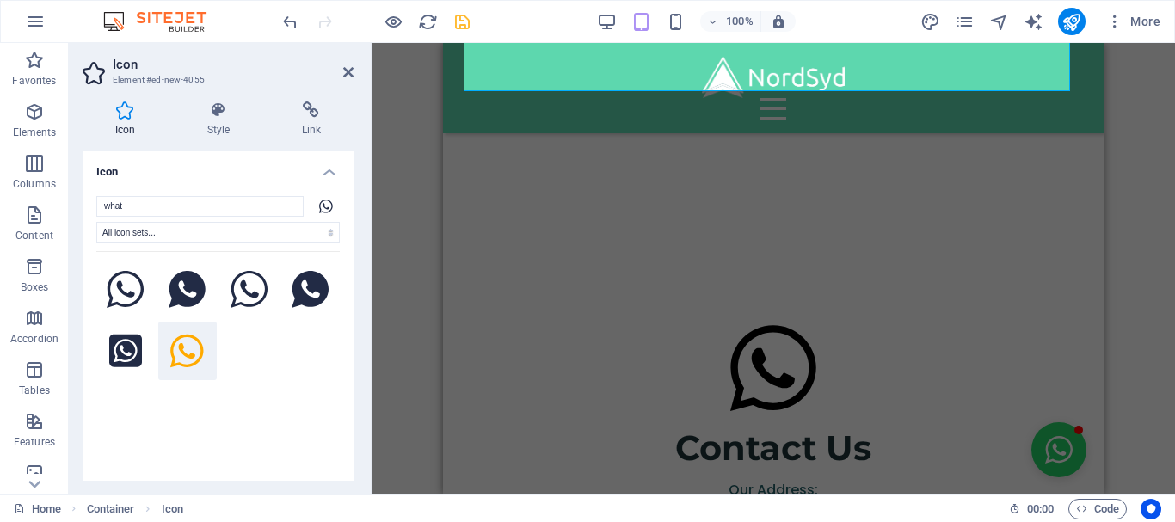
click at [376, 203] on div "H1 Banner Banner Container Menu Bar Menu Button Footer Thrud Container Text Une…" at bounding box center [774, 269] width 804 height 452
click at [1117, 296] on div "H1 Banner Banner Container Menu Bar Menu Button Footer Thrud Container Text Une…" at bounding box center [774, 269] width 804 height 452
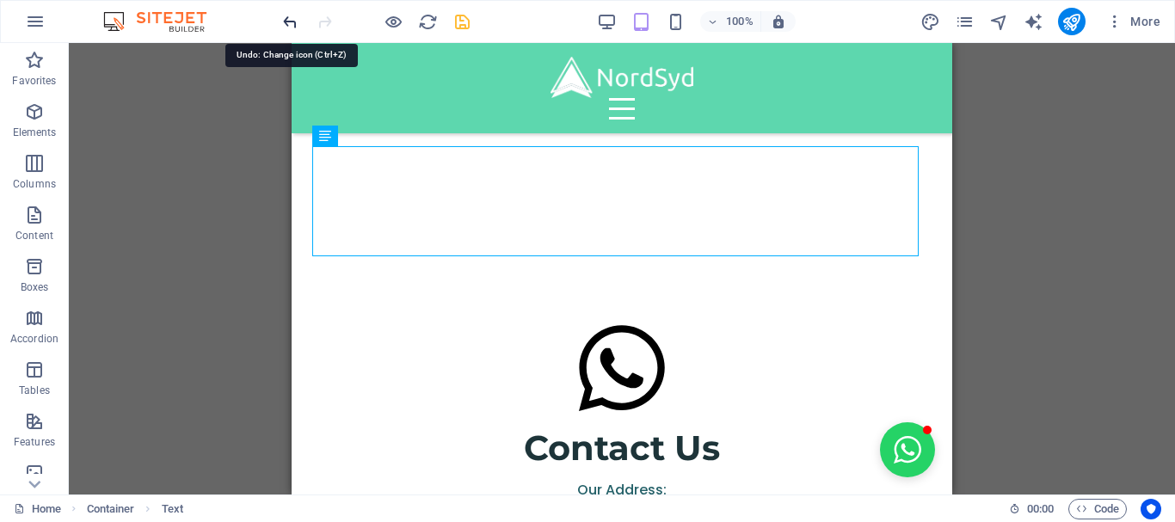
click at [289, 15] on icon "undo" at bounding box center [290, 22] width 20 height 20
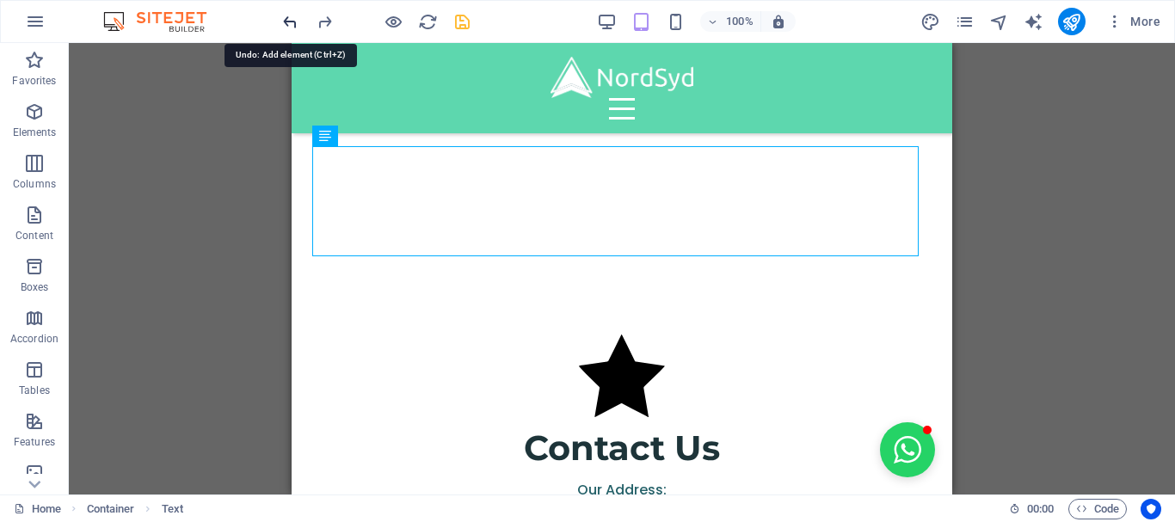
click at [289, 15] on icon "undo" at bounding box center [290, 22] width 20 height 20
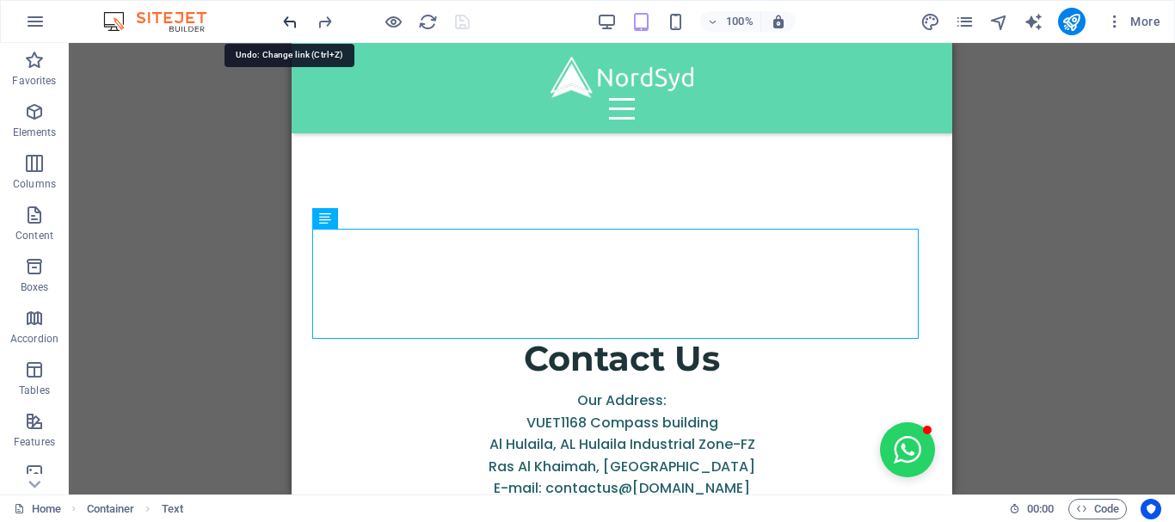
scroll to position [5165, 0]
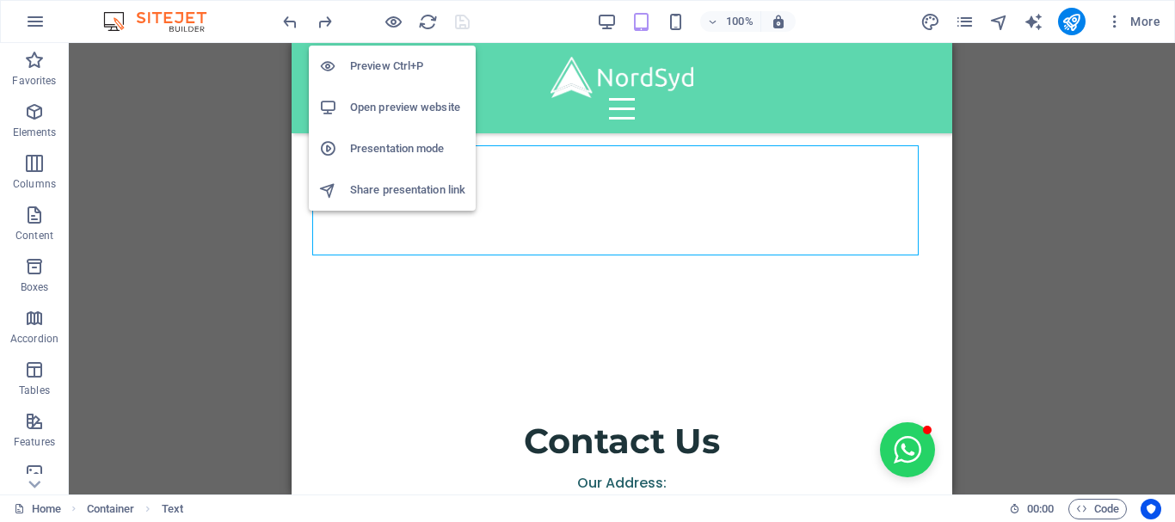
click at [391, 112] on h6 "Open preview website" at bounding box center [407, 107] width 115 height 21
